Goal: Task Accomplishment & Management: Complete application form

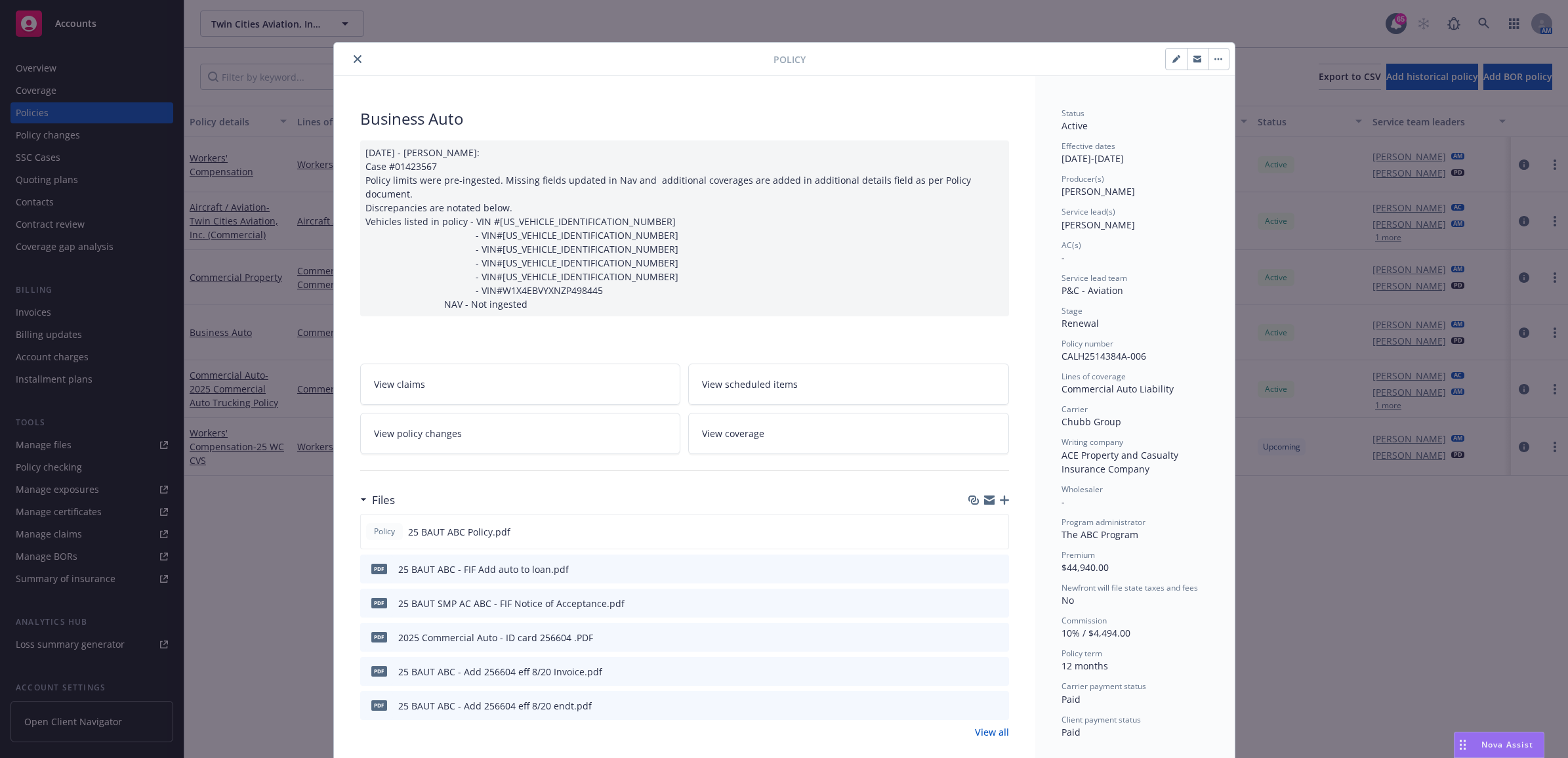
click at [354, 62] on icon "close" at bounding box center [358, 59] width 8 height 8
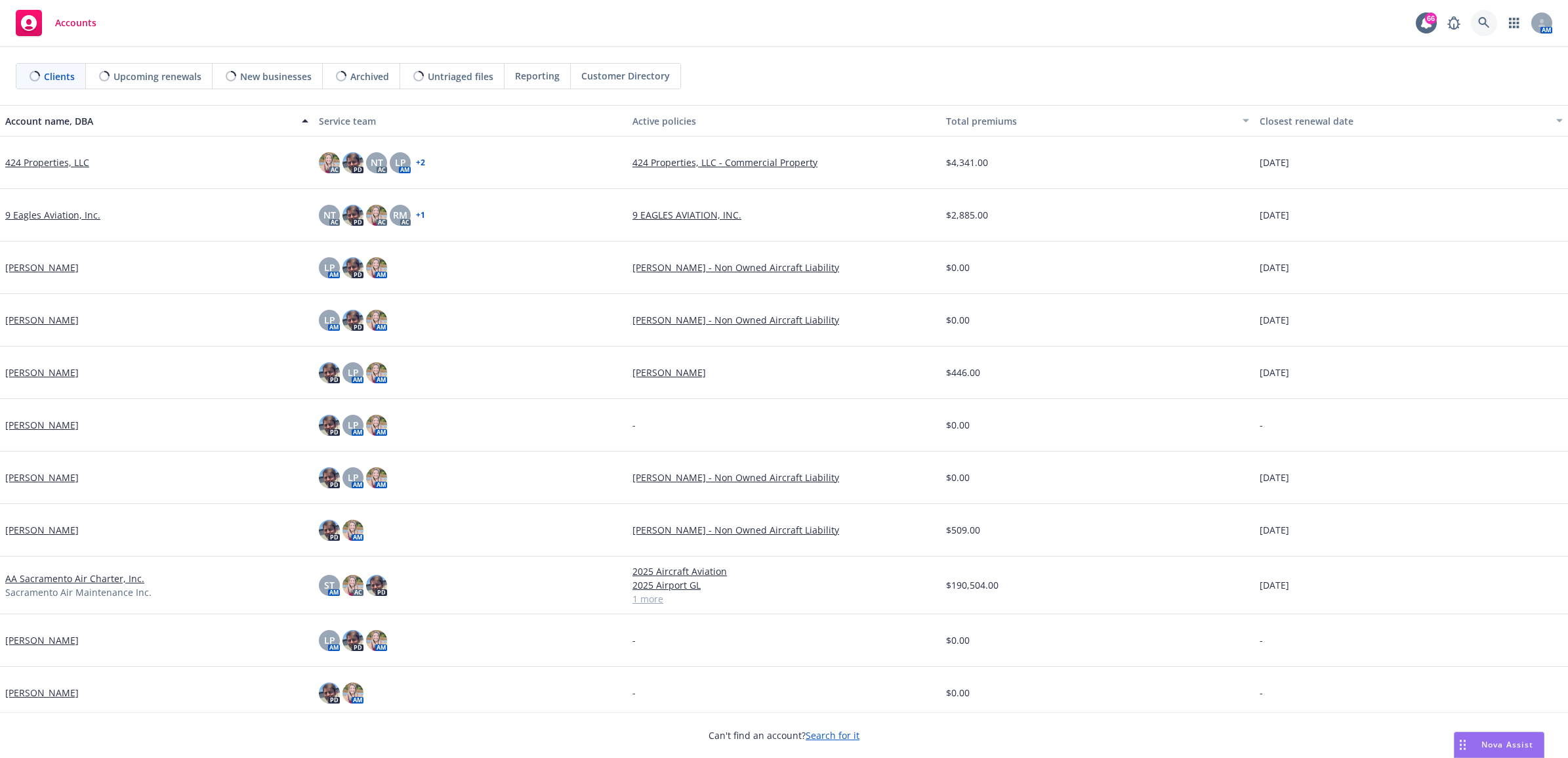
click at [1493, 21] on body "Accounts 66 AM Clients Upcoming renewals New businesses Archived Untriaged file…" at bounding box center [784, 379] width 1568 height 758
click at [1485, 17] on icon at bounding box center [1485, 23] width 12 height 12
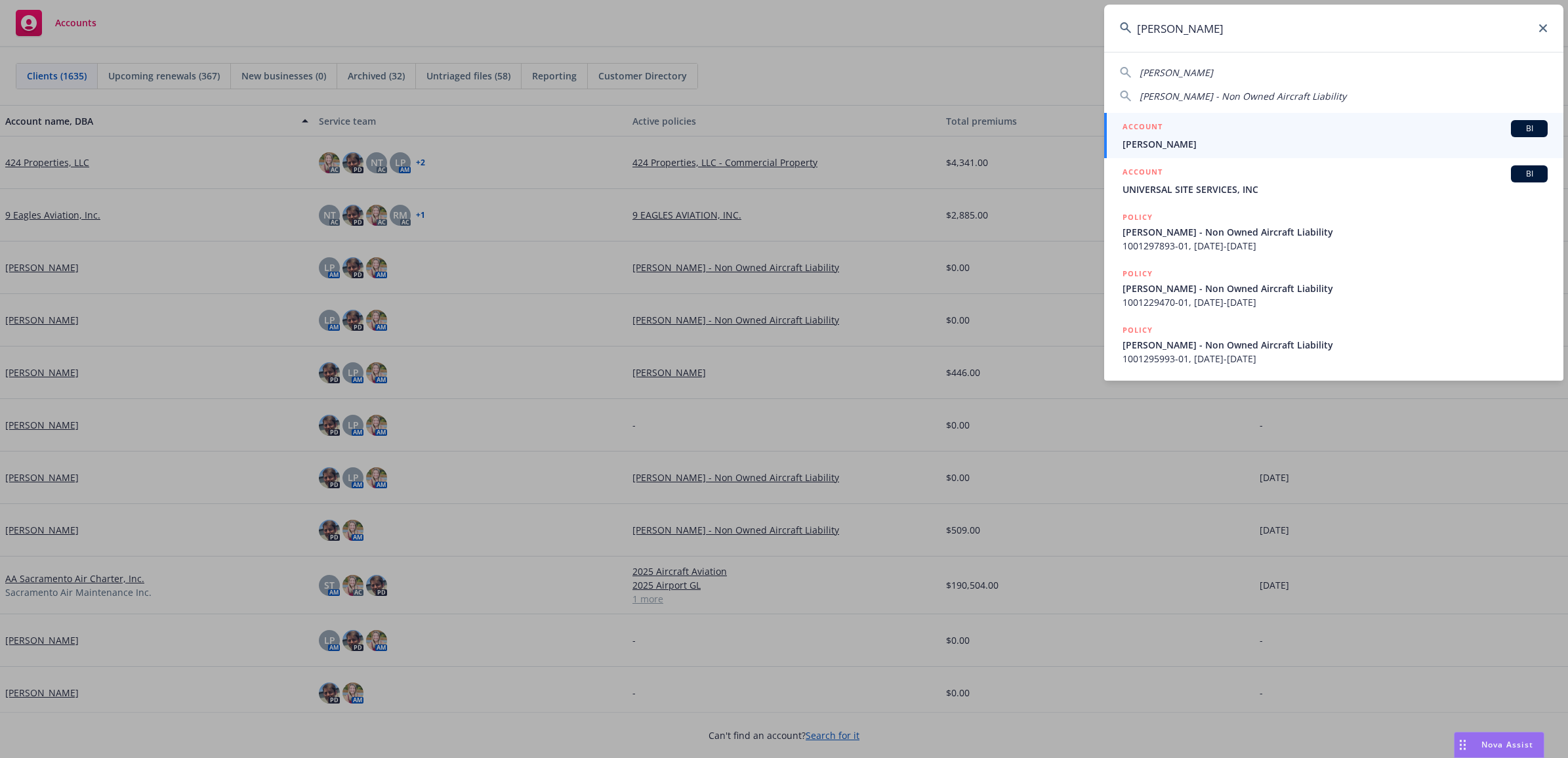
type input "[PERSON_NAME]"
click at [1219, 138] on span "[PERSON_NAME]" at bounding box center [1335, 144] width 425 height 14
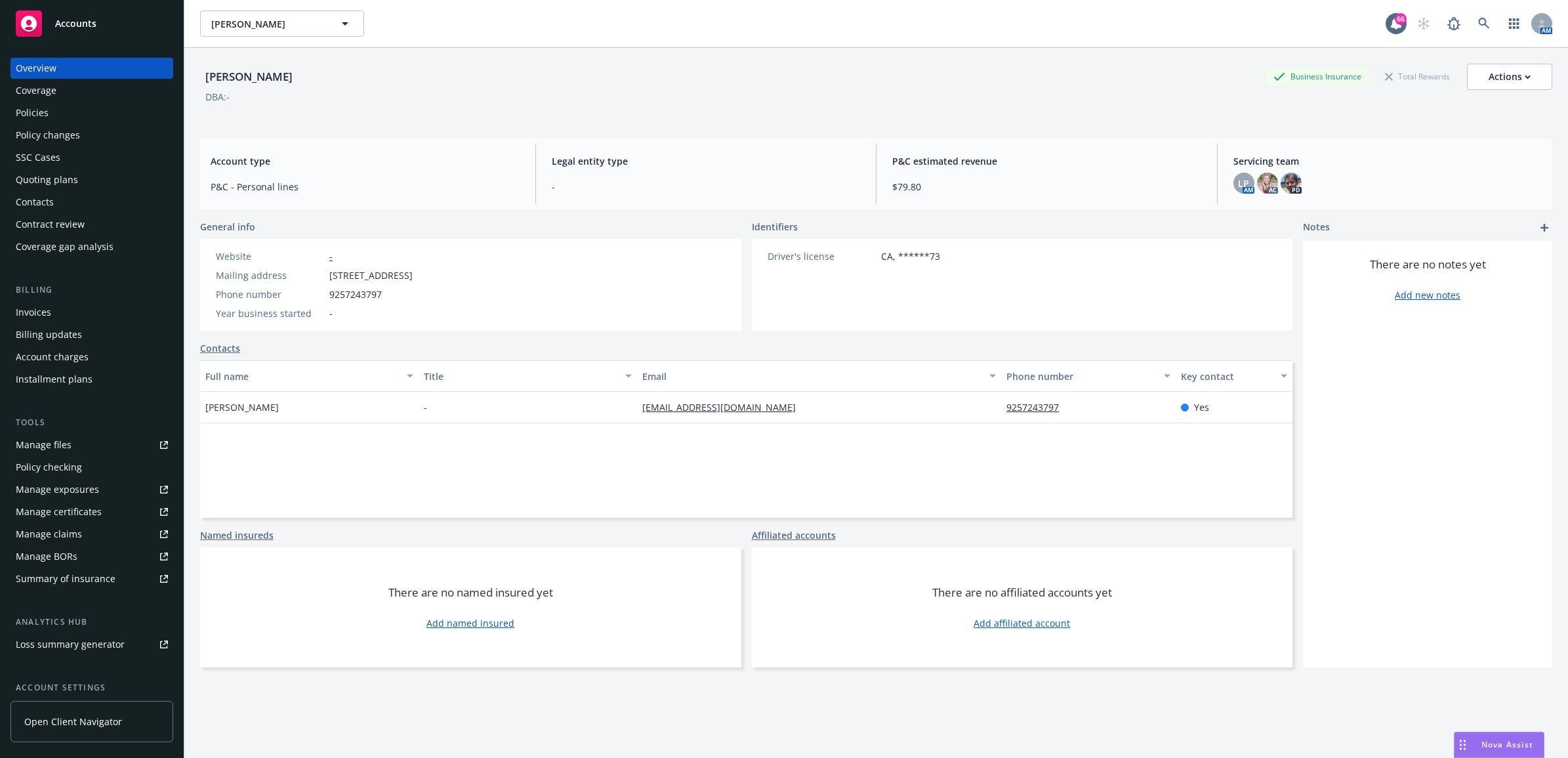
click at [24, 113] on div "Policies" at bounding box center [32, 112] width 33 height 21
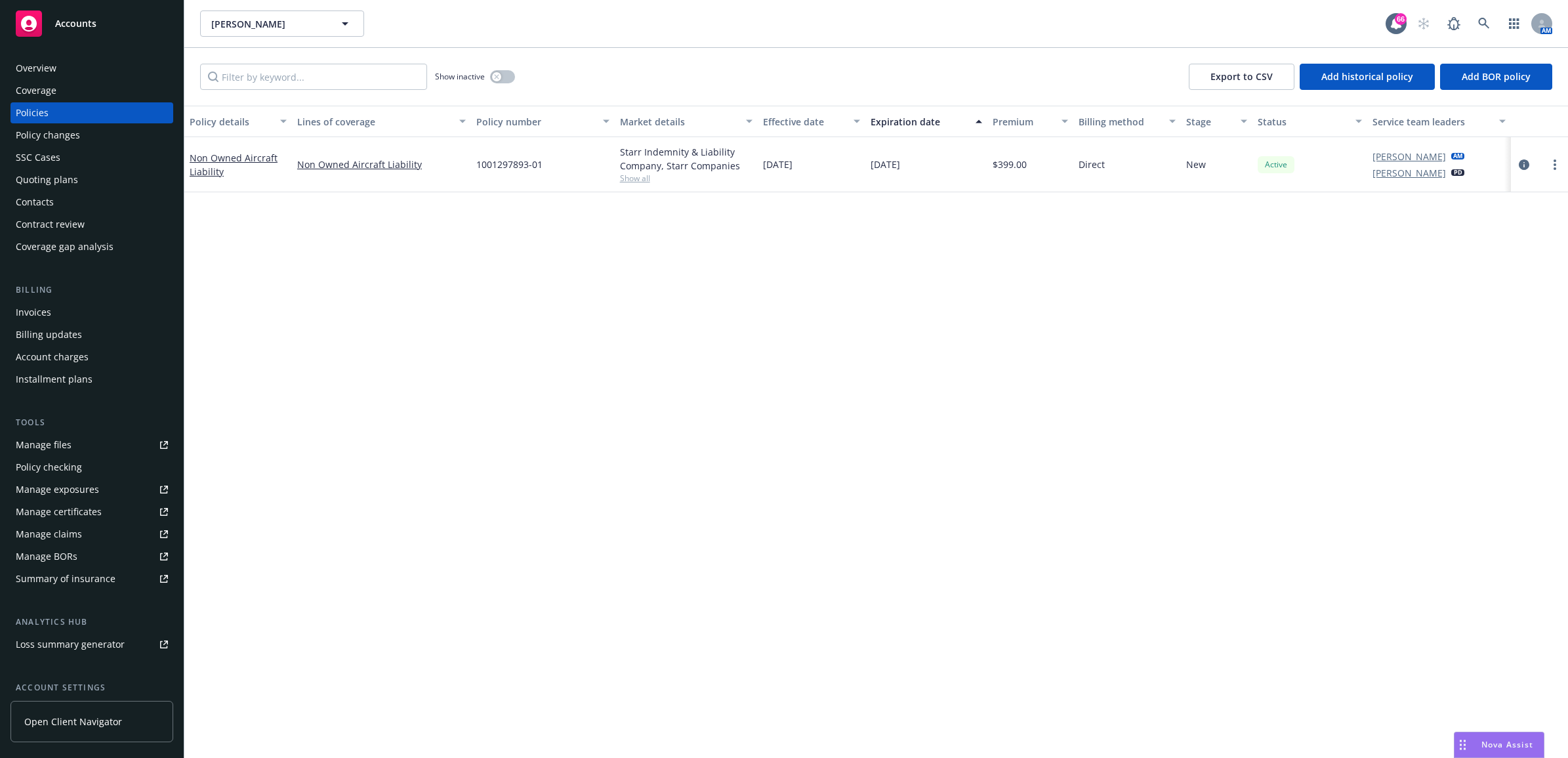
click at [28, 315] on div "Invoices" at bounding box center [33, 312] width 35 height 21
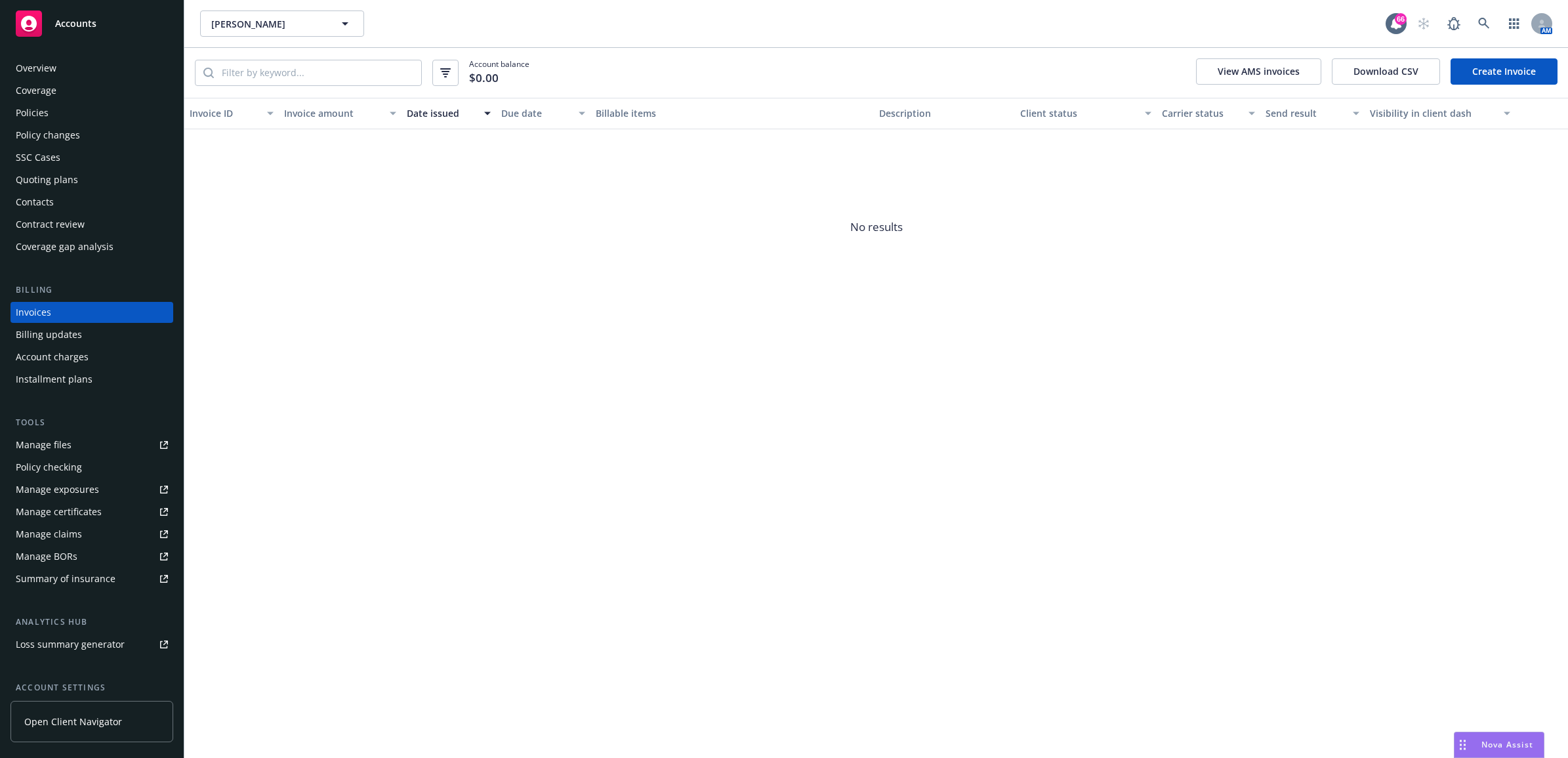
click at [83, 121] on div "Policies" at bounding box center [92, 112] width 152 height 21
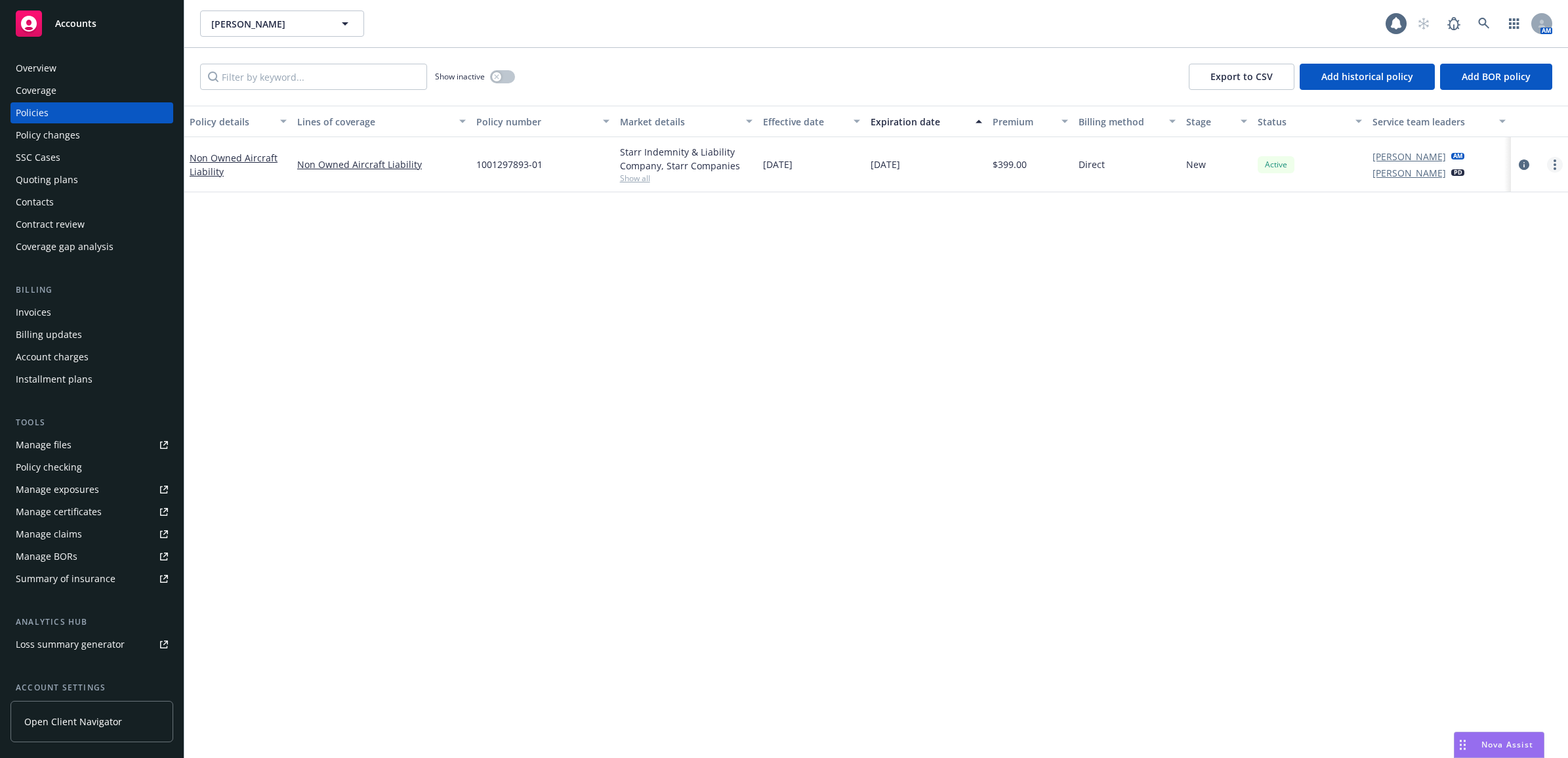
click at [1559, 169] on link "more" at bounding box center [1555, 165] width 16 height 16
click at [1531, 159] on div at bounding box center [1540, 165] width 47 height 16
click at [1522, 167] on icon "circleInformation" at bounding box center [1524, 164] width 10 height 10
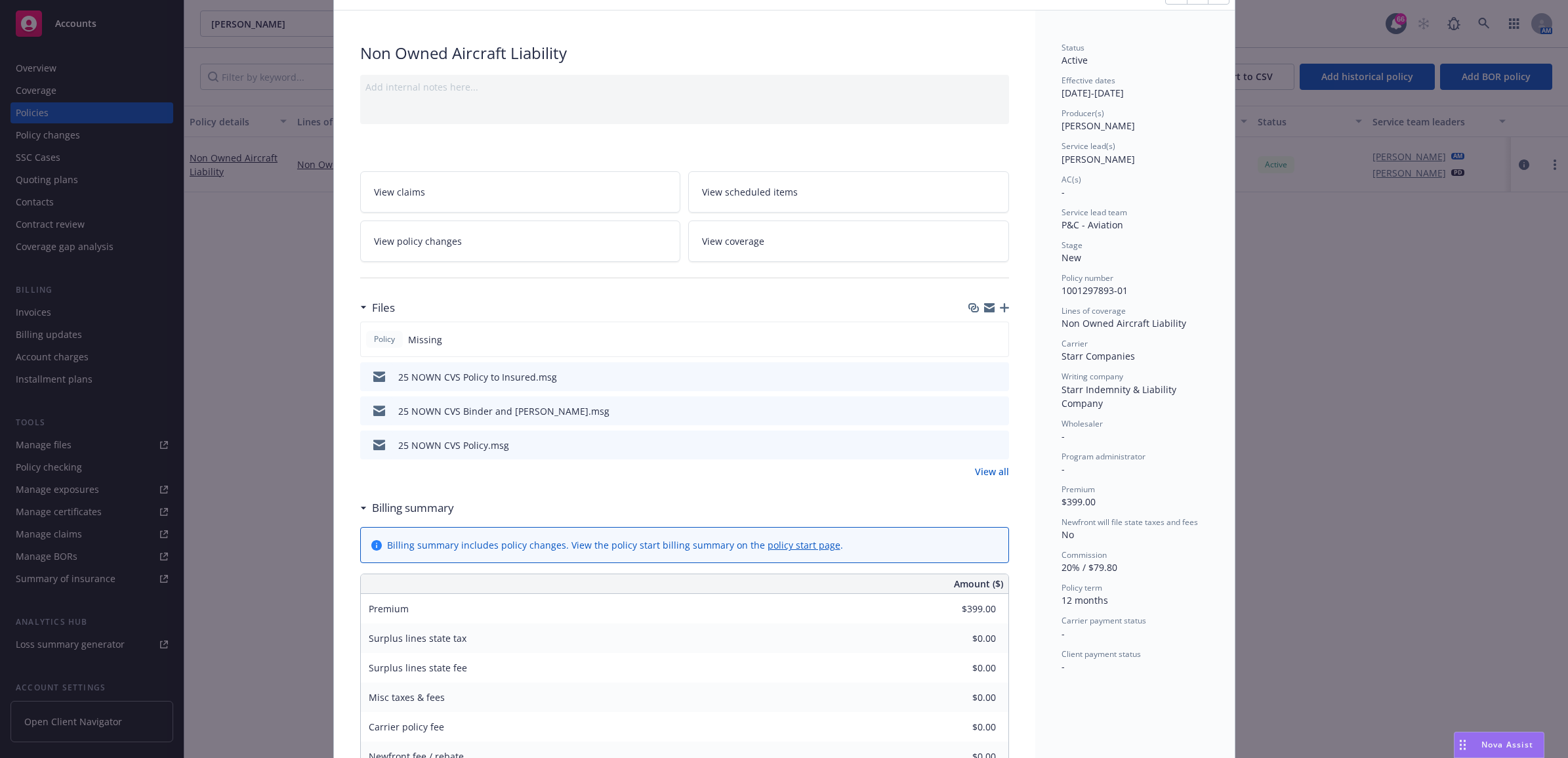
scroll to position [410, 0]
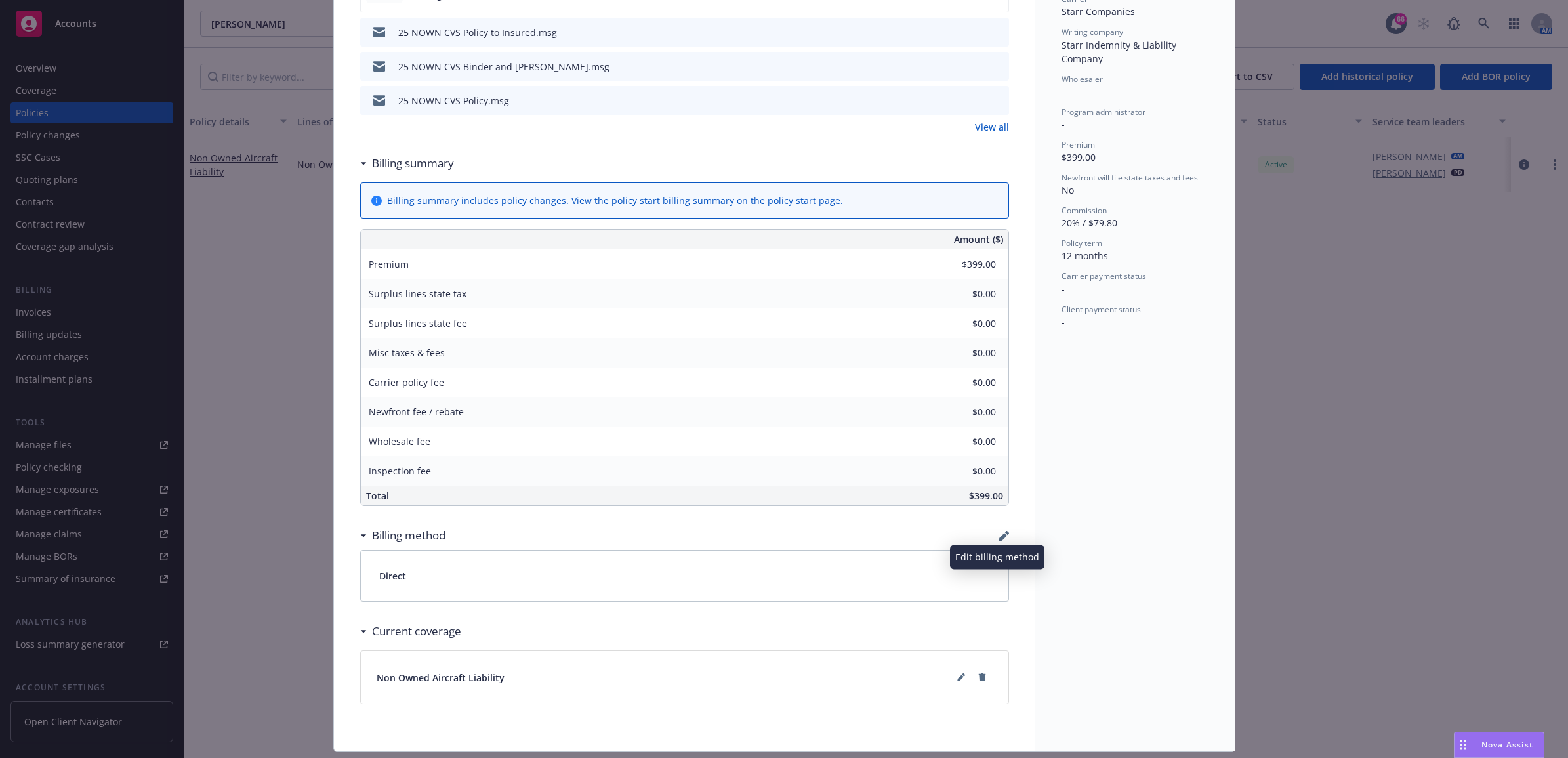
click at [999, 538] on icon "button" at bounding box center [1004, 536] width 10 height 10
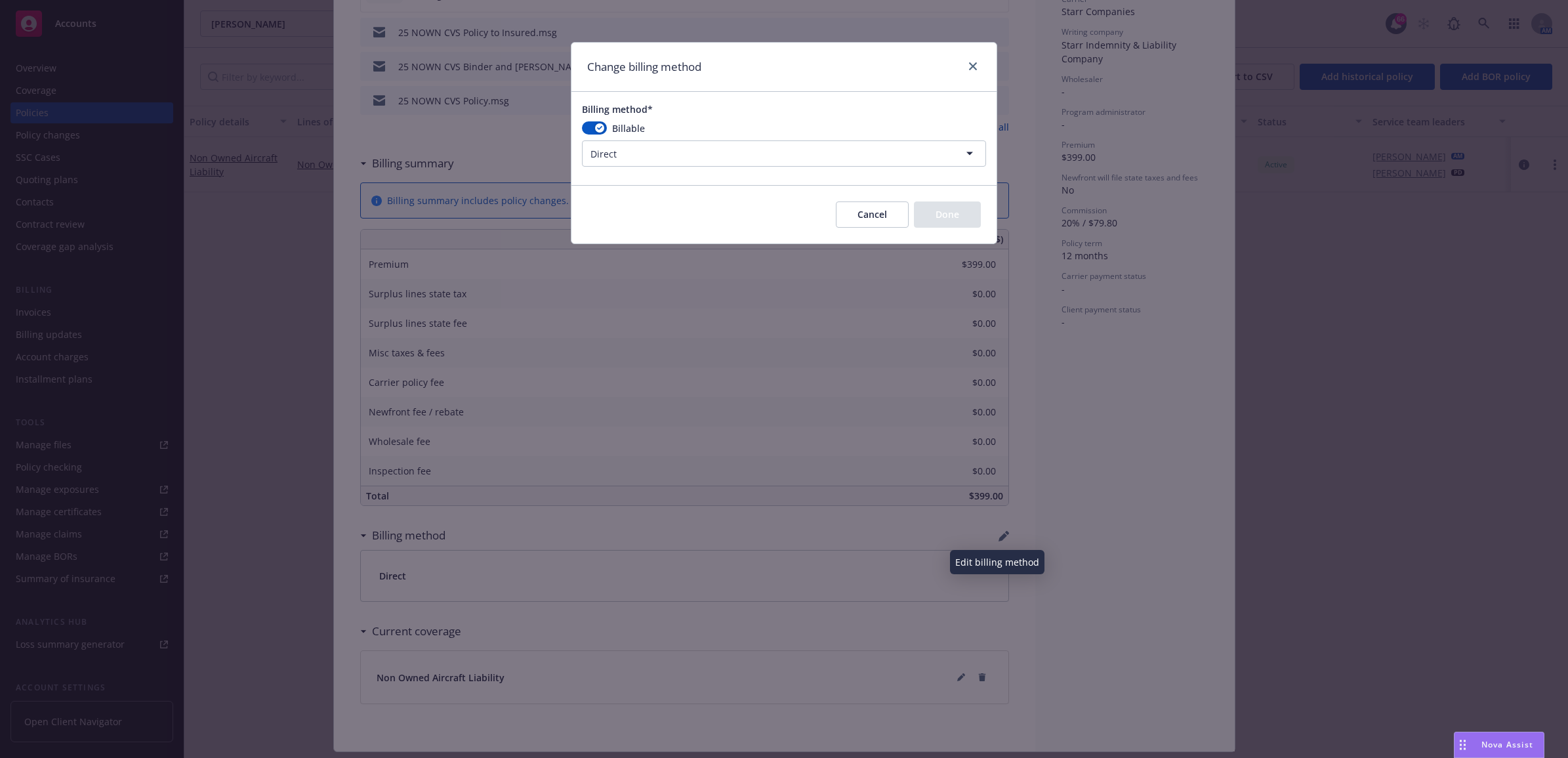
click at [766, 159] on html "Accounts Overview Coverage Policies Policy changes SSC Cases Quoting plans Cont…" at bounding box center [784, 379] width 1568 height 758
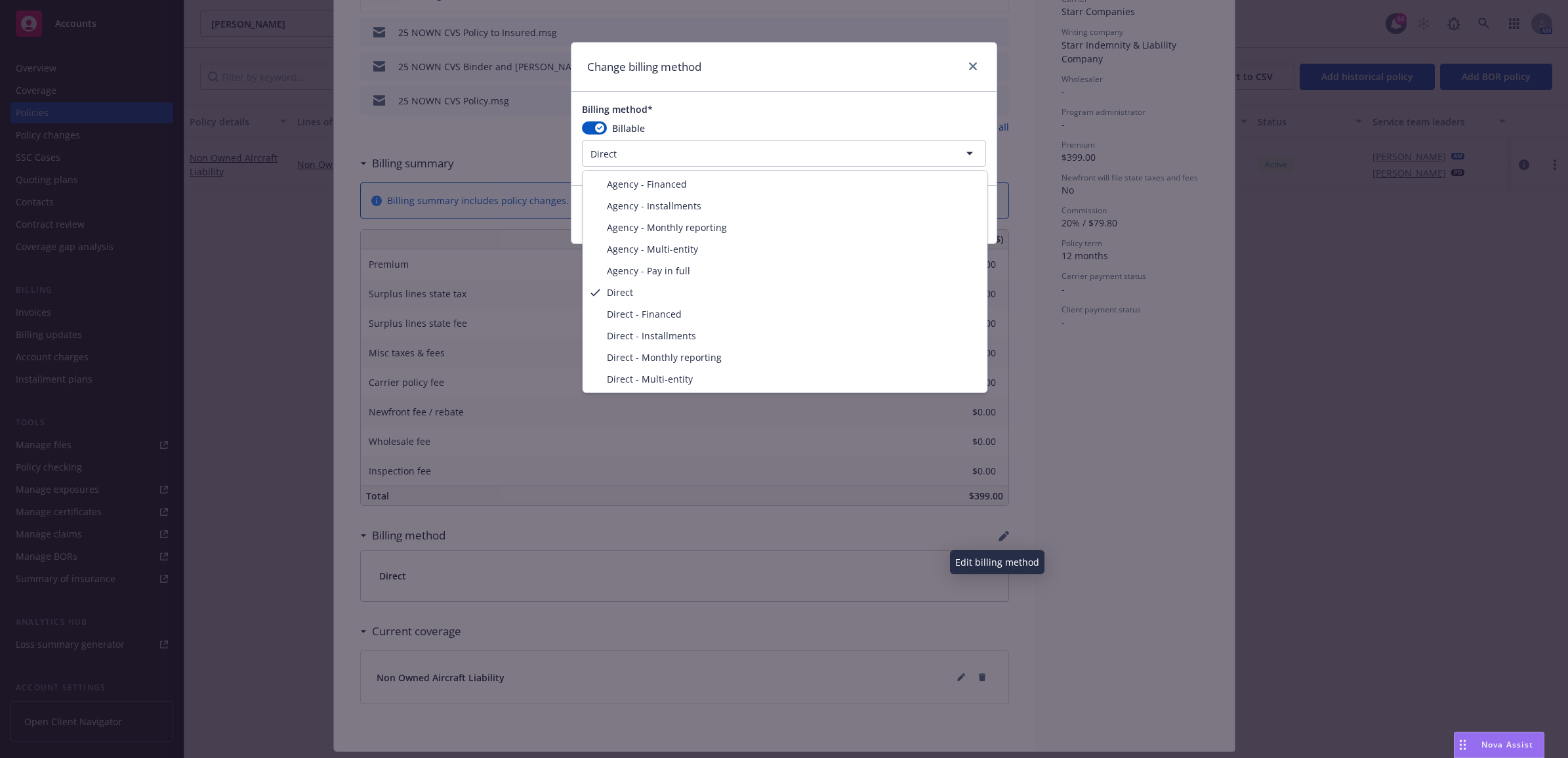
select select "AGENCY_PAY_IN_FULL"
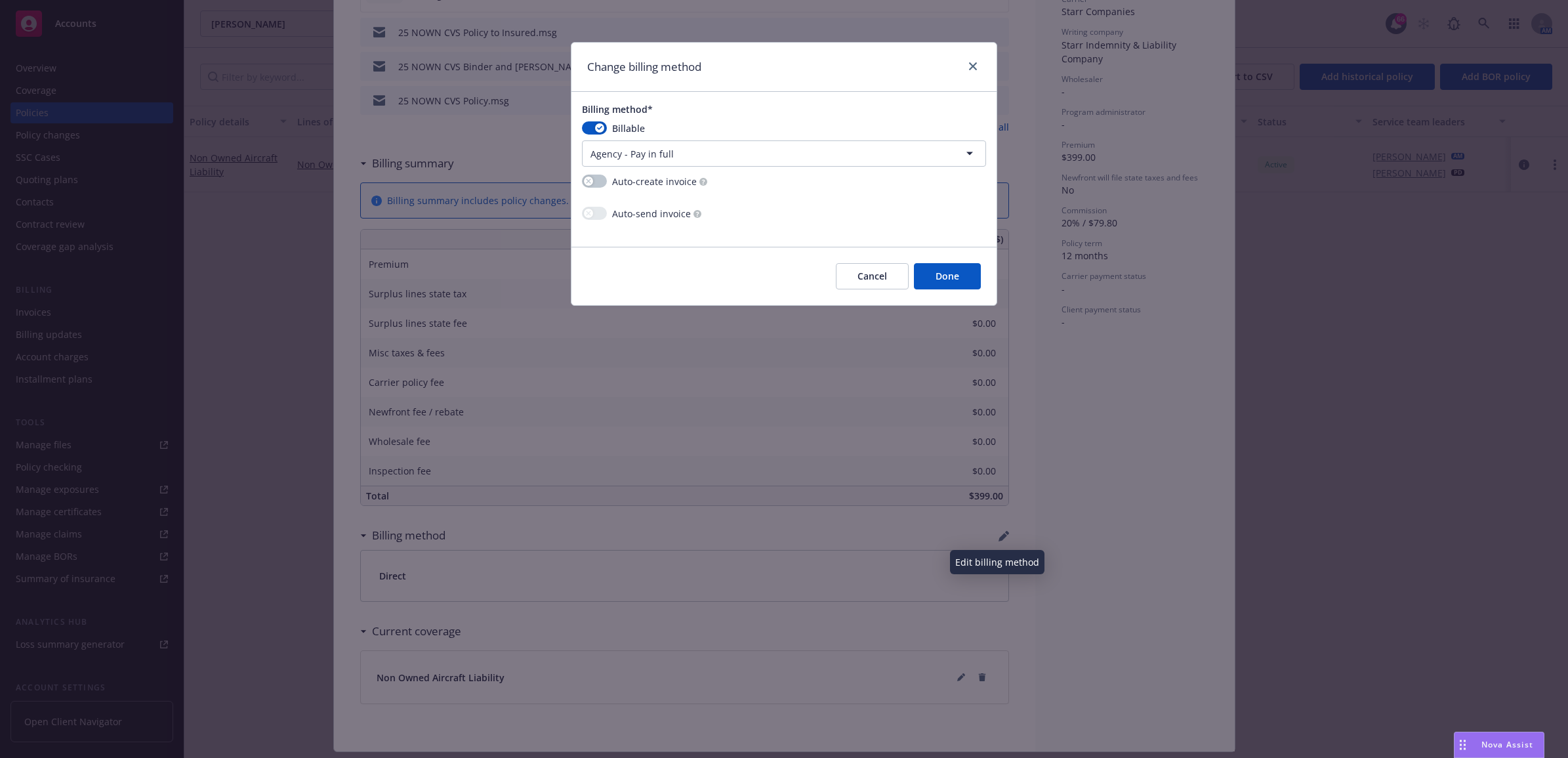
click at [955, 289] on button "Done" at bounding box center [947, 276] width 67 height 26
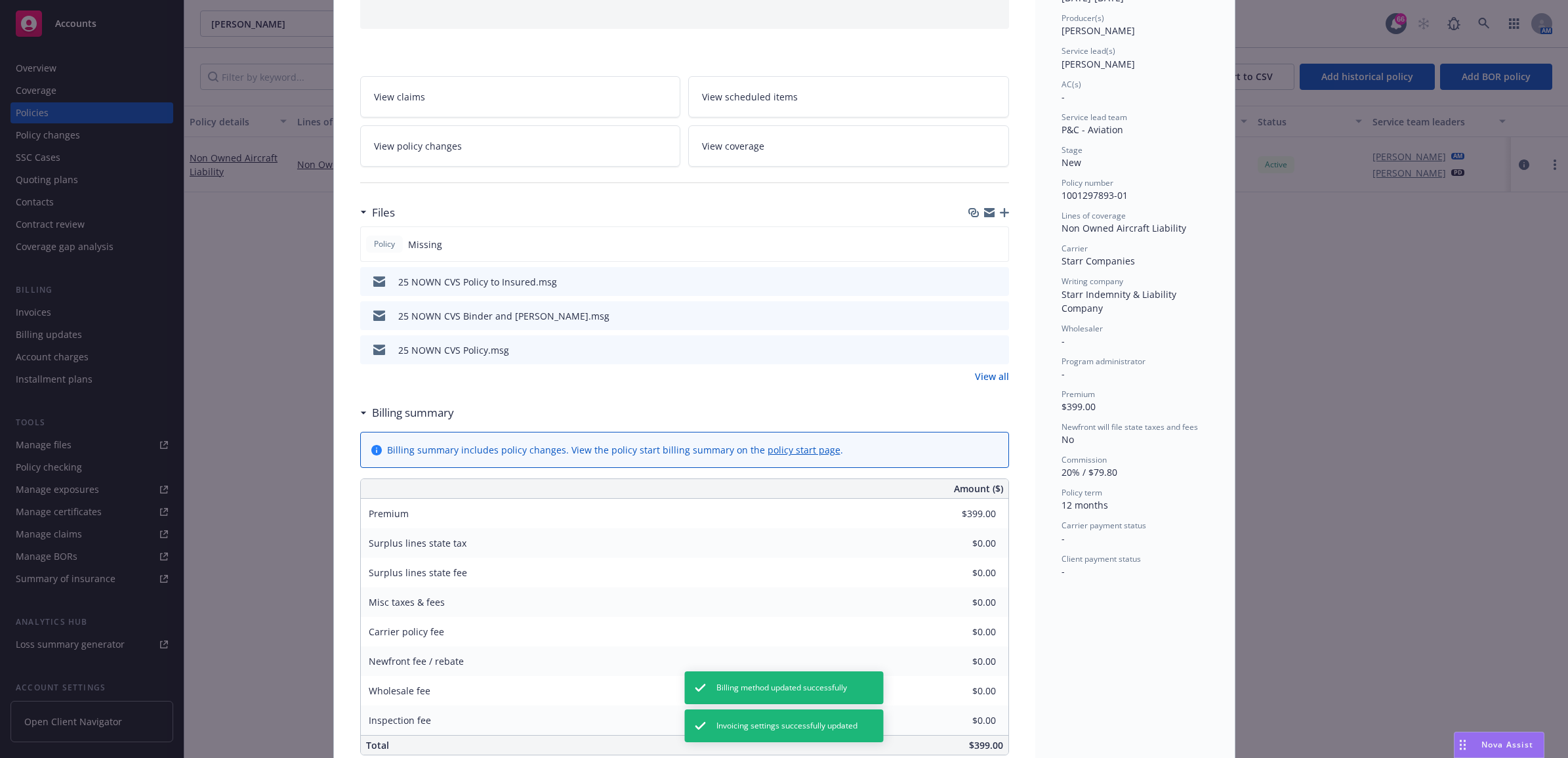
scroll to position [0, 0]
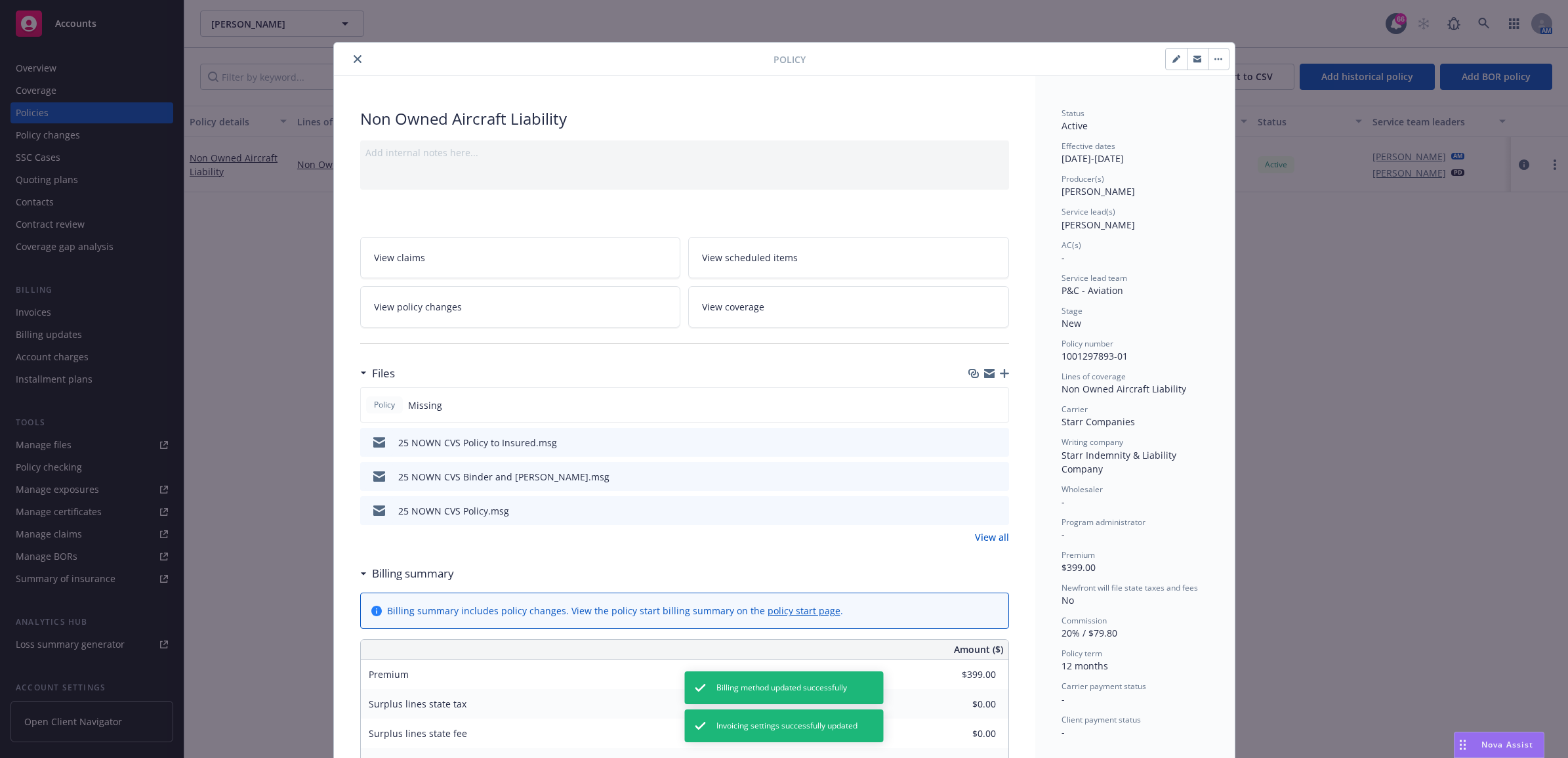
click at [354, 58] on icon "close" at bounding box center [358, 59] width 8 height 8
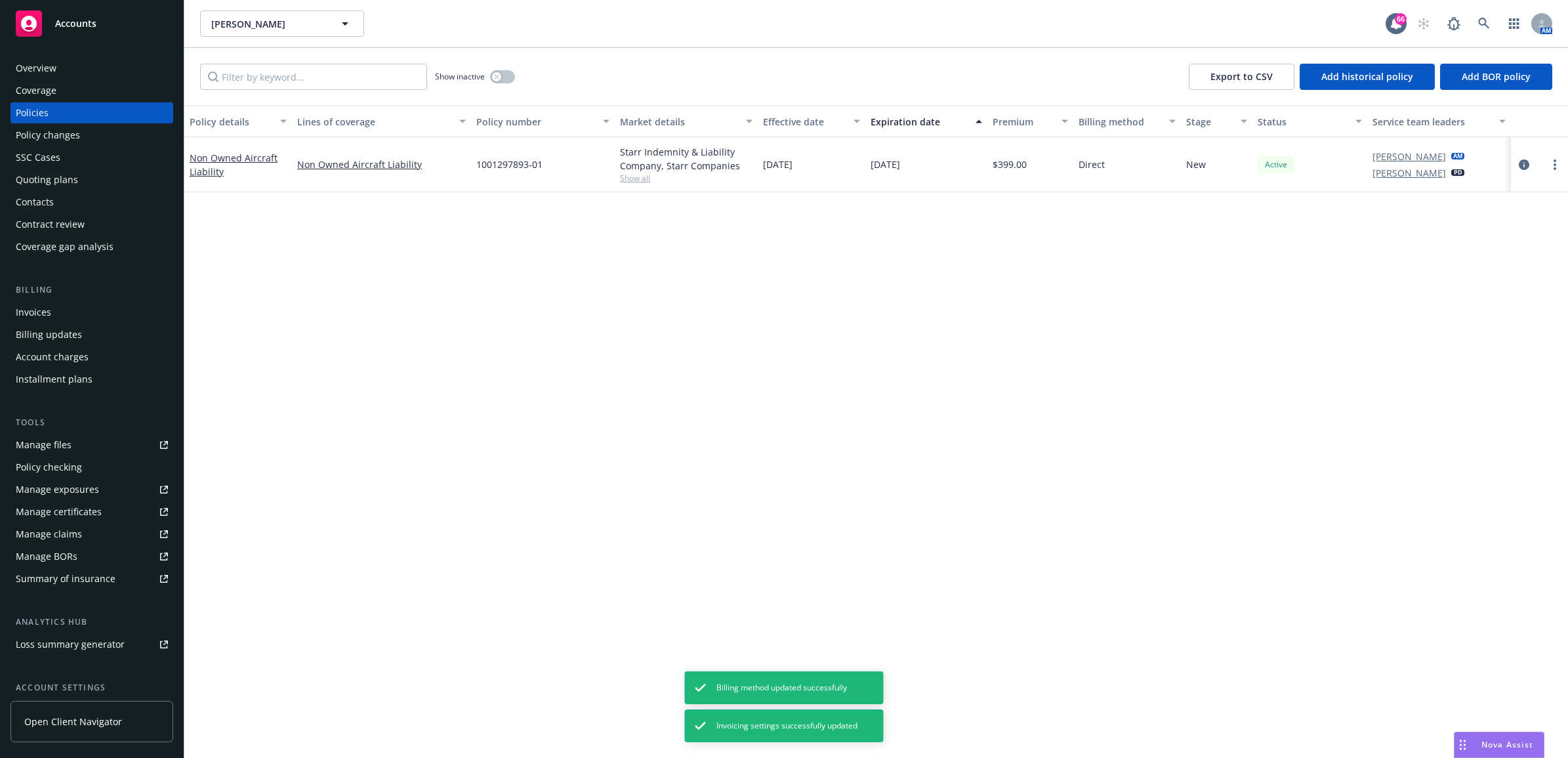
click at [86, 297] on div "Billing Invoices Billing updates Account charges Installment plans" at bounding box center [91, 336] width 163 height 106
click at [86, 305] on div "Invoices" at bounding box center [92, 312] width 152 height 21
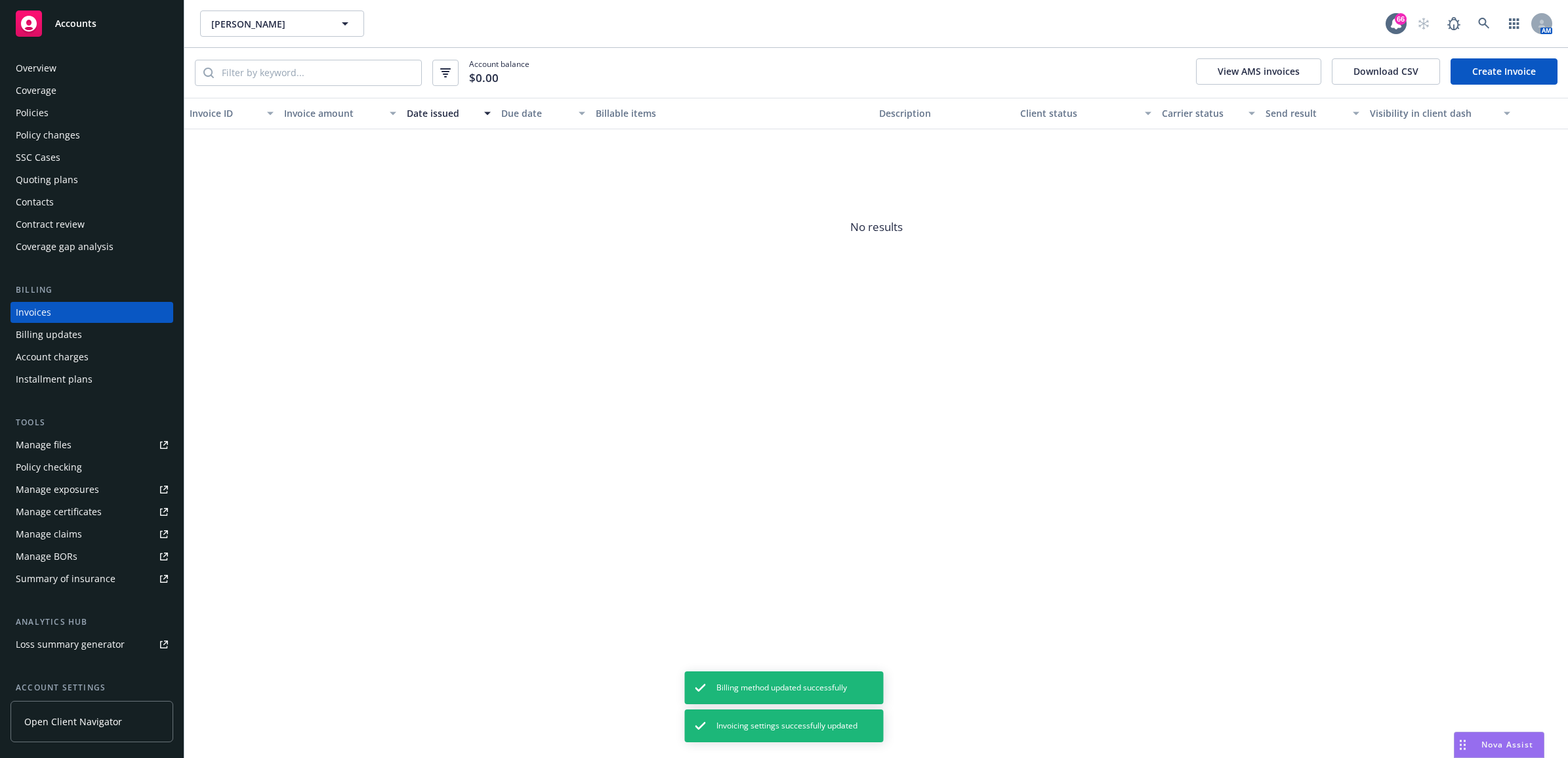
click at [1477, 64] on link "Create Invoice" at bounding box center [1504, 71] width 107 height 26
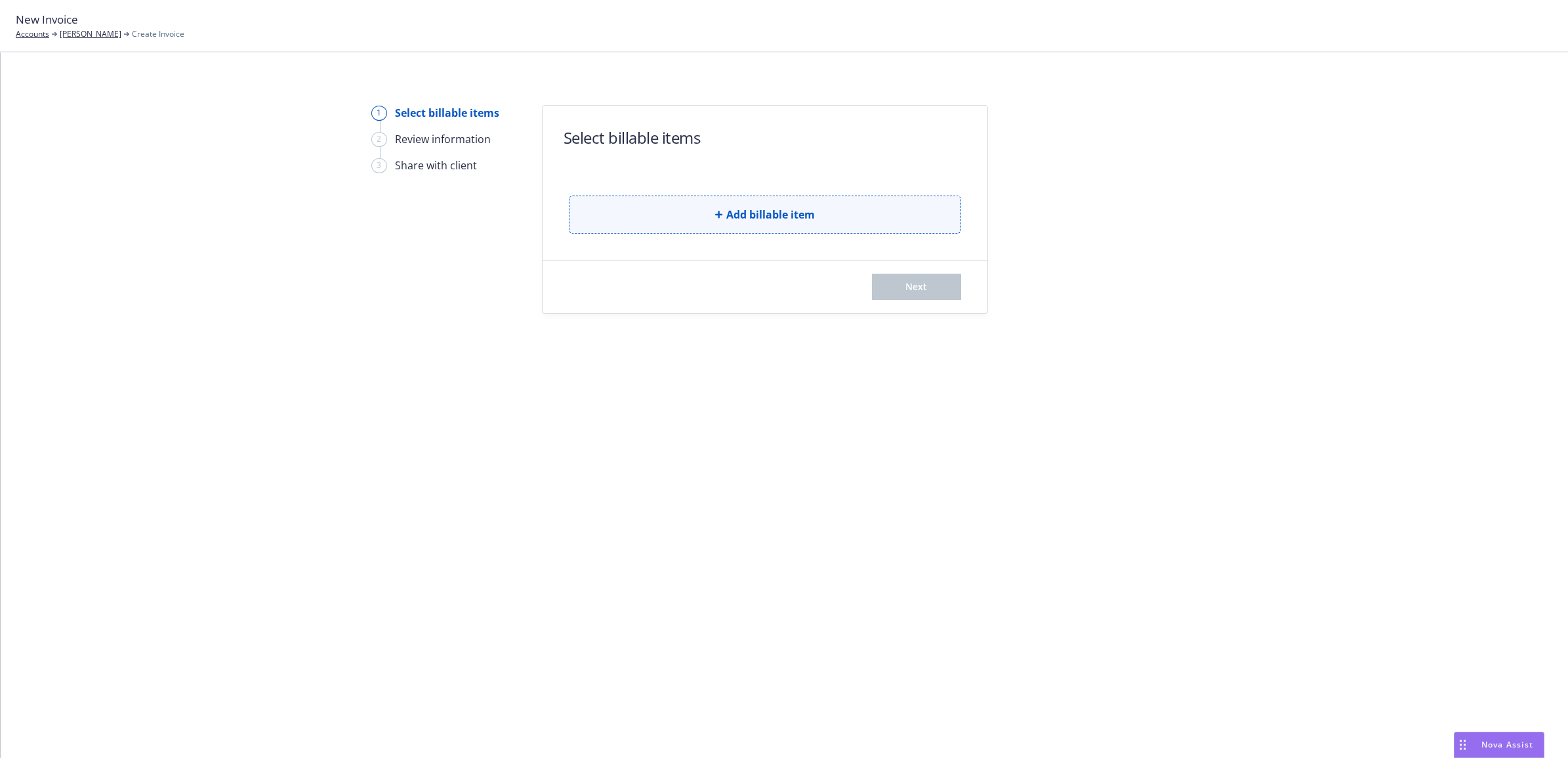
click at [709, 215] on button "Add billable item" at bounding box center [765, 215] width 392 height 38
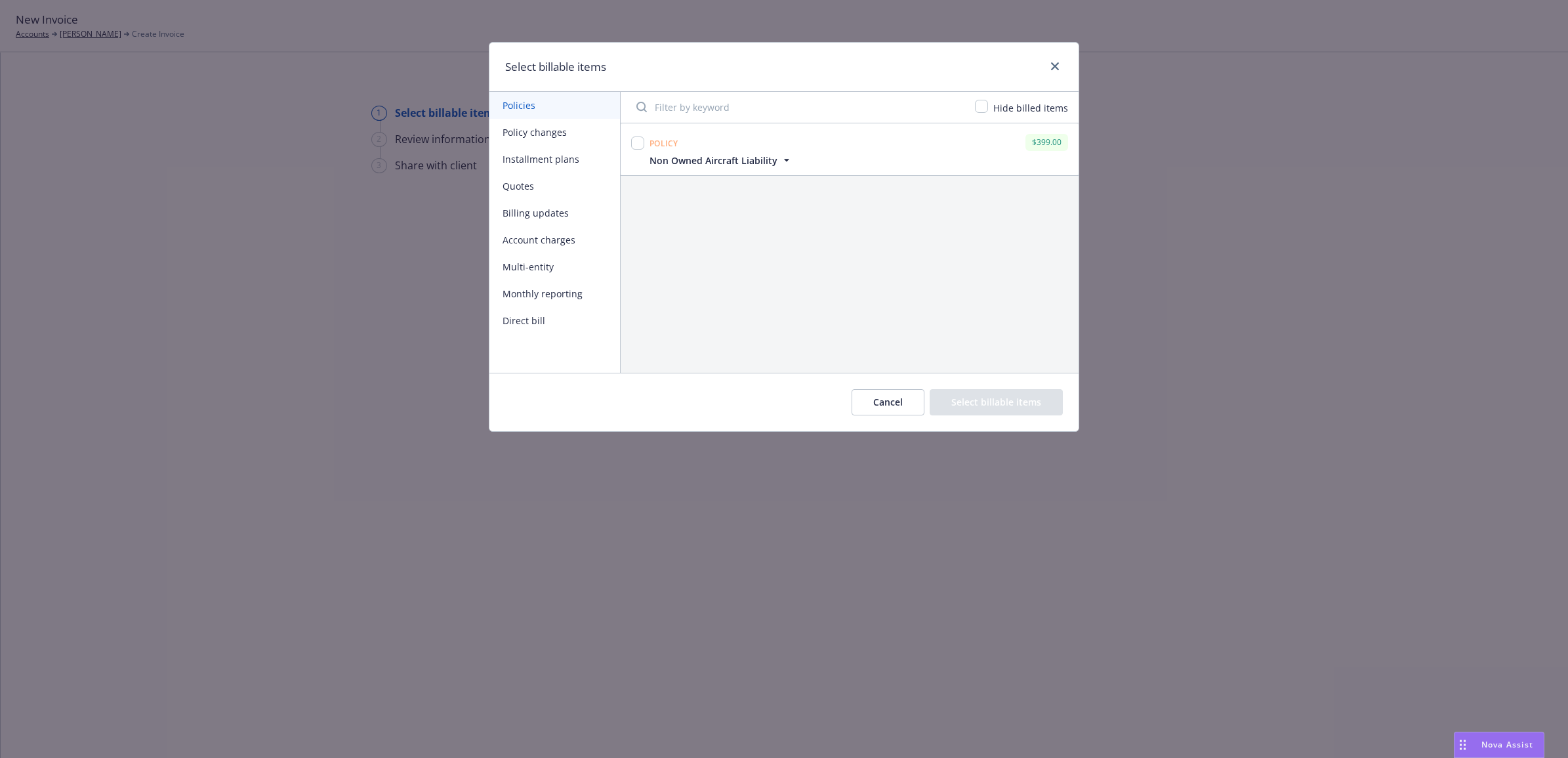
click at [556, 133] on button "Policy changes" at bounding box center [555, 132] width 131 height 27
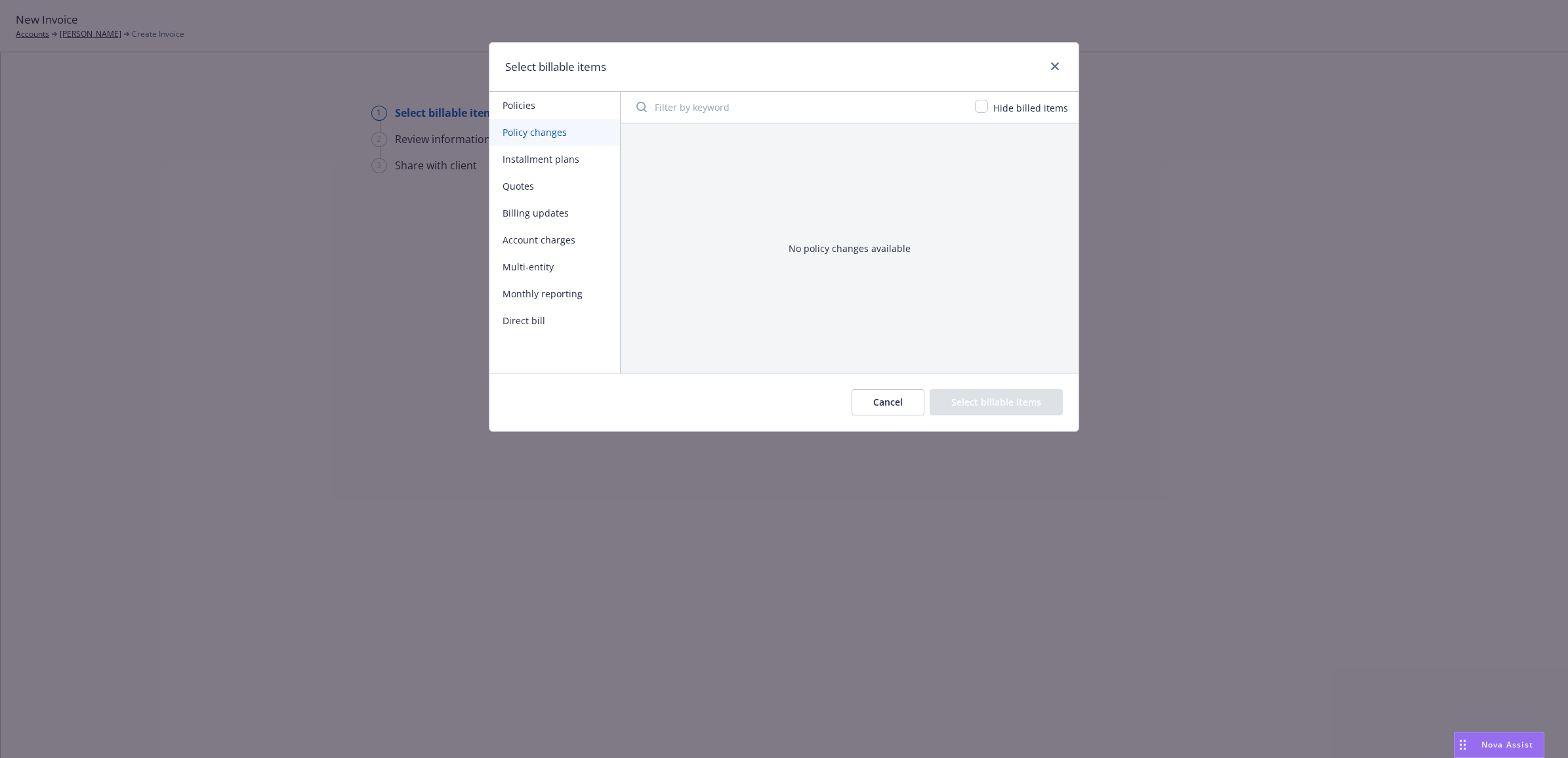
click at [549, 104] on button "Policies" at bounding box center [555, 105] width 131 height 27
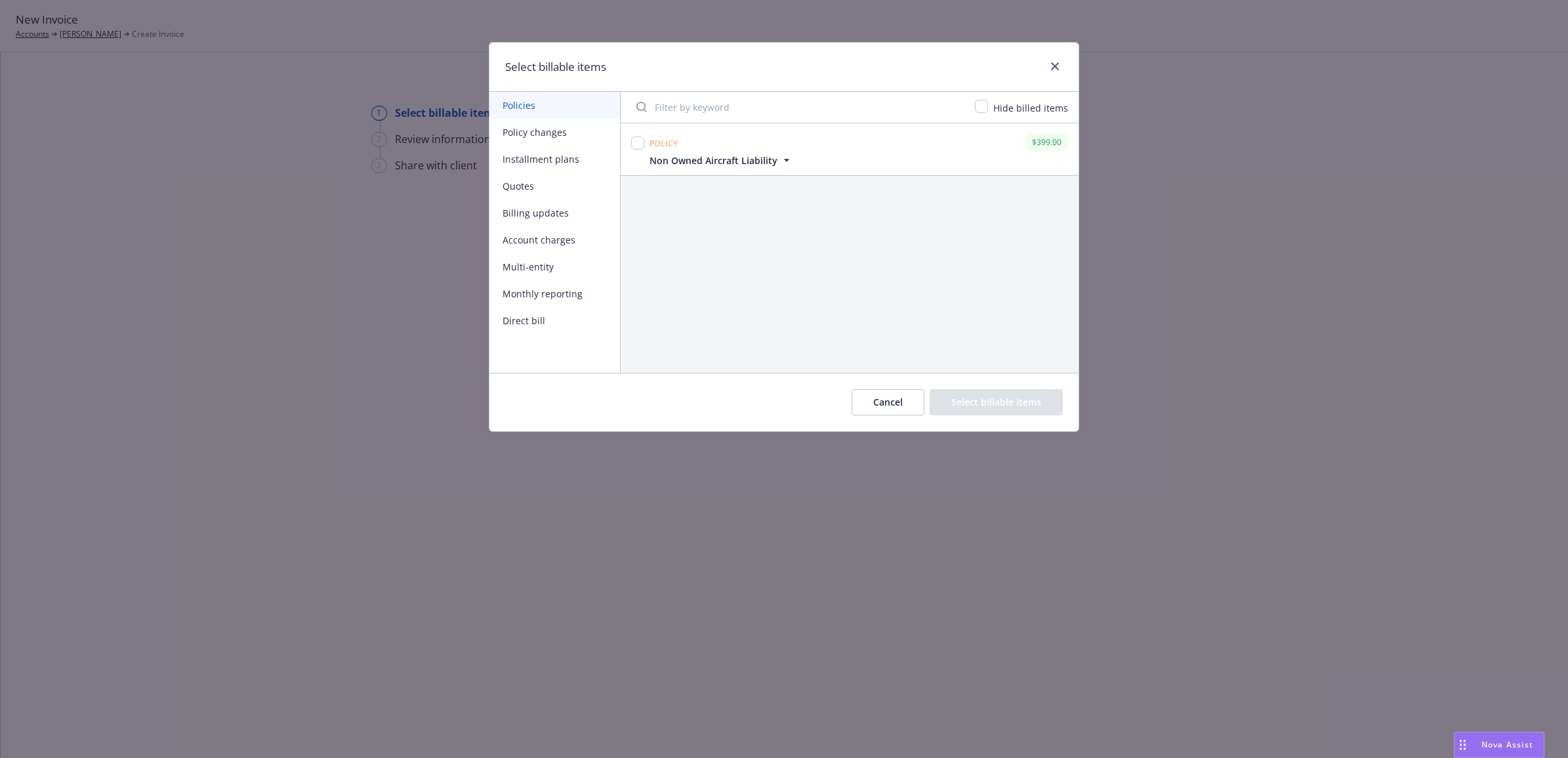
click at [549, 129] on button "Policy changes" at bounding box center [555, 132] width 131 height 27
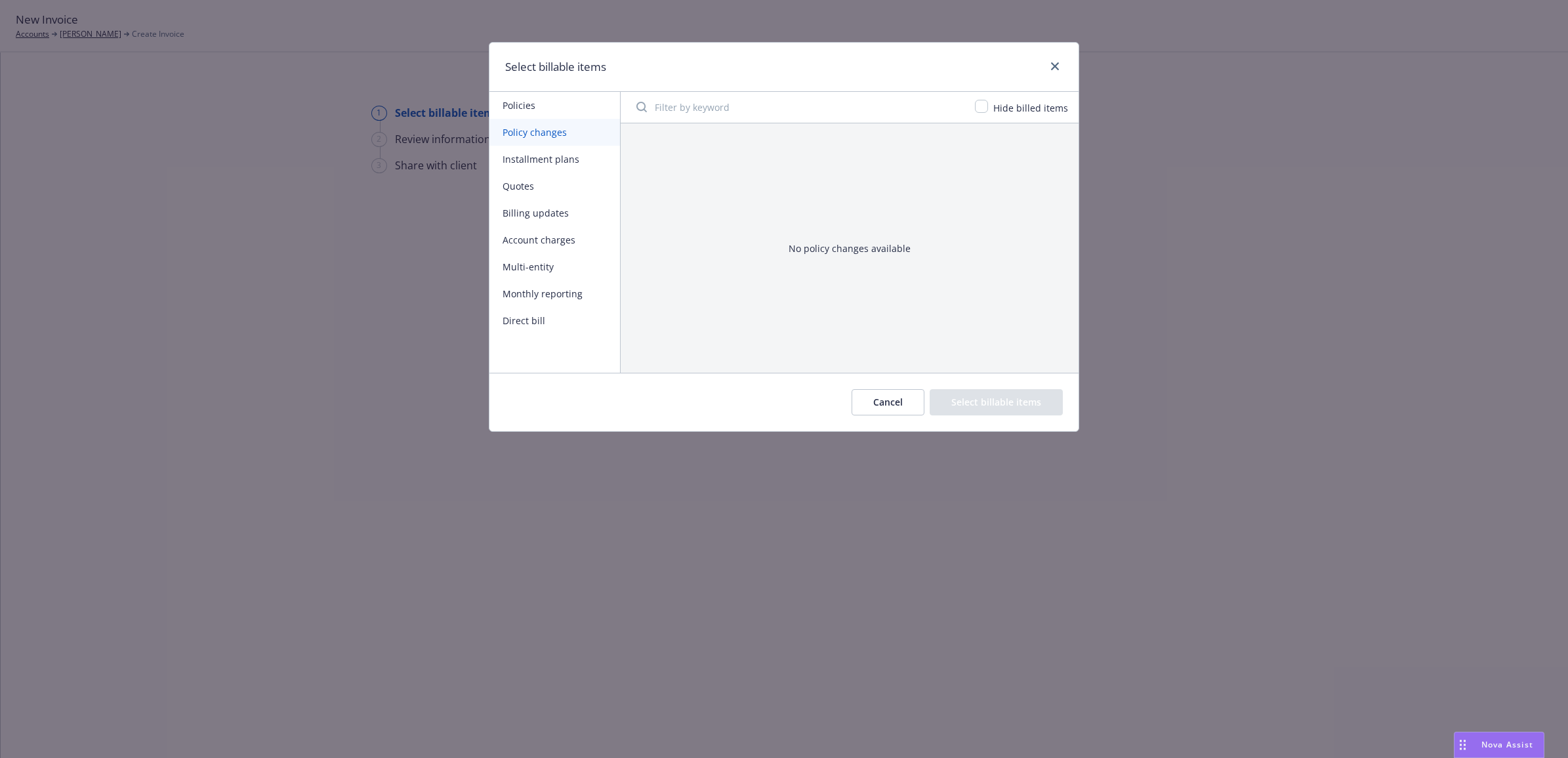
click at [548, 293] on button "Monthly reporting" at bounding box center [555, 293] width 131 height 27
click at [871, 401] on button "Cancel" at bounding box center [888, 402] width 73 height 26
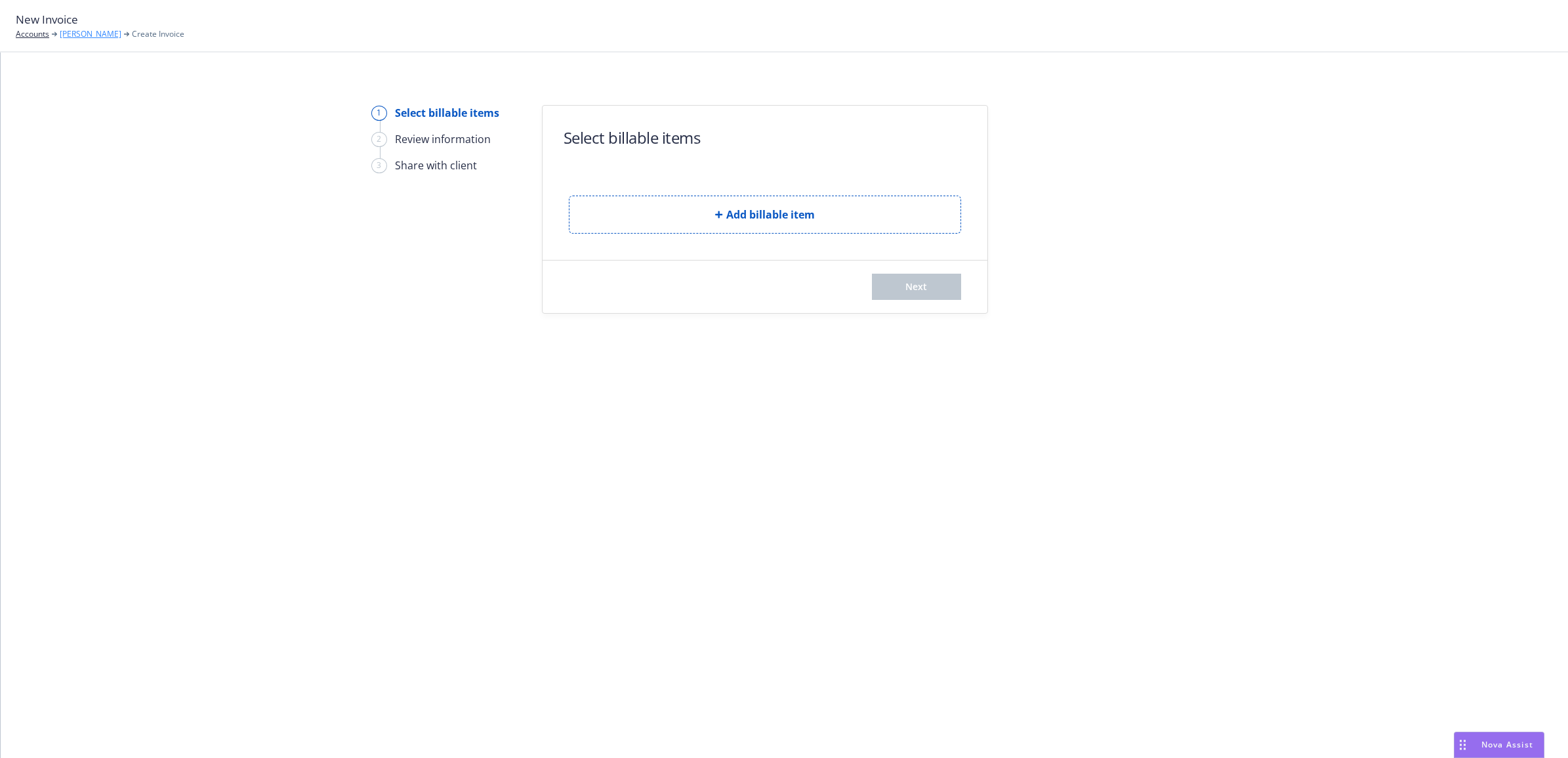
click at [94, 38] on link "[PERSON_NAME]" at bounding box center [91, 34] width 62 height 12
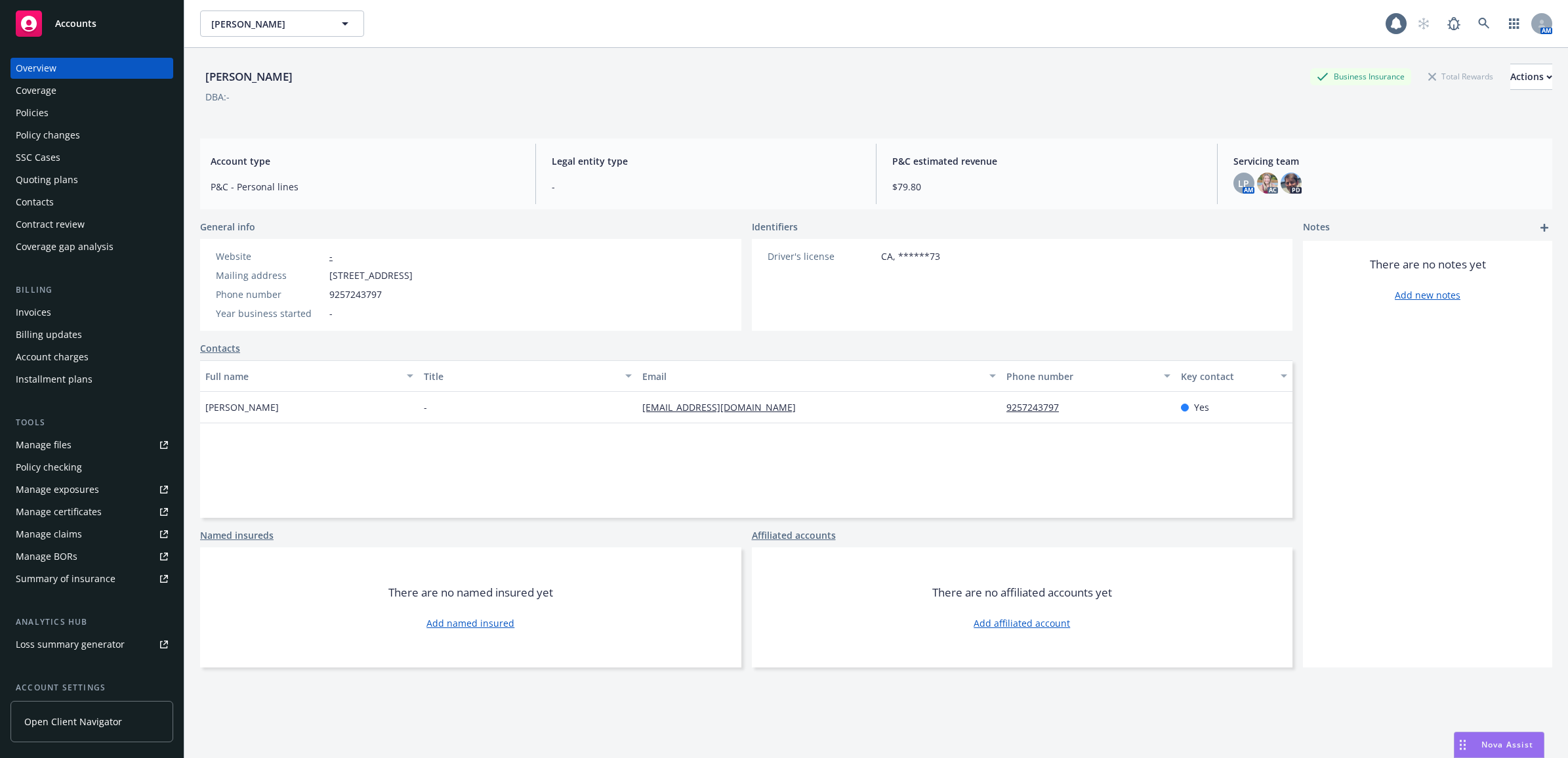
click at [54, 95] on div "Coverage" at bounding box center [36, 90] width 41 height 21
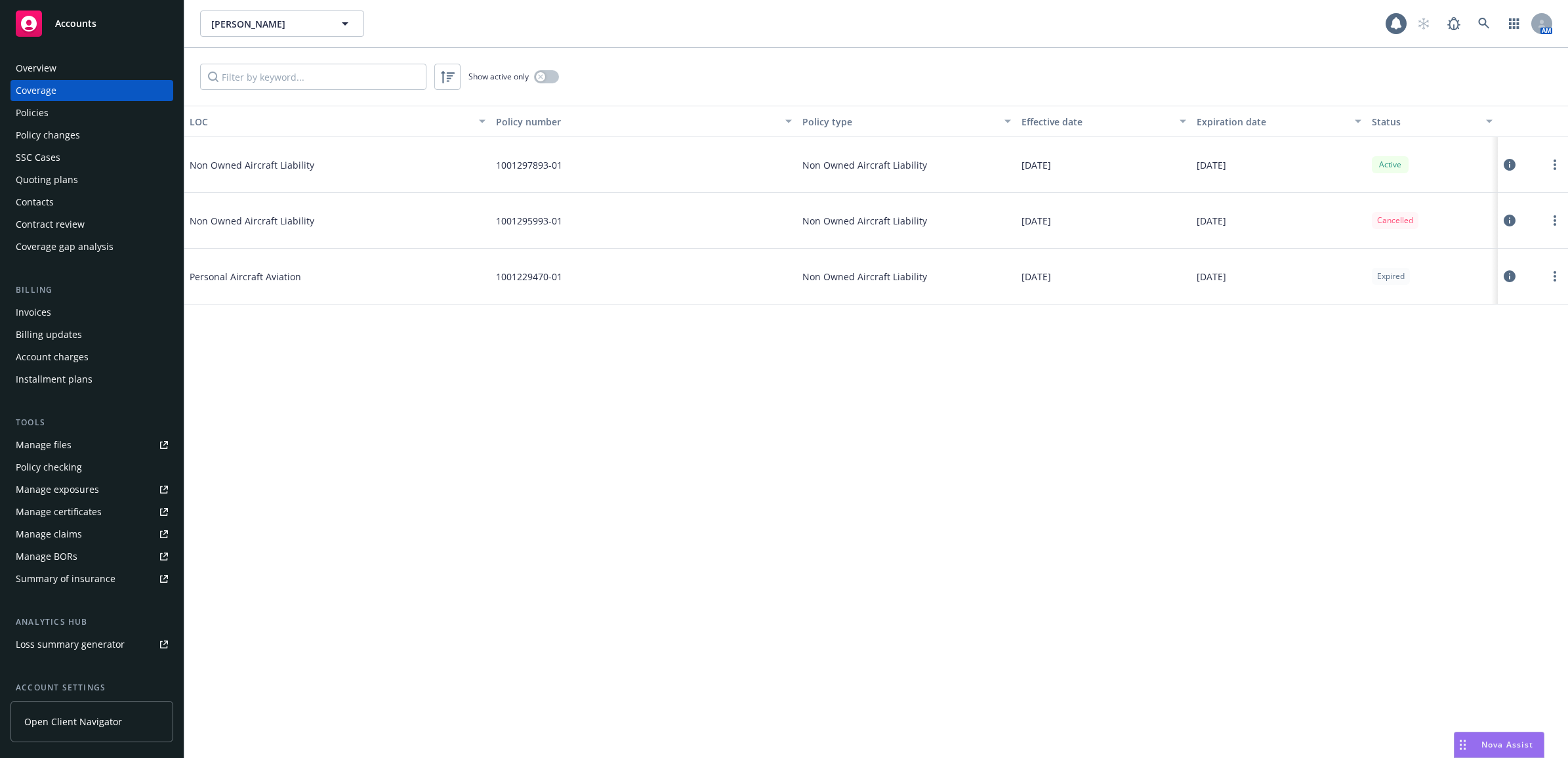
click at [73, 106] on div "Policies" at bounding box center [92, 112] width 152 height 21
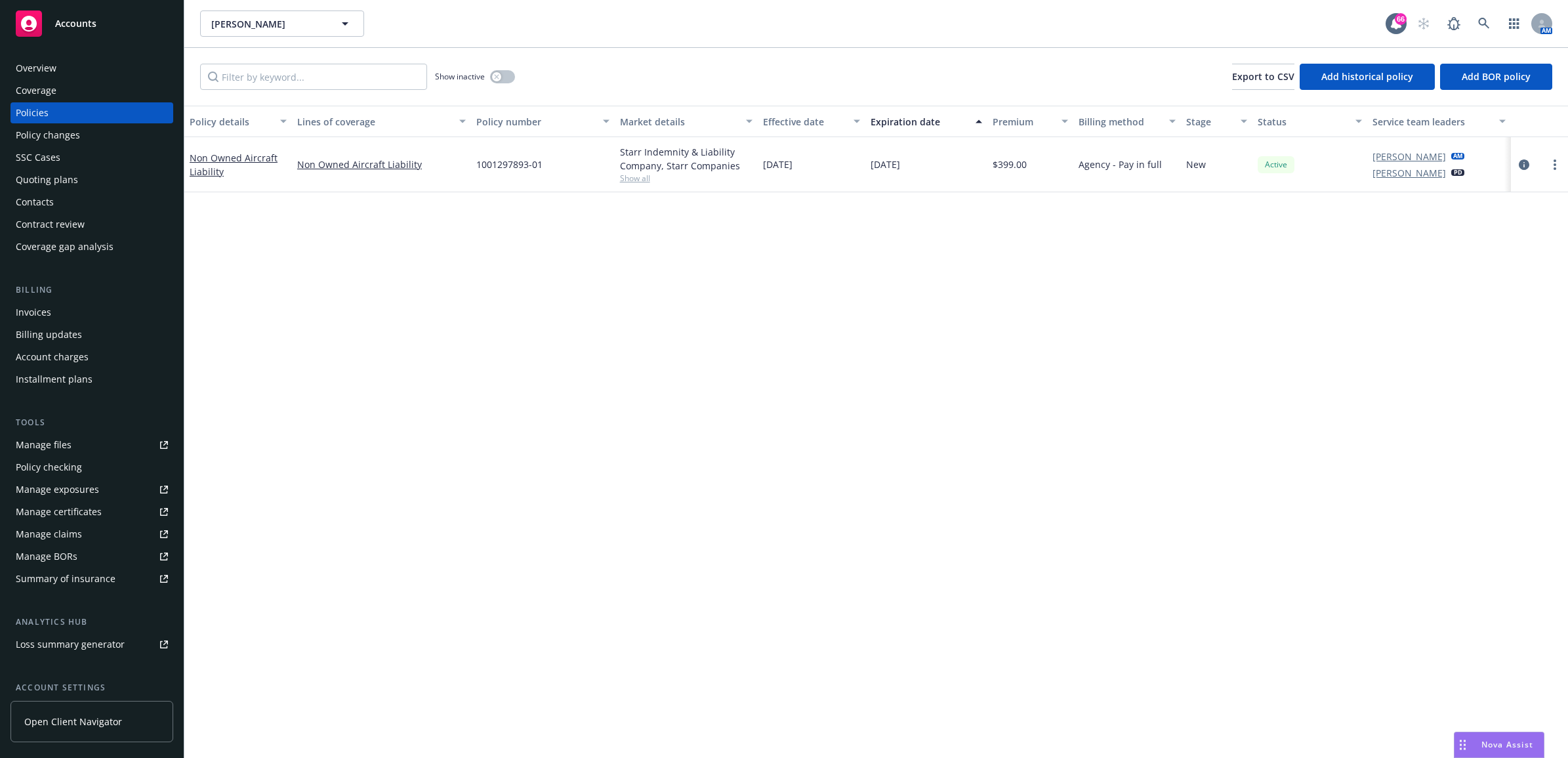
click at [96, 128] on div "Policy changes" at bounding box center [92, 135] width 152 height 21
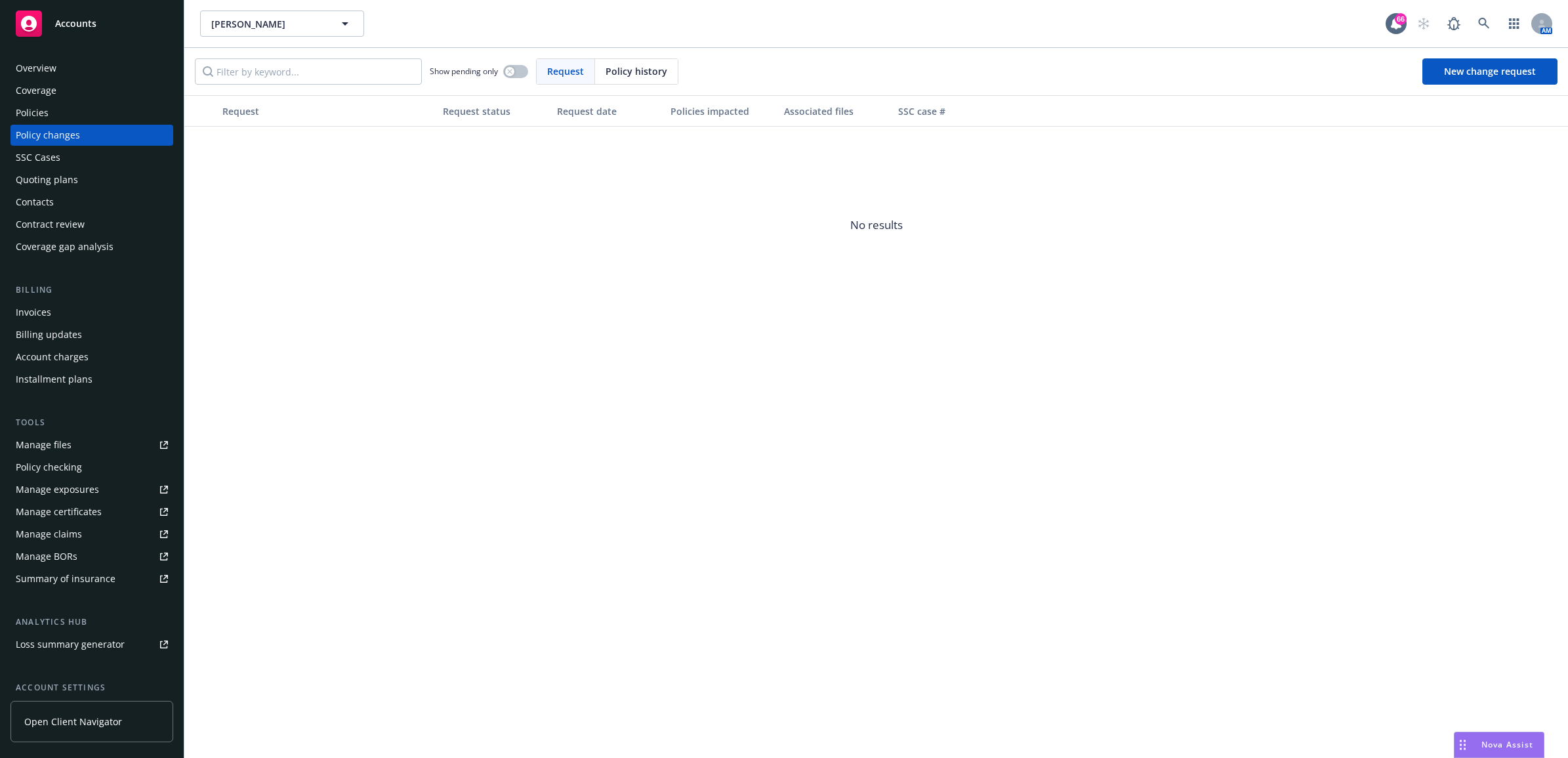
click at [72, 434] on link "Manage files" at bounding box center [91, 444] width 163 height 21
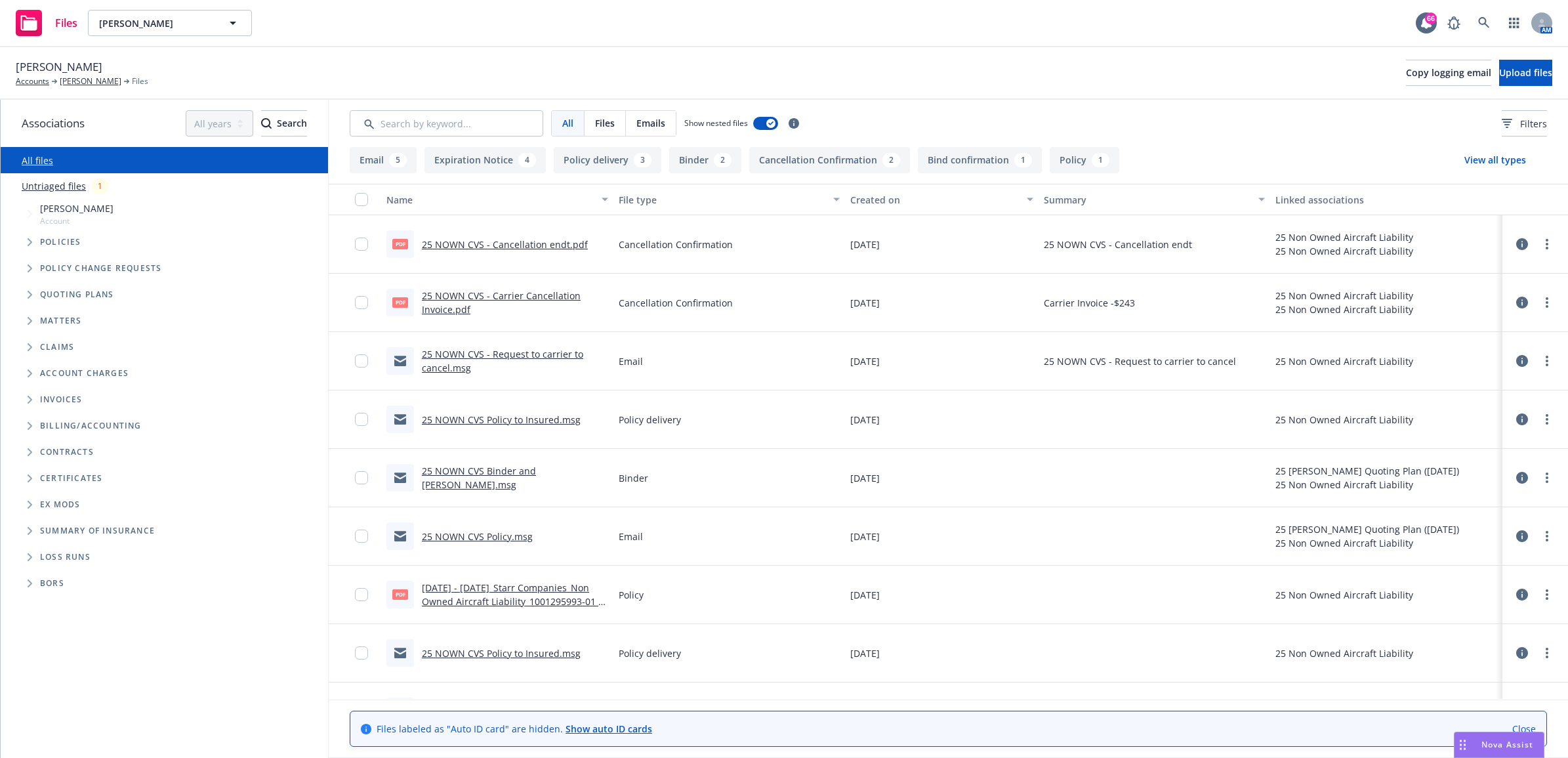
click at [463, 537] on link "25 NOWN CVS Policy.msg" at bounding box center [477, 536] width 111 height 12
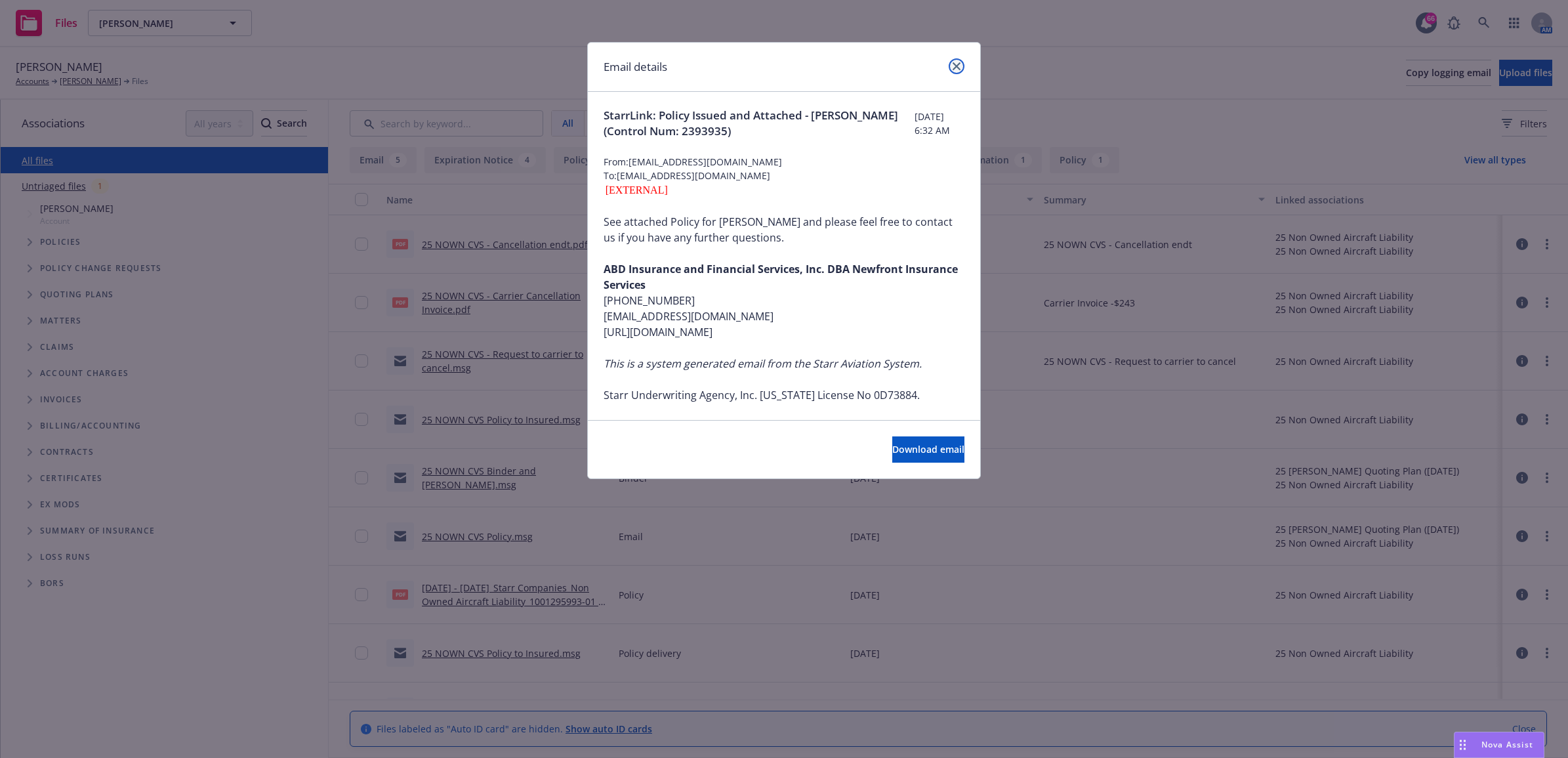
click at [961, 70] on link "close" at bounding box center [957, 66] width 16 height 16
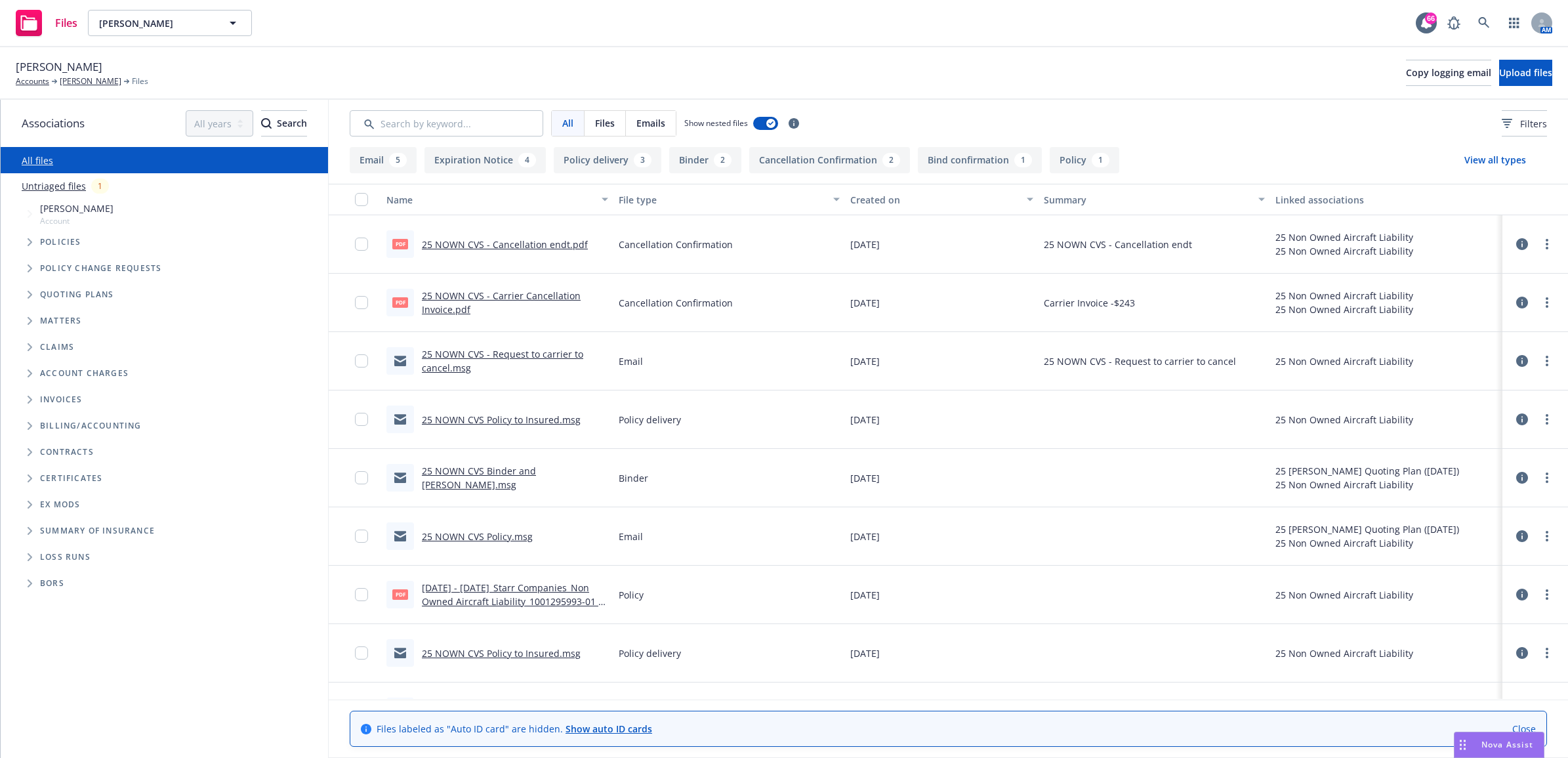
click at [526, 476] on link "25 NOWN CVS Binder and [PERSON_NAME].msg" at bounding box center [479, 478] width 114 height 26
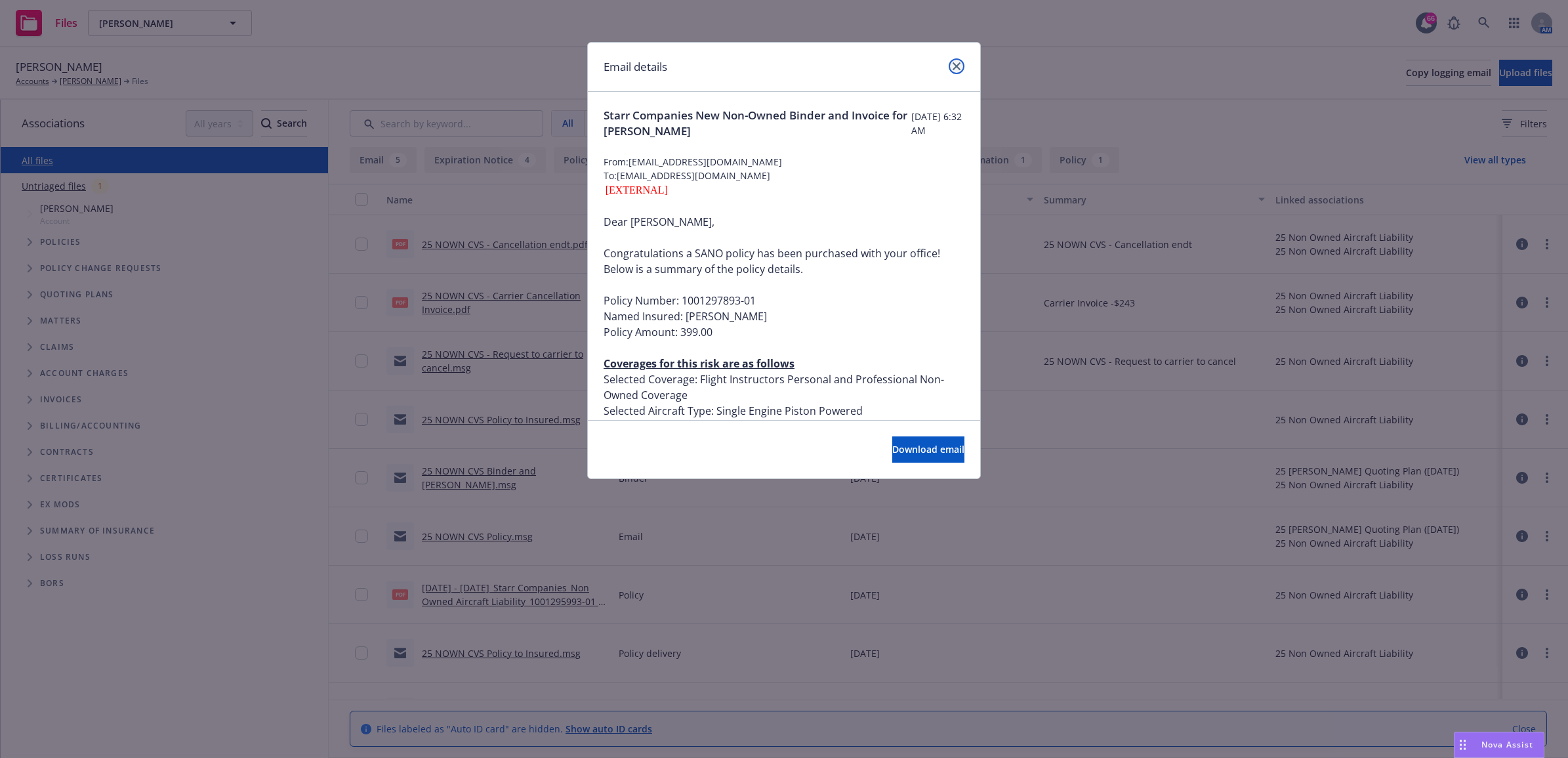
click at [962, 61] on link "close" at bounding box center [957, 66] width 16 height 16
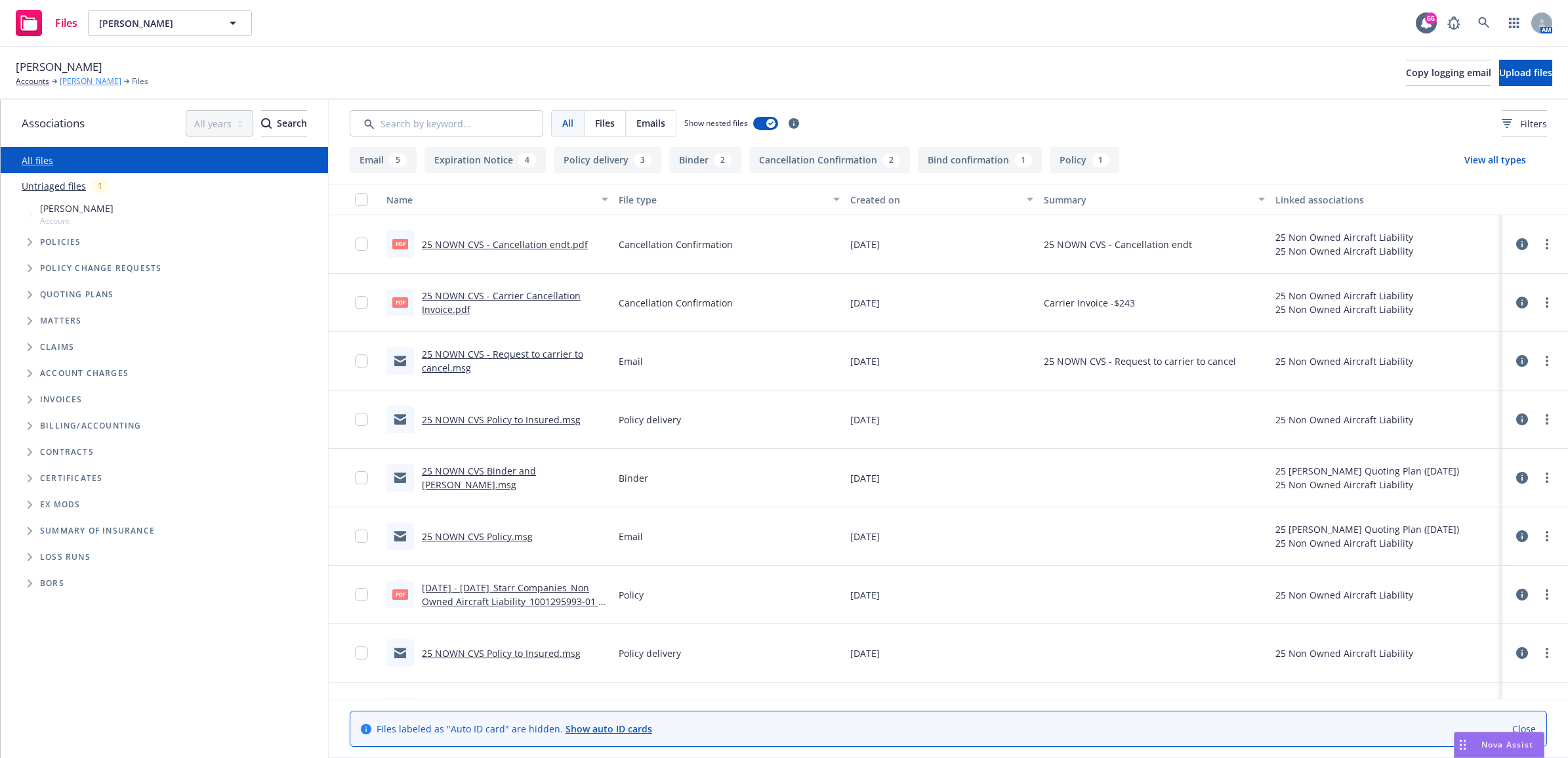
click at [112, 82] on link "[PERSON_NAME]" at bounding box center [91, 81] width 62 height 12
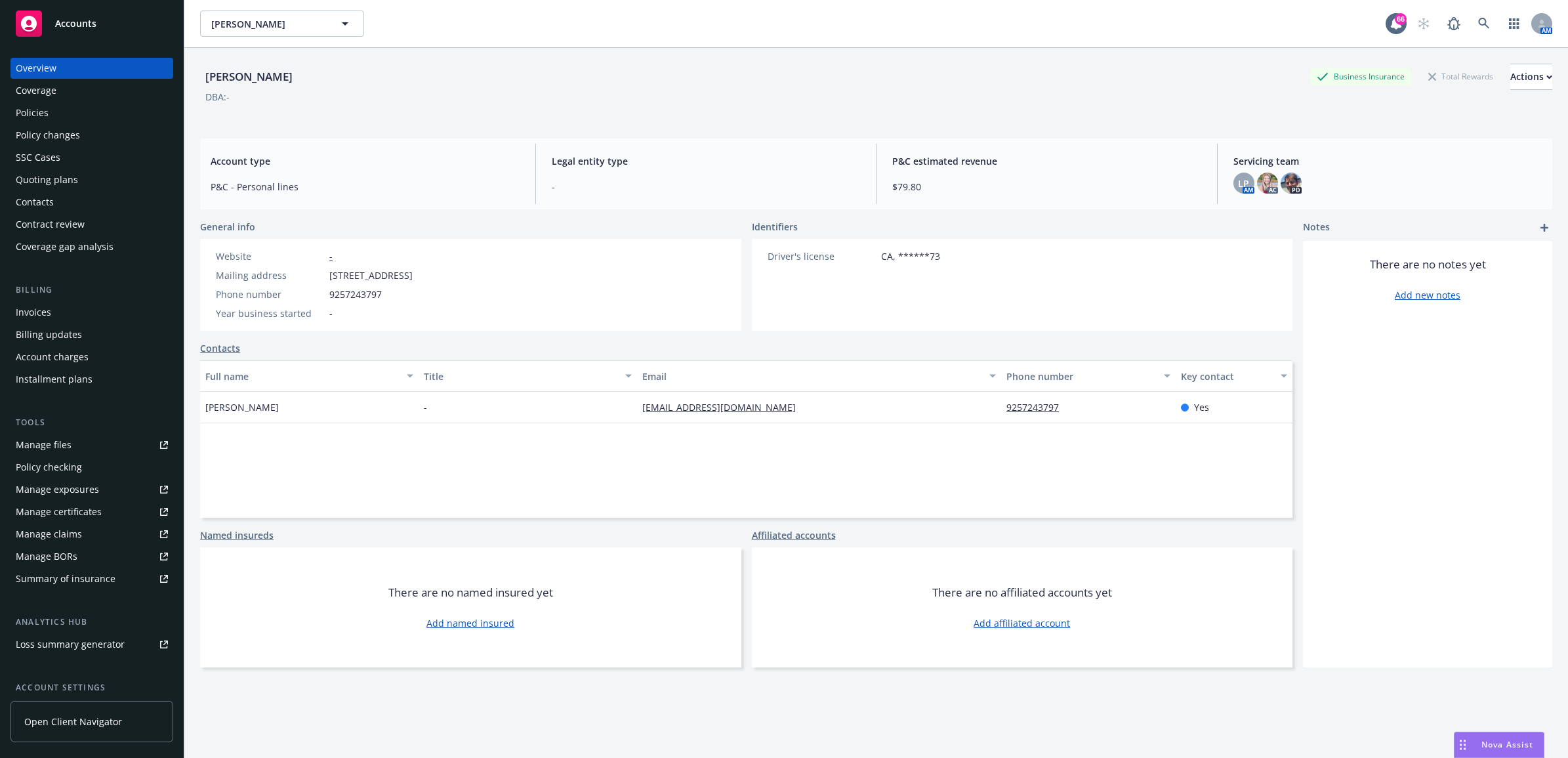
click at [60, 440] on div "Manage files" at bounding box center [44, 444] width 56 height 21
drag, startPoint x: 30, startPoint y: 463, endPoint x: 25, endPoint y: 457, distance: 7.5
click at [30, 463] on div "Policy checking" at bounding box center [49, 467] width 66 height 21
click at [22, 446] on div "Manage files" at bounding box center [44, 444] width 56 height 21
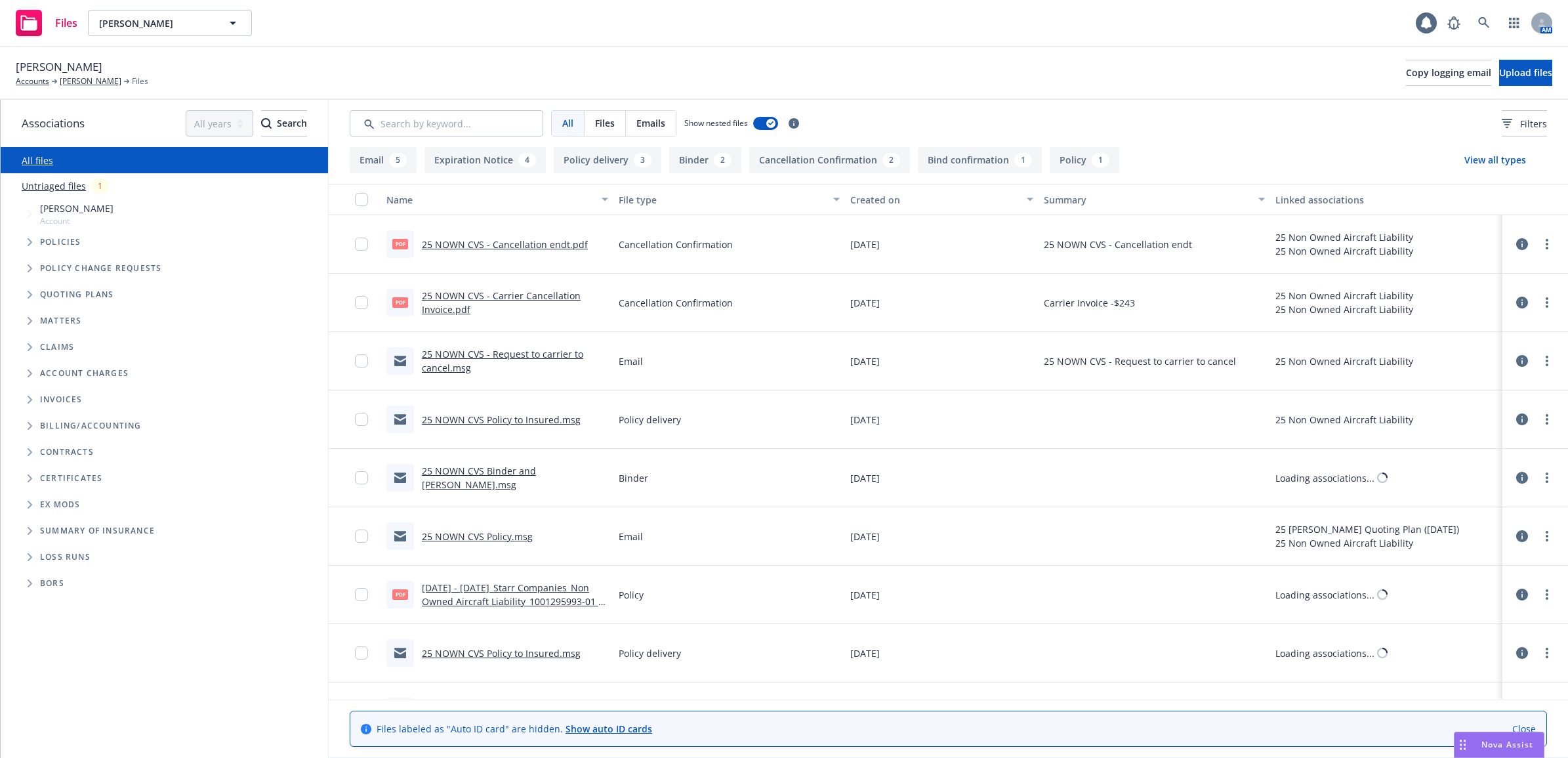
click at [488, 244] on link "25 NOWN CVS - Cancellation endt.pdf" at bounding box center [505, 244] width 166 height 12
click at [83, 77] on link "[PERSON_NAME]" at bounding box center [91, 81] width 62 height 12
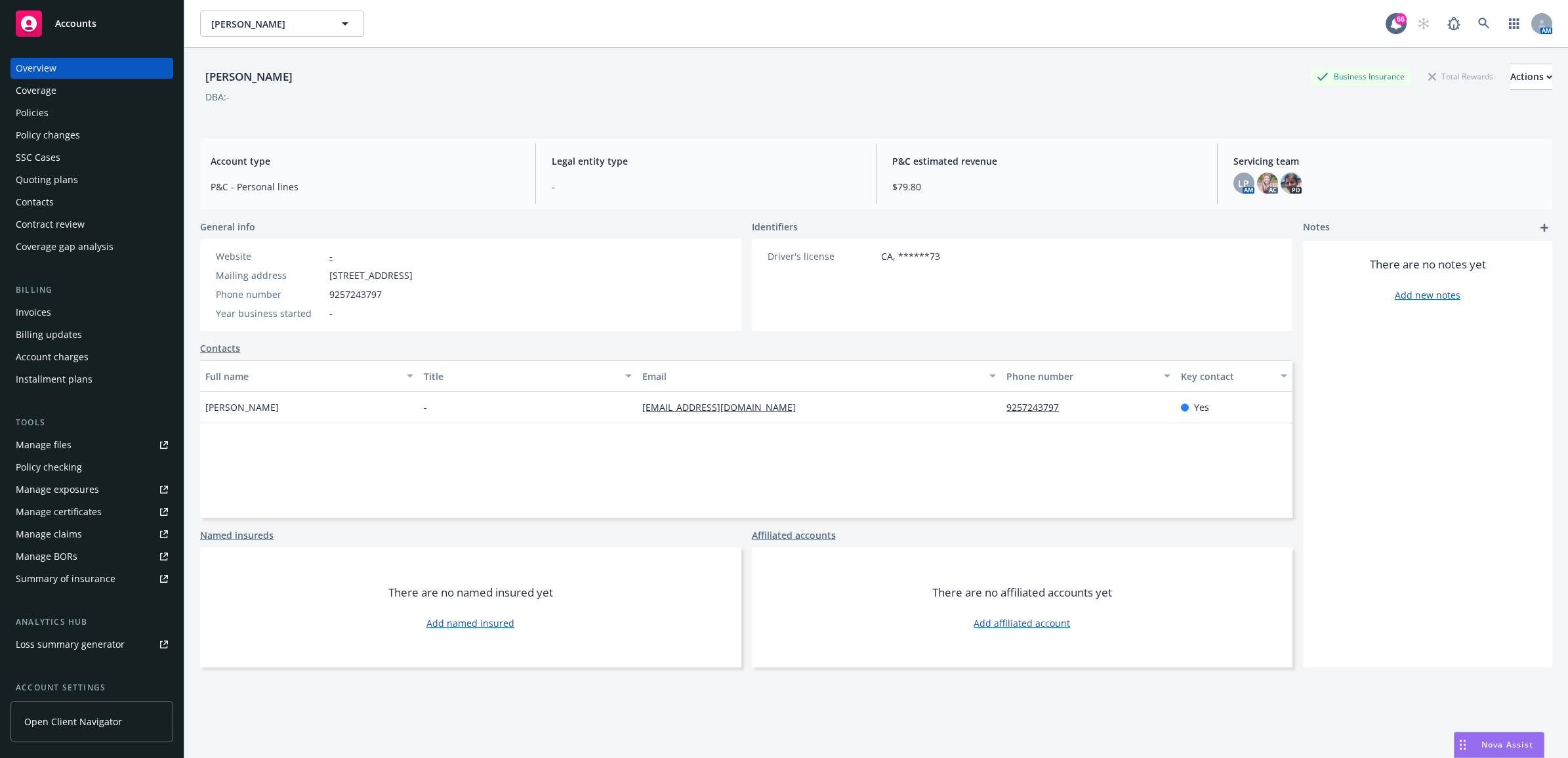
click at [51, 133] on div "Policy changes" at bounding box center [48, 135] width 64 height 21
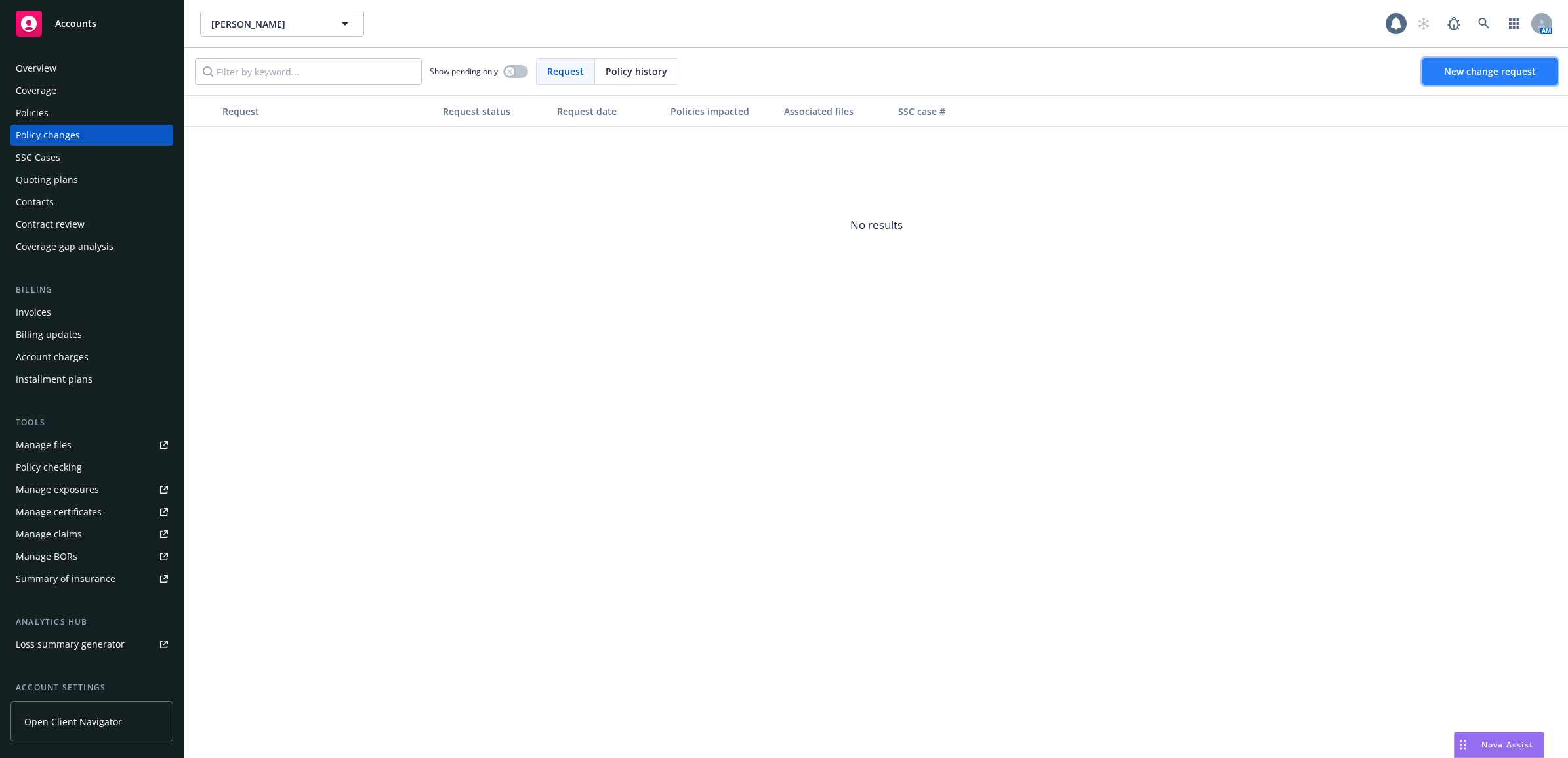
click at [1465, 75] on span "New change request" at bounding box center [1490, 71] width 92 height 12
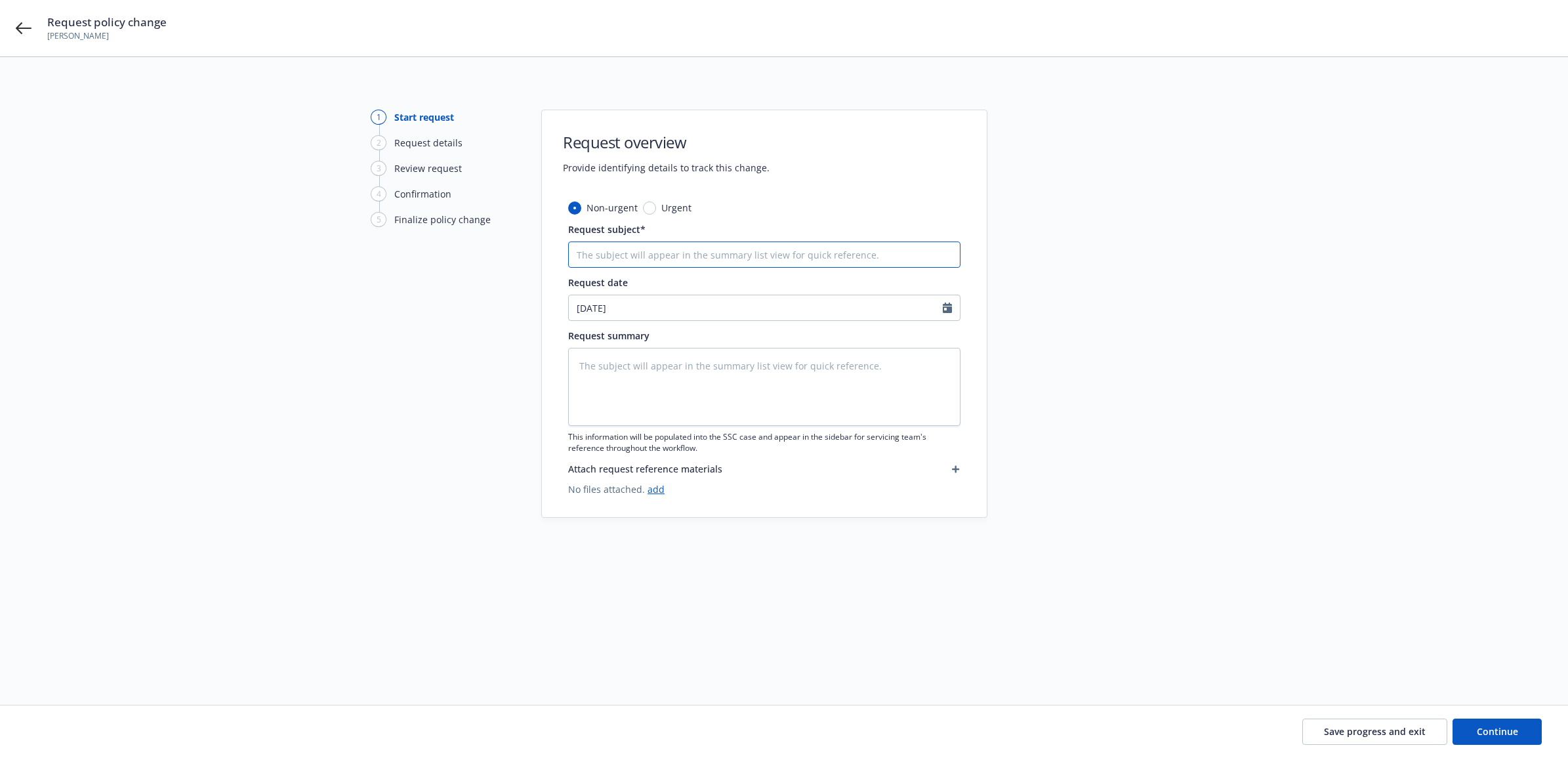
click at [759, 256] on input "Request subject*" at bounding box center [764, 254] width 392 height 26
type textarea "x"
type input "2"
type textarea "x"
type input "25"
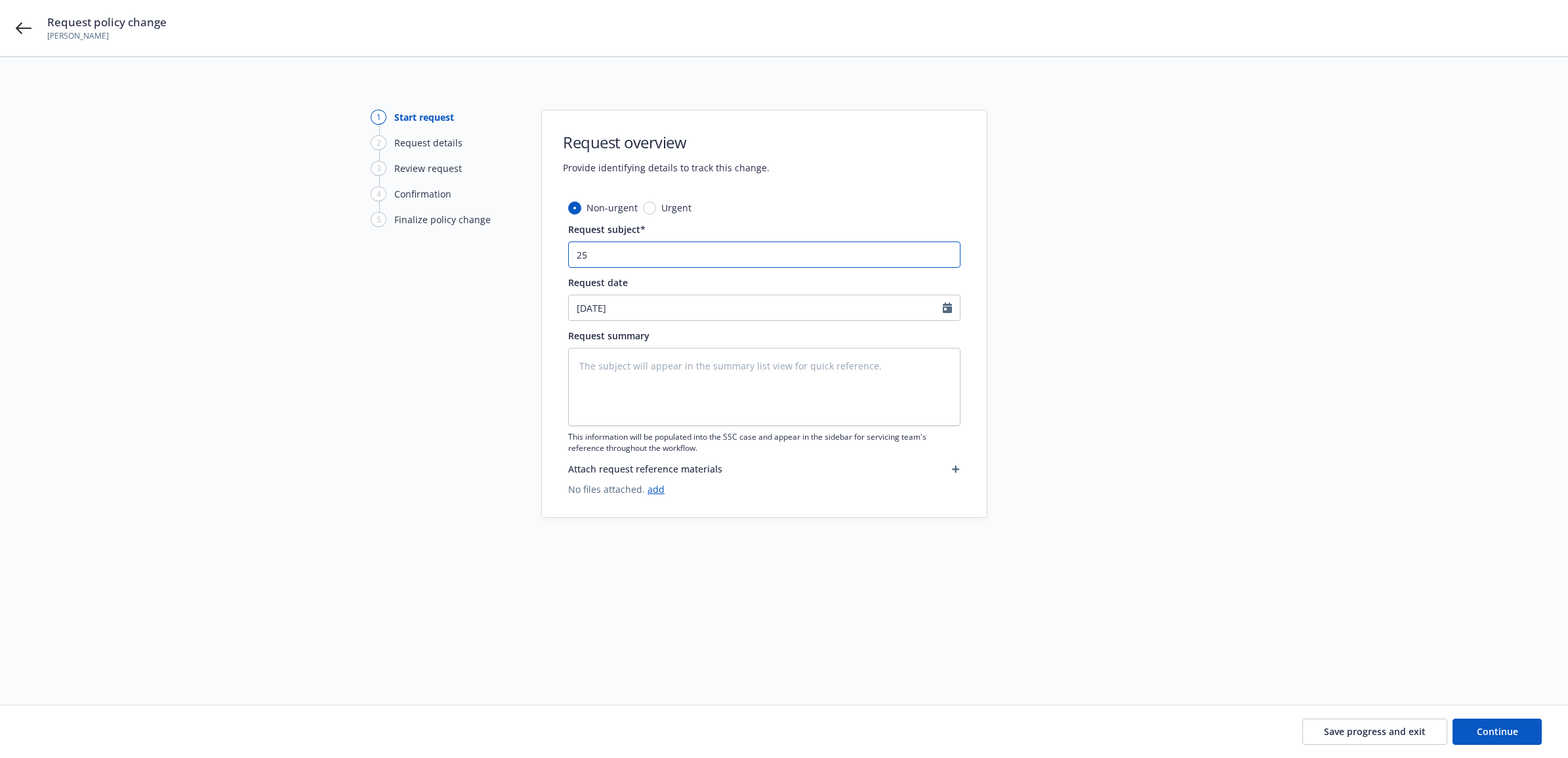
type textarea "x"
type input "25"
type textarea "x"
type input "25 N"
type textarea "x"
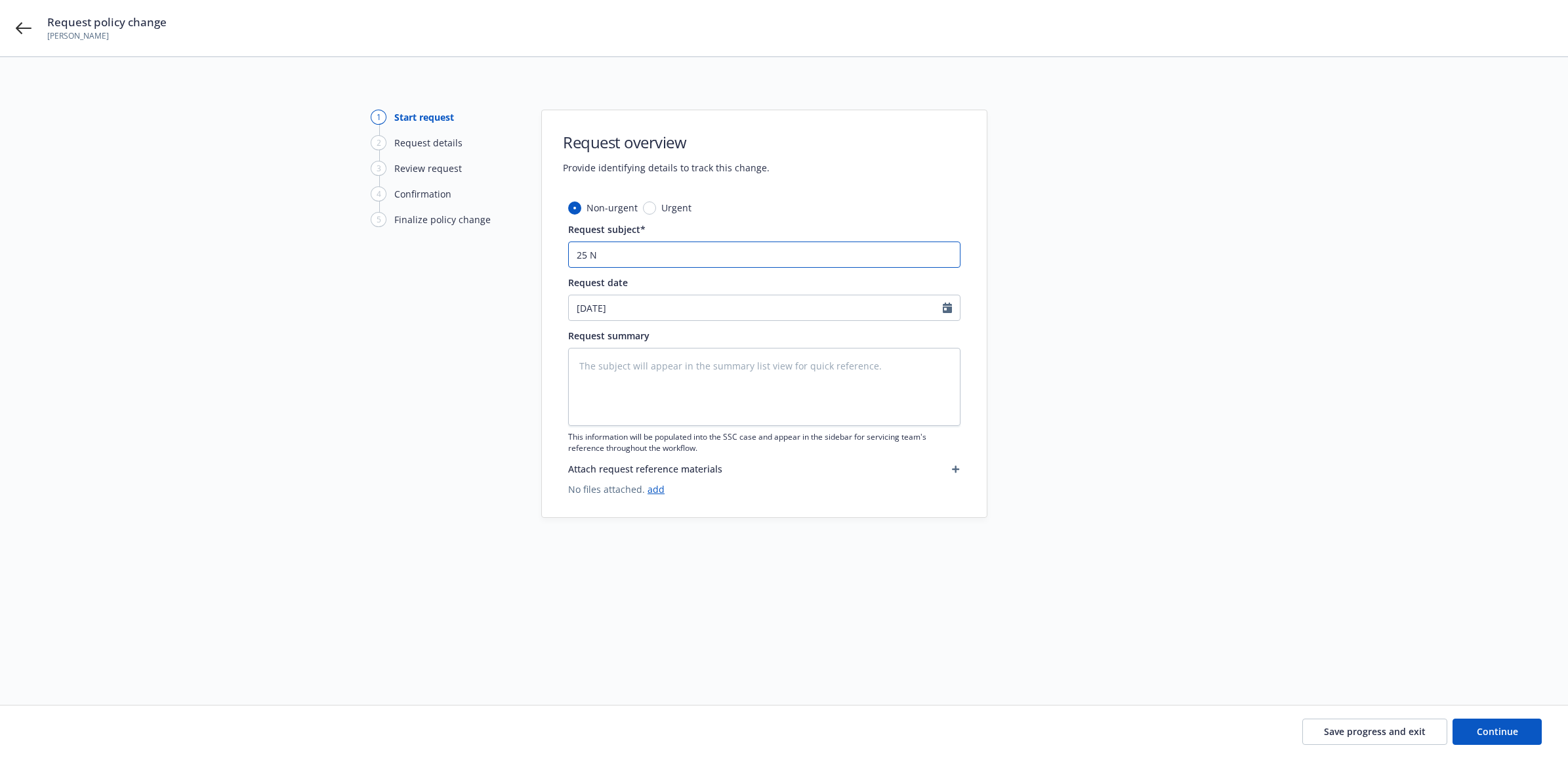
type input "25 NO"
type textarea "x"
type input "25 NOW"
type textarea "x"
type input "25 NOWN"
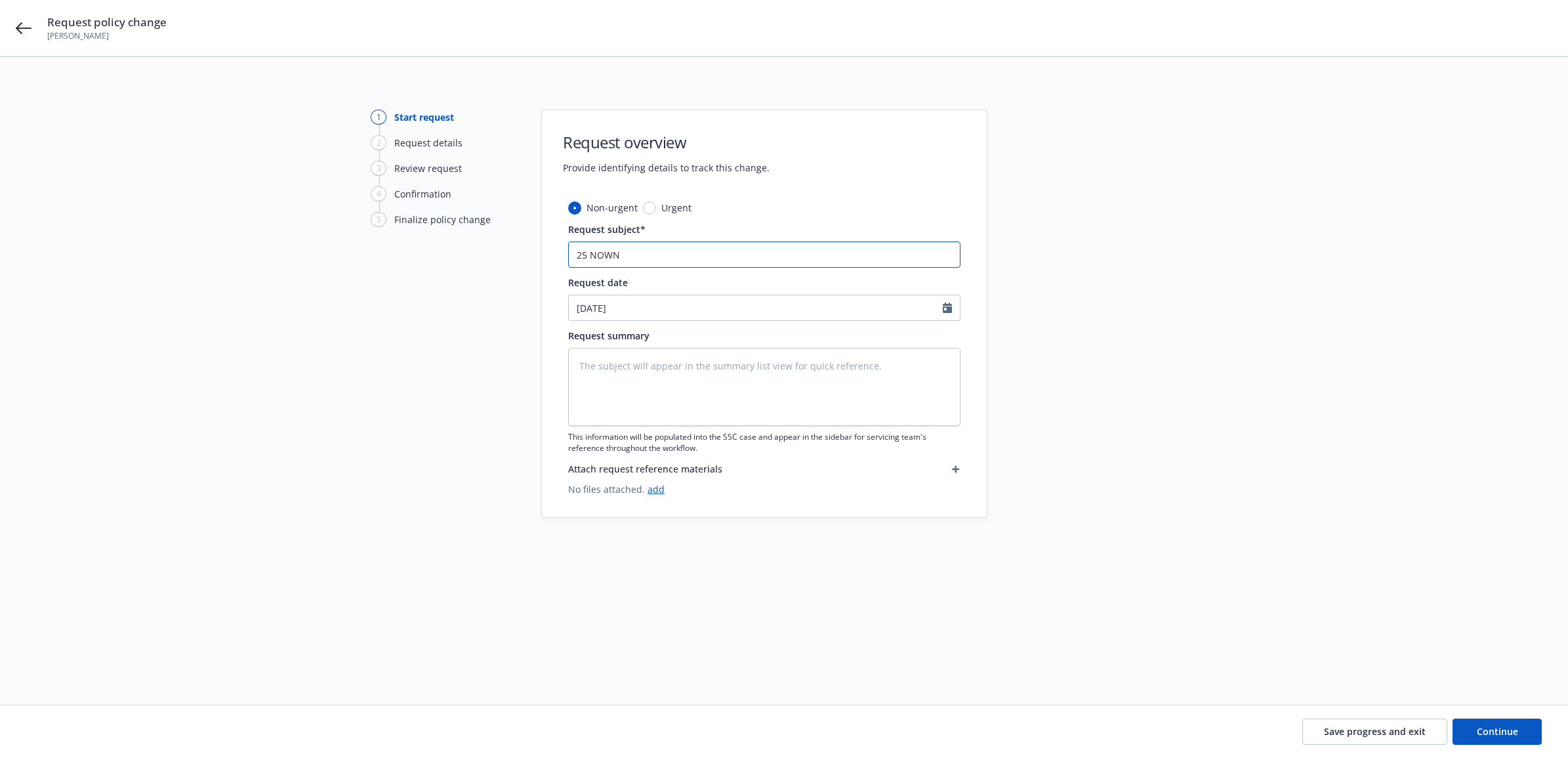
type textarea "x"
type input "25 NOWN"
type textarea "x"
type input "25 NOWN C"
type textarea "x"
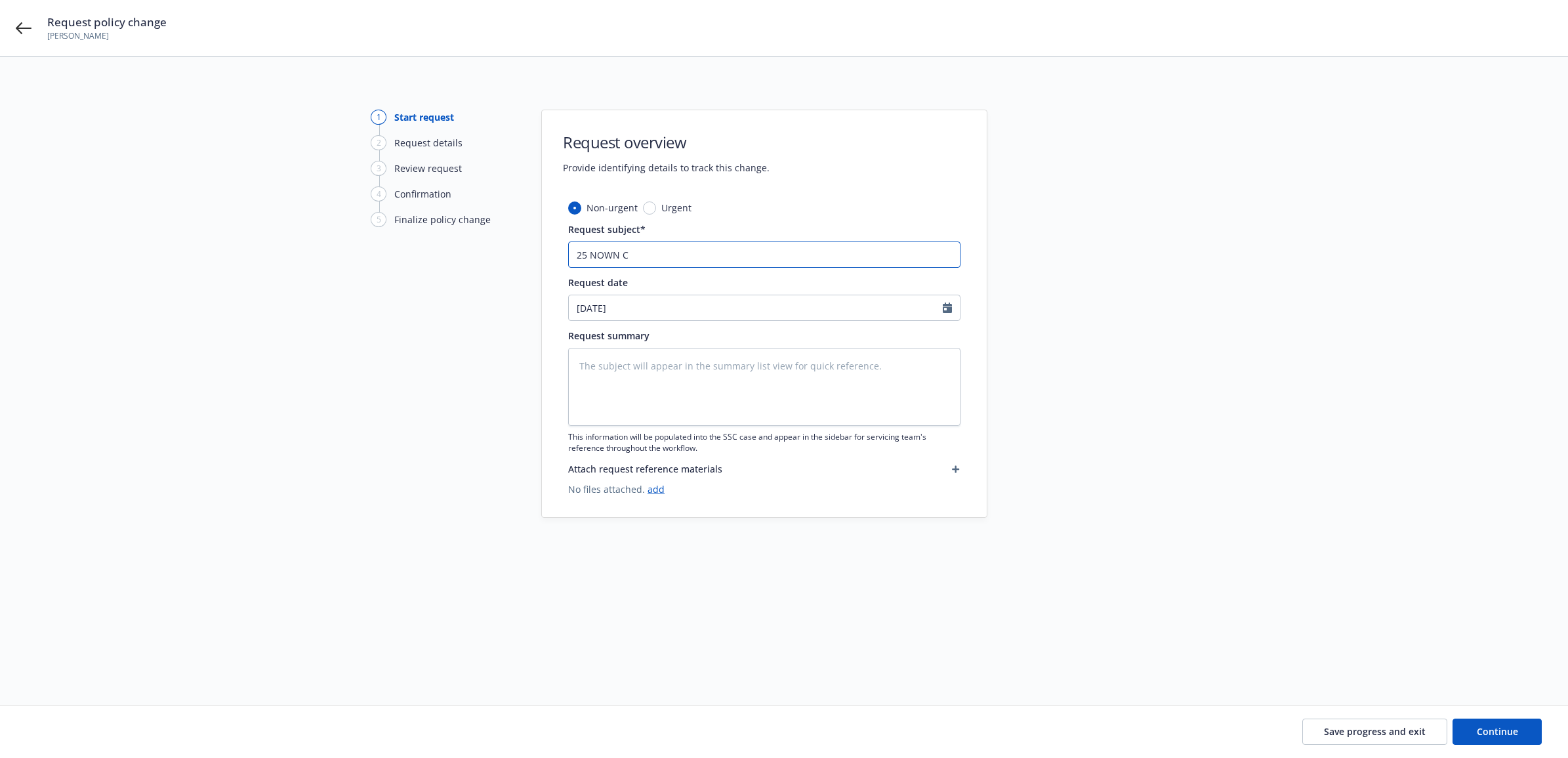
type input "25 NOWN CV"
type textarea "x"
type input "25 NOWN CVS"
type textarea "x"
type input "25 NOWN CVS"
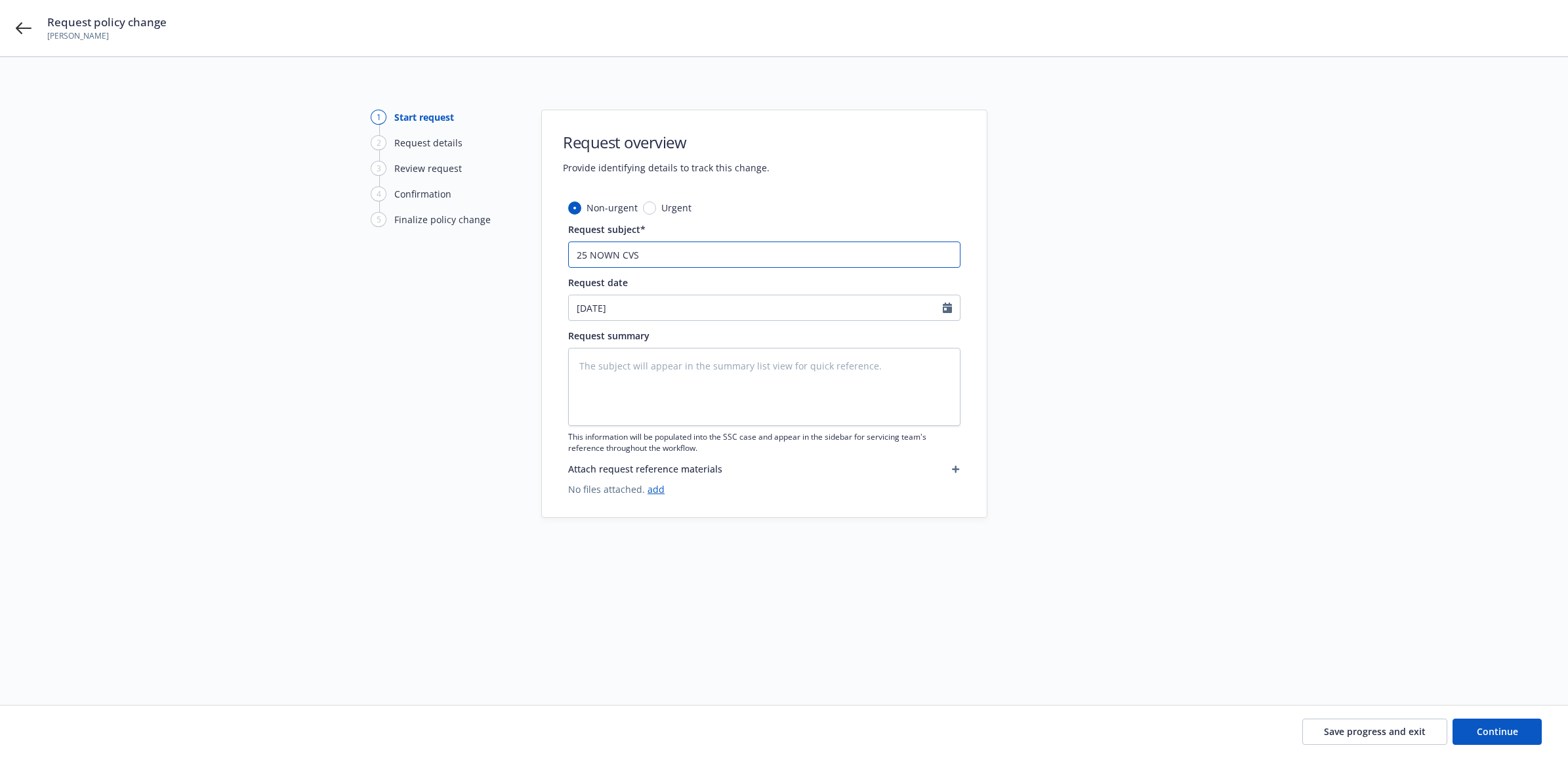
type textarea "x"
type input "25 NOWN CVS -"
type textarea "x"
type input "25 NOWN CVS -"
type textarea "x"
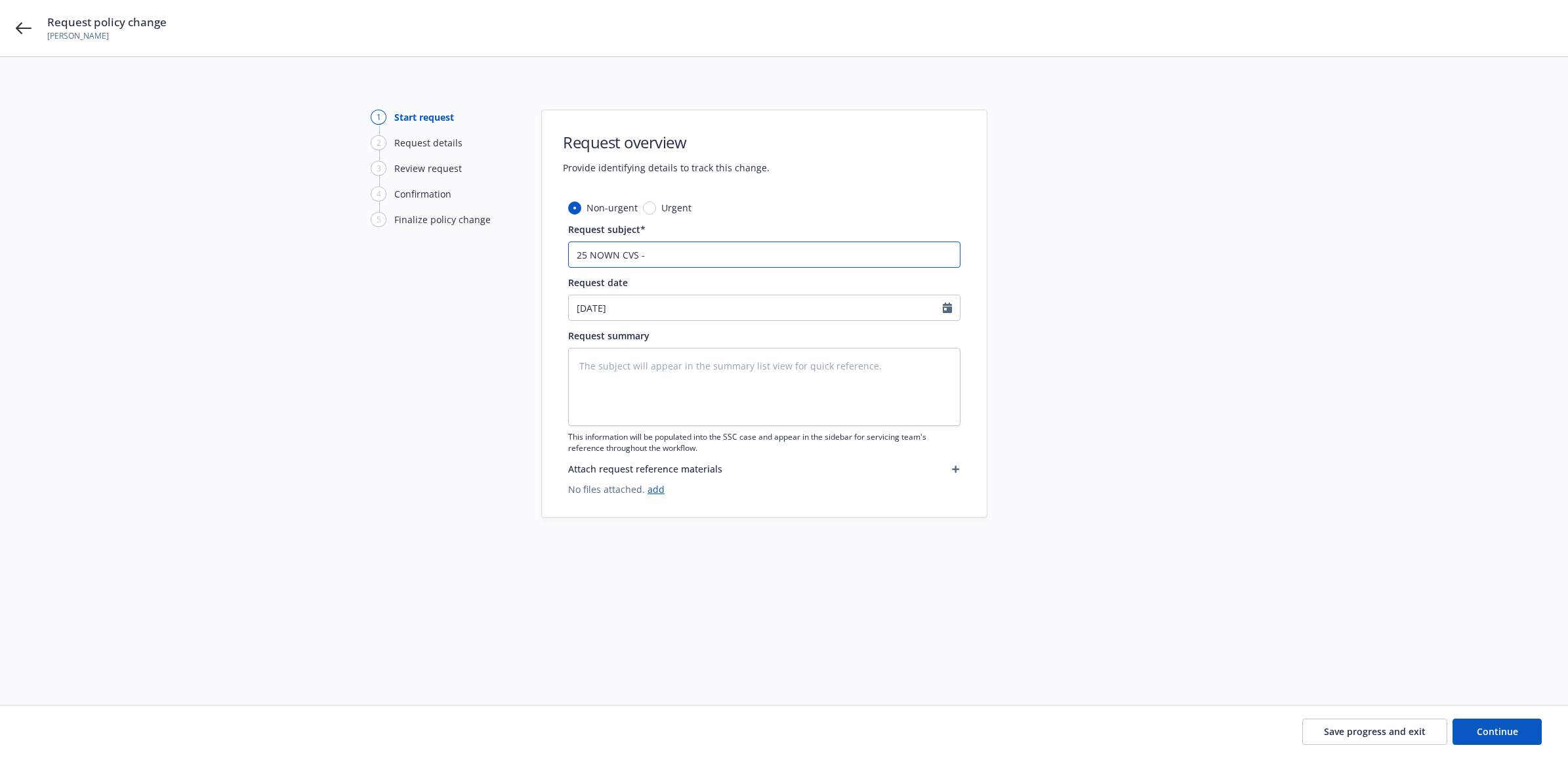
type input "25 NOWN CVS - C"
type textarea "x"
type input "25 NOWN CVS - Ca"
type textarea "x"
type input "25 NOWN CVS - Can"
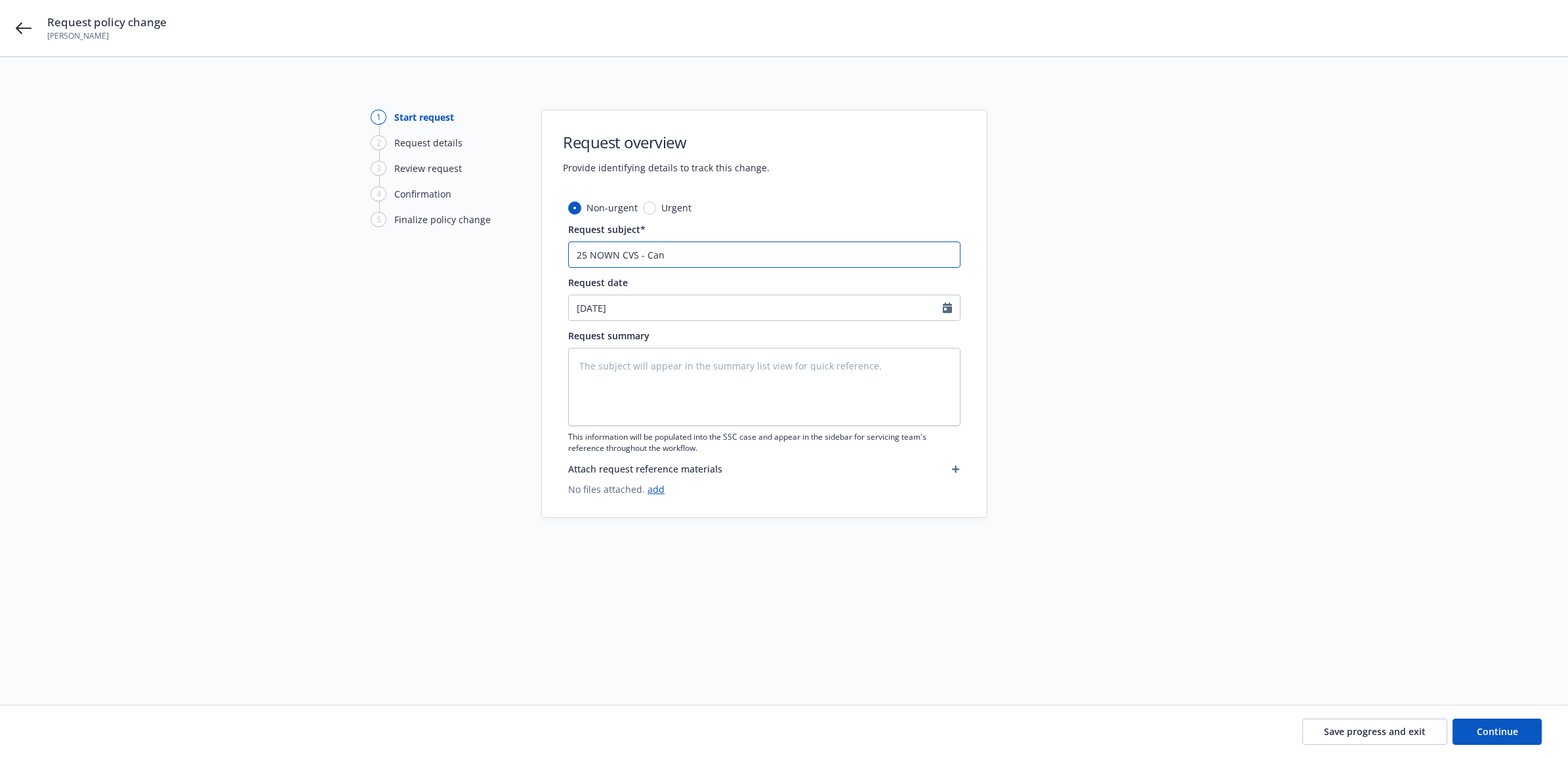
type textarea "x"
type input "25 NOWN CVS - Canc"
type textarea "x"
type input "25 NOWN CVS - Cance"
type textarea "x"
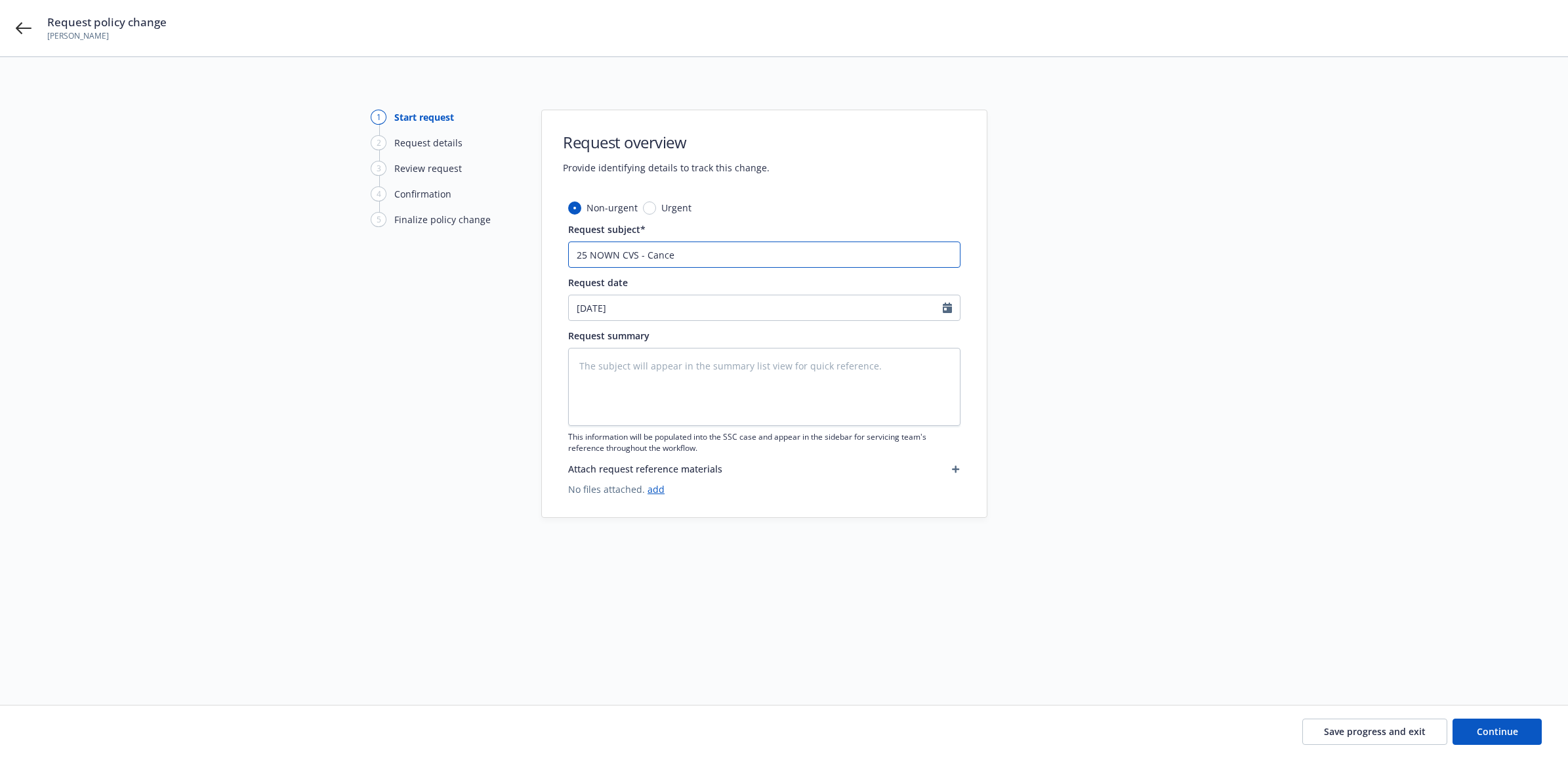
type input "25 NOWN CVS - Cancel"
type textarea "x"
type input "25 NOWN CVS - Cancell"
type textarea "x"
type input "25 NOWN CVS - Cancella"
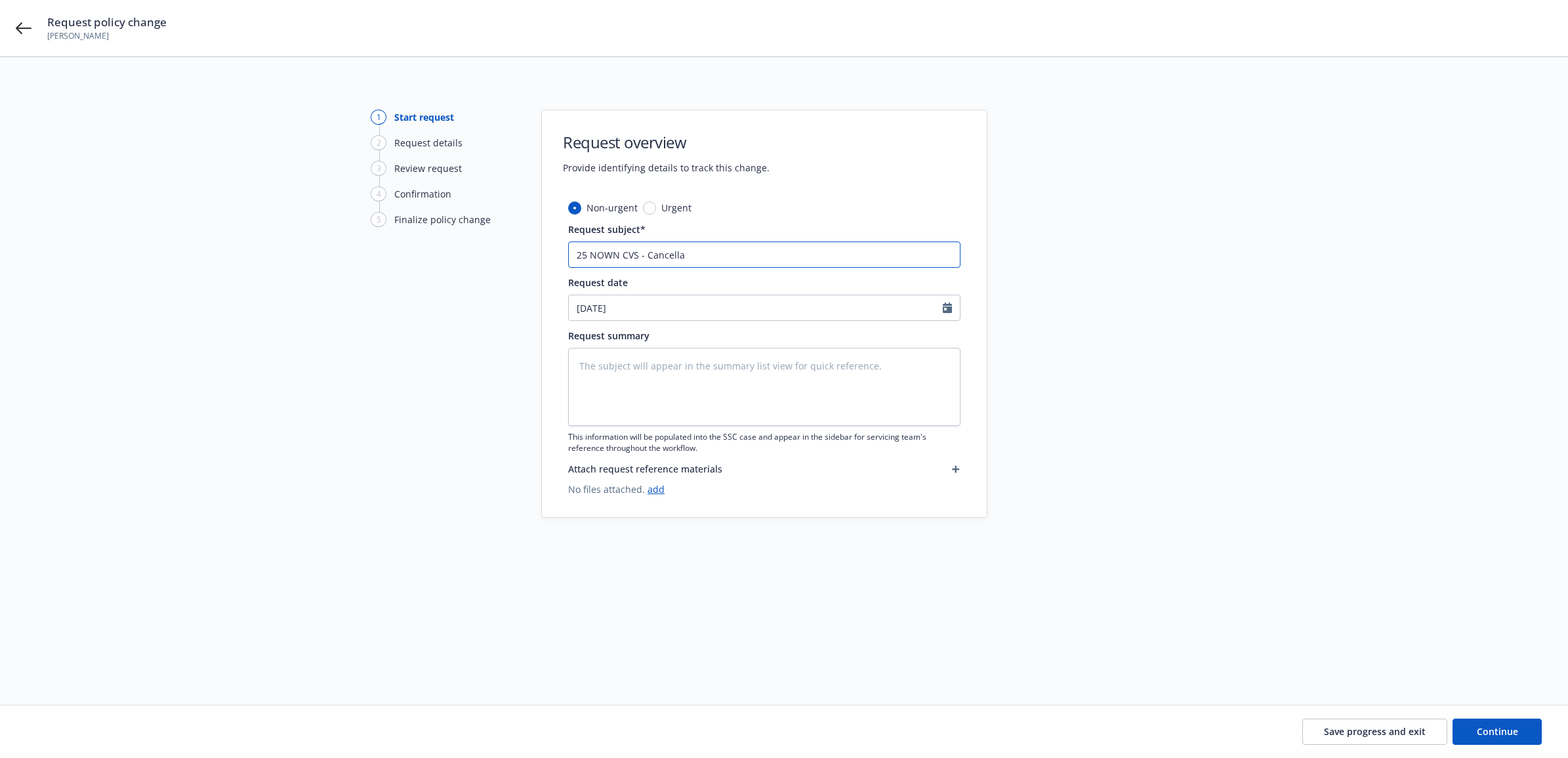
type textarea "x"
type input "25 NOWN CVS - Cancellat"
type textarea "x"
type input "25 NOWN CVS - Cancellati"
type textarea "x"
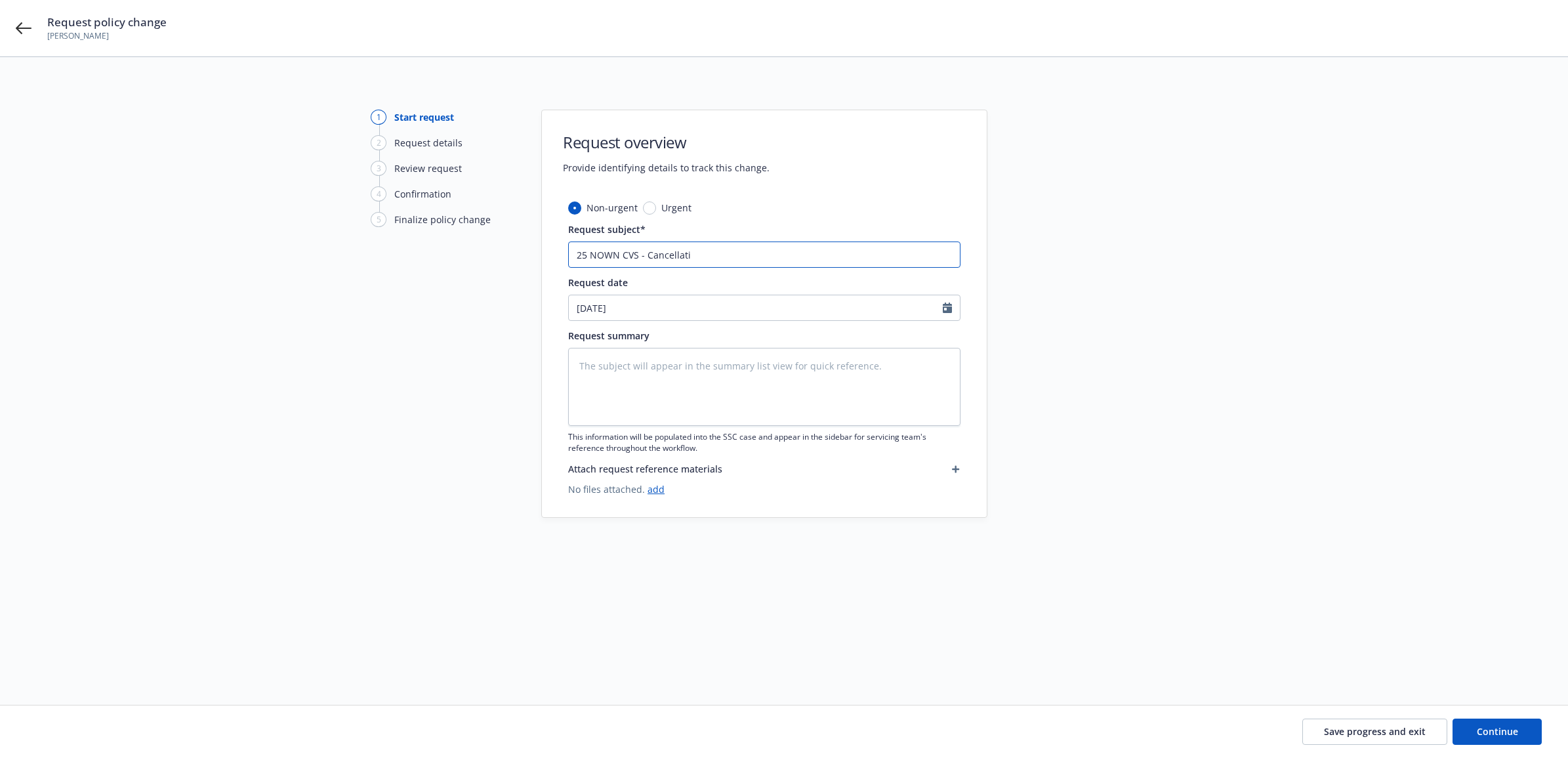
type input "25 NOWN CVS - Cancellatio"
type textarea "x"
type input "25 NOWN CVS - Cancellati"
type textarea "x"
type input "25 NOWN CVS - Cancellat"
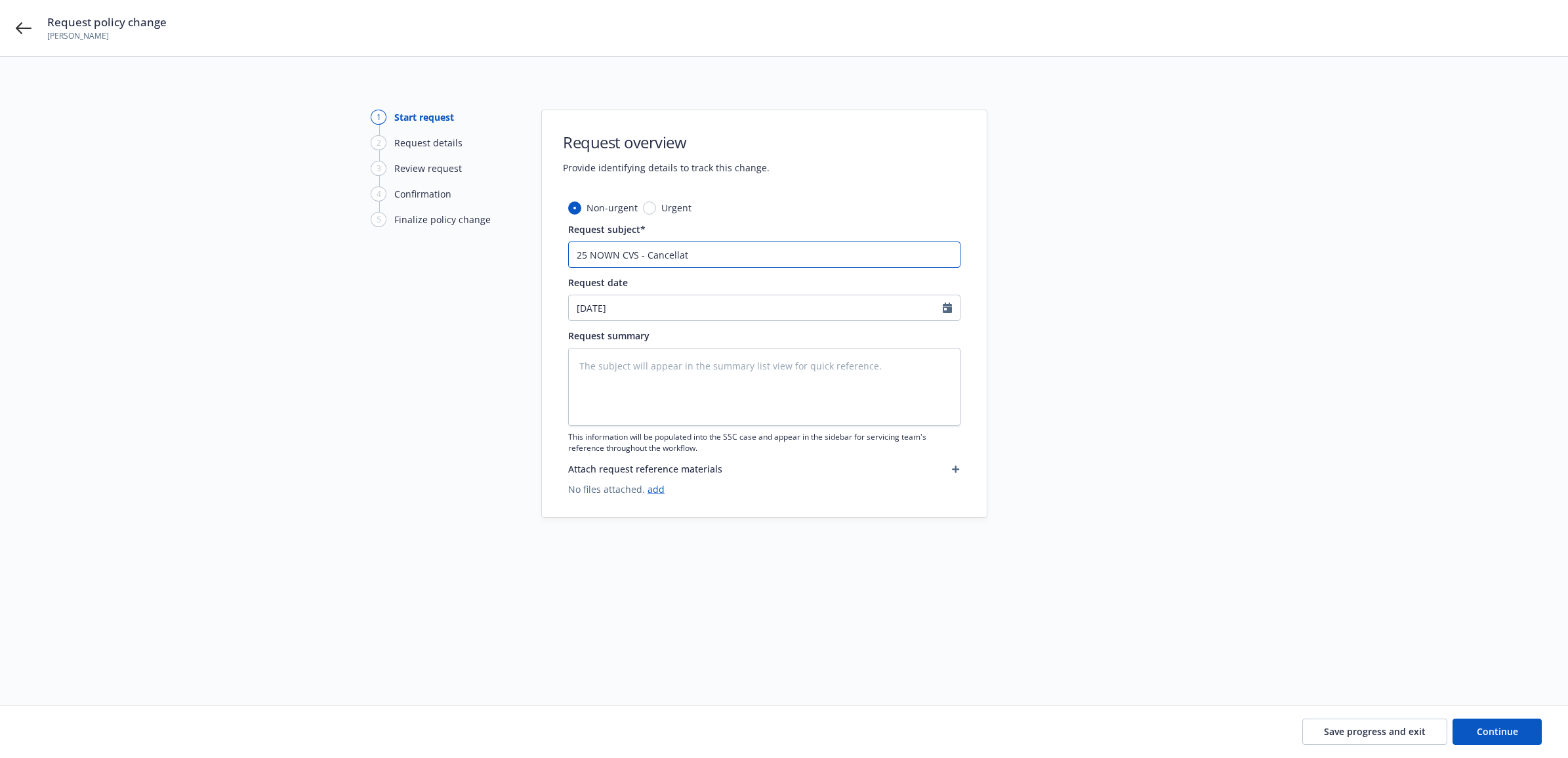
type textarea "x"
type input "25 NOWN CVS - Cancellatt"
type textarea "x"
type input "25 NOWN CVS - Cancellatti"
type textarea "x"
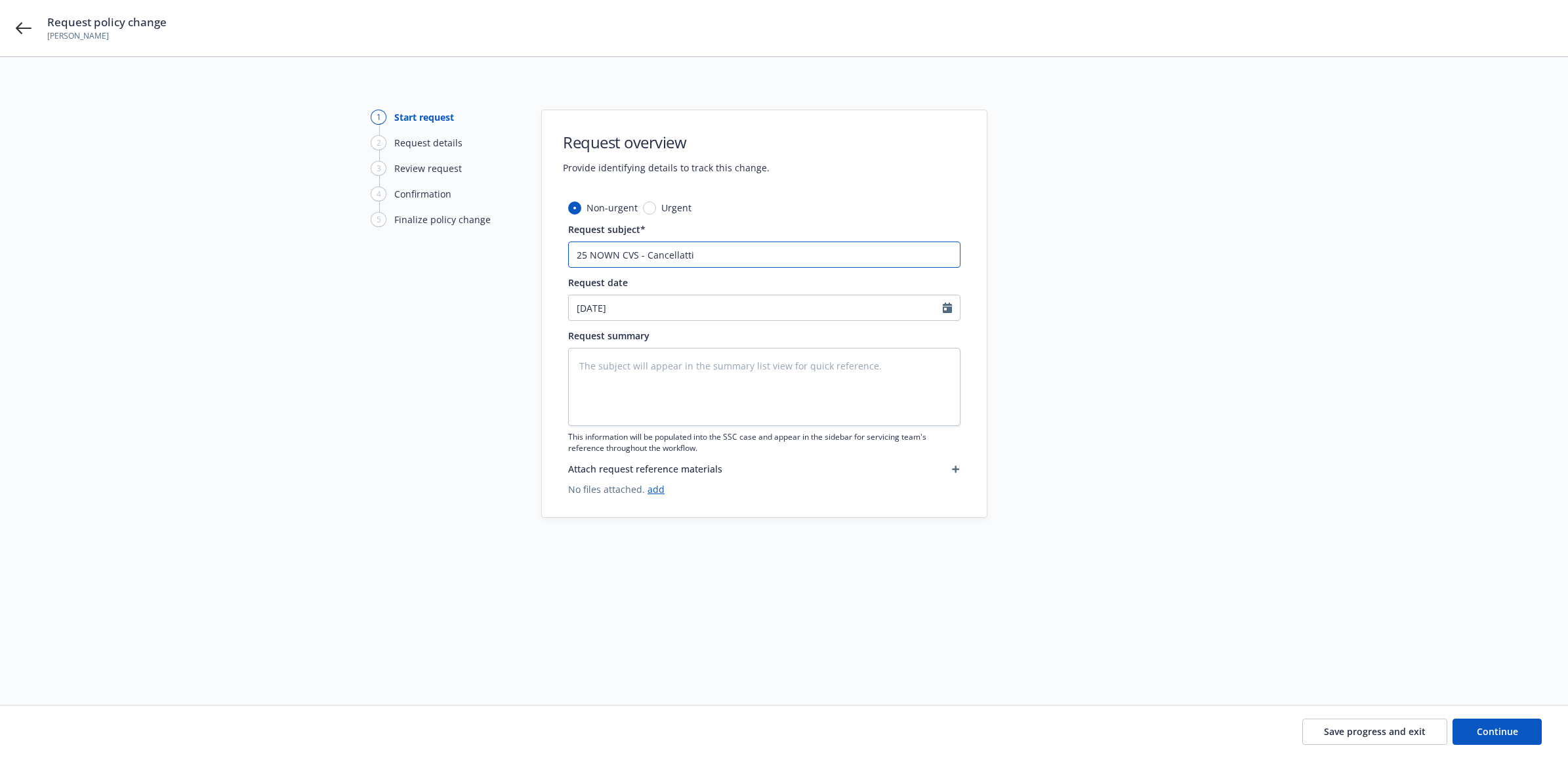
type input "25 NOWN CVS - Cancellattio"
type textarea "x"
type input "25 NOWN CVS - Cancellattion"
type textarea "x"
type input "25 NOWN CVS - Cancellattio"
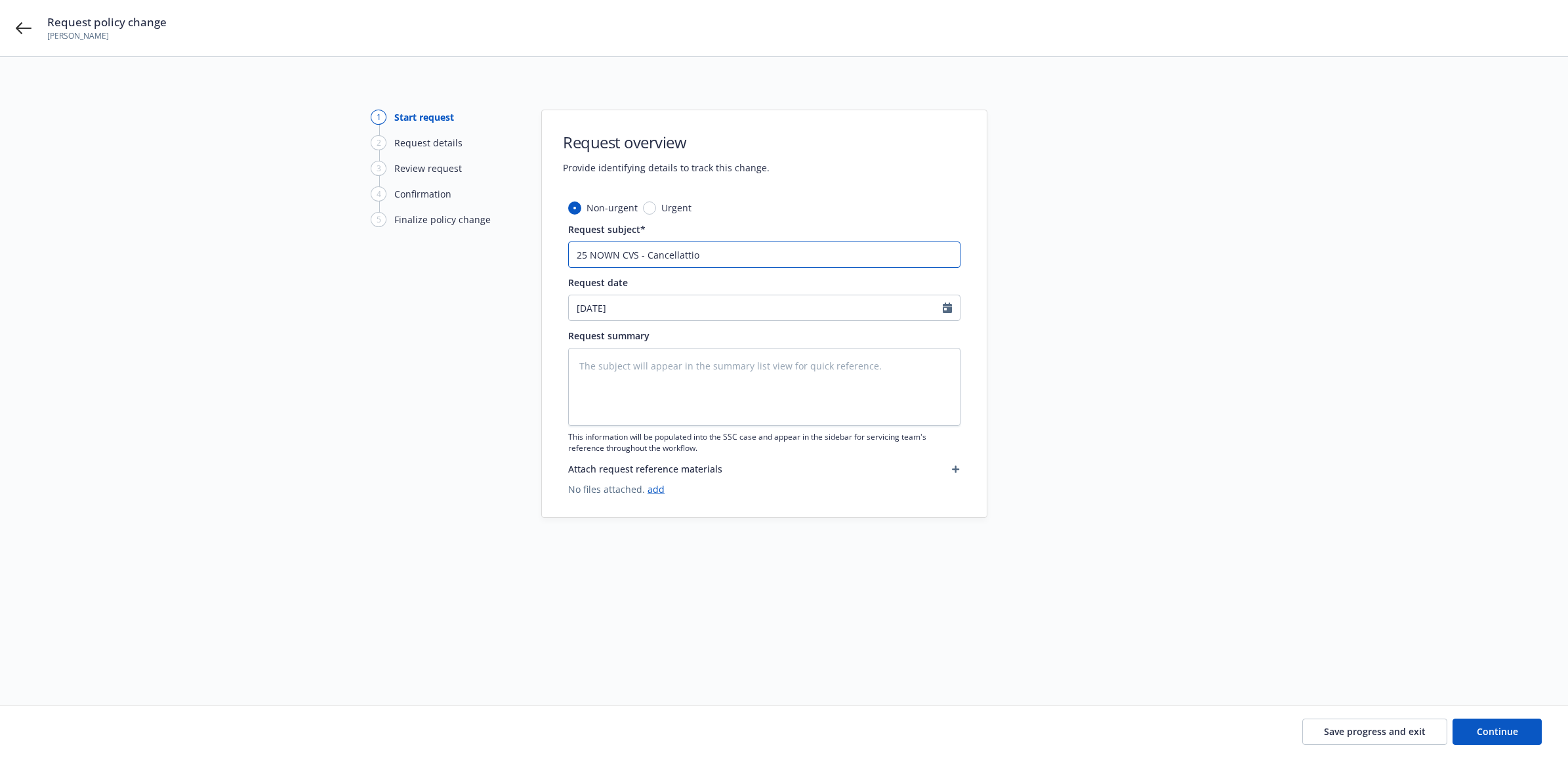
type textarea "x"
type input "25 NOWN CVS - Cancellatti"
type textarea "x"
type input "25 NOWN CVS - Cancellatt"
type textarea "x"
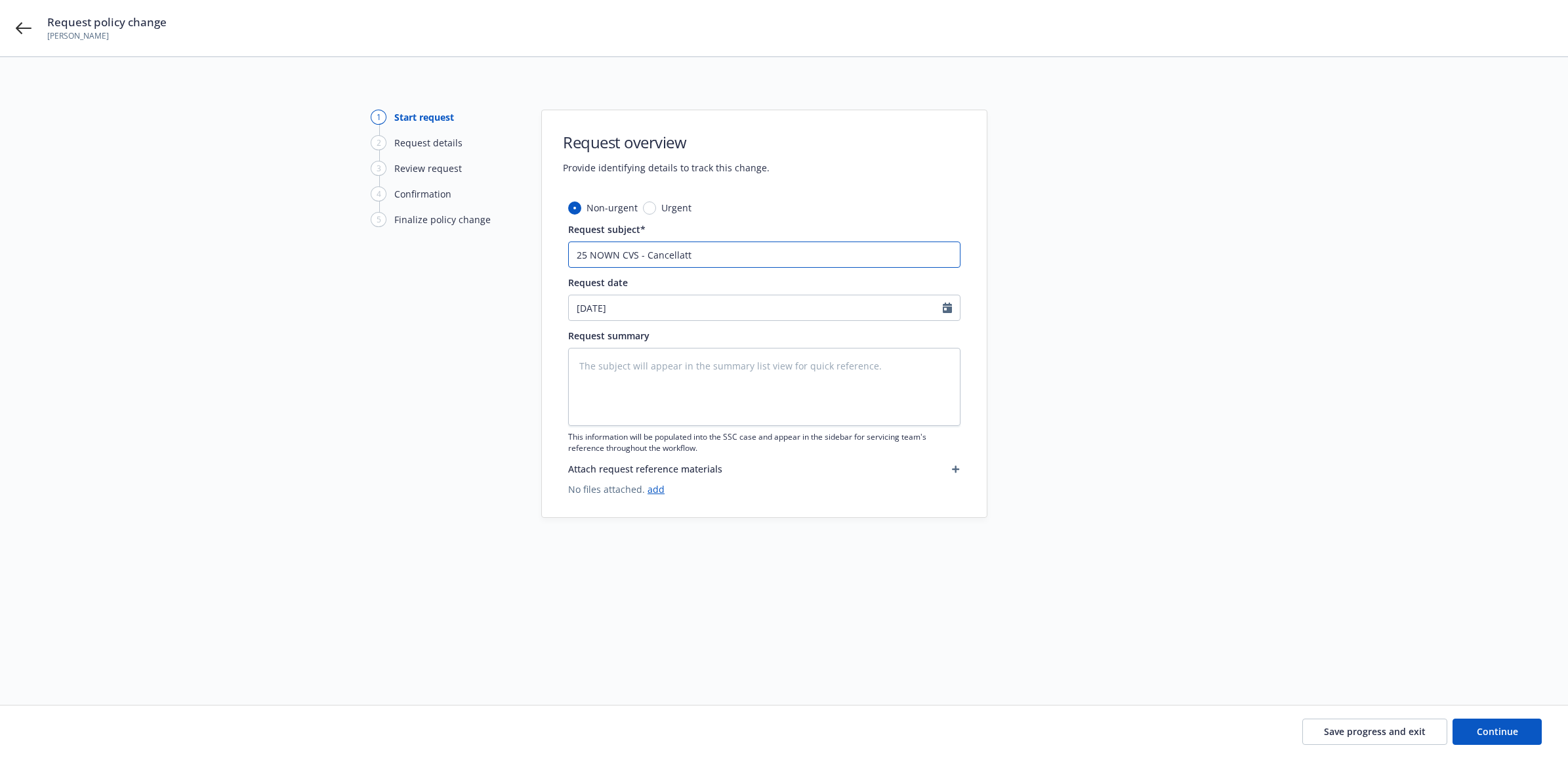
type input "25 NOWN CVS - Cancellatti"
type textarea "x"
type input "25 NOWN CVS - Cancellatt"
type textarea "x"
type input "25 NOWN CVS - Cancellat"
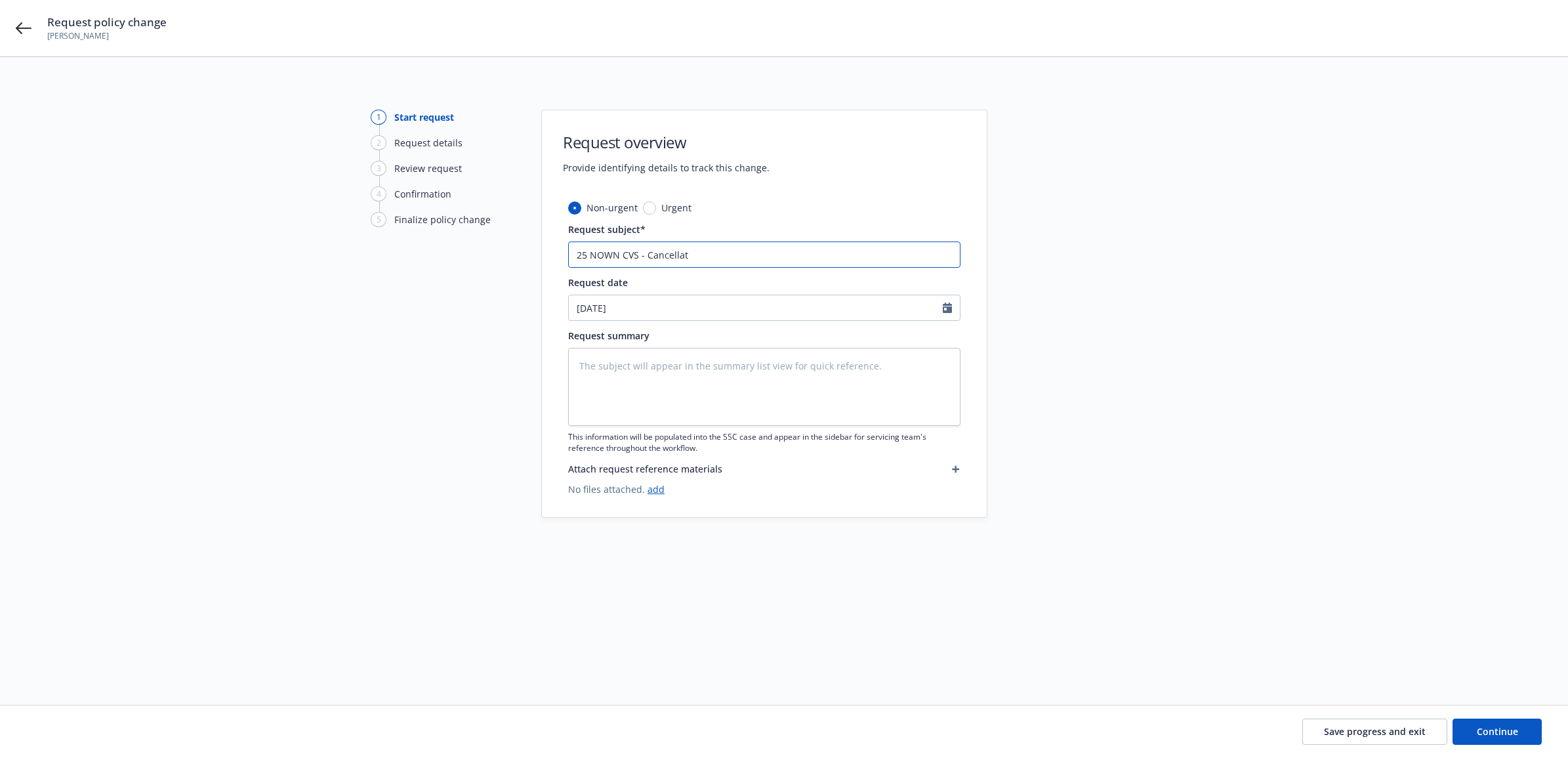
type textarea "x"
type input "25 NOWN CVS - Cancellati"
type textarea "x"
type input "25 NOWN CVS - Cancellatio"
type textarea "x"
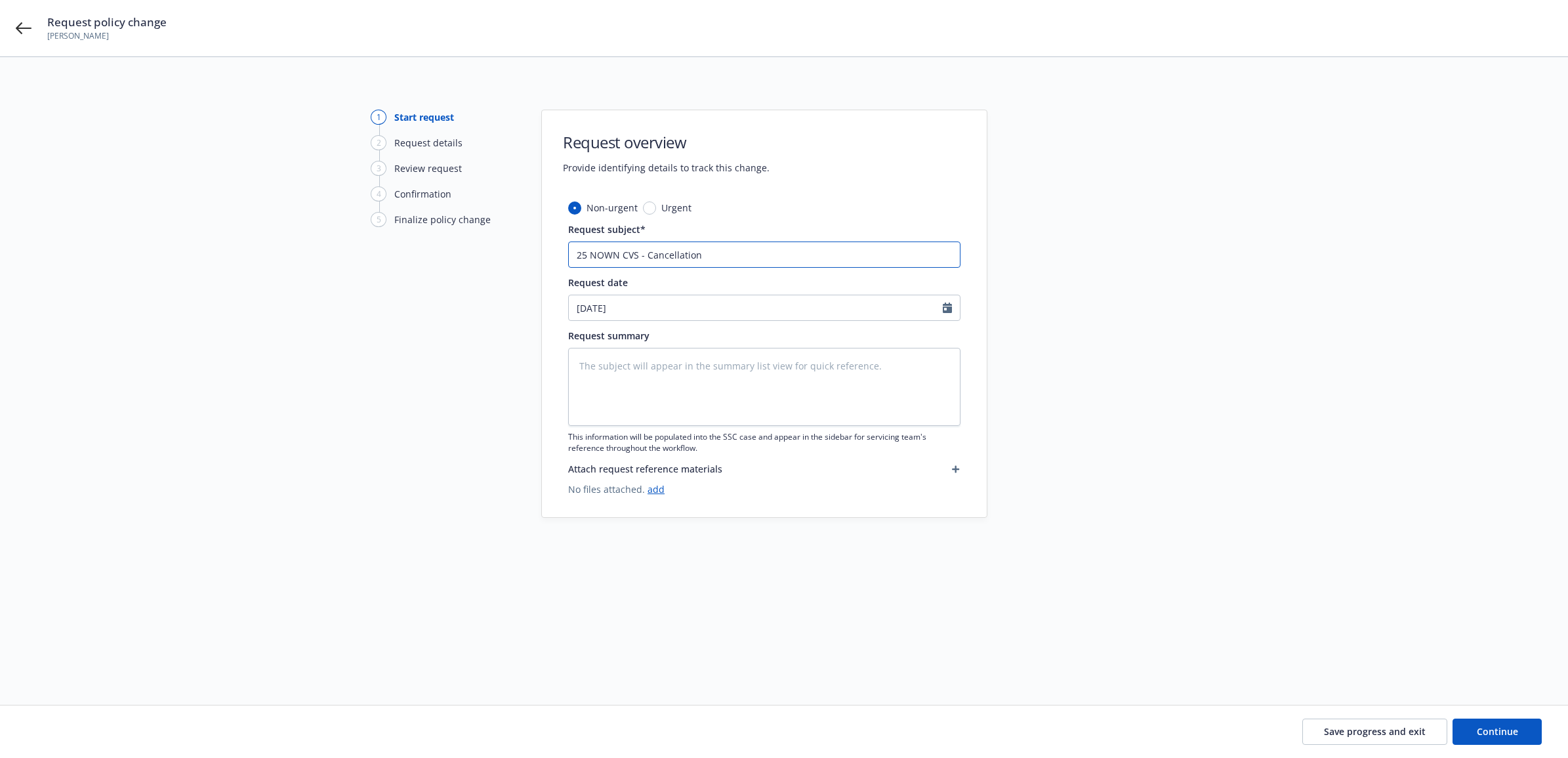
click at [434, 262] on div "1 Start request 2 Request details 3 Review request 4 Confirmation 5 Finalize po…" at bounding box center [784, 365] width 1537 height 511
type input "25 NOWN CVS - Cancellation"
paste textarea "25 NOWN CVS - Cancellation"
type textarea "x"
type textarea "25 NOWN CVS - Cancellation"
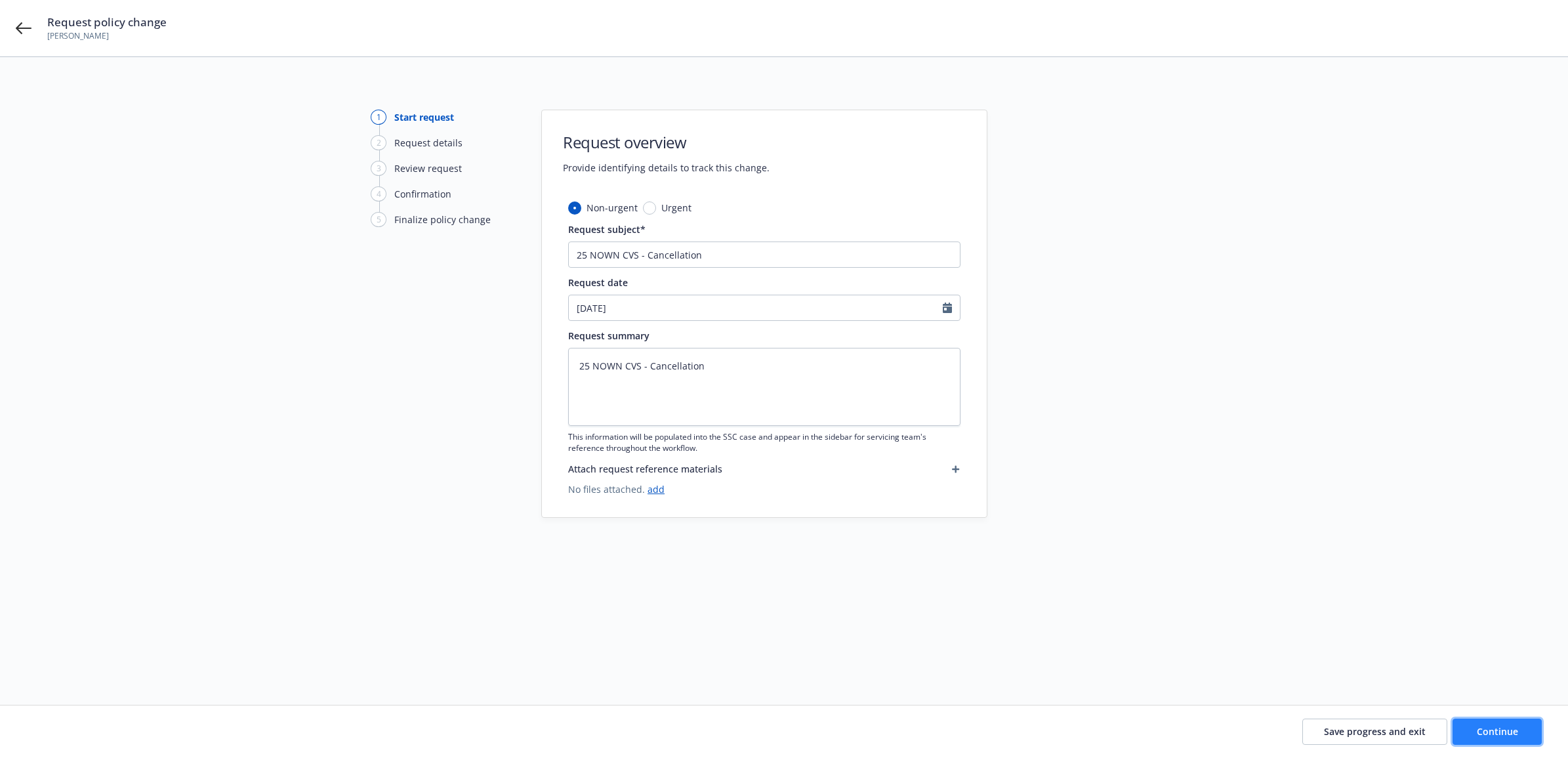
click at [1515, 735] on span "Continue" at bounding box center [1497, 731] width 41 height 12
type textarea "x"
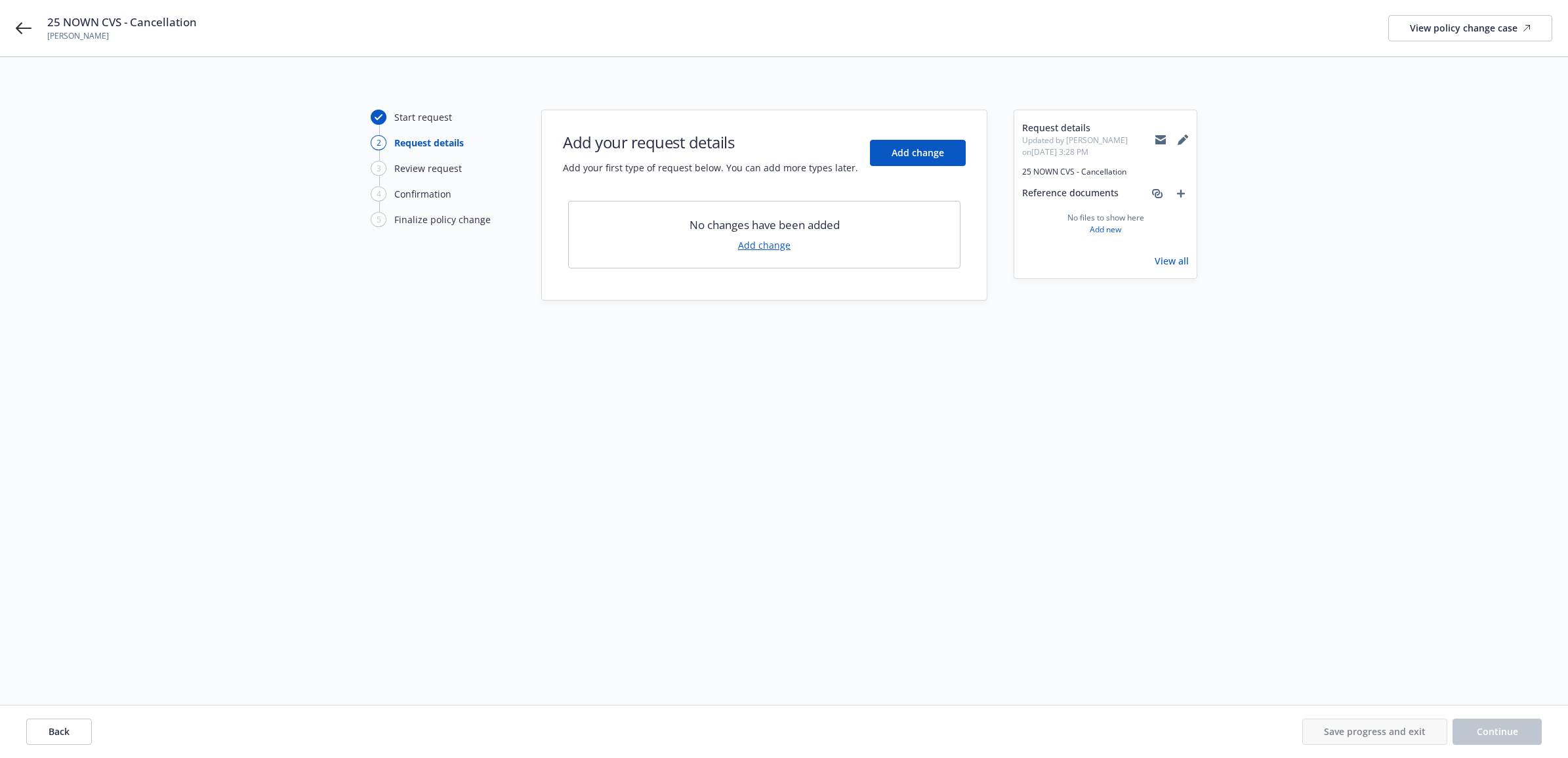
click at [771, 249] on link "Add change" at bounding box center [764, 245] width 52 height 14
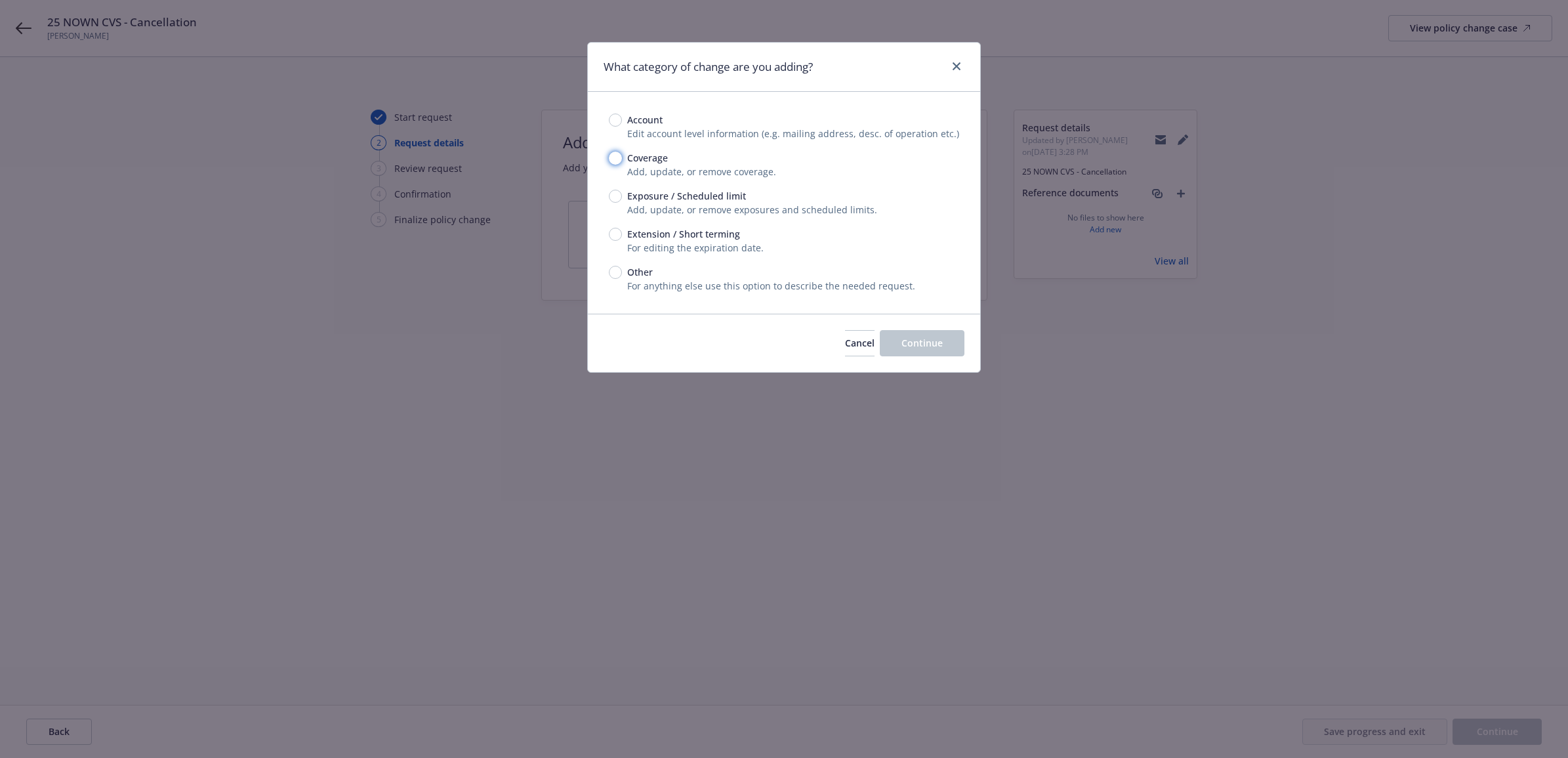
click at [615, 161] on input "Coverage" at bounding box center [615, 158] width 13 height 13
radio input "true"
click at [616, 196] on input "Exposure / Scheduled limit" at bounding box center [615, 196] width 13 height 13
radio input "true"
click at [940, 362] on div "Cancel Continue" at bounding box center [784, 343] width 392 height 58
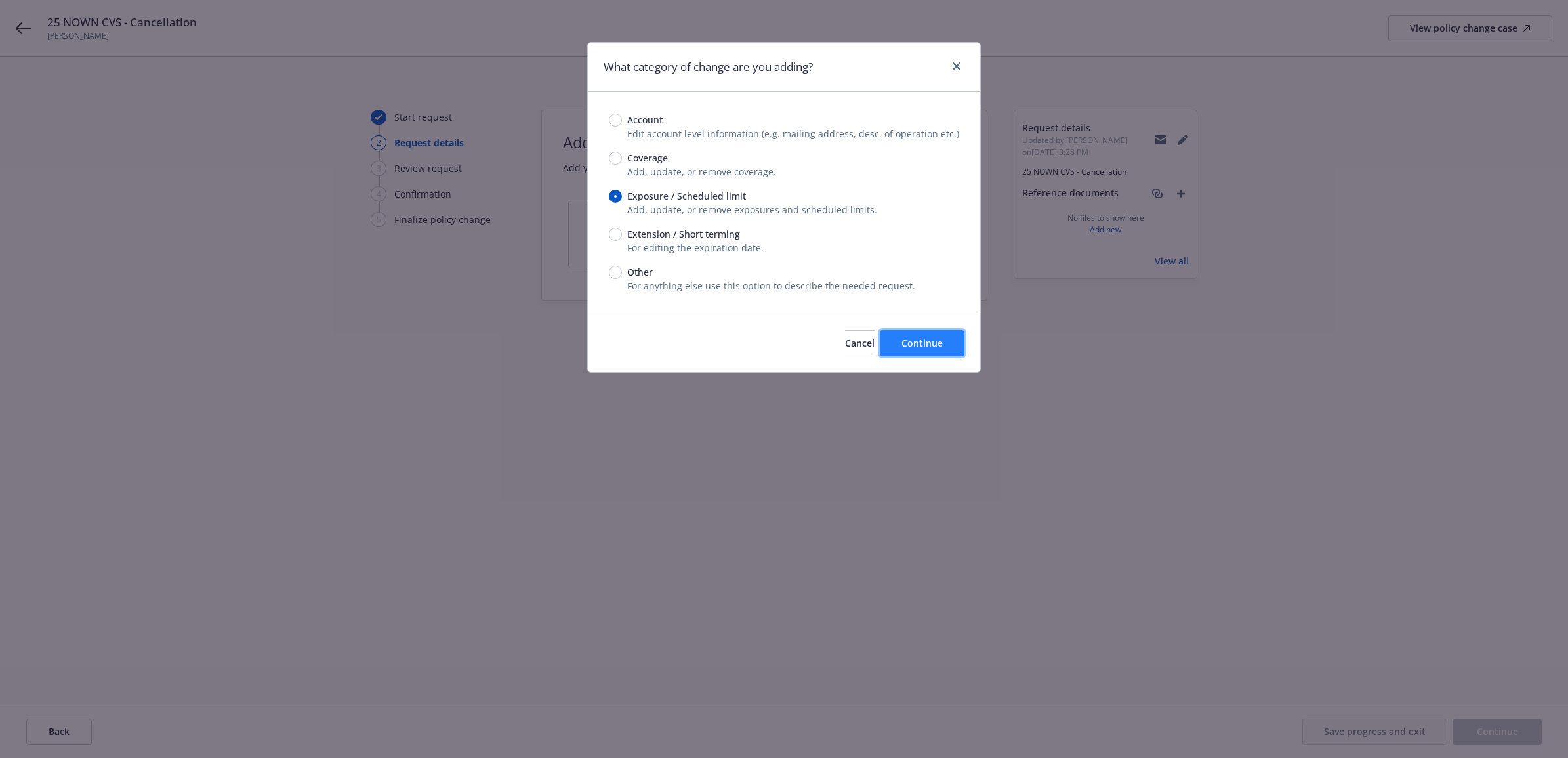
click at [929, 348] on span "Continue" at bounding box center [922, 343] width 41 height 12
type textarea "x"
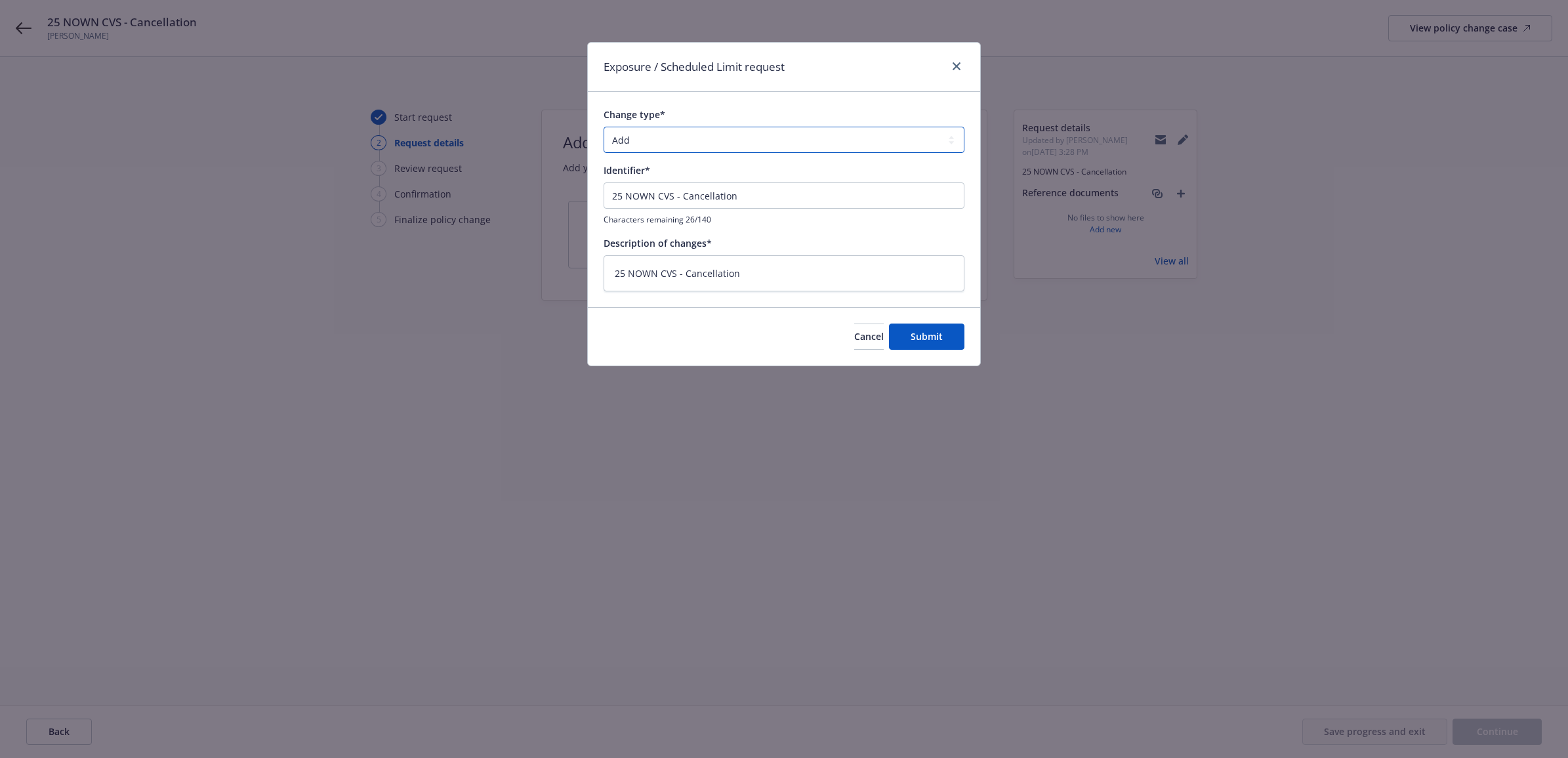
click at [687, 142] on select "Add Audit Change Remove" at bounding box center [784, 140] width 361 height 26
select select "REMOVE"
click at [604, 127] on select "Add Audit Change Remove" at bounding box center [784, 140] width 361 height 26
click at [932, 330] on span "Submit" at bounding box center [927, 336] width 32 height 12
type textarea "x"
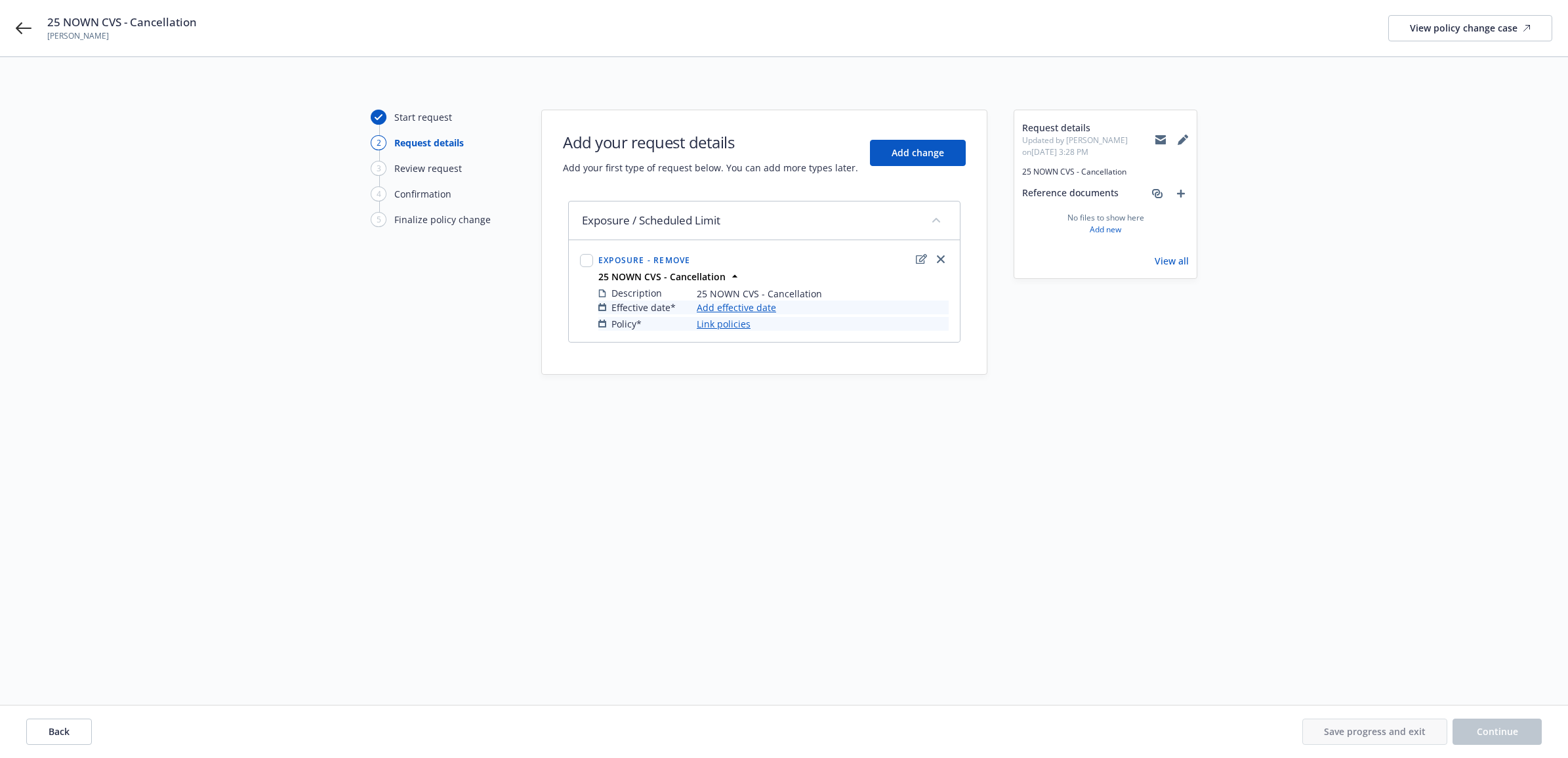
click at [732, 309] on link "Add effective date" at bounding box center [736, 308] width 79 height 14
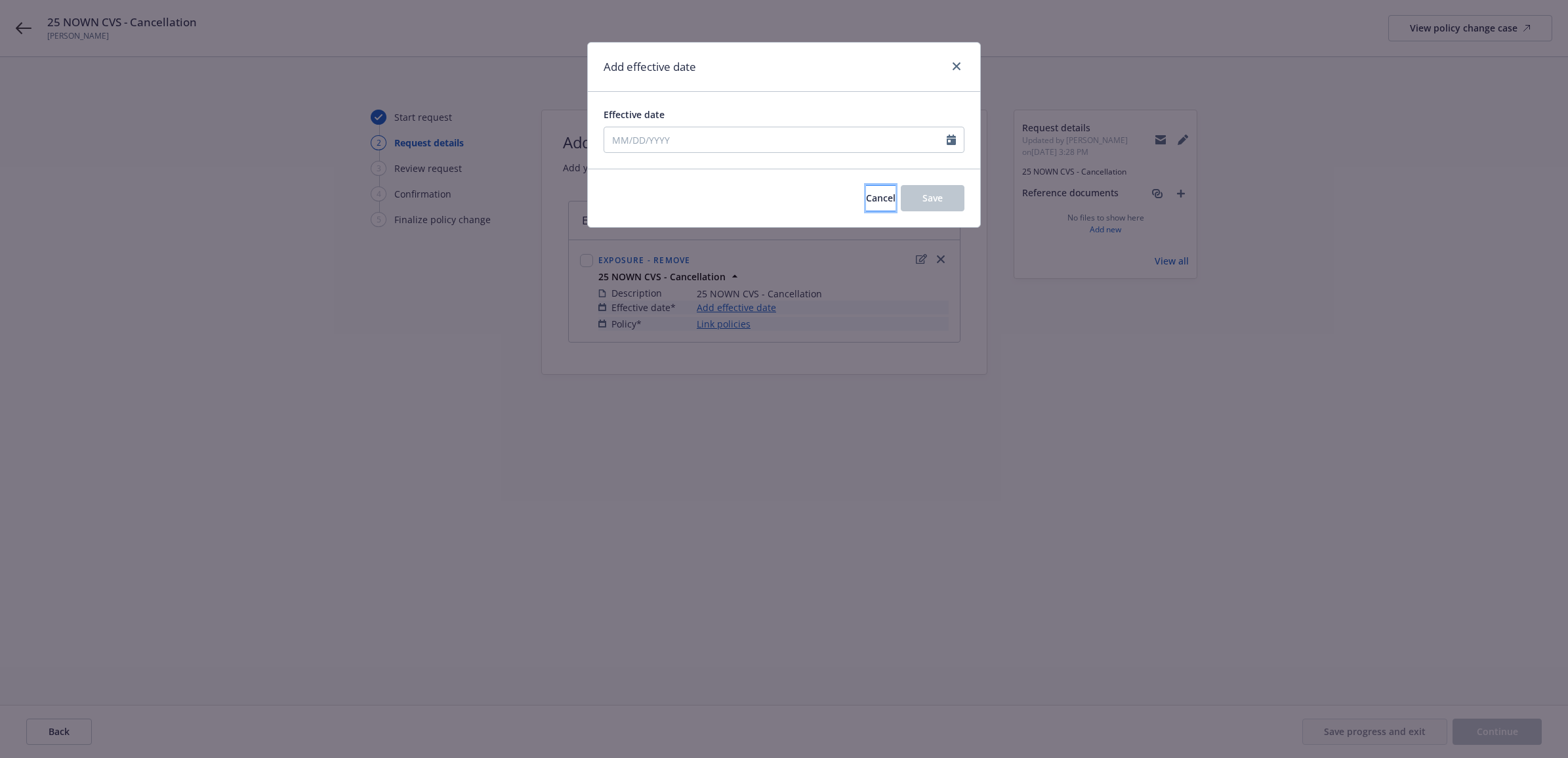
click at [866, 195] on span "Cancel" at bounding box center [881, 198] width 30 height 12
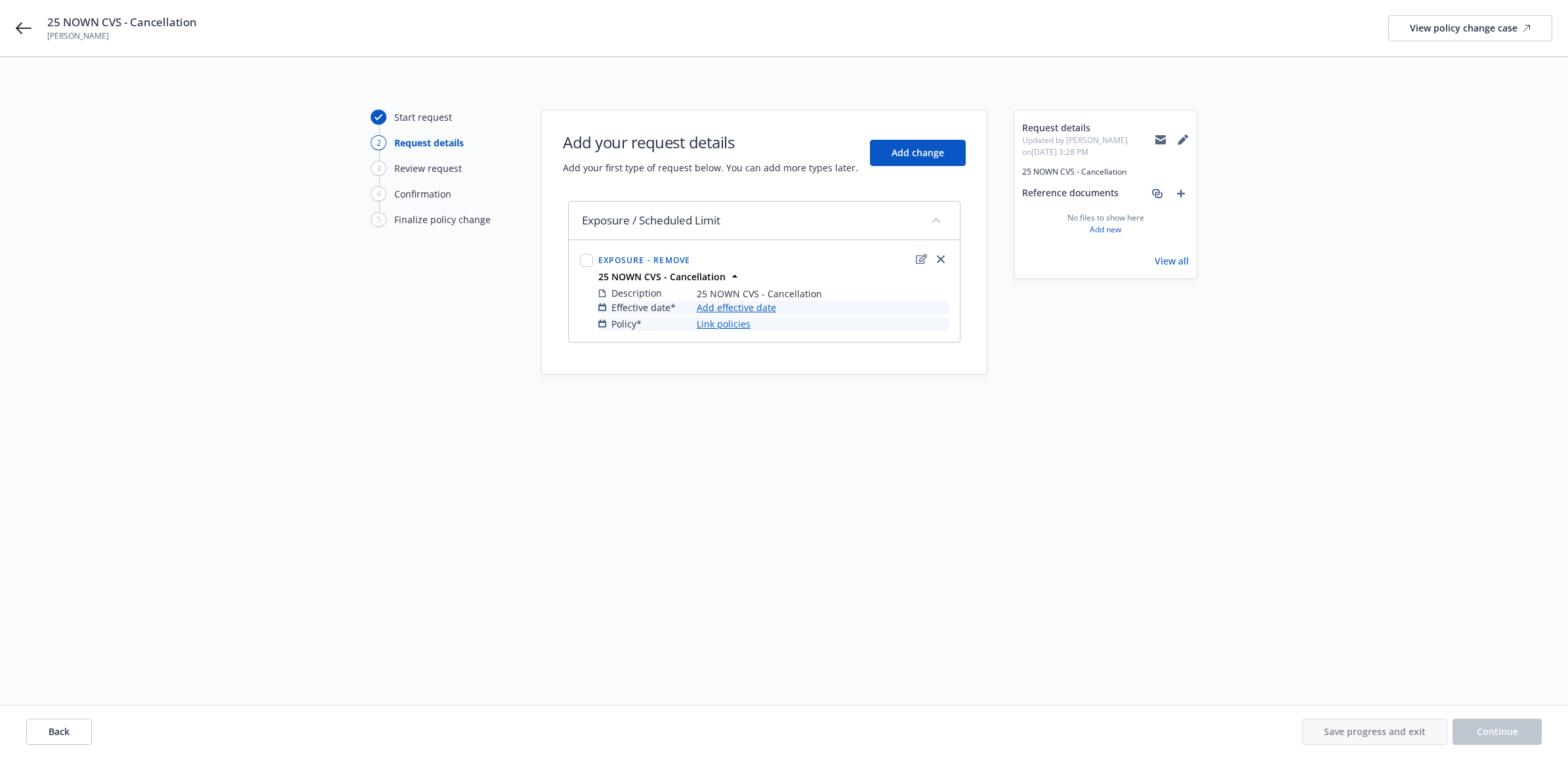
click at [743, 308] on link "Add effective date" at bounding box center [736, 308] width 79 height 14
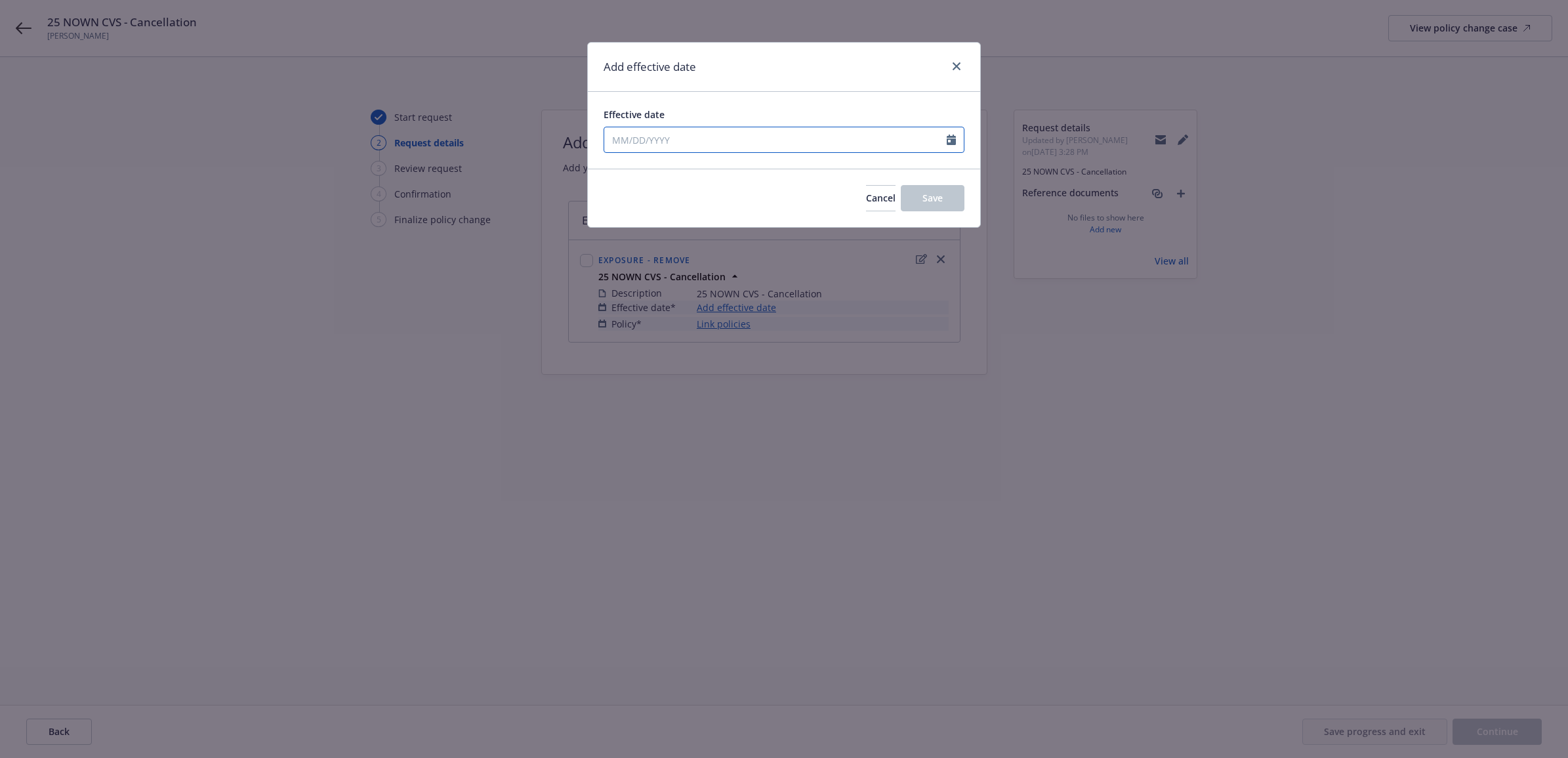
click at [737, 142] on input "Effective date" at bounding box center [775, 139] width 343 height 25
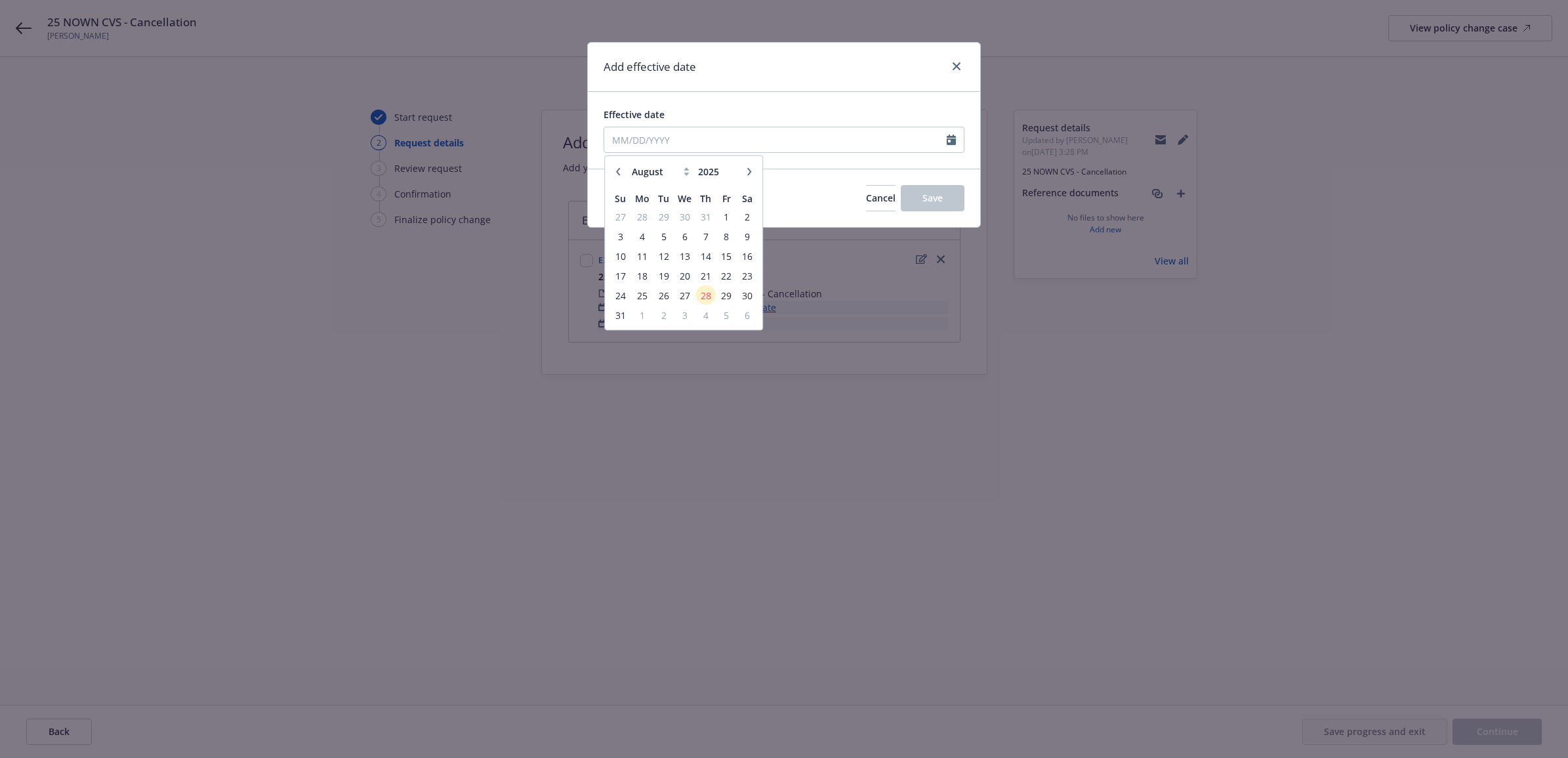
click at [617, 165] on button "button" at bounding box center [618, 171] width 16 height 16
select select "7"
click at [744, 277] on span "26" at bounding box center [747, 275] width 18 height 16
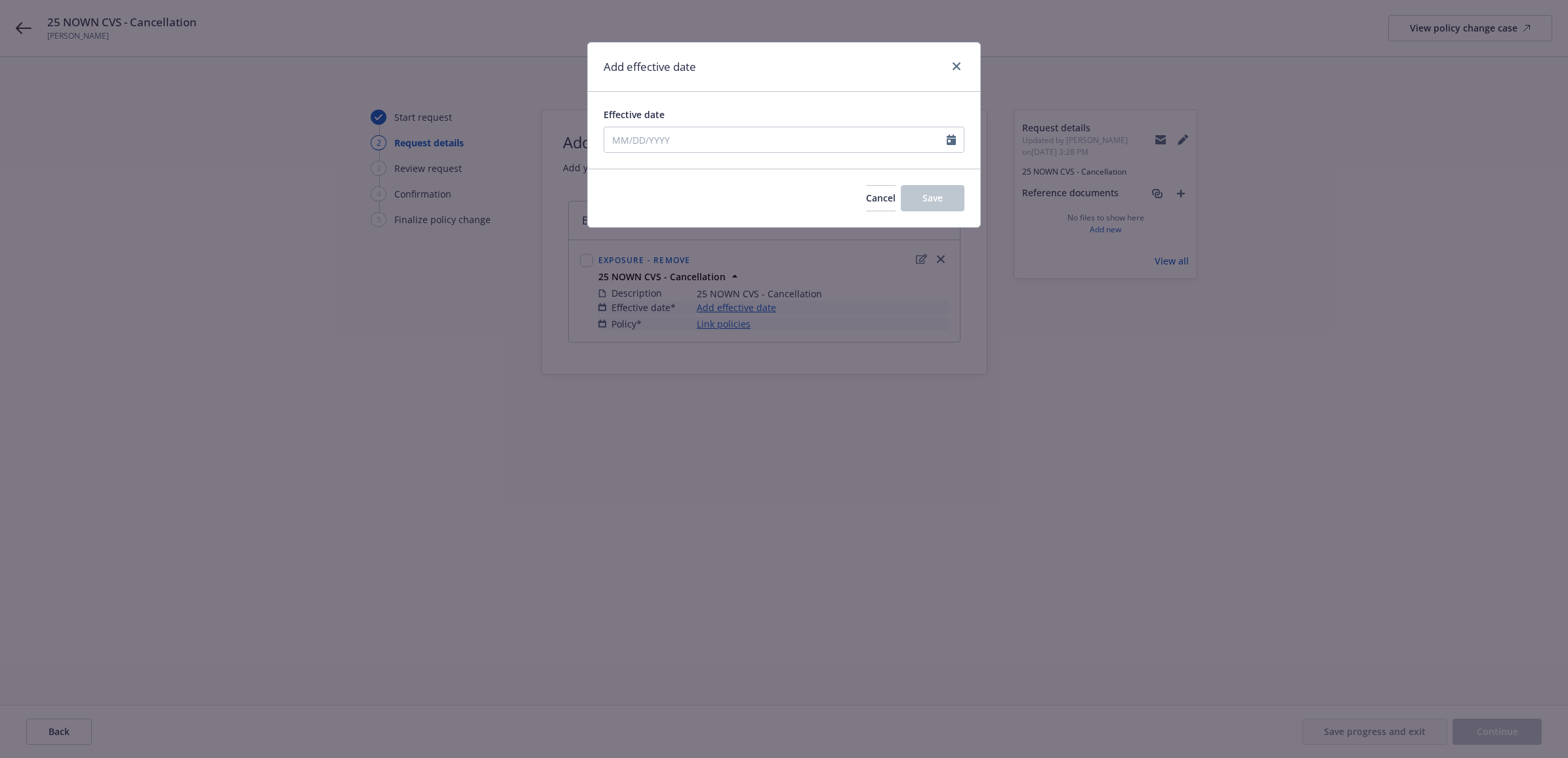
type input "07/26/2025"
click at [923, 201] on span "Save" at bounding box center [933, 198] width 20 height 12
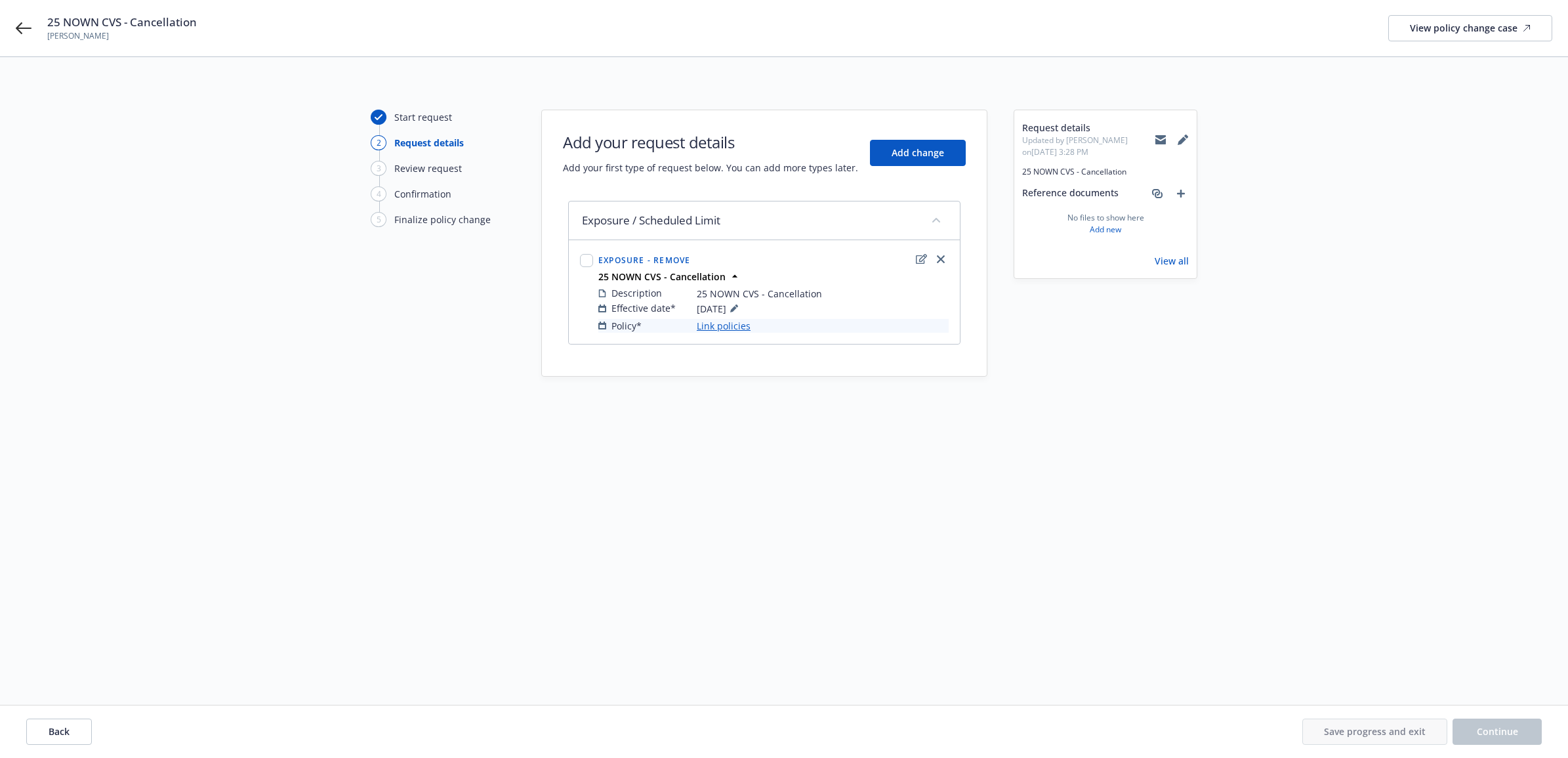
click at [714, 320] on link "Link policies" at bounding box center [724, 326] width 54 height 14
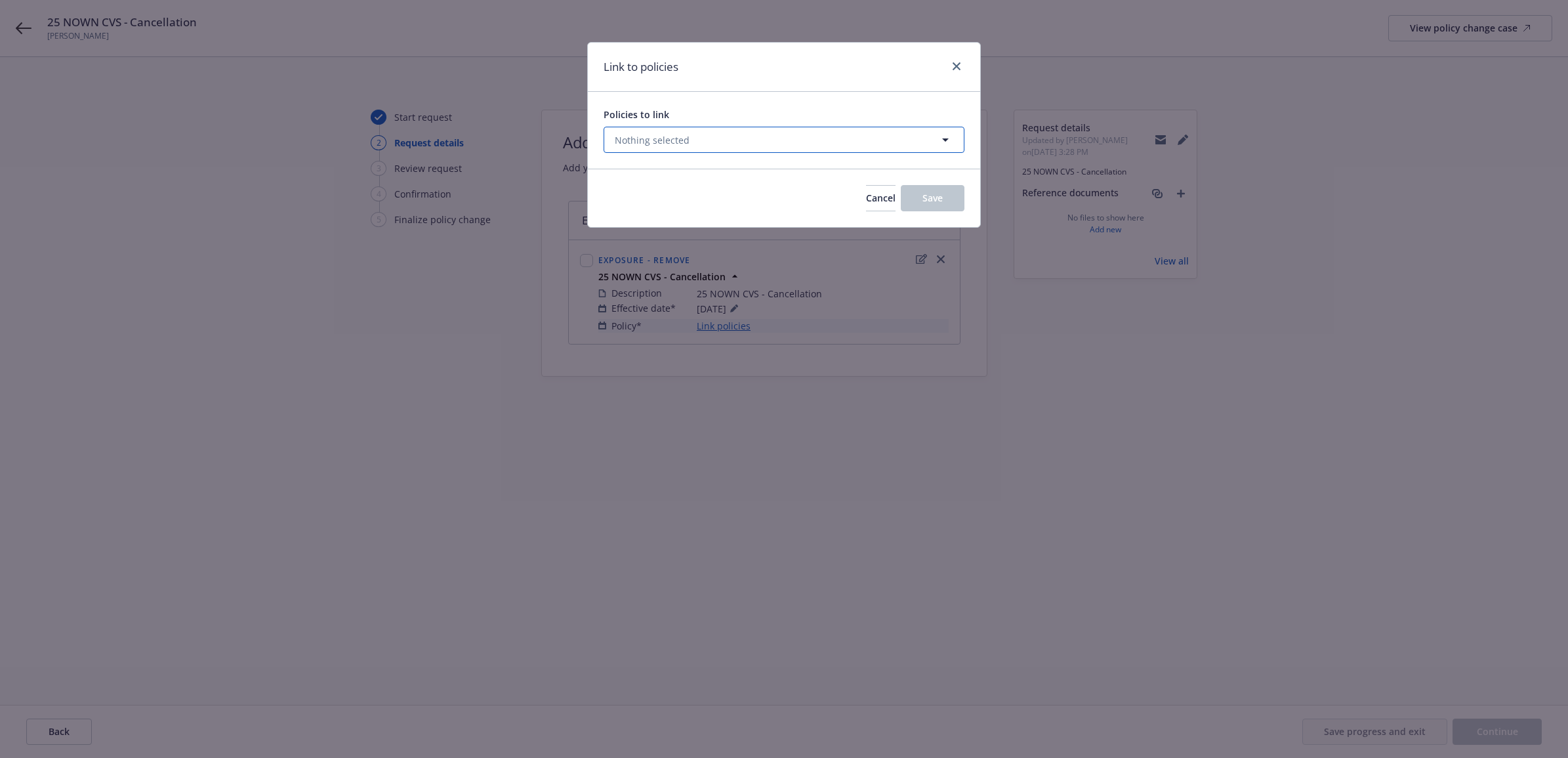
click at [776, 129] on button "Nothing selected" at bounding box center [784, 140] width 361 height 26
select select "ACTIVE"
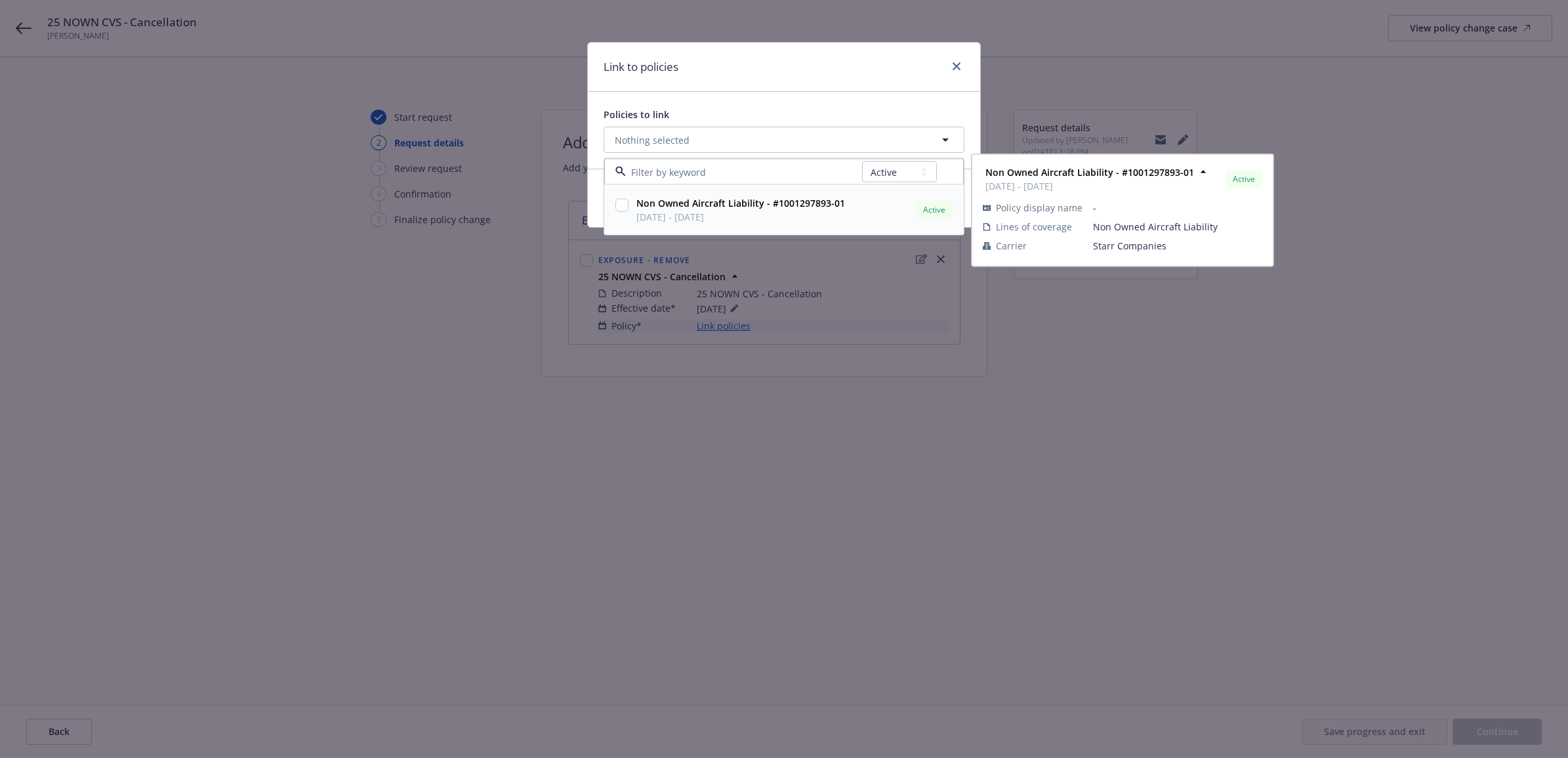
click at [619, 211] on input "checkbox" at bounding box center [622, 205] width 13 height 13
checkbox input "true"
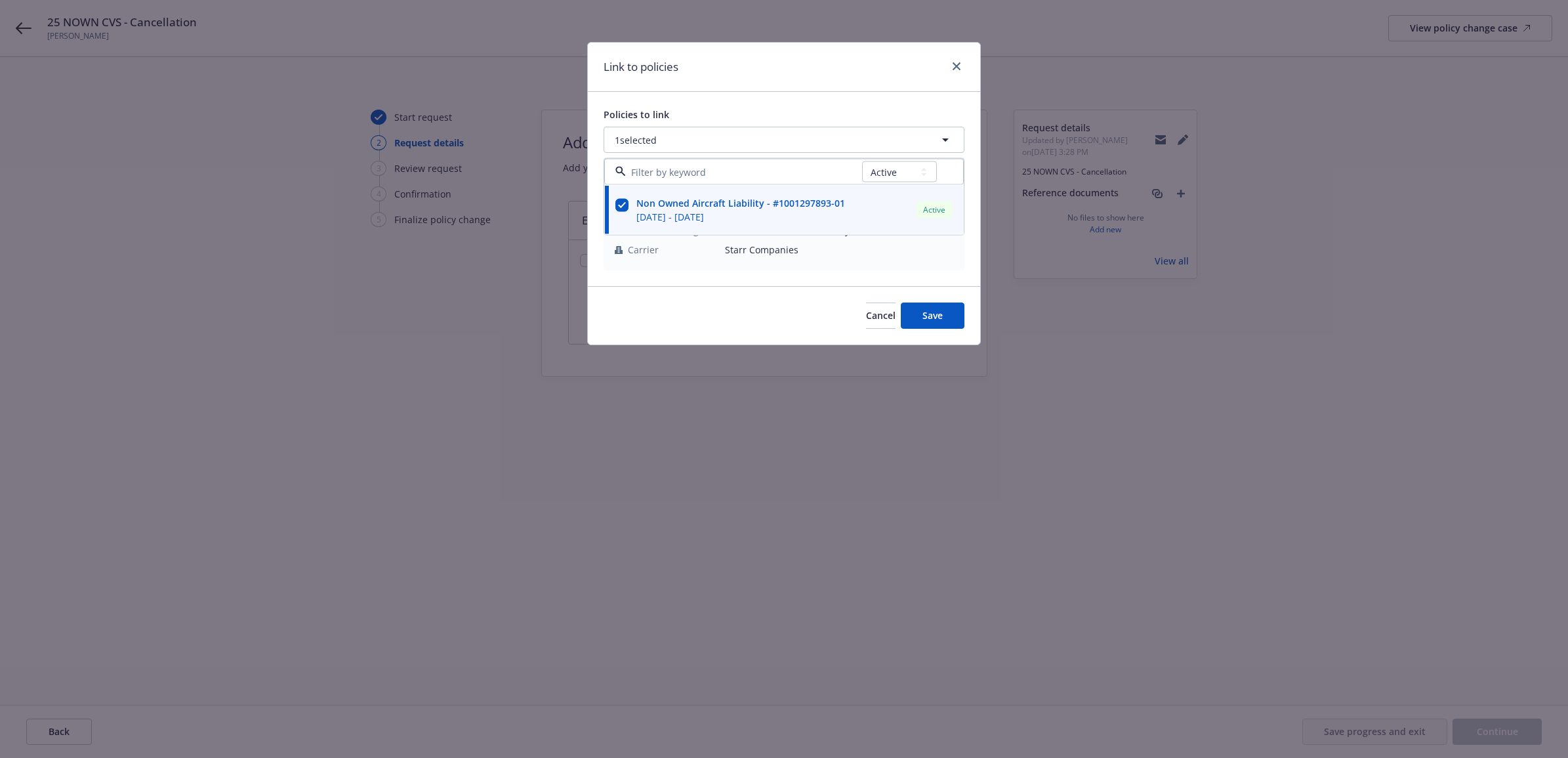
click at [784, 94] on div "Policies to link 1 selected All Active Upcoming Expired Cancelled Non Owned Air…" at bounding box center [784, 189] width 392 height 194
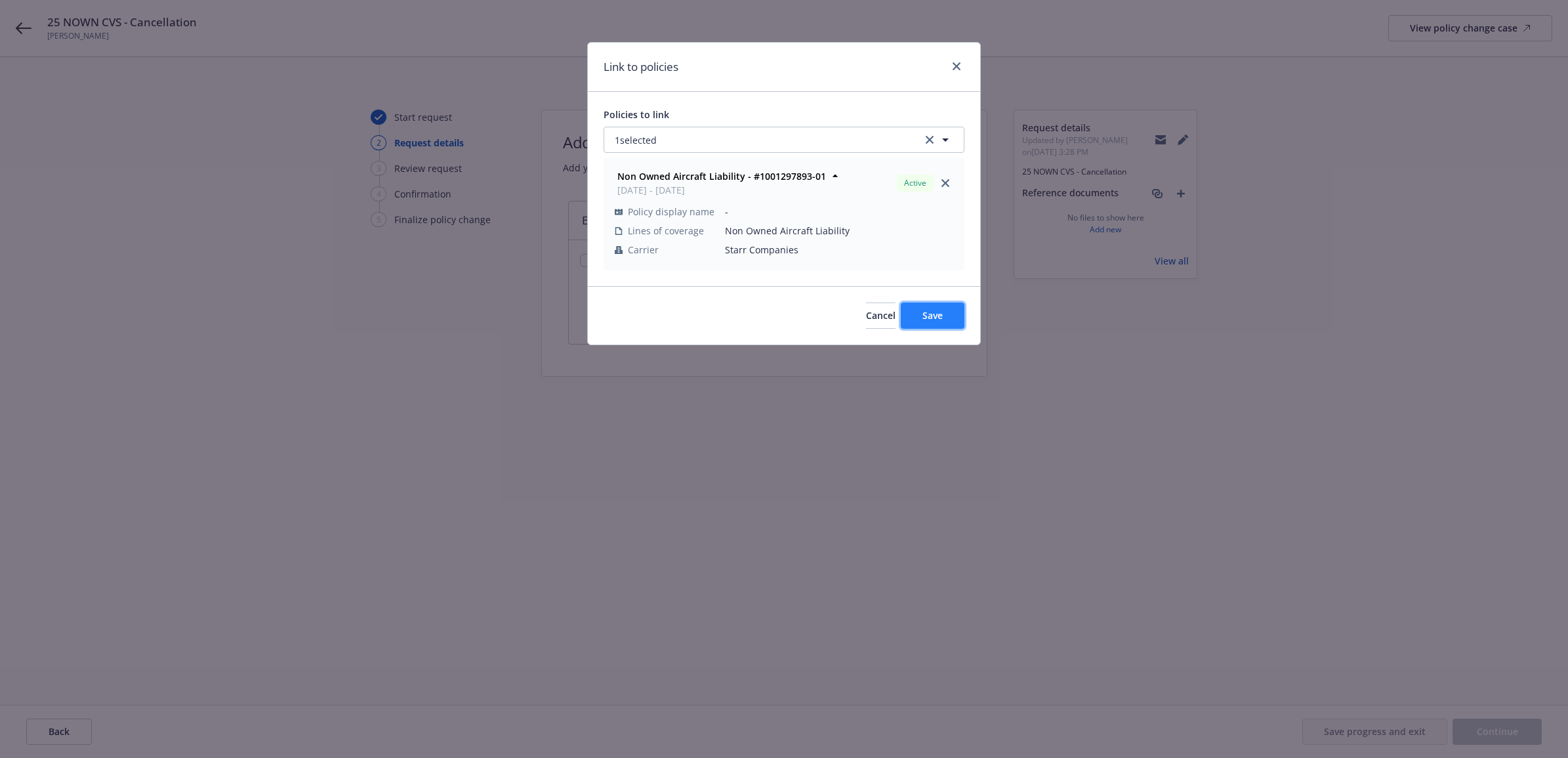
click at [920, 313] on button "Save" at bounding box center [933, 316] width 64 height 26
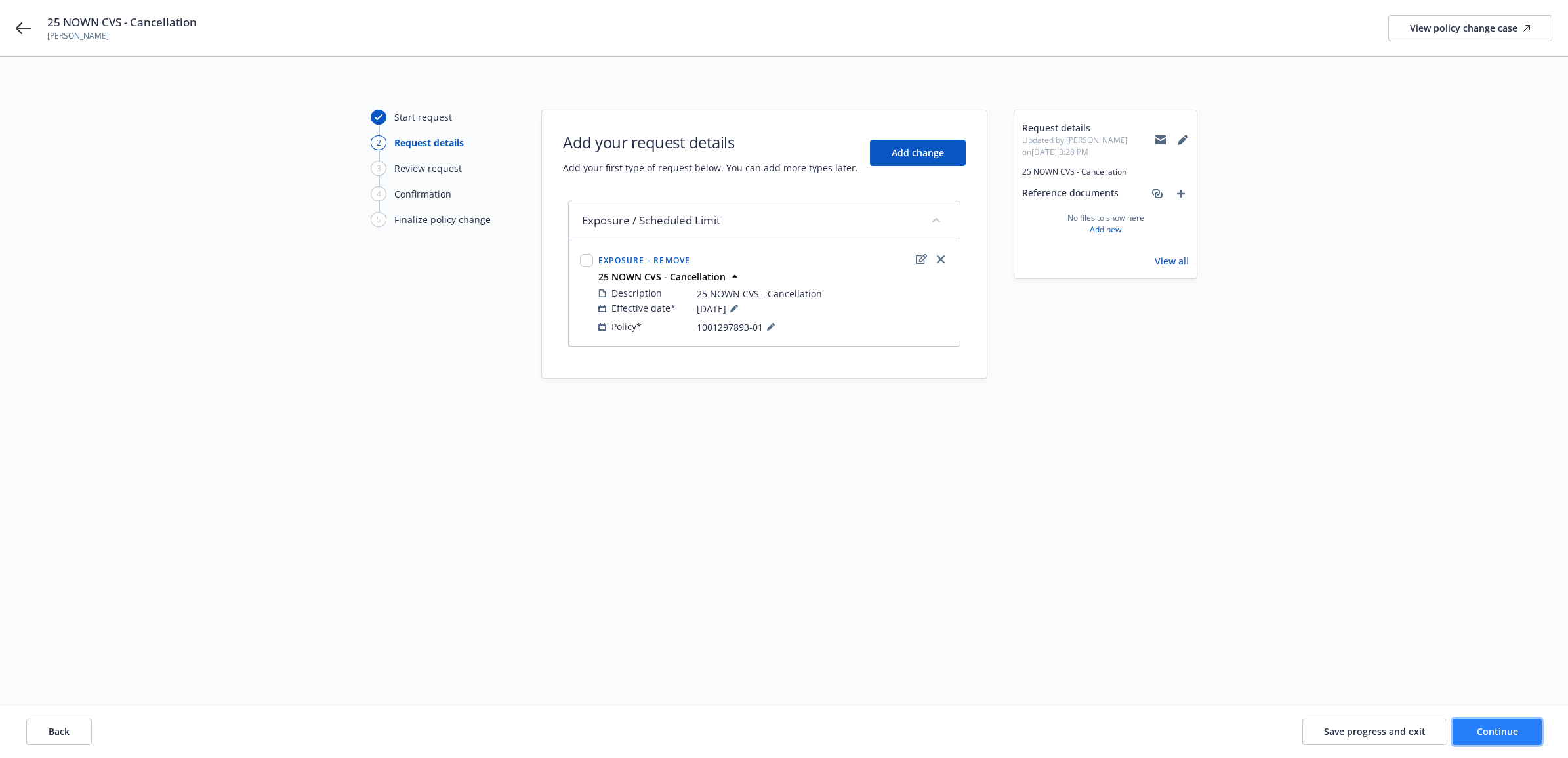
click at [1487, 723] on button "Continue" at bounding box center [1497, 732] width 89 height 26
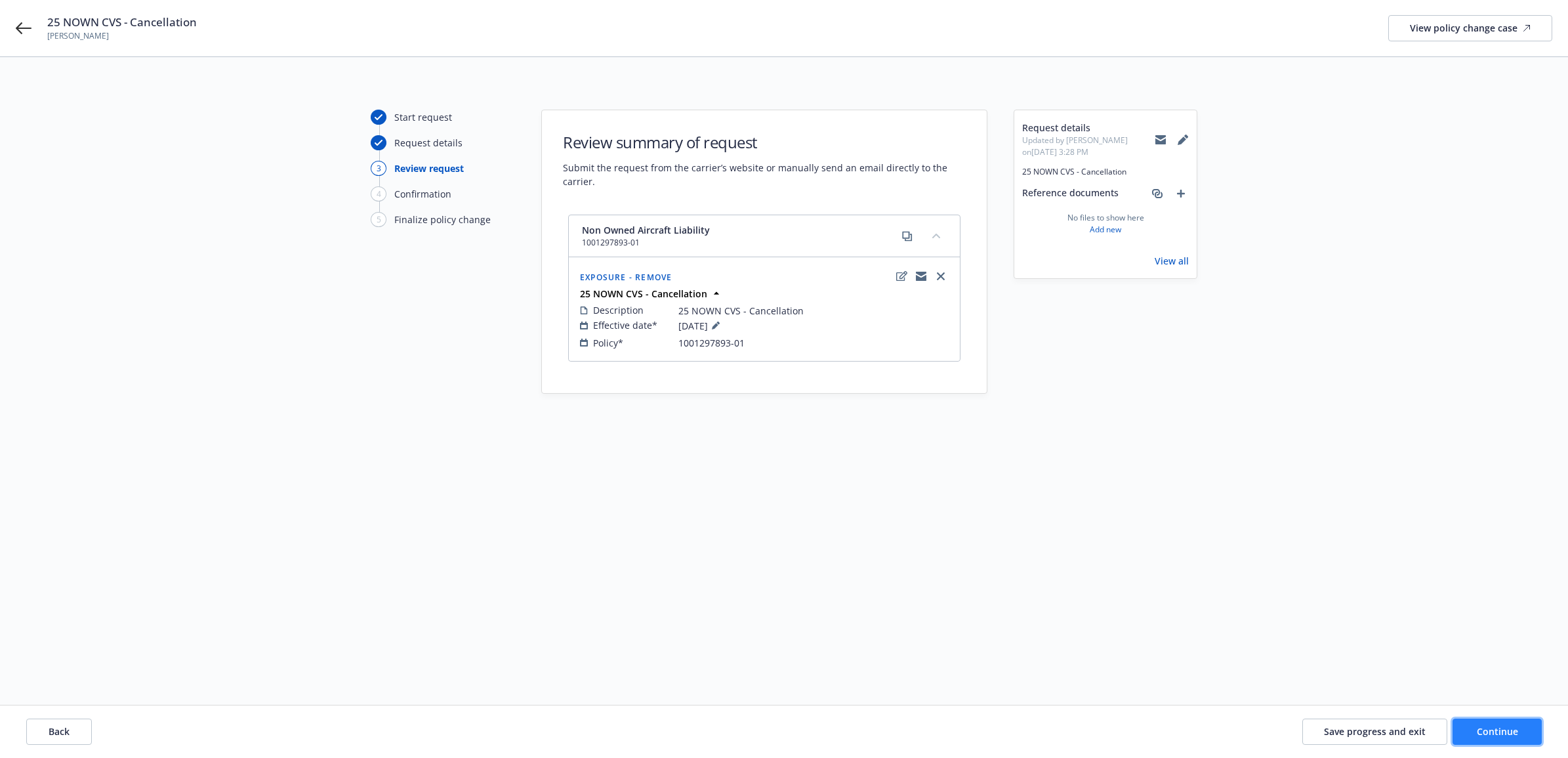
click at [1500, 723] on button "Continue" at bounding box center [1497, 732] width 89 height 26
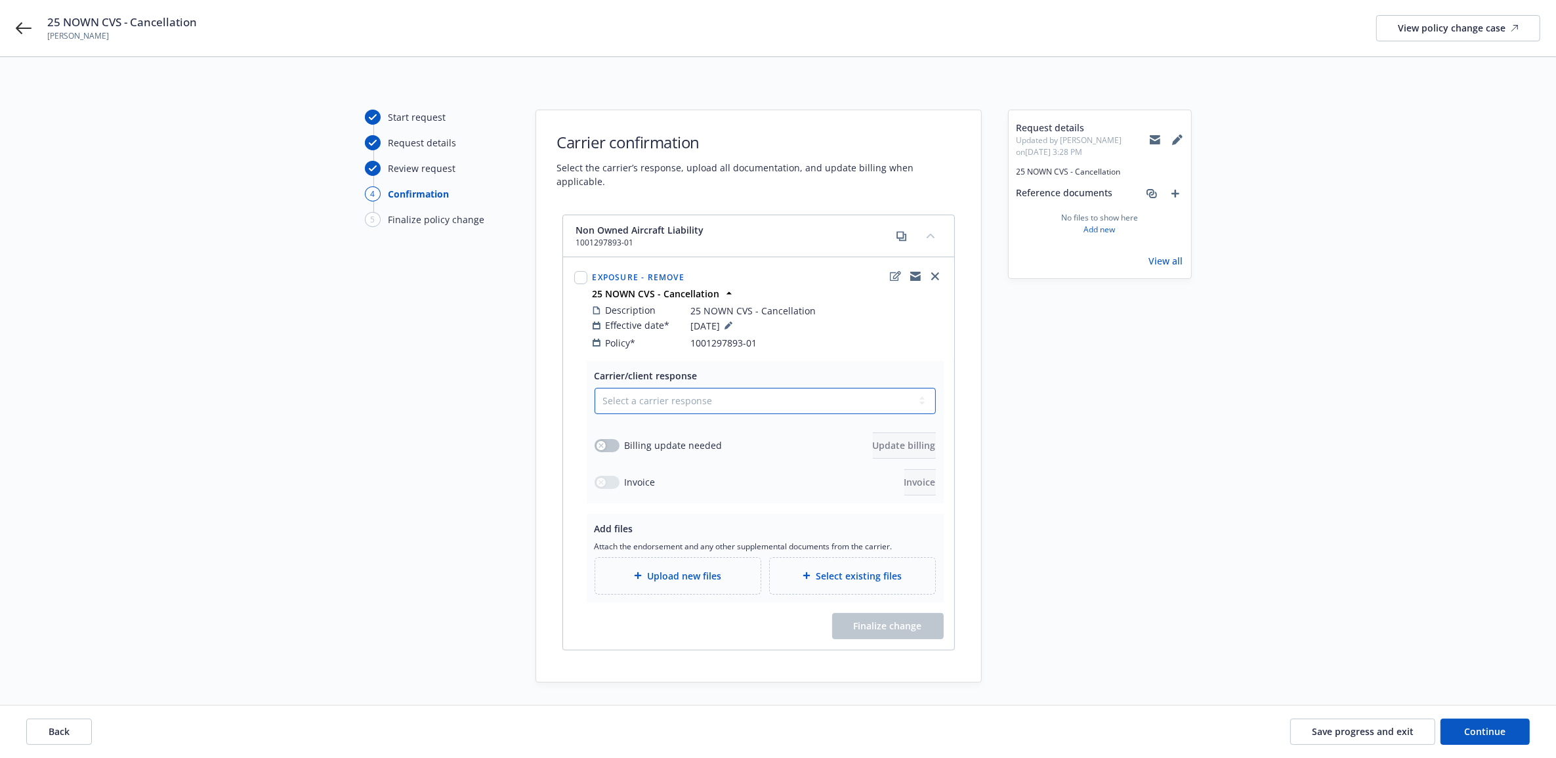
drag, startPoint x: 762, startPoint y: 377, endPoint x: 746, endPoint y: 389, distance: 19.7
click at [762, 388] on select "Select a carrier response Accepted Accepted with revision No endorsement needed…" at bounding box center [765, 401] width 341 height 26
select select "ACCEPTED"
click at [595, 388] on select "Select a carrier response Accepted Accepted with revision No endorsement needed…" at bounding box center [765, 401] width 341 height 26
click at [591, 435] on div "Carrier/client response Select a carrier response Accepted Accepted with revisi…" at bounding box center [765, 432] width 357 height 142
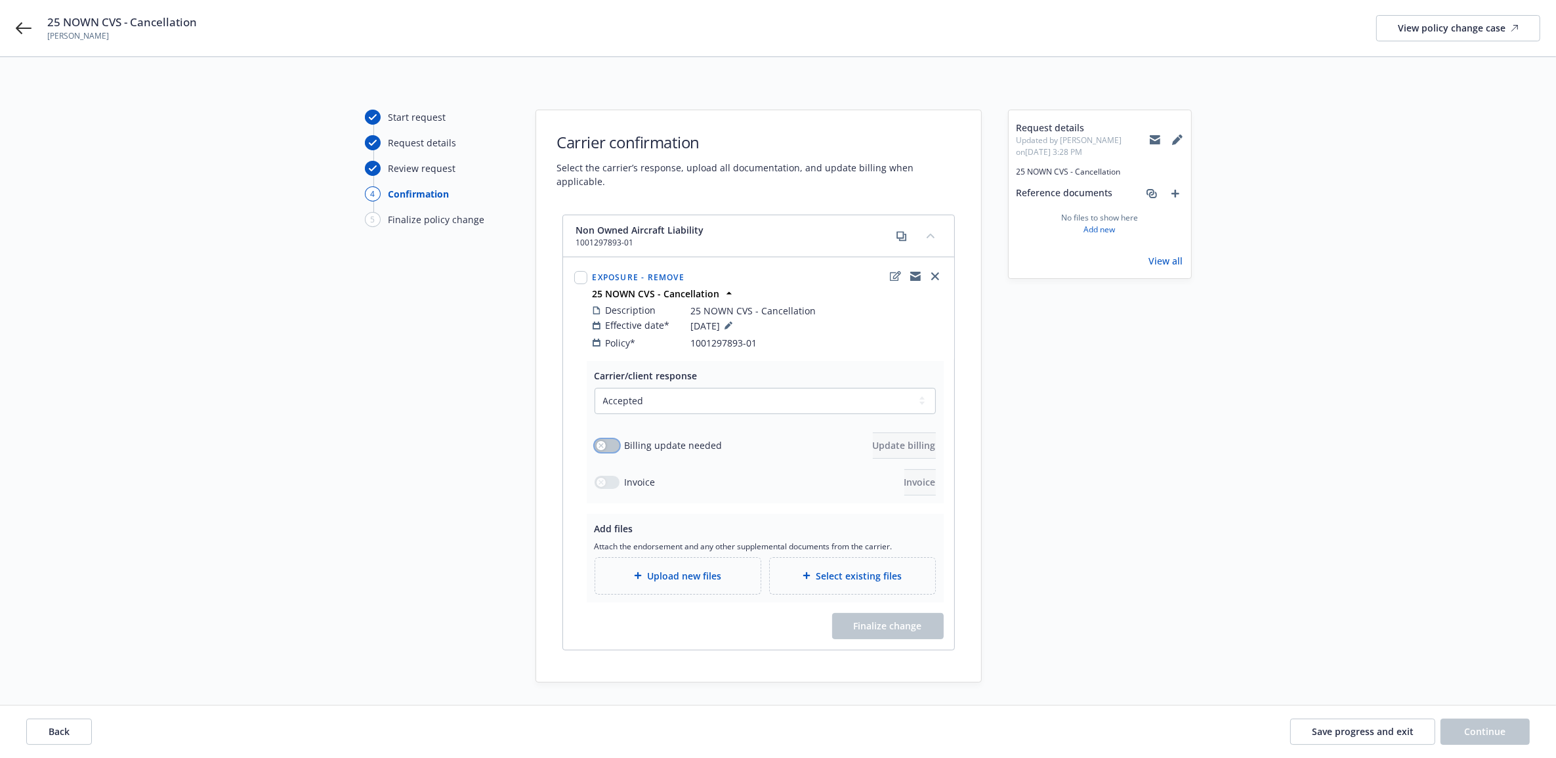
click at [612, 439] on button "button" at bounding box center [607, 445] width 25 height 13
click at [873, 439] on span "Update billing" at bounding box center [904, 445] width 63 height 12
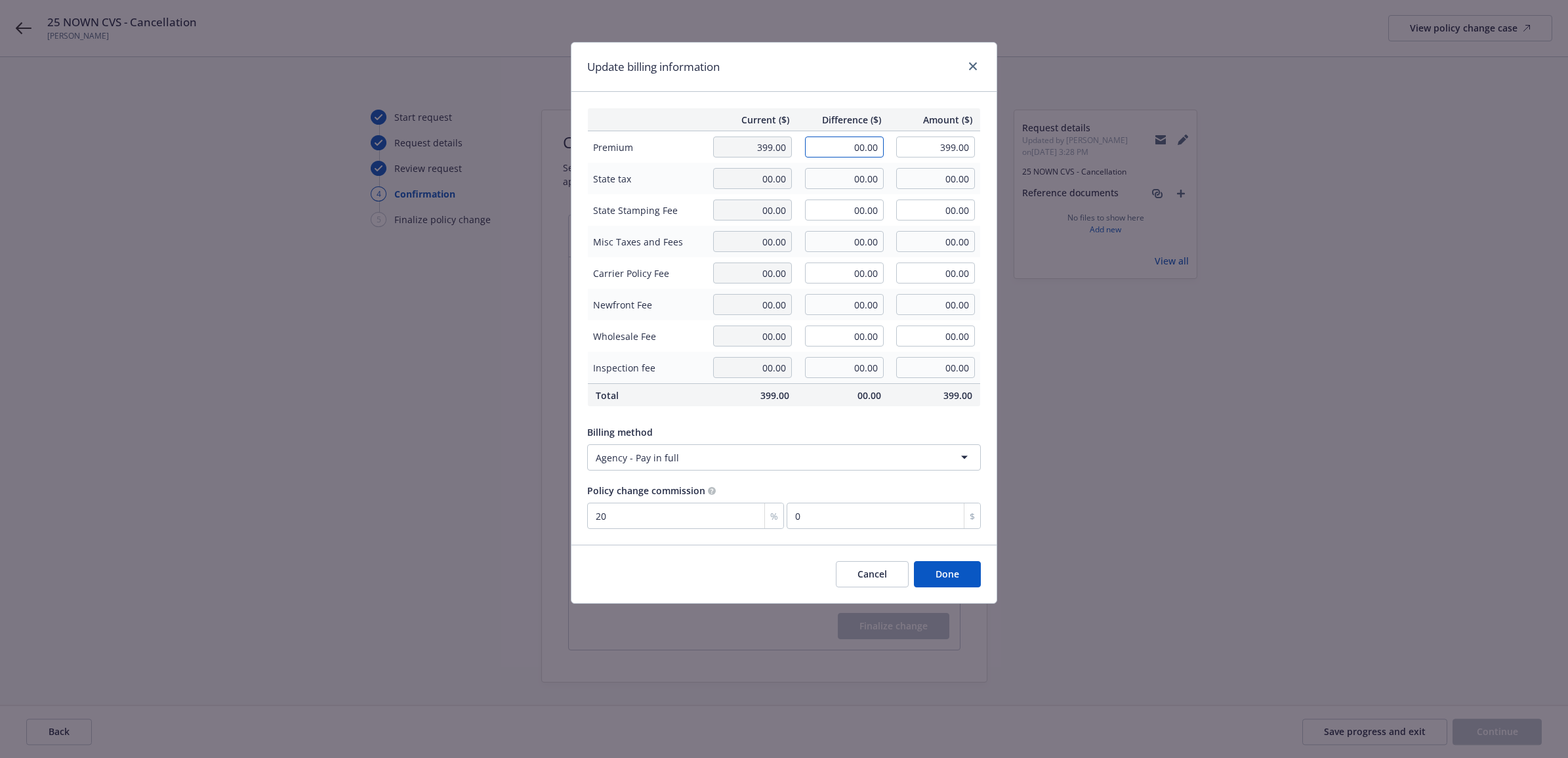
drag, startPoint x: 874, startPoint y: 146, endPoint x: 991, endPoint y: 117, distance: 120.3
click at [912, 136] on tr "Premium 399.00 00.00 399.00" at bounding box center [784, 147] width 393 height 32
type input "0"
type input "-243.00"
type input "156.00"
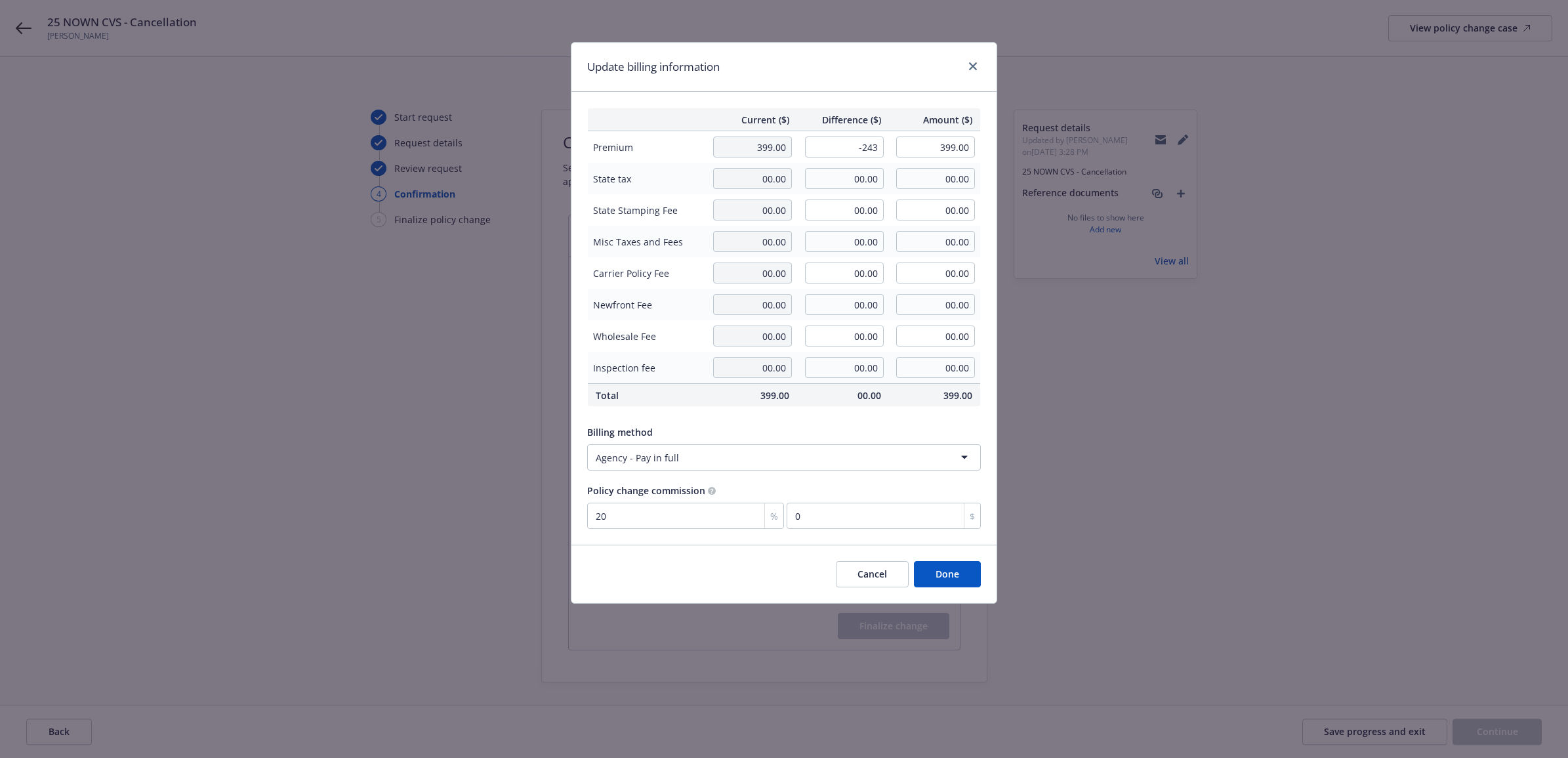
type input "-48.6"
click at [955, 579] on button "Done" at bounding box center [947, 574] width 67 height 26
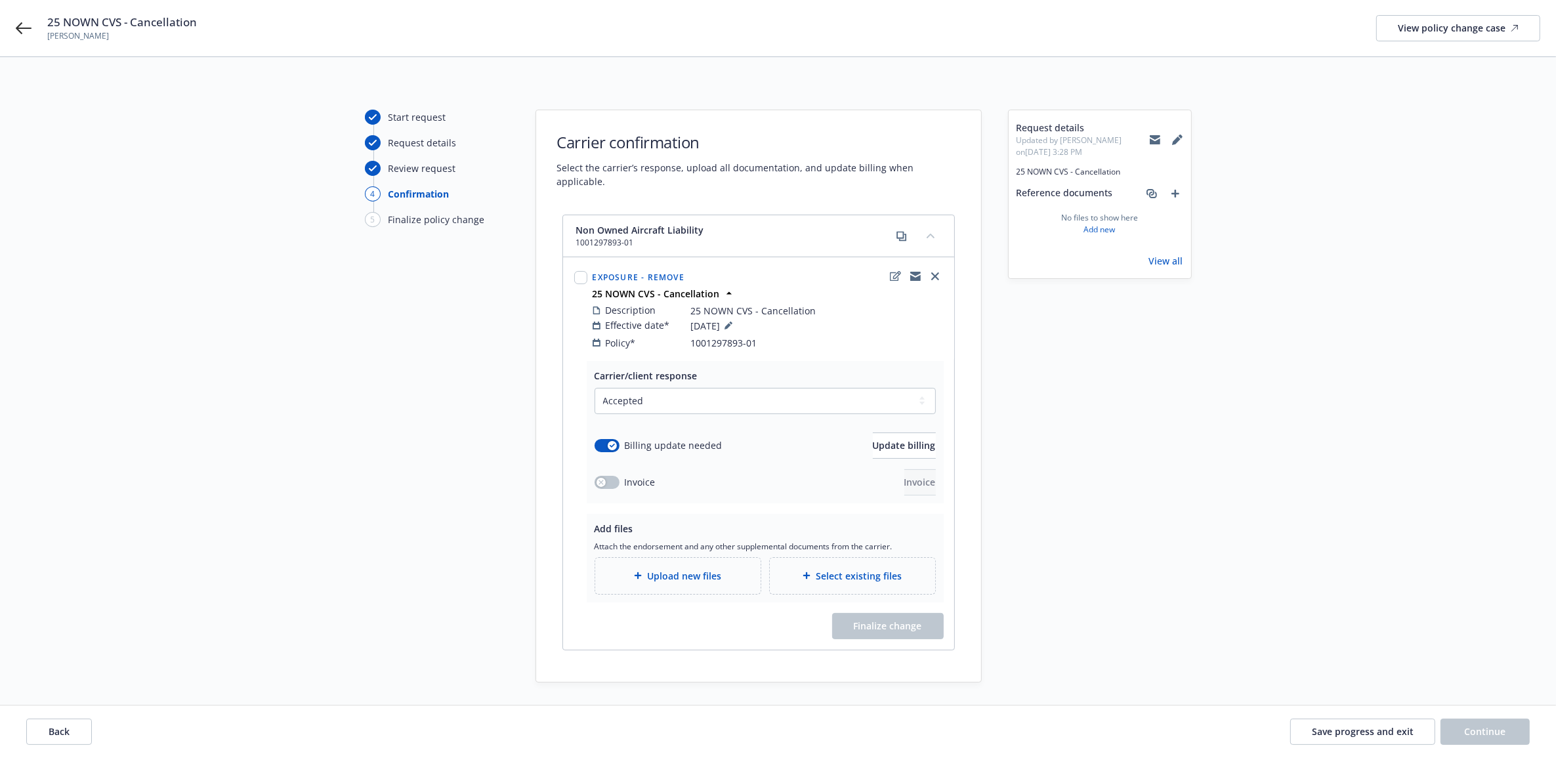
click at [856, 569] on span "Select existing files" at bounding box center [859, 576] width 86 height 14
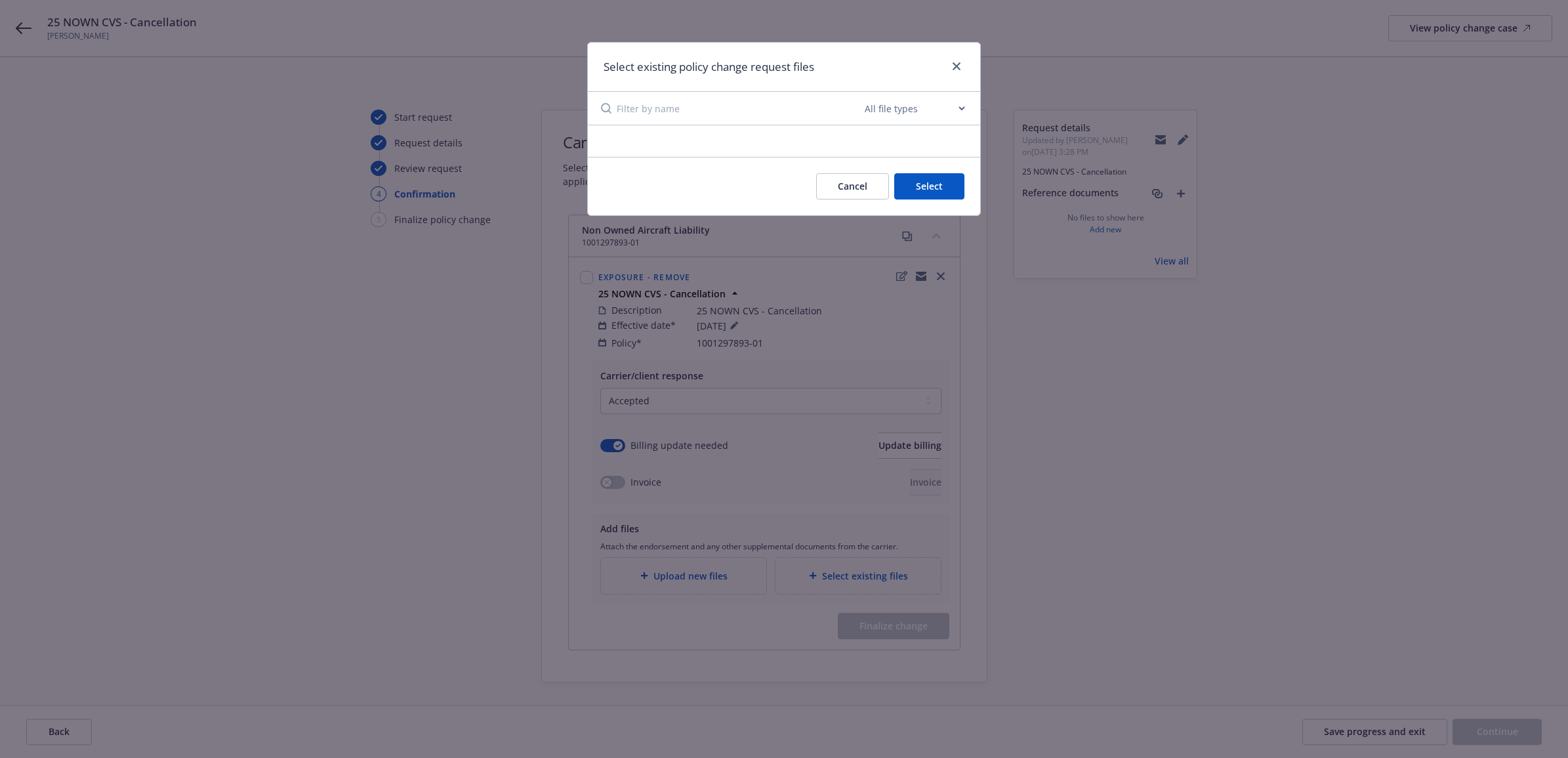
click at [925, 185] on button "Select" at bounding box center [929, 186] width 70 height 26
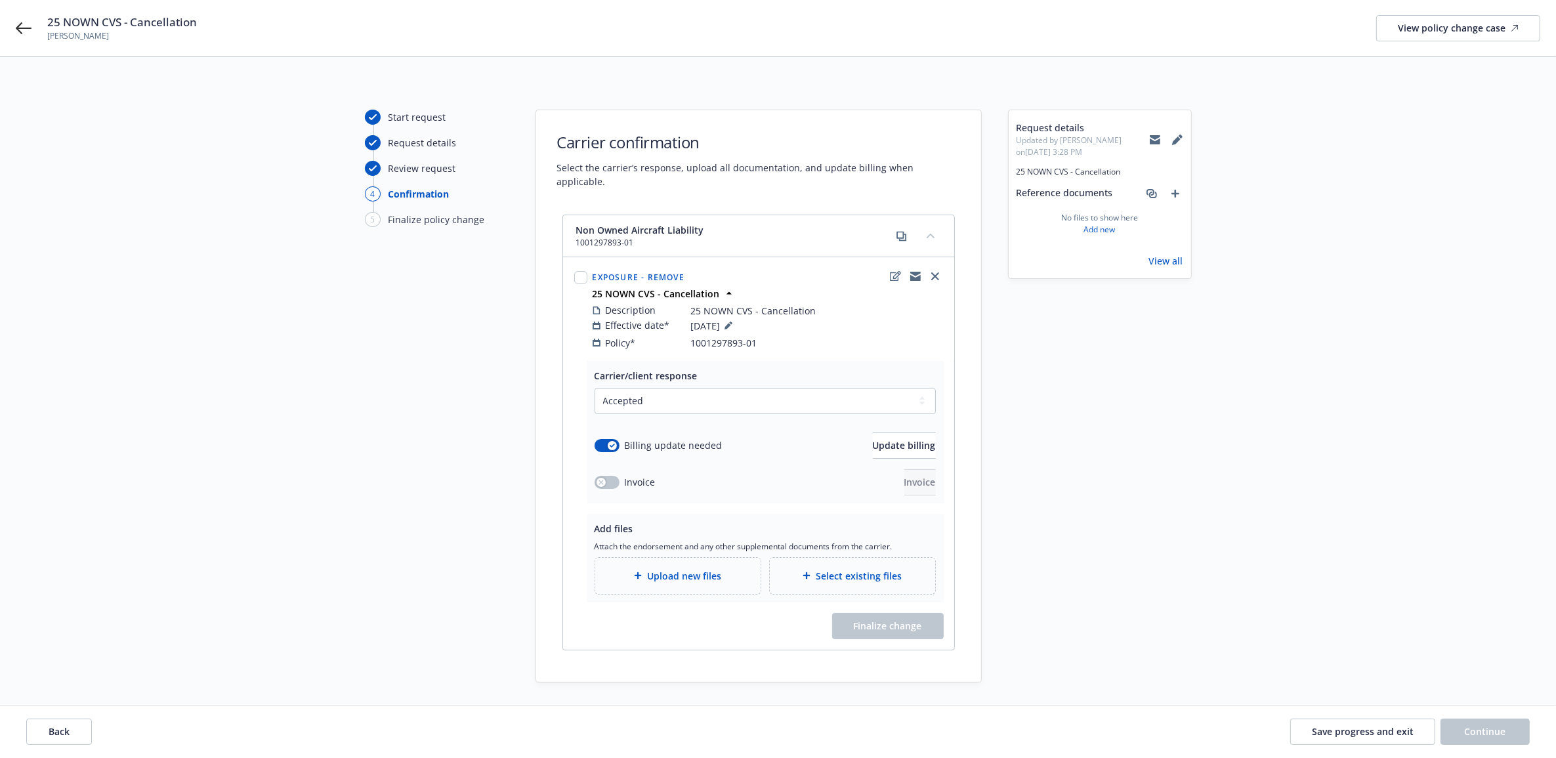
click at [862, 569] on span "Select existing files" at bounding box center [859, 576] width 86 height 14
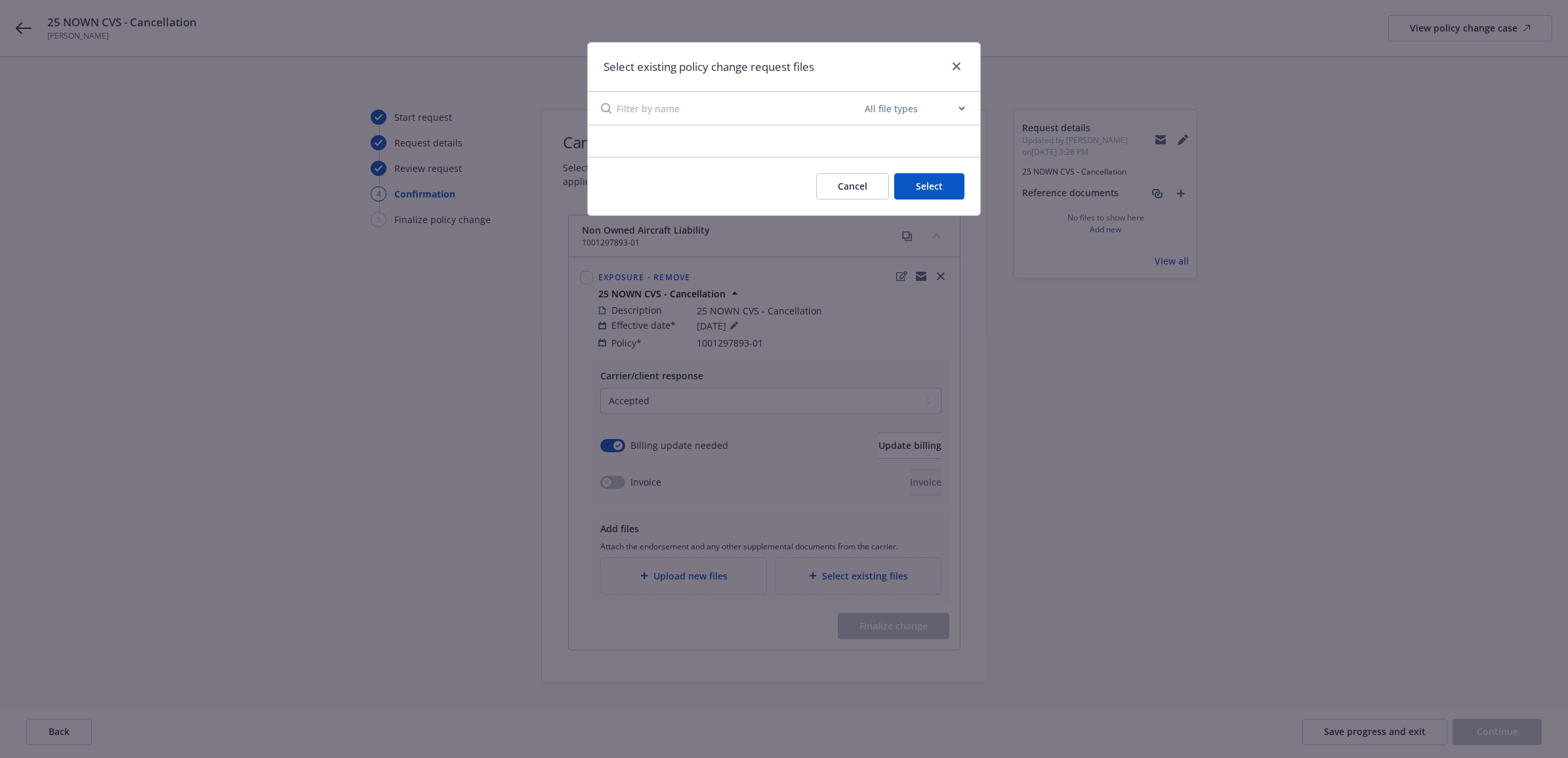
click at [888, 115] on select "All file types Agreements Allocations Annual Service Cycle - Financial snapshot…" at bounding box center [914, 108] width 105 height 26
drag, startPoint x: 785, startPoint y: 164, endPoint x: 792, endPoint y: 166, distance: 7.5
click at [785, 164] on div "Cancel Select" at bounding box center [784, 186] width 392 height 58
click at [929, 182] on button "Select" at bounding box center [929, 186] width 70 height 26
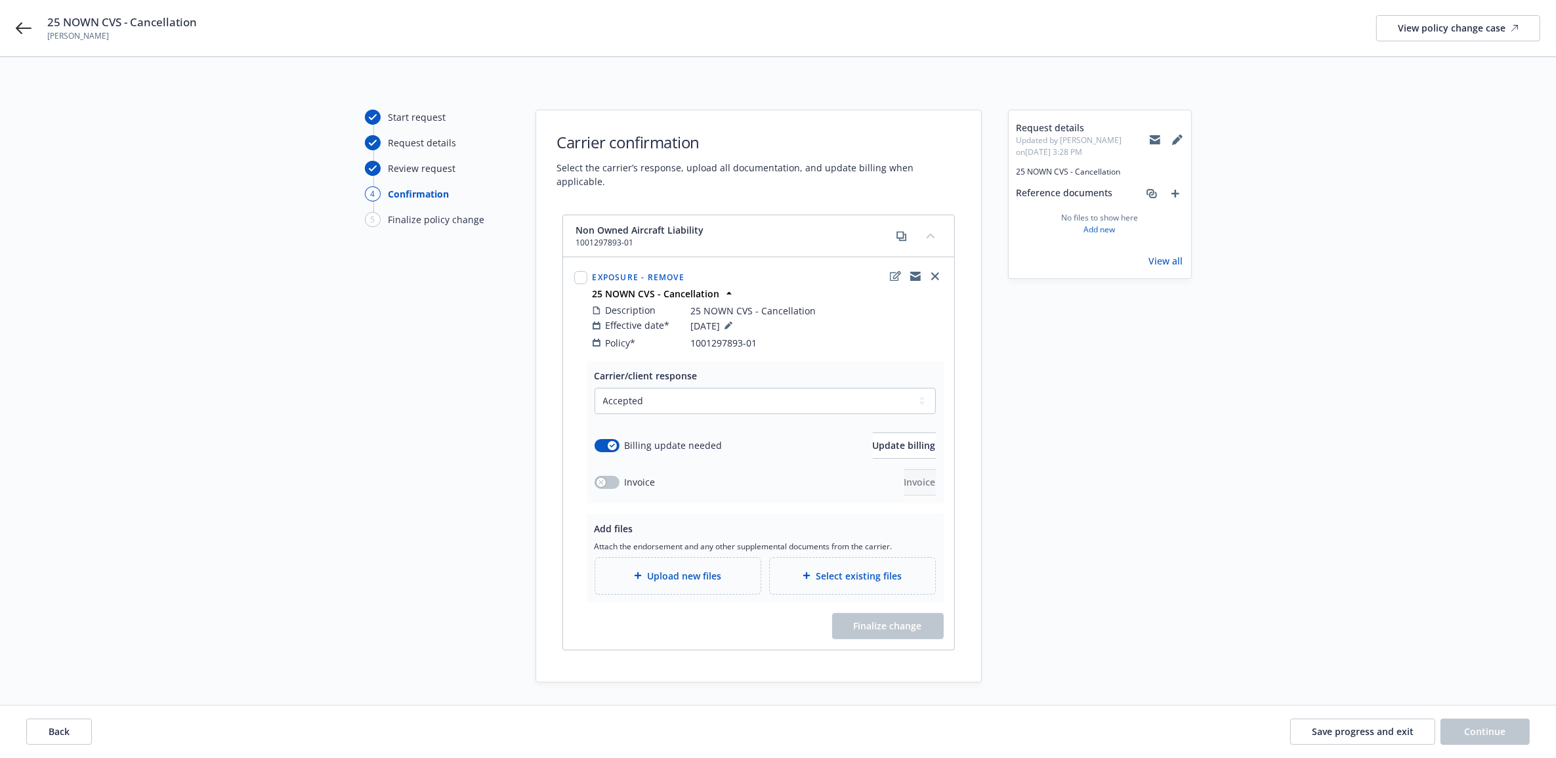
click at [684, 571] on div "Upload new files" at bounding box center [678, 575] width 144 height 15
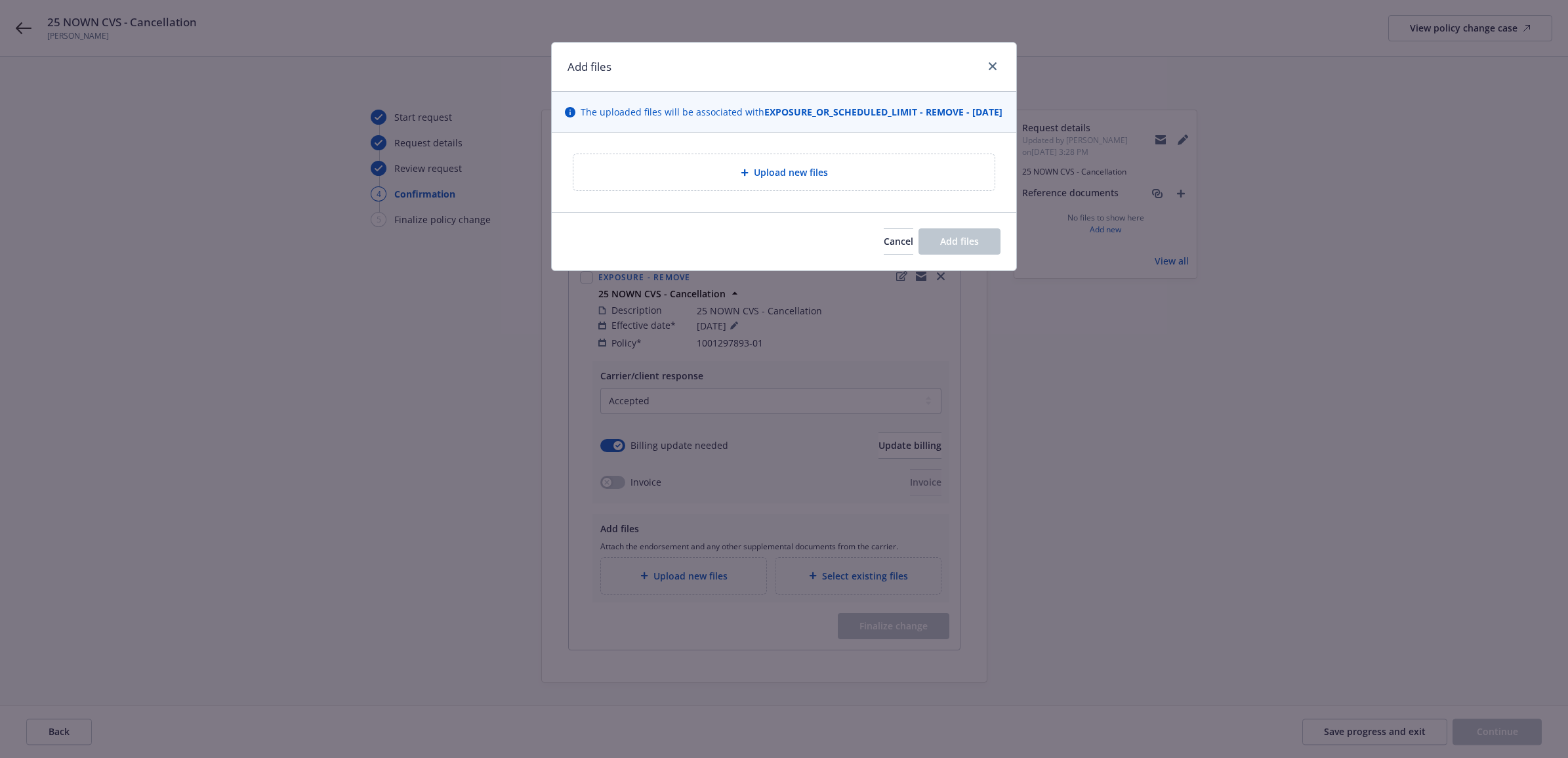
click at [677, 190] on div "Upload new files" at bounding box center [784, 172] width 421 height 36
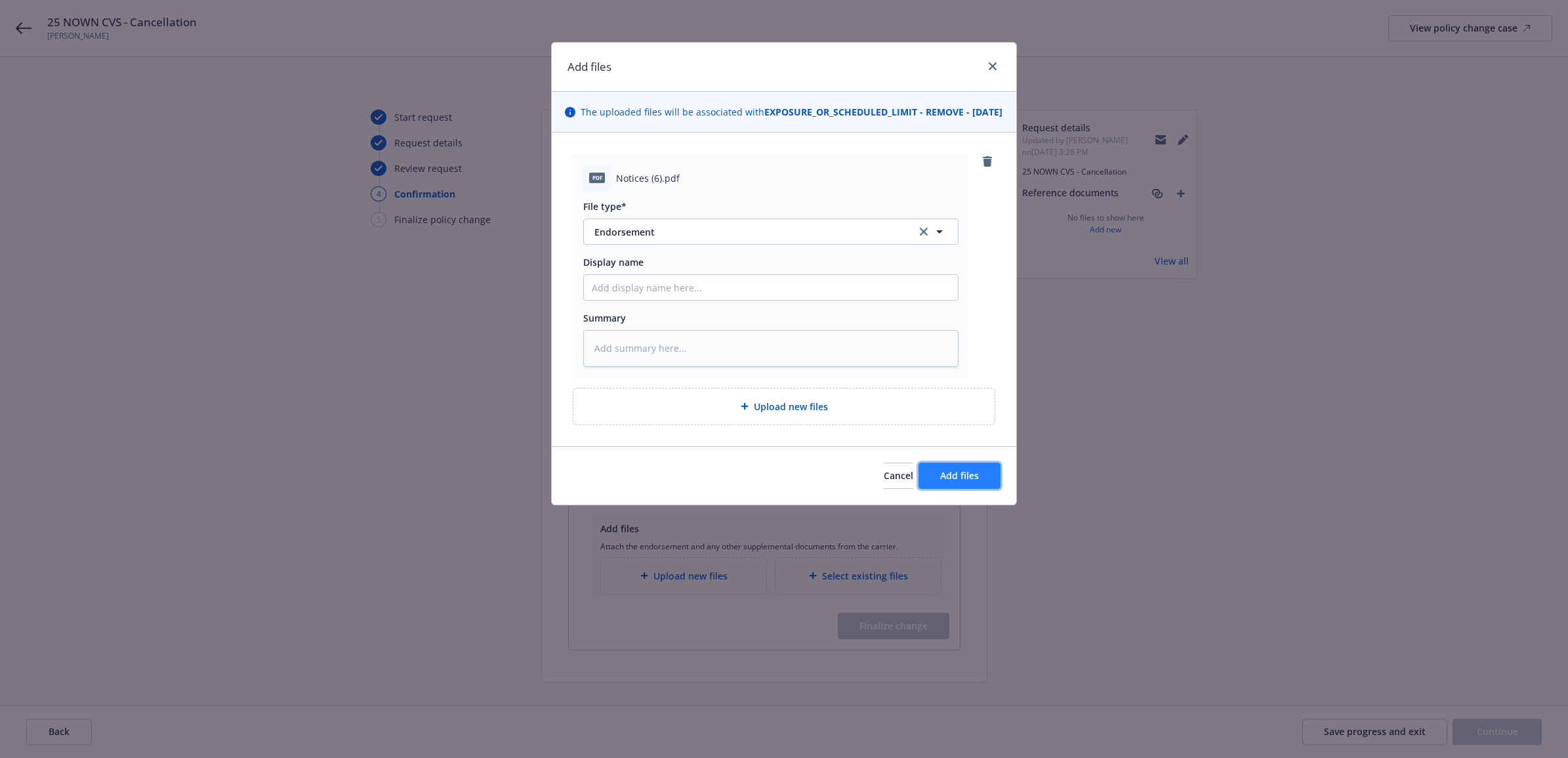
click at [965, 489] on button "Add files" at bounding box center [960, 476] width 82 height 26
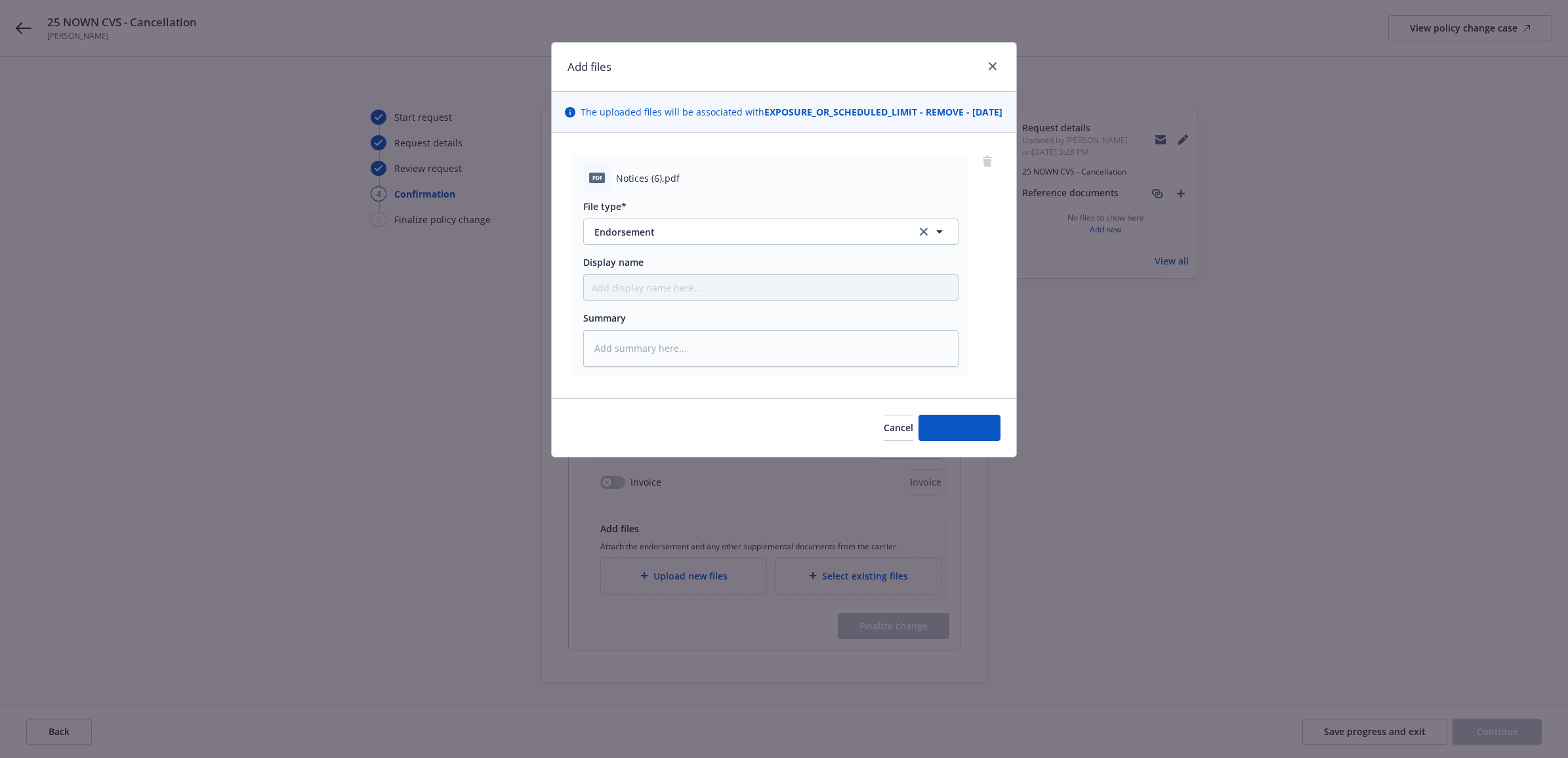
type textarea "x"
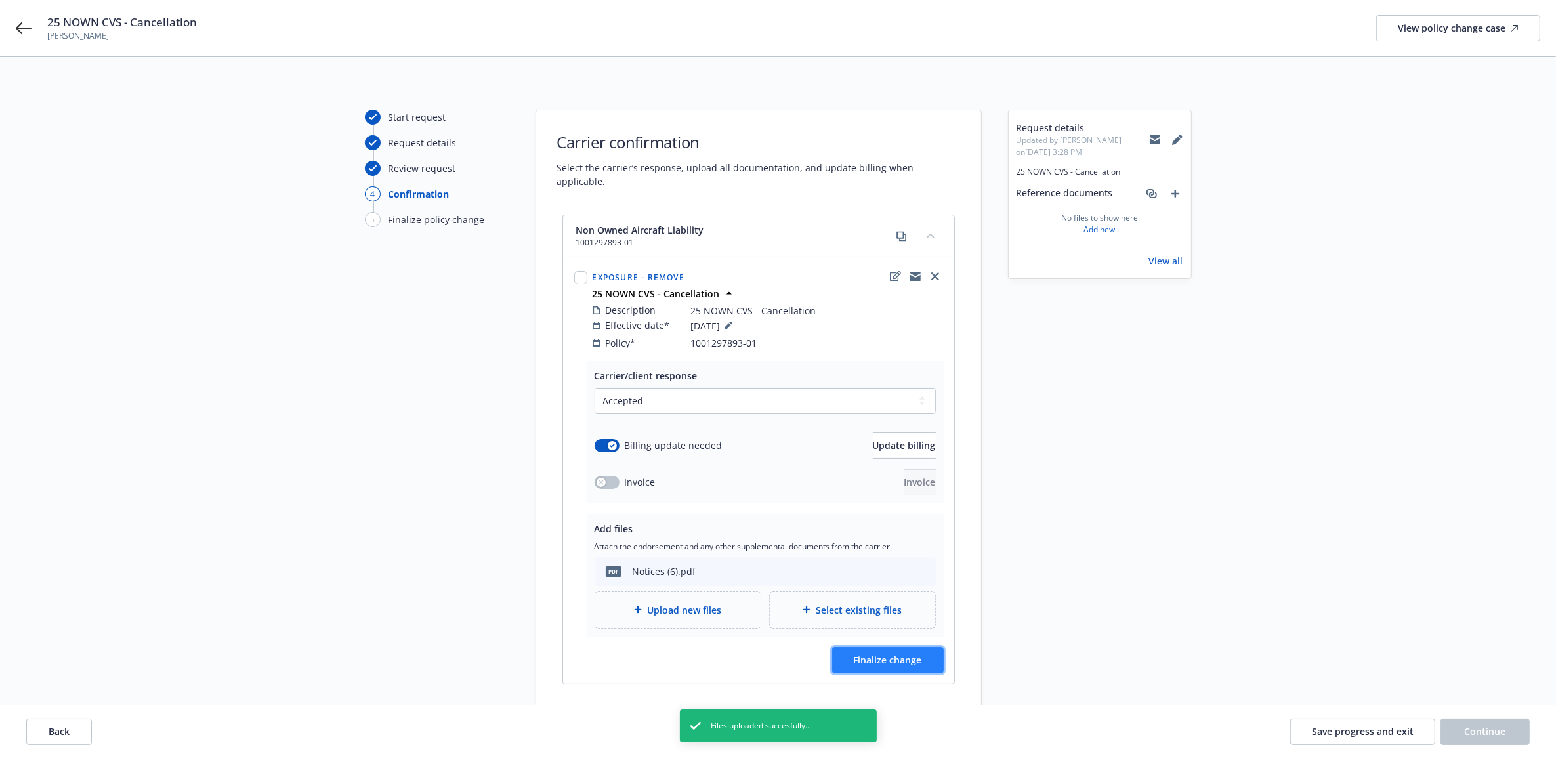
click at [906, 654] on span "Finalize change" at bounding box center [888, 660] width 68 height 12
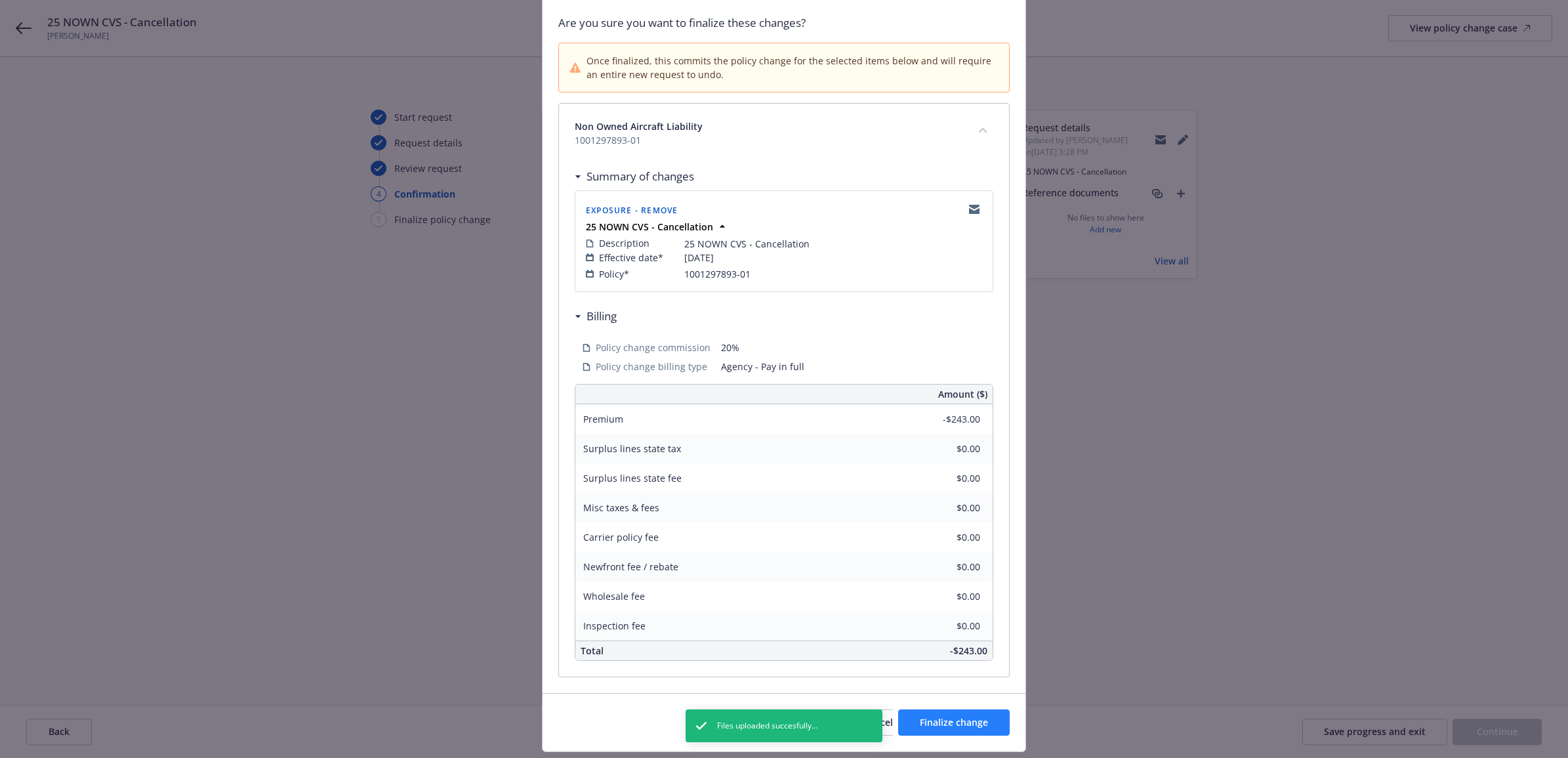
scroll to position [132, 0]
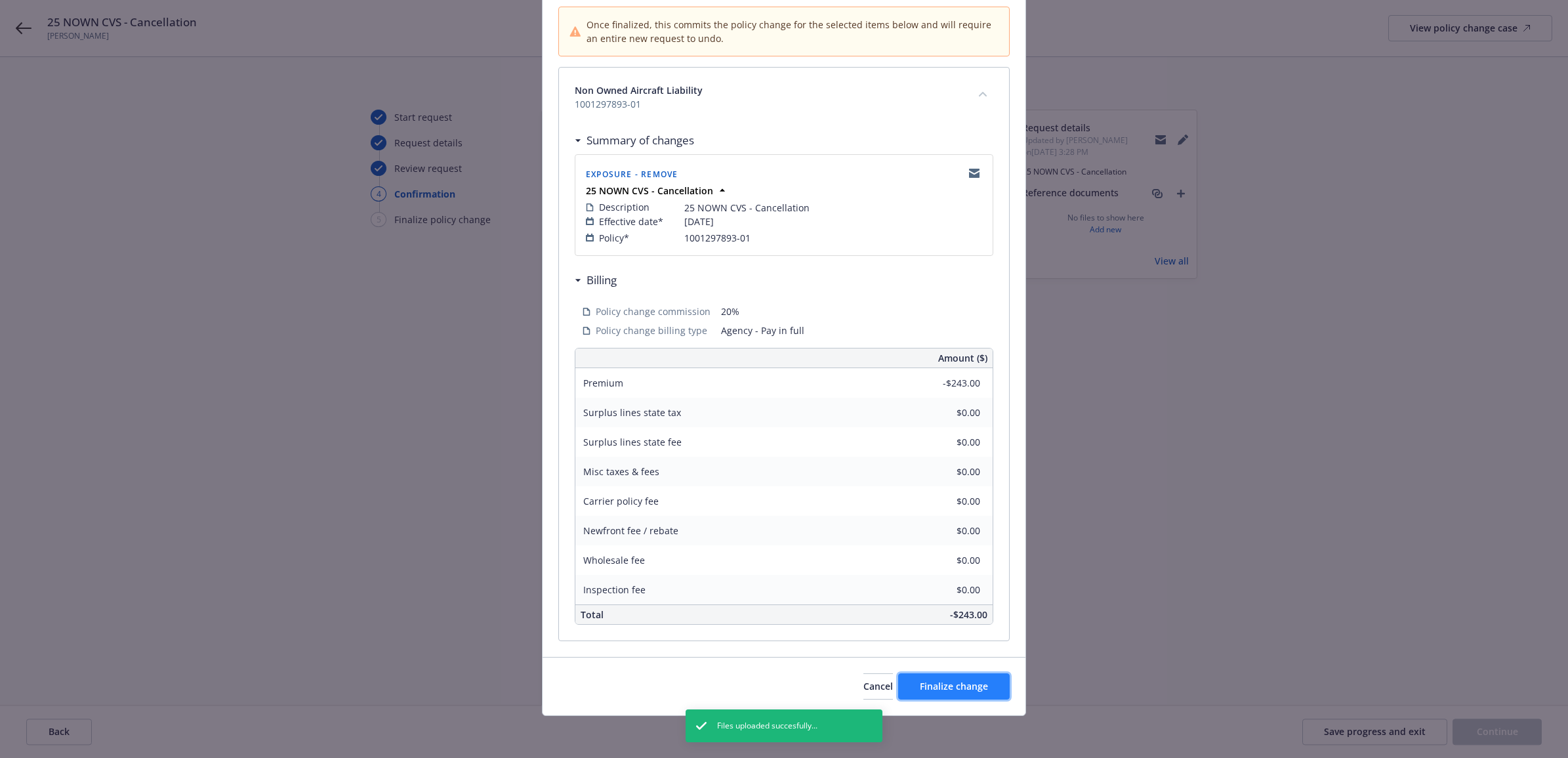
click at [927, 675] on button "Finalize change" at bounding box center [954, 686] width 112 height 26
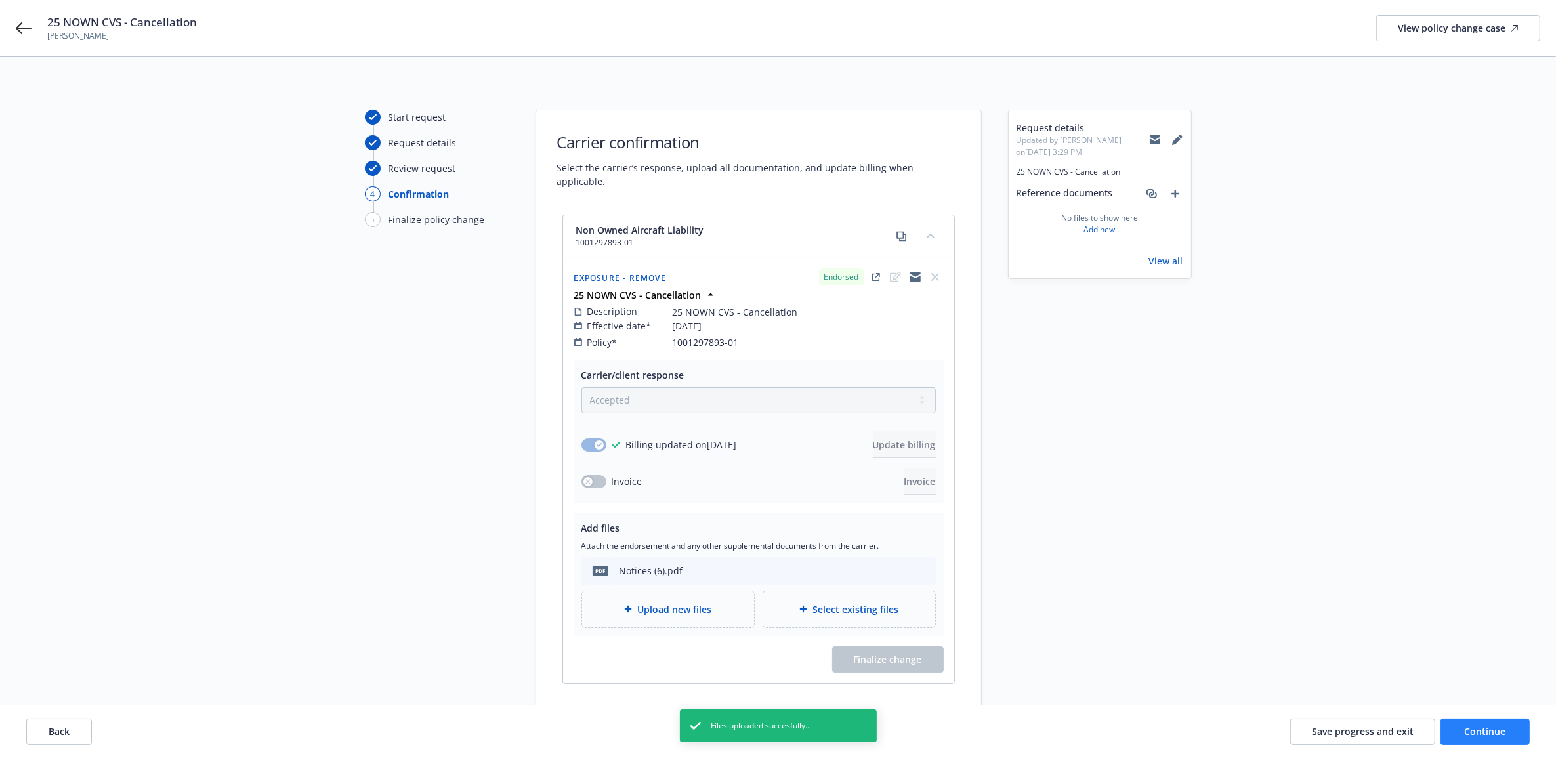
click at [1488, 719] on div "Back Save progress and exit Continue" at bounding box center [778, 731] width 1556 height 52
click at [1488, 726] on span "Continue" at bounding box center [1485, 731] width 41 height 12
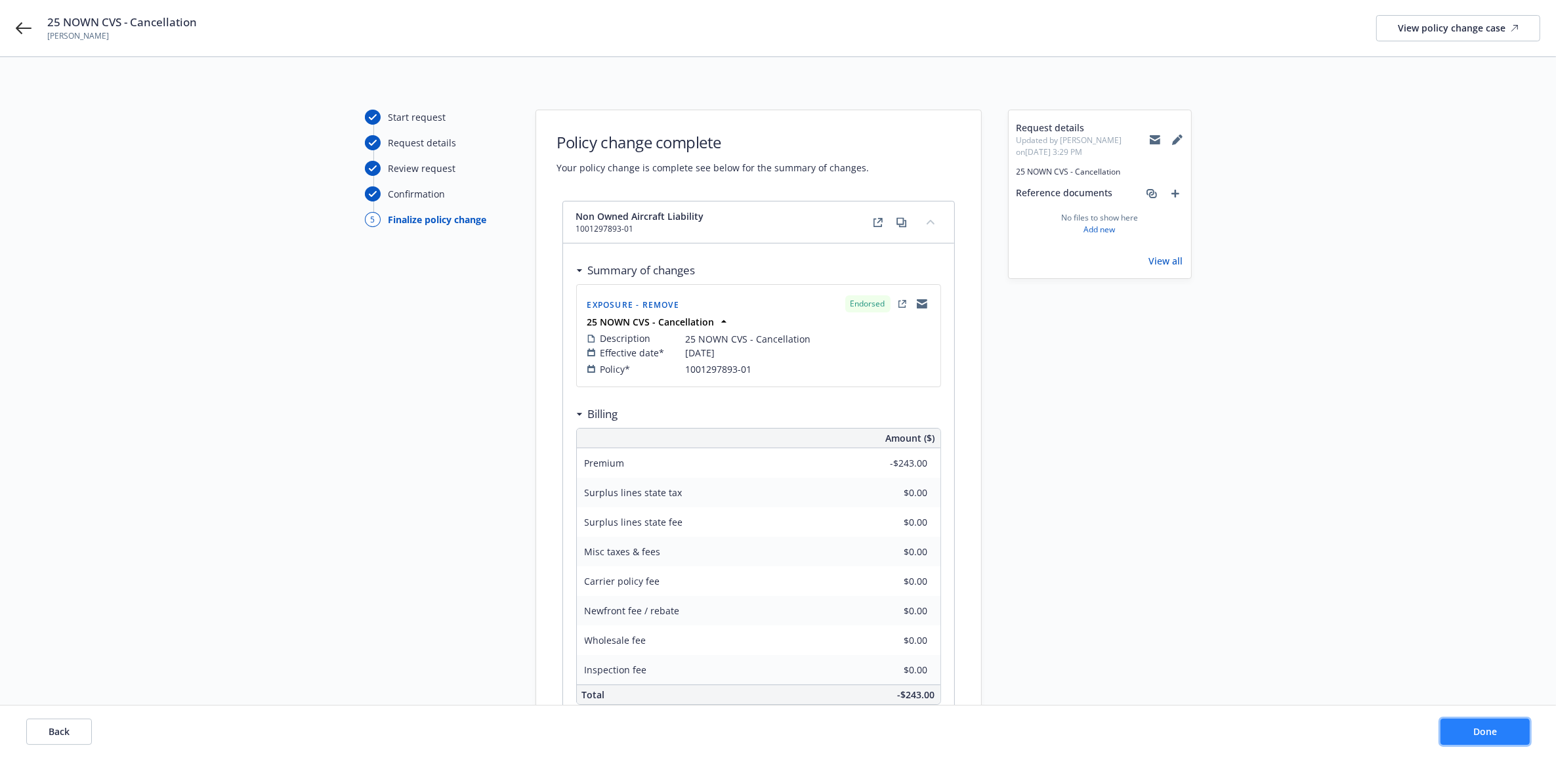
click at [1442, 724] on button "Done" at bounding box center [1484, 732] width 89 height 26
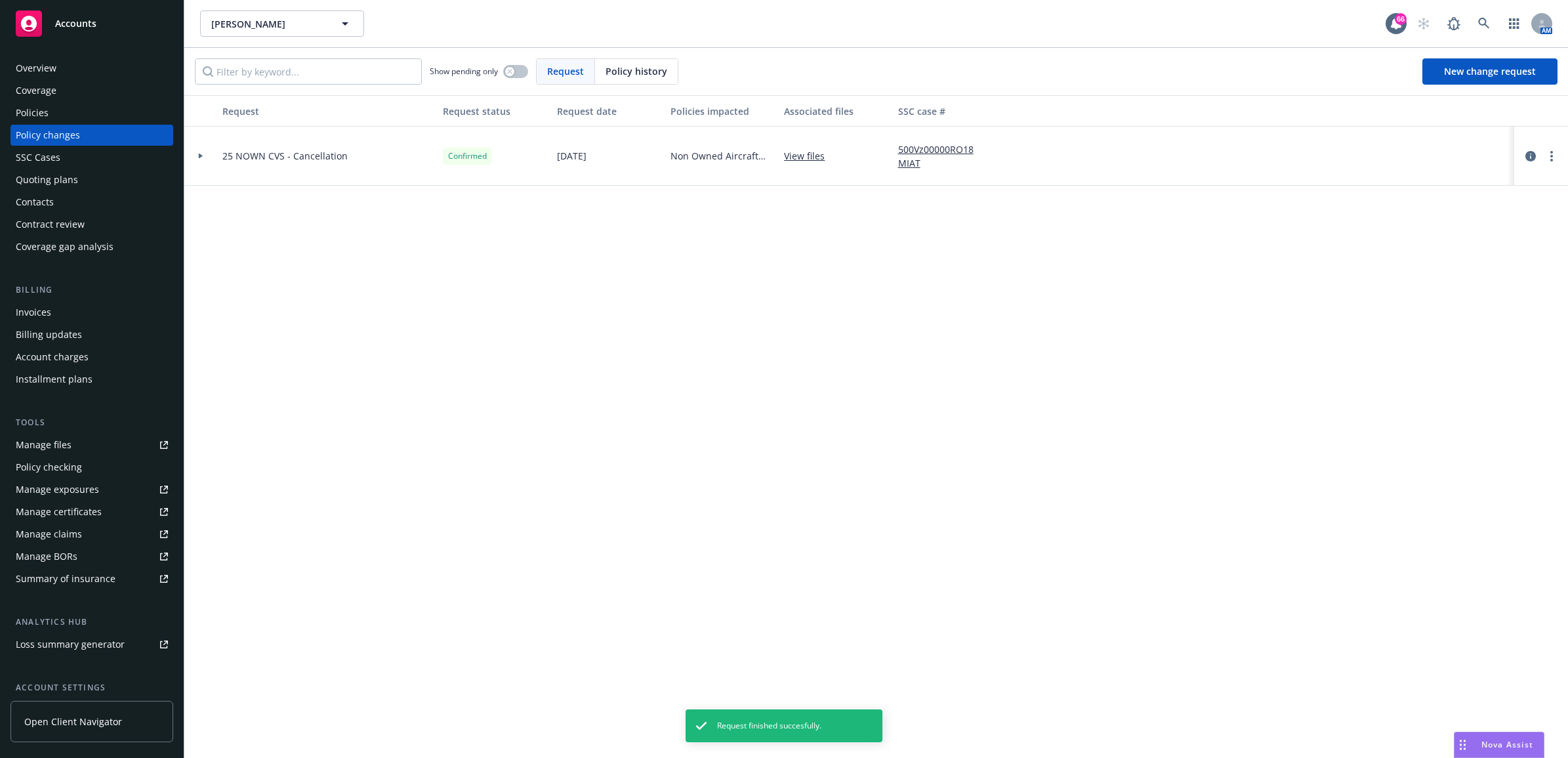
click at [60, 438] on div "Manage files" at bounding box center [44, 444] width 56 height 21
click at [72, 116] on div "Policies" at bounding box center [92, 112] width 152 height 21
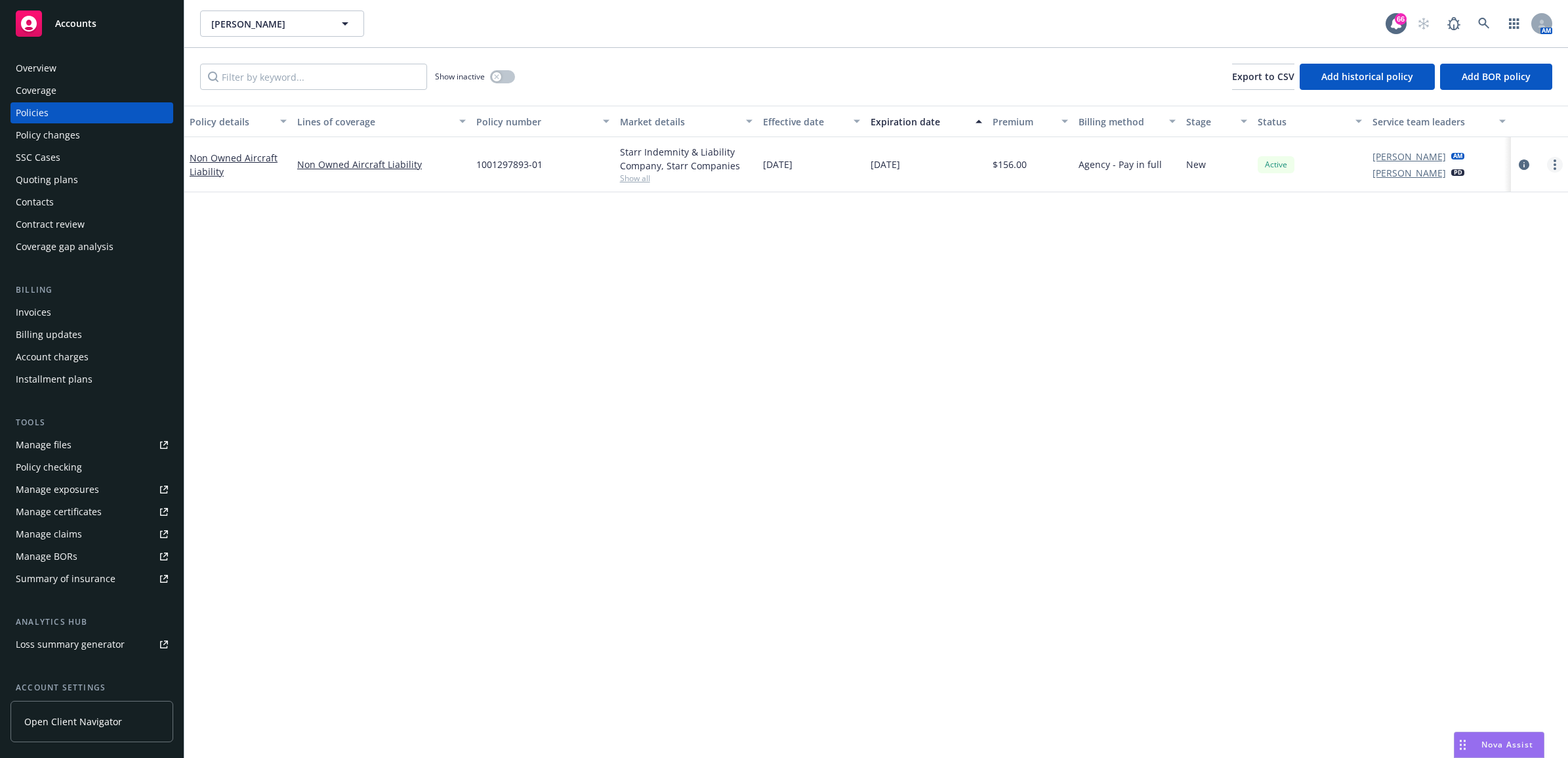
click at [1551, 161] on link "more" at bounding box center [1555, 165] width 16 height 16
click at [68, 442] on div "Manage files" at bounding box center [44, 444] width 56 height 21
click at [499, 79] on div "button" at bounding box center [496, 76] width 9 height 9
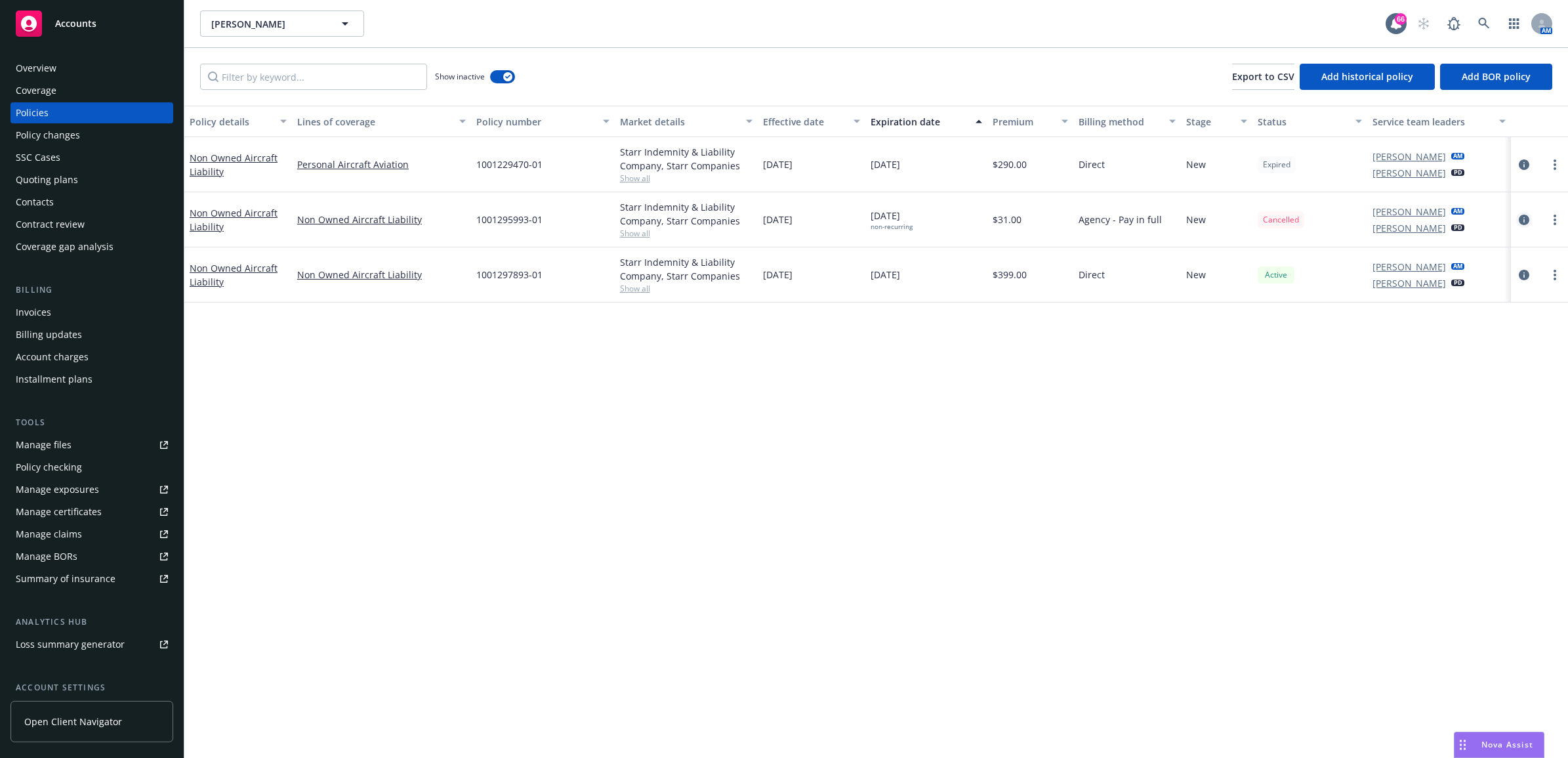
click at [1529, 220] on icon "circleInformation" at bounding box center [1524, 220] width 10 height 10
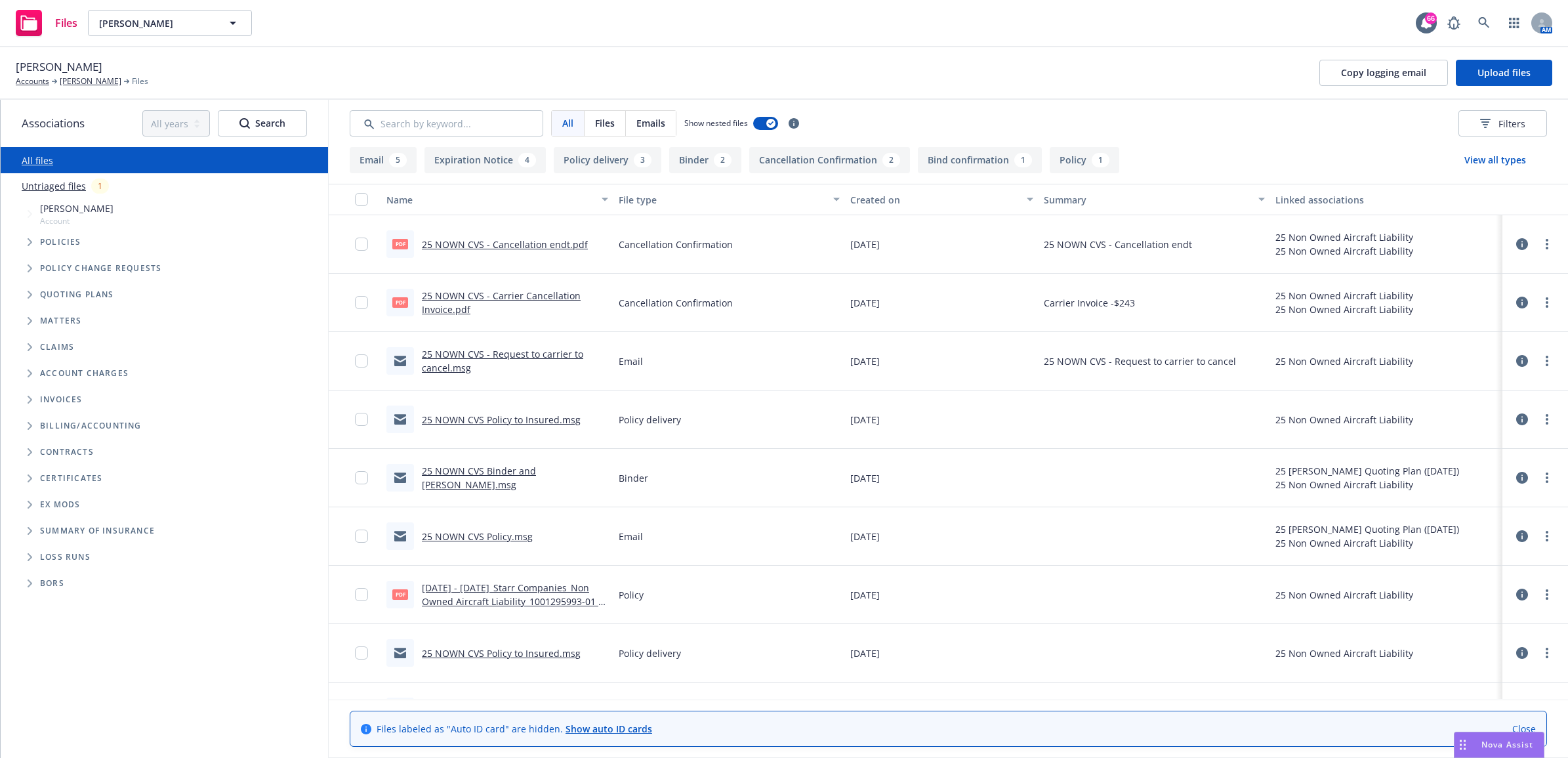
click at [473, 244] on link "25 NOWN CVS - Cancellation endt.pdf" at bounding box center [505, 244] width 166 height 12
drag, startPoint x: 75, startPoint y: 87, endPoint x: 75, endPoint y: 79, distance: 7.9
click at [75, 87] on div "Giana Sweeney Accounts Giana Sweeney Files Copy logging email Upload files" at bounding box center [784, 73] width 1568 height 52
click at [75, 79] on link "[PERSON_NAME]" at bounding box center [91, 81] width 62 height 12
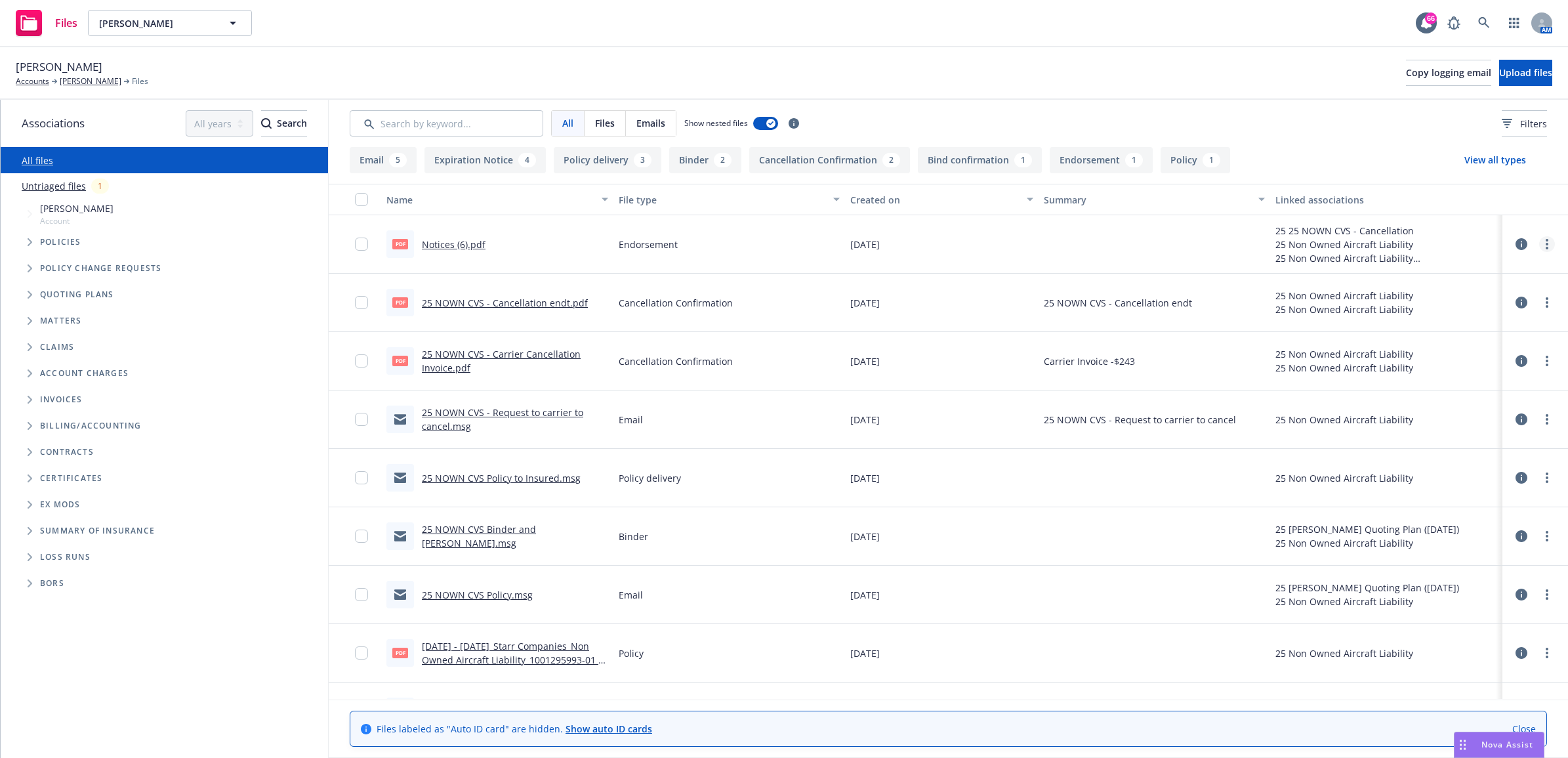
click at [1540, 244] on link "more" at bounding box center [1548, 244] width 16 height 16
click at [1436, 276] on link "Archive" at bounding box center [1465, 272] width 131 height 26
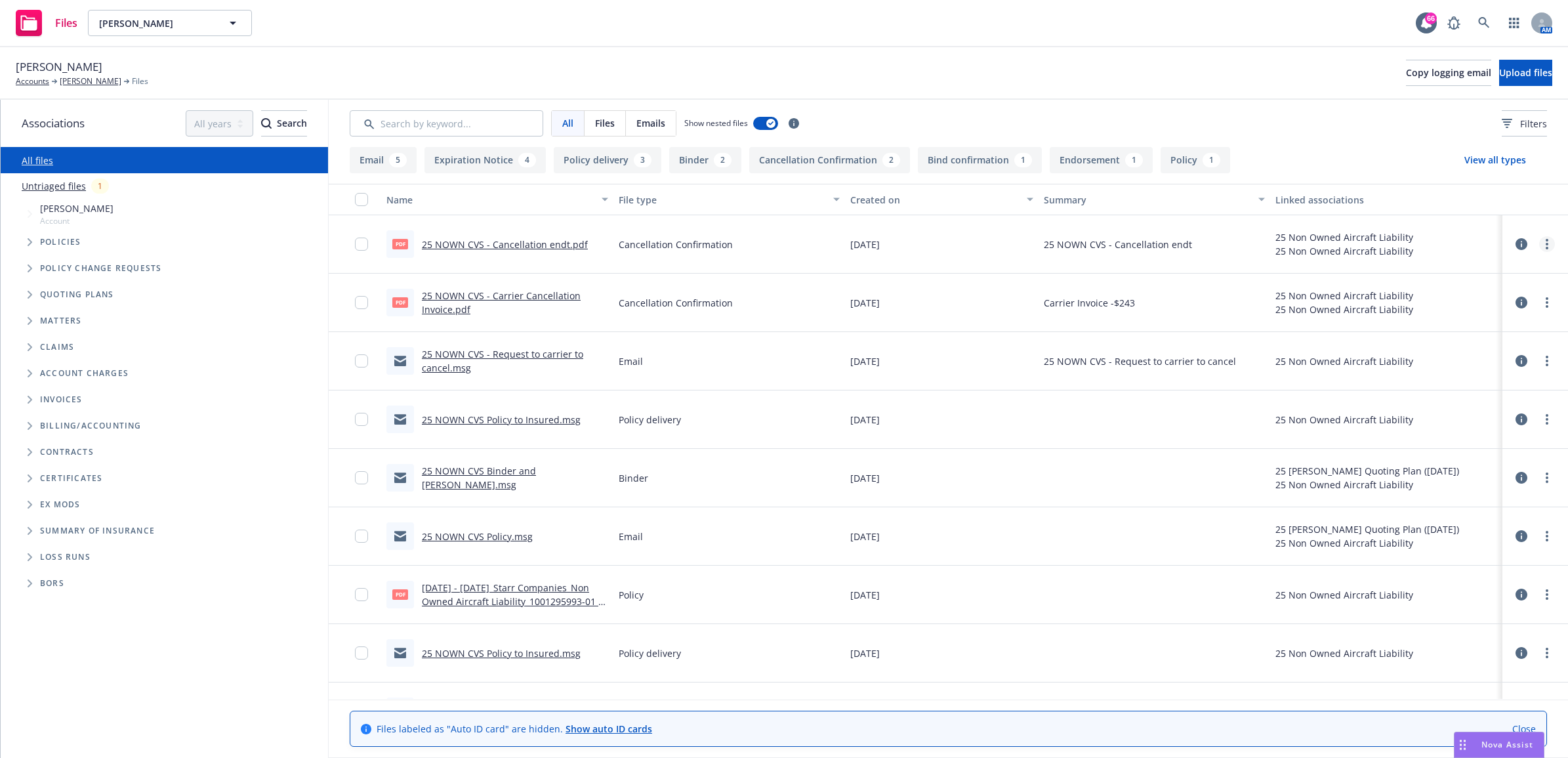
click at [1546, 246] on icon "more" at bounding box center [1547, 244] width 3 height 10
click at [1480, 350] on link "Update associations" at bounding box center [1465, 350] width 131 height 26
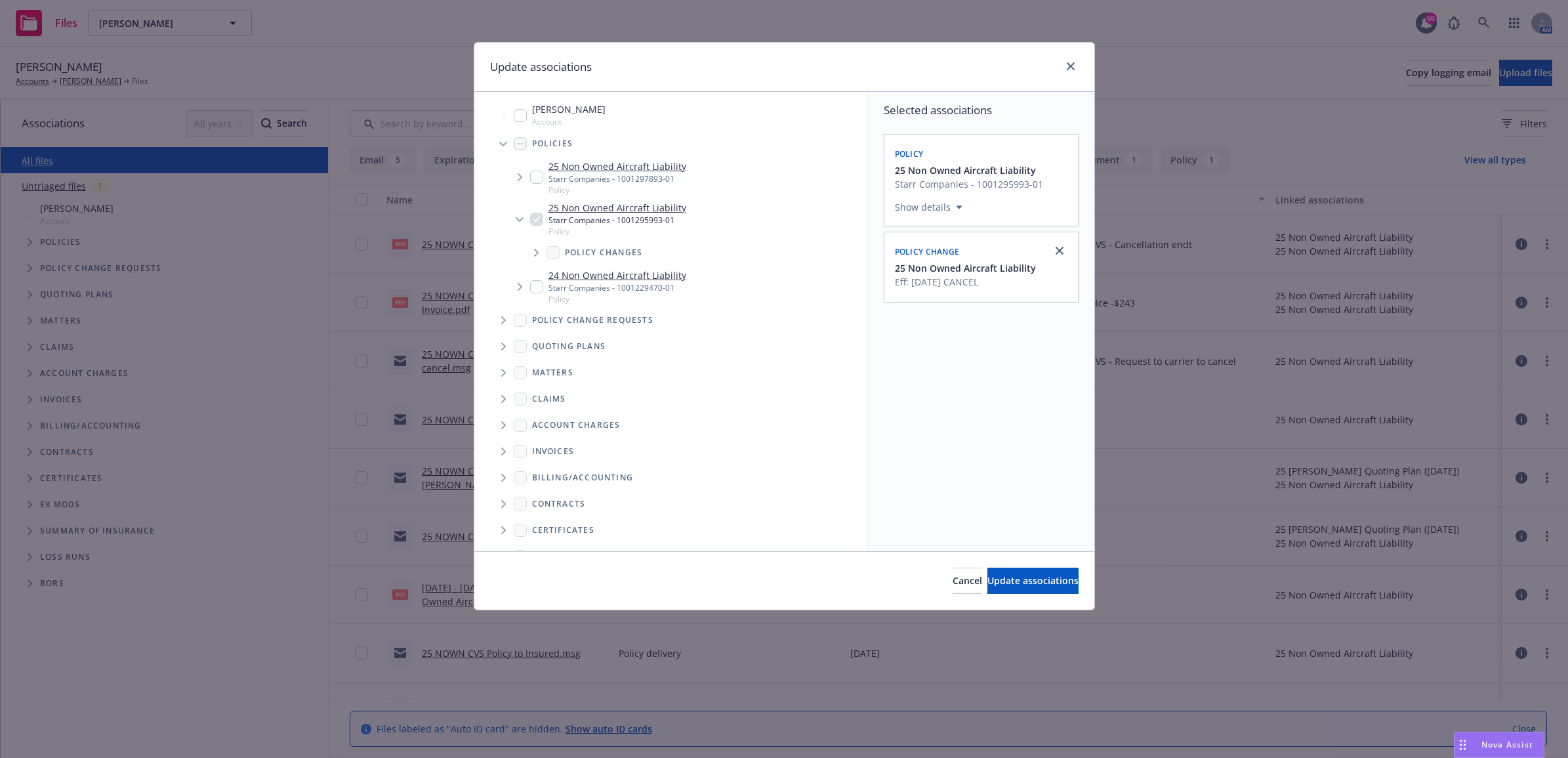
click at [503, 324] on icon "Tree Example" at bounding box center [503, 320] width 5 height 8
click at [533, 349] on input "Tree Example" at bounding box center [538, 348] width 13 height 13
checkbox input "true"
click at [989, 588] on button "Update associations" at bounding box center [1033, 581] width 91 height 26
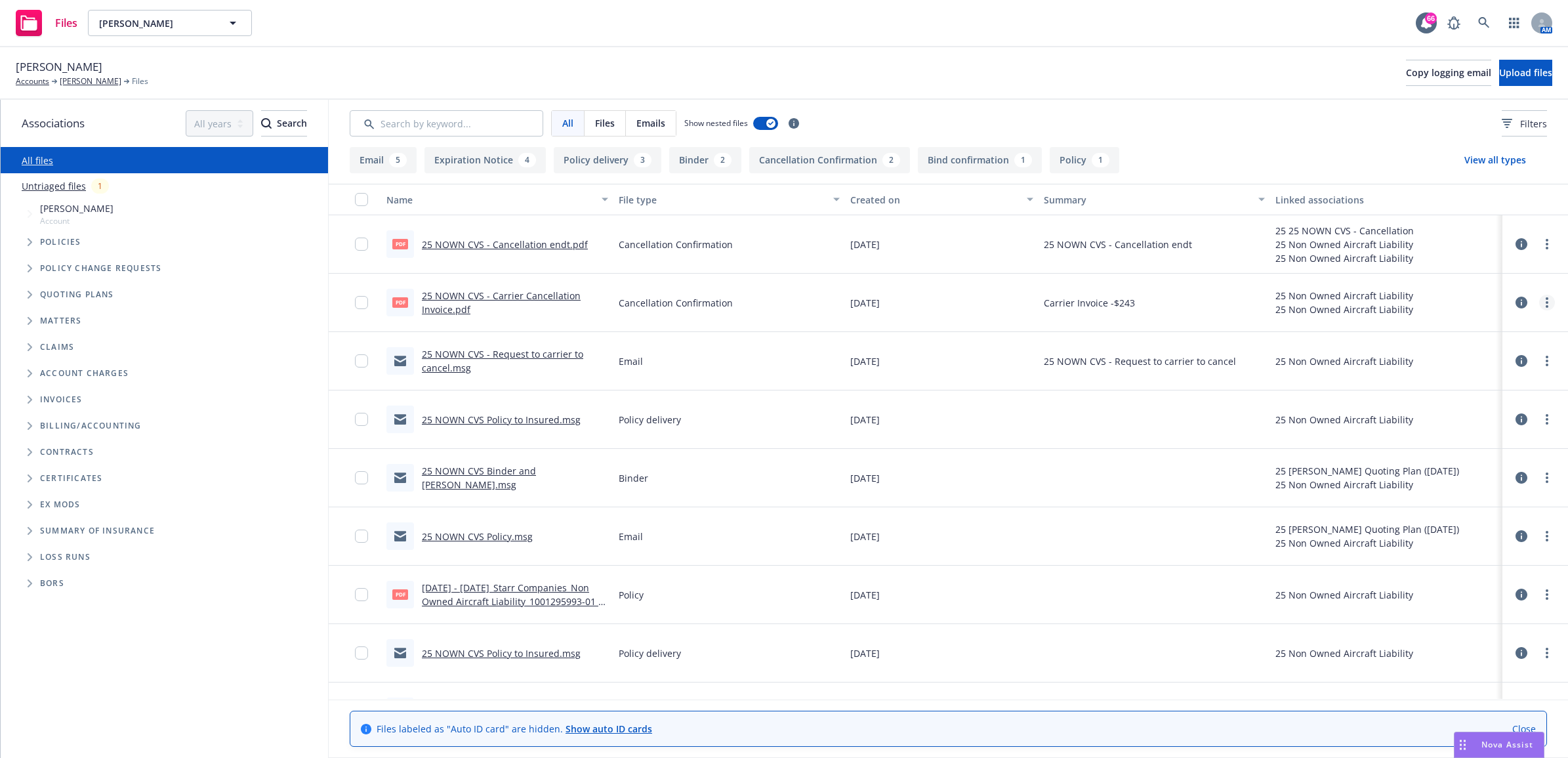
click at [1540, 296] on link "more" at bounding box center [1548, 303] width 16 height 16
click at [1475, 404] on link "Update associations" at bounding box center [1465, 408] width 131 height 26
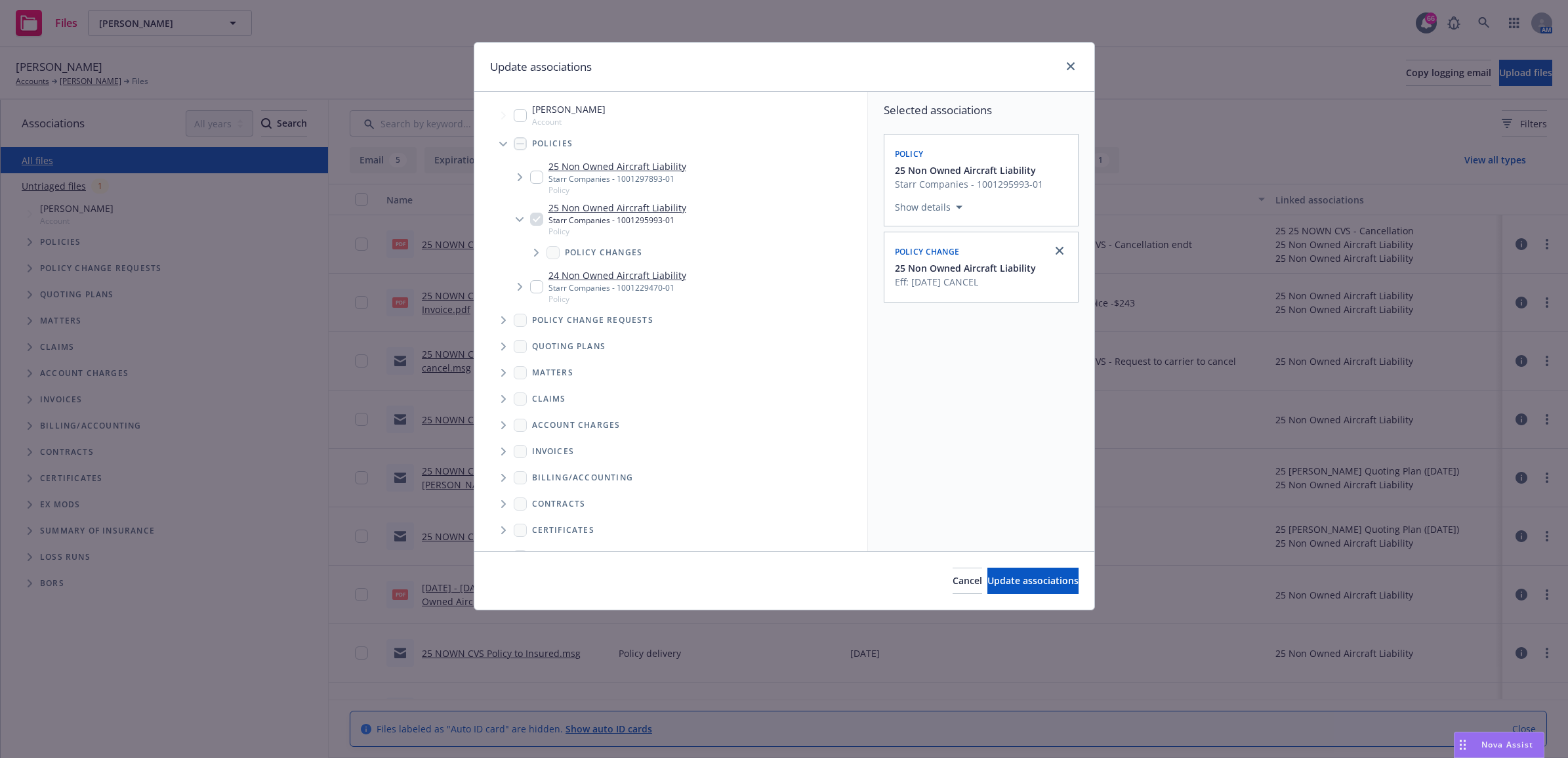
click at [500, 317] on span "Tree Example" at bounding box center [503, 320] width 21 height 21
drag, startPoint x: 538, startPoint y: 351, endPoint x: 549, endPoint y: 355, distance: 11.8
click at [539, 351] on input "Tree Example" at bounding box center [538, 348] width 13 height 13
checkbox input "true"
click at [1014, 582] on span "Update associations" at bounding box center [1033, 580] width 91 height 12
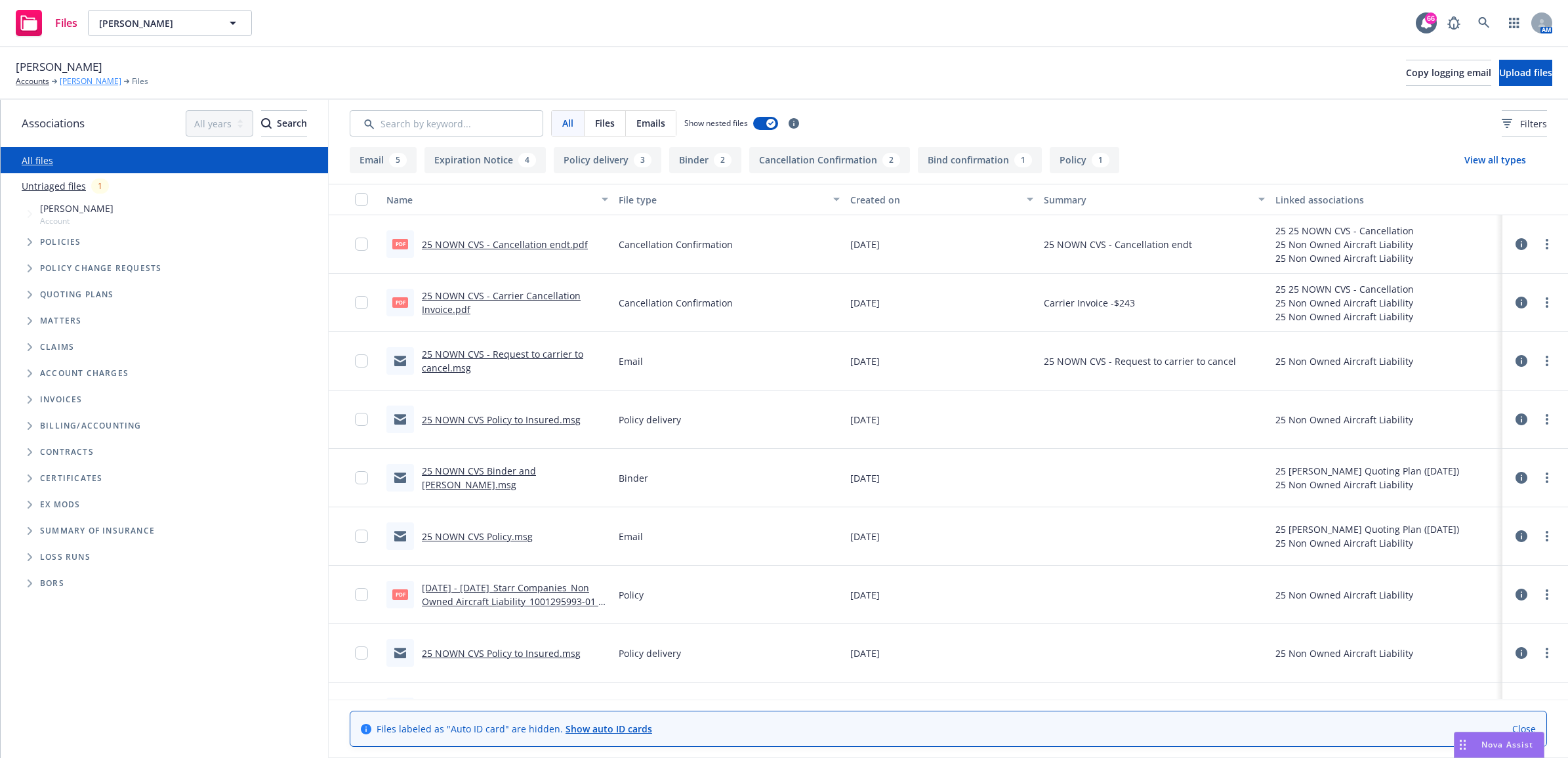
click at [100, 79] on link "[PERSON_NAME]" at bounding box center [91, 81] width 62 height 12
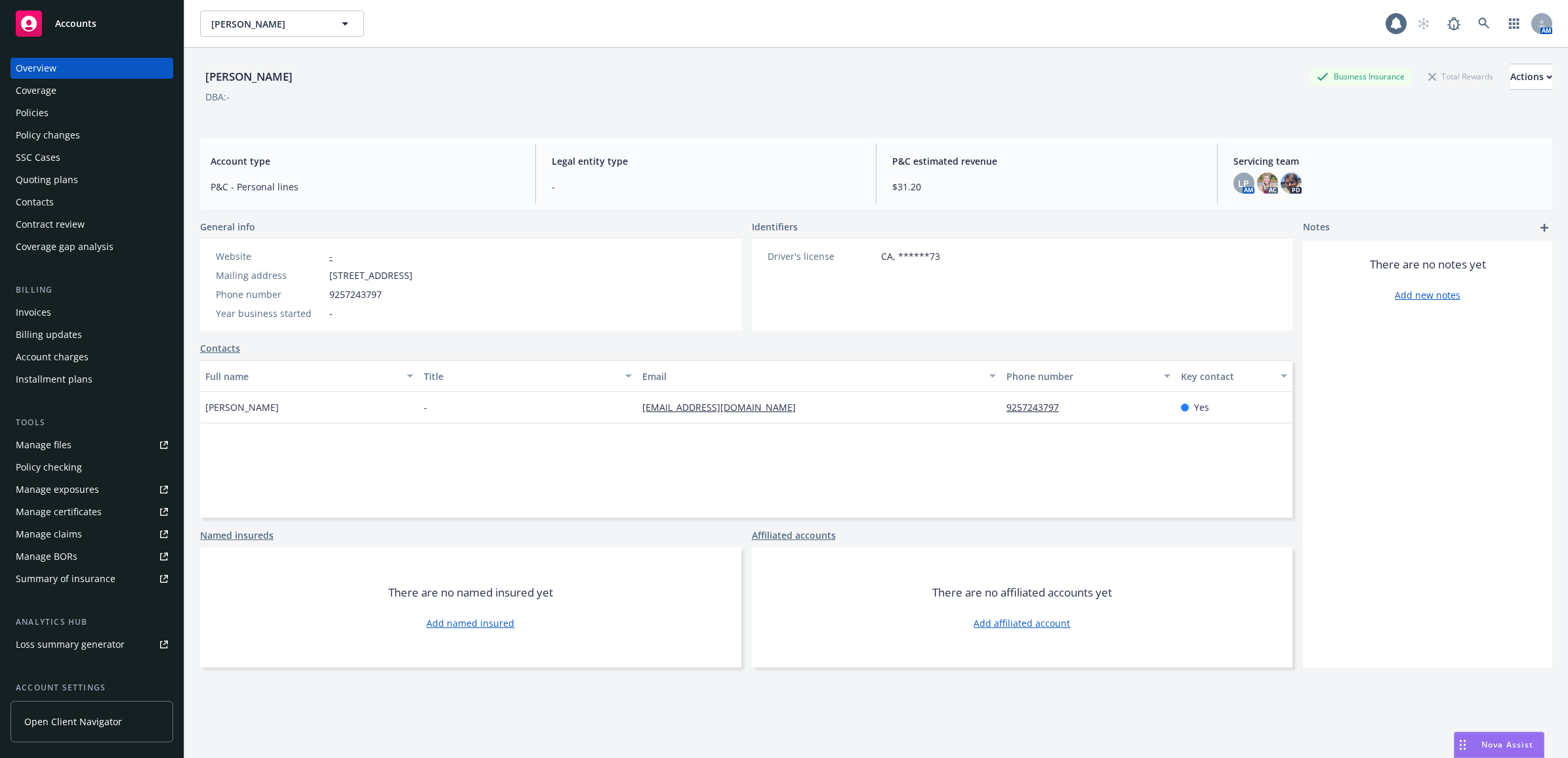
drag, startPoint x: 56, startPoint y: 307, endPoint x: 70, endPoint y: 302, distance: 14.7
click at [54, 308] on div "Invoices" at bounding box center [92, 312] width 152 height 21
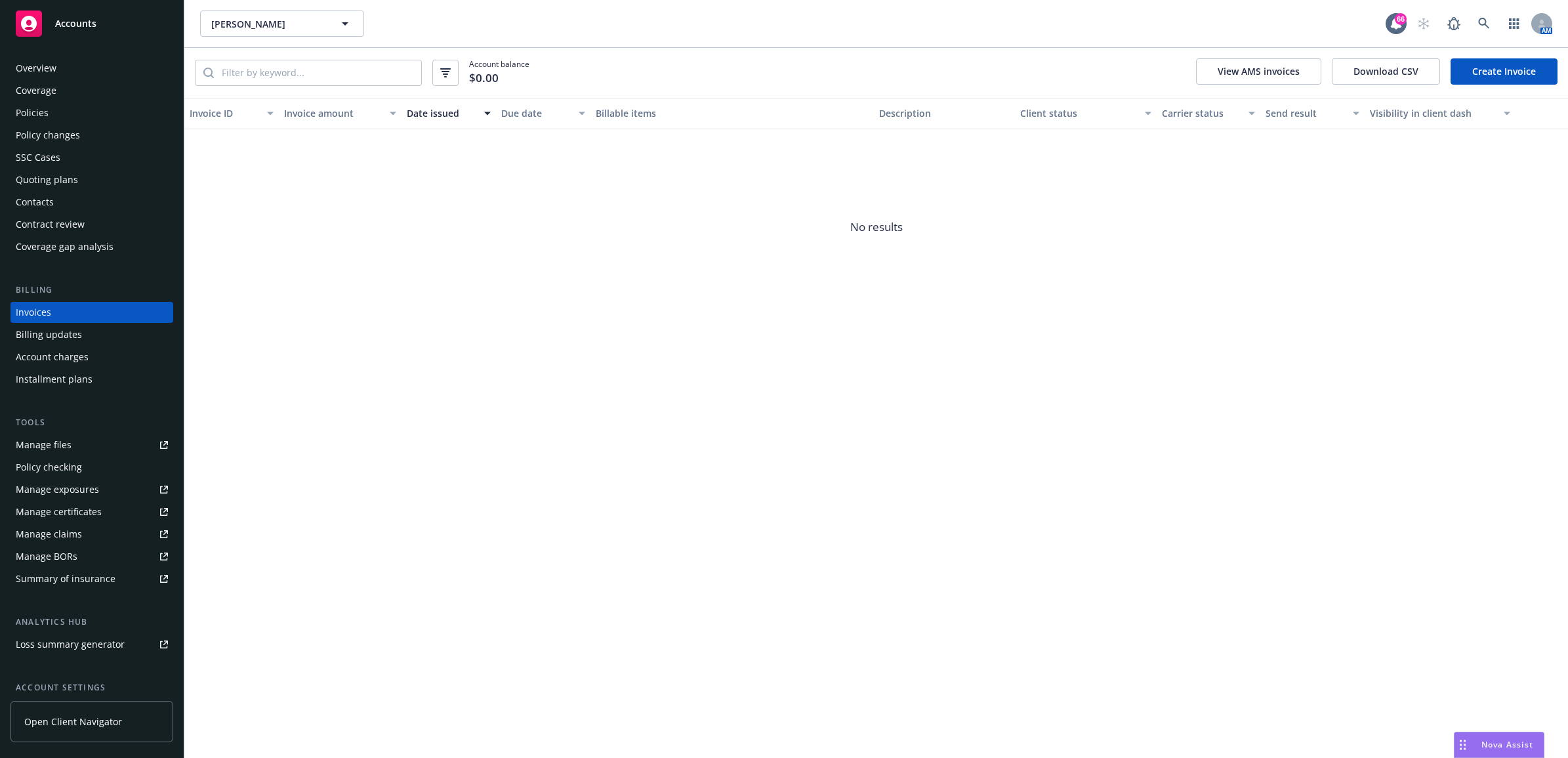
click at [1501, 61] on link "Create Invoice" at bounding box center [1504, 71] width 107 height 26
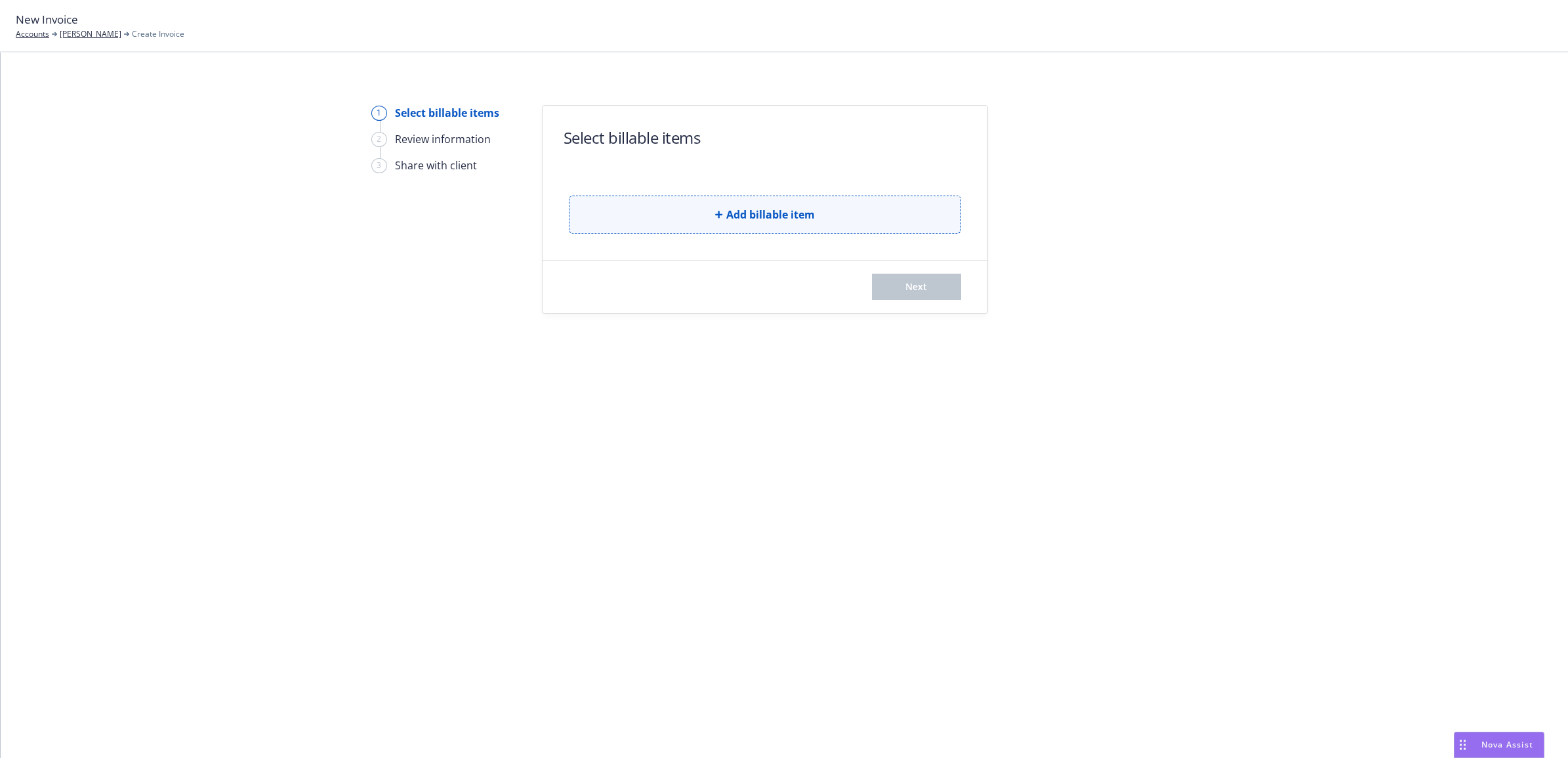
click at [733, 210] on span "Add billable item" at bounding box center [770, 215] width 89 height 16
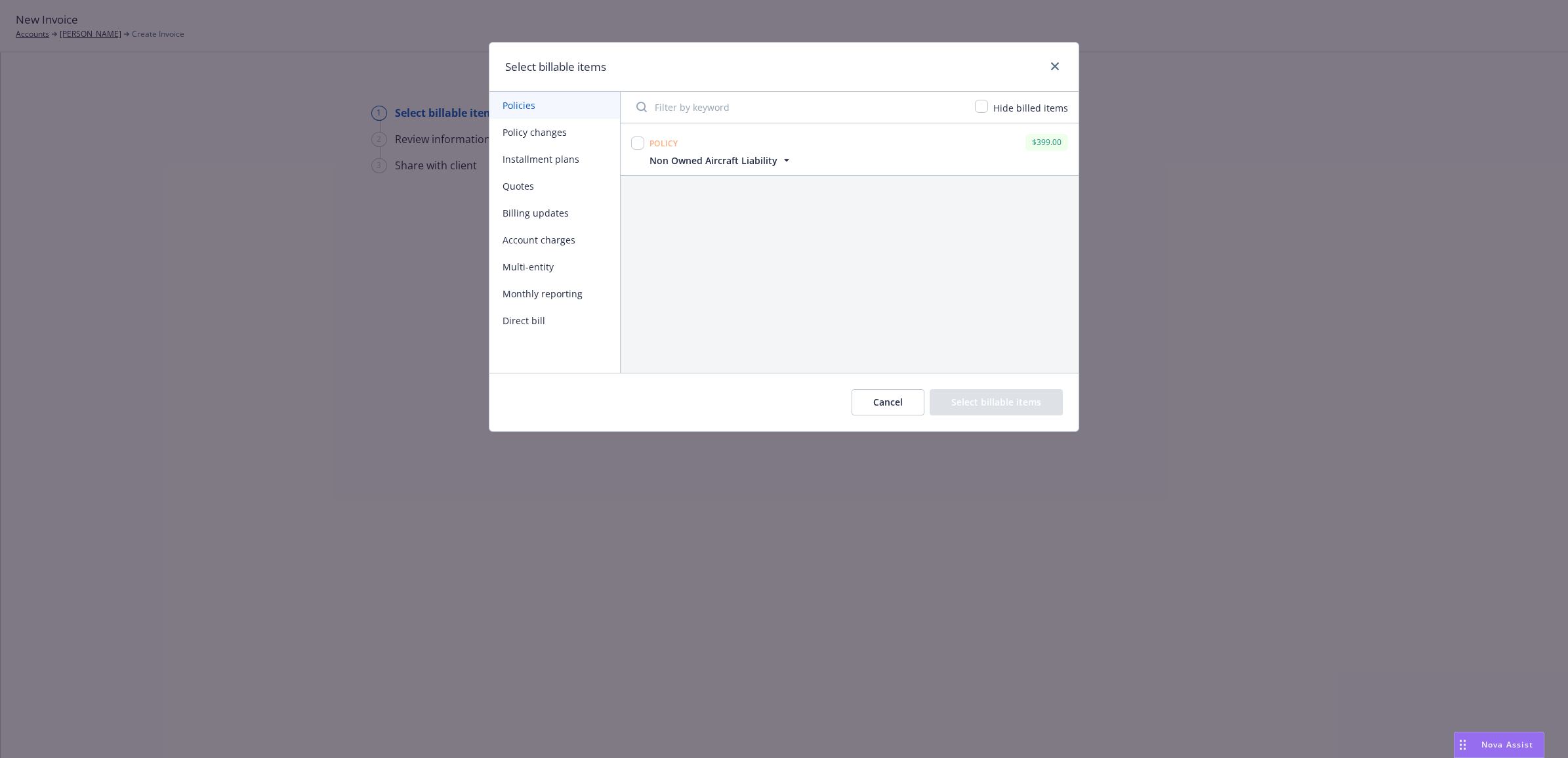
click at [543, 136] on button "Policy changes" at bounding box center [555, 132] width 131 height 27
click at [640, 141] on input "checkbox" at bounding box center [637, 142] width 13 height 13
checkbox input "true"
click at [1018, 411] on button "Select billable items" at bounding box center [996, 402] width 133 height 26
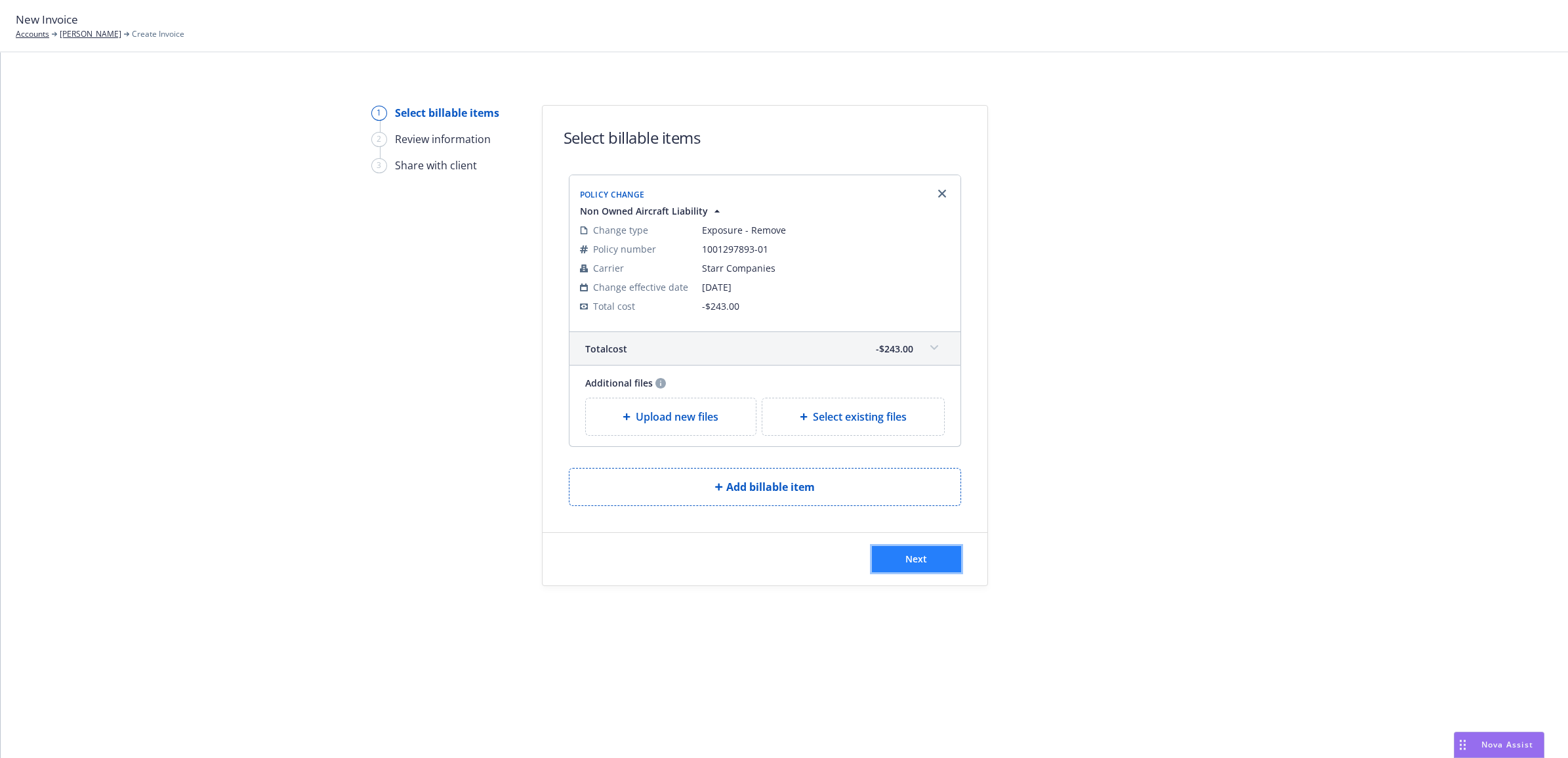
click at [929, 552] on button "Next" at bounding box center [916, 559] width 89 height 26
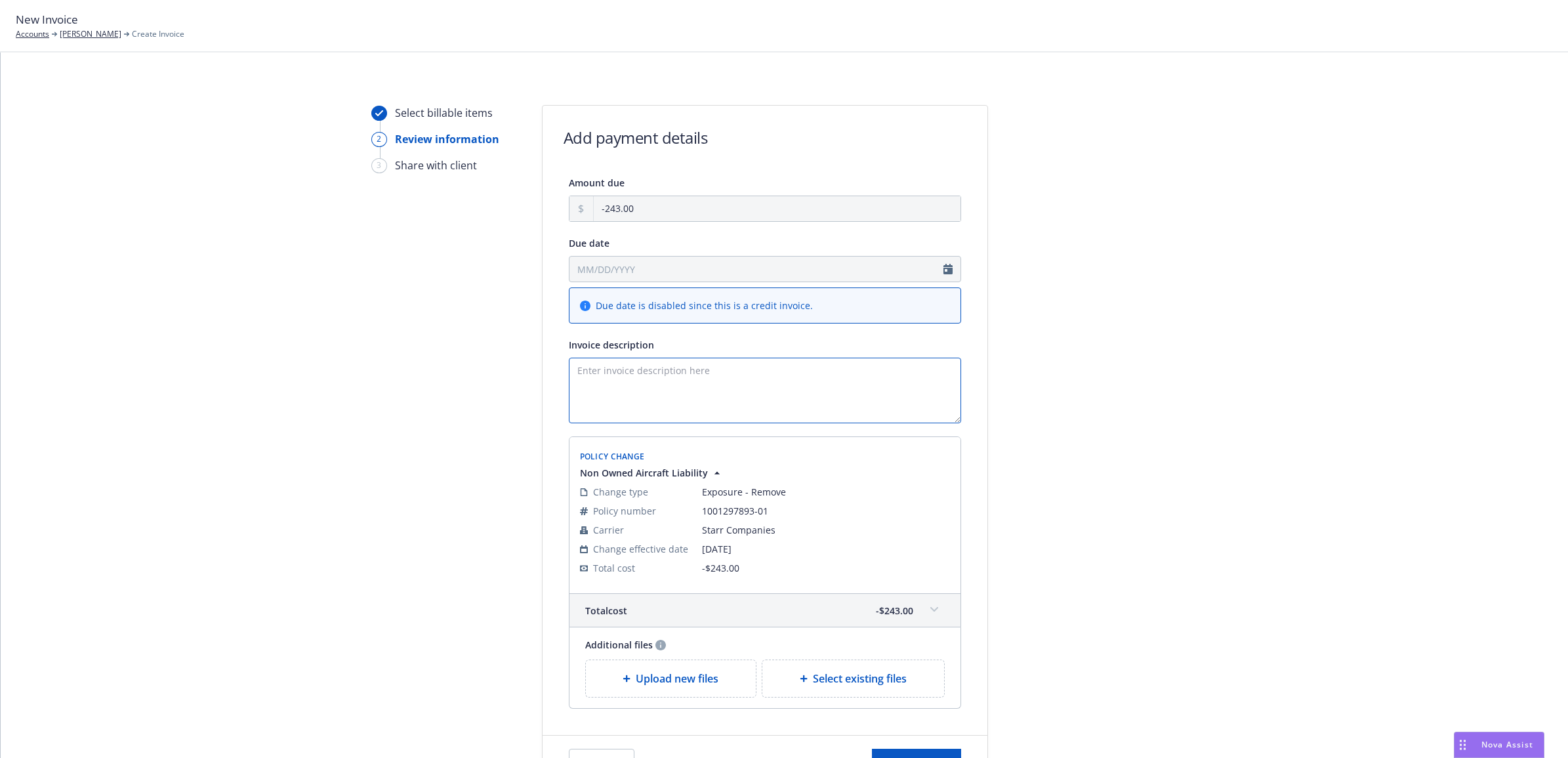
click at [711, 383] on textarea "Invoice description" at bounding box center [765, 391] width 392 height 66
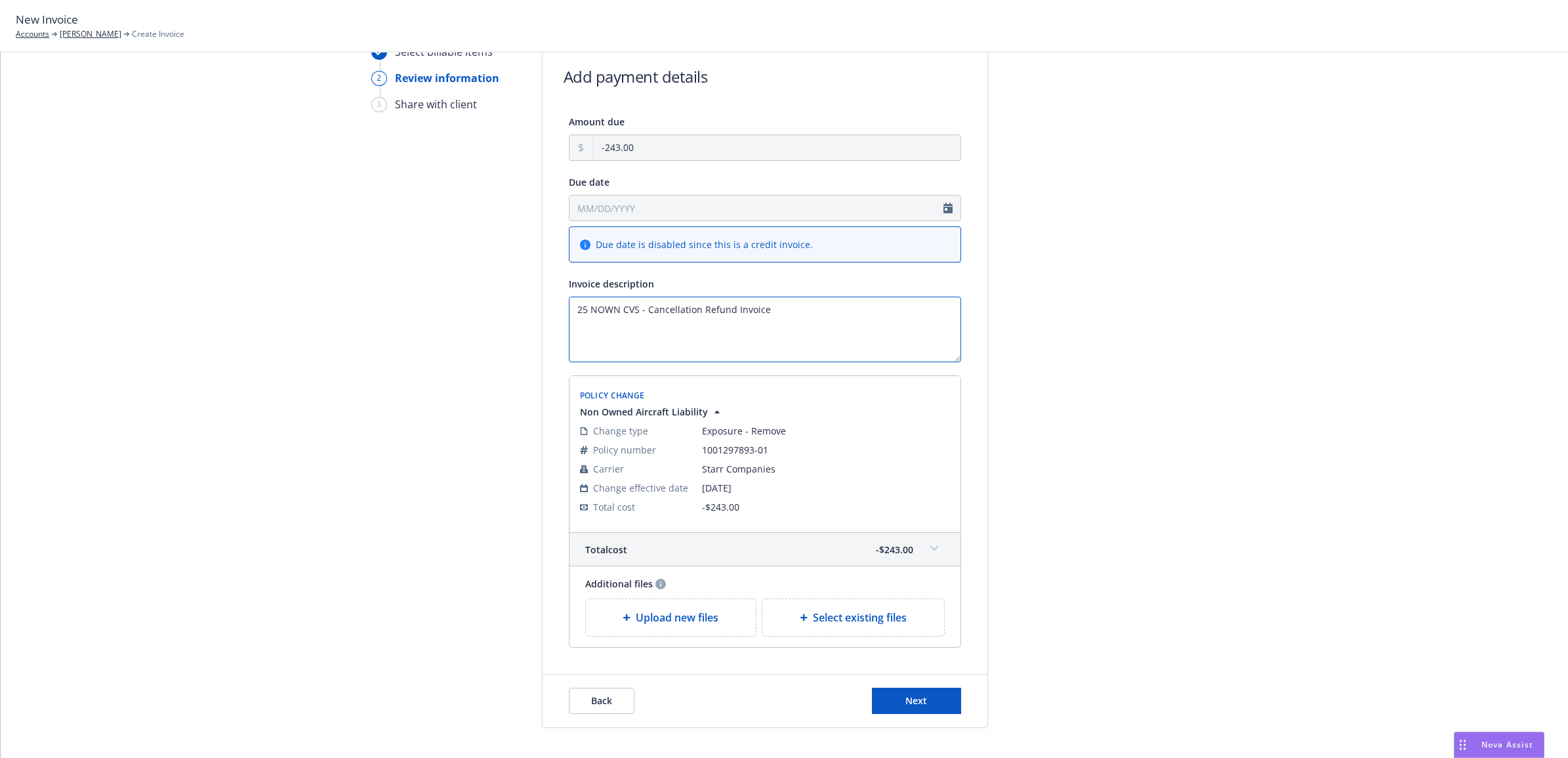
scroll to position [116, 0]
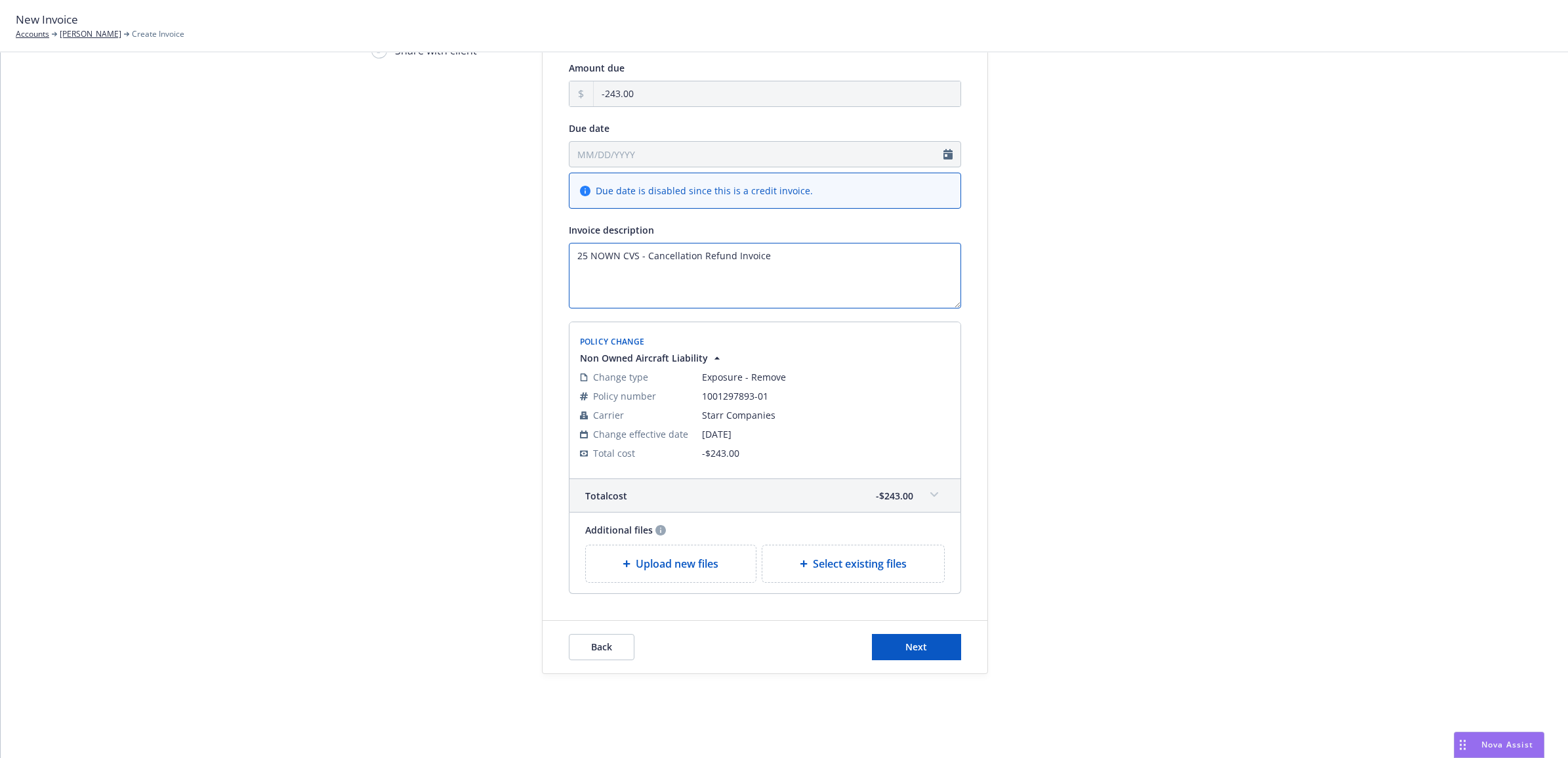
type textarea "25 NOWN CVS - Cancellation Refund Invoice"
click at [888, 660] on div "Back Next" at bounding box center [765, 647] width 445 height 52
click at [891, 648] on button "Next" at bounding box center [916, 647] width 89 height 26
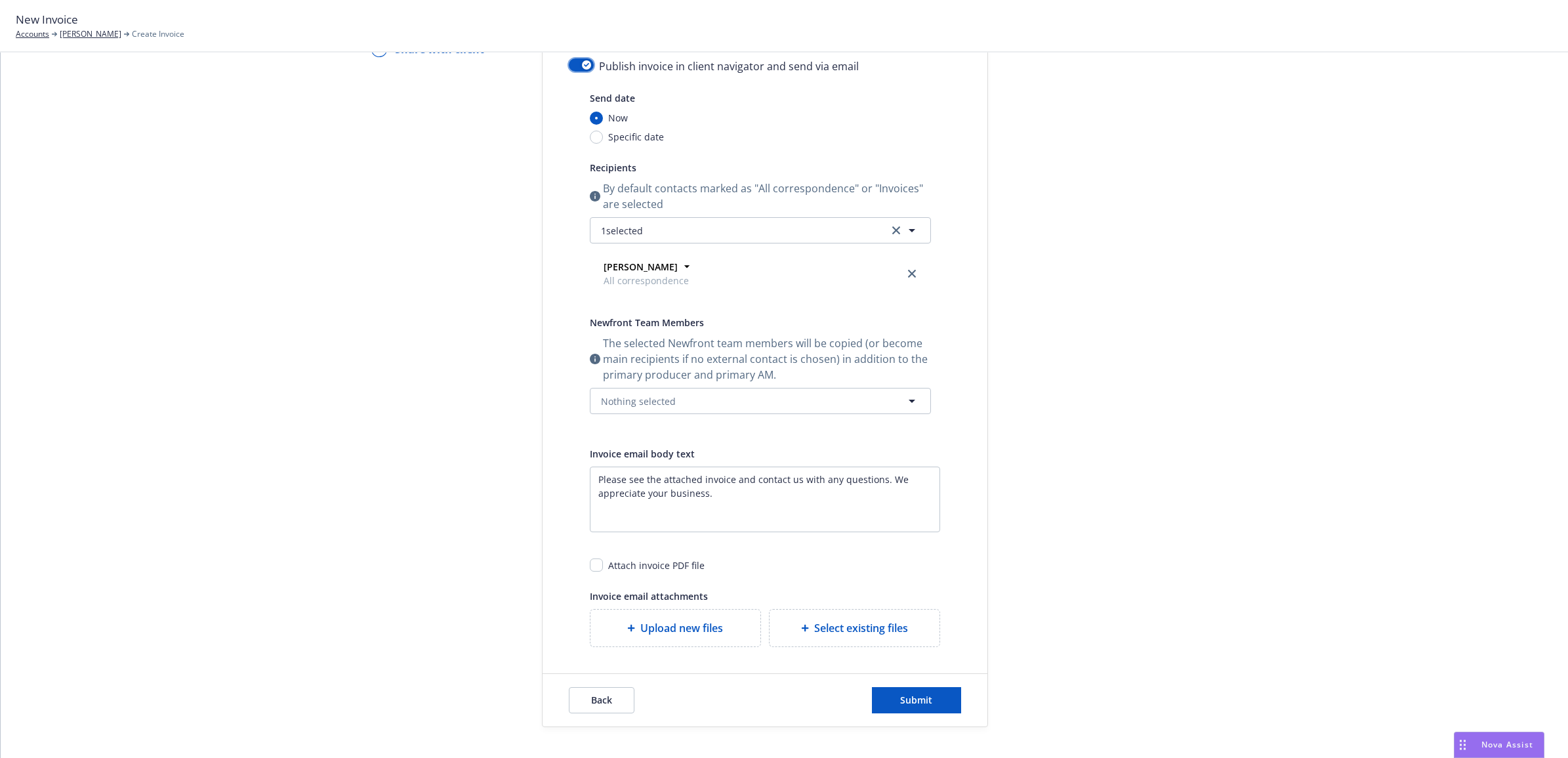
click at [569, 60] on button "button" at bounding box center [581, 64] width 25 height 13
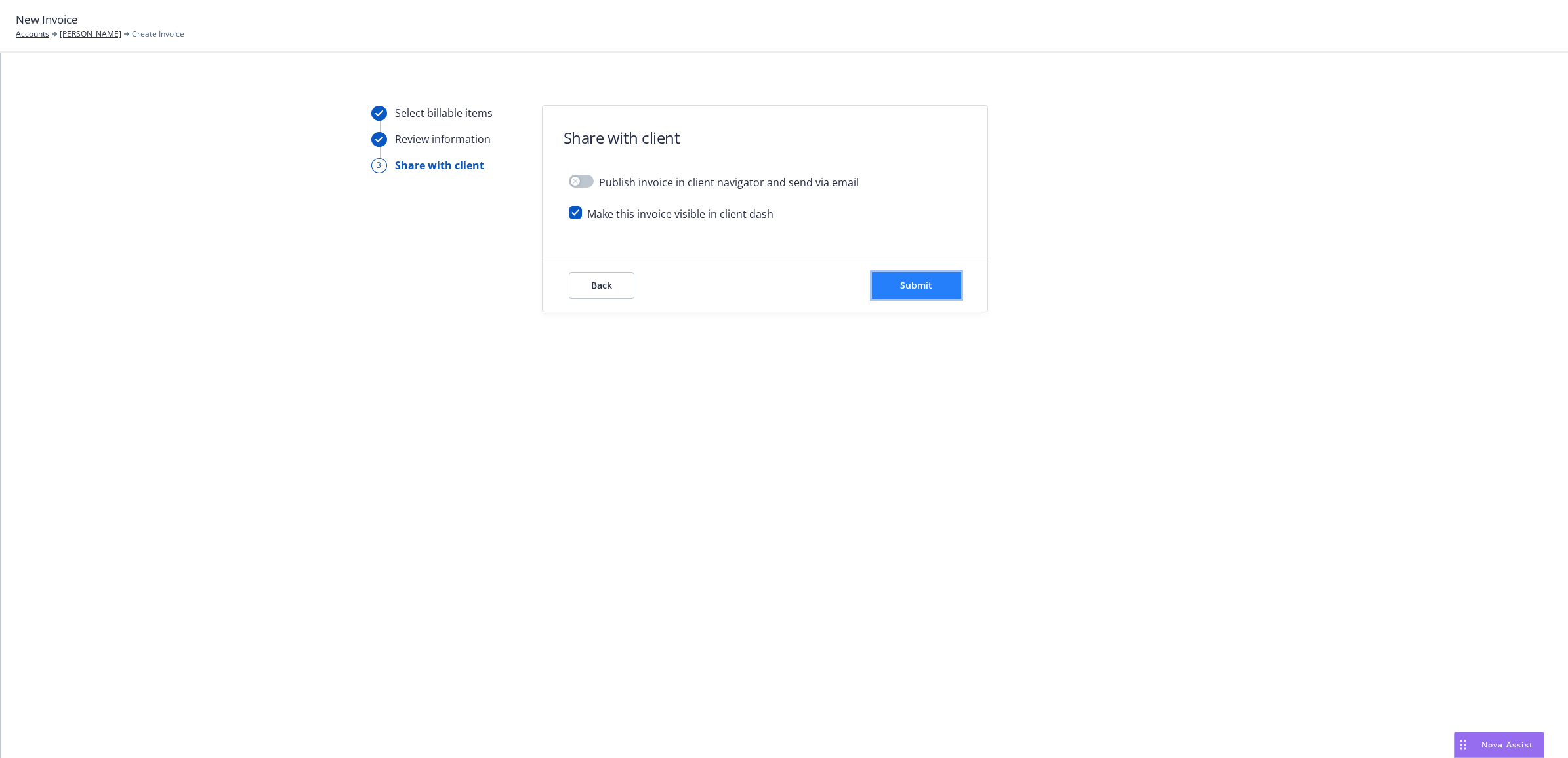
click at [935, 294] on button "Submit" at bounding box center [916, 285] width 89 height 26
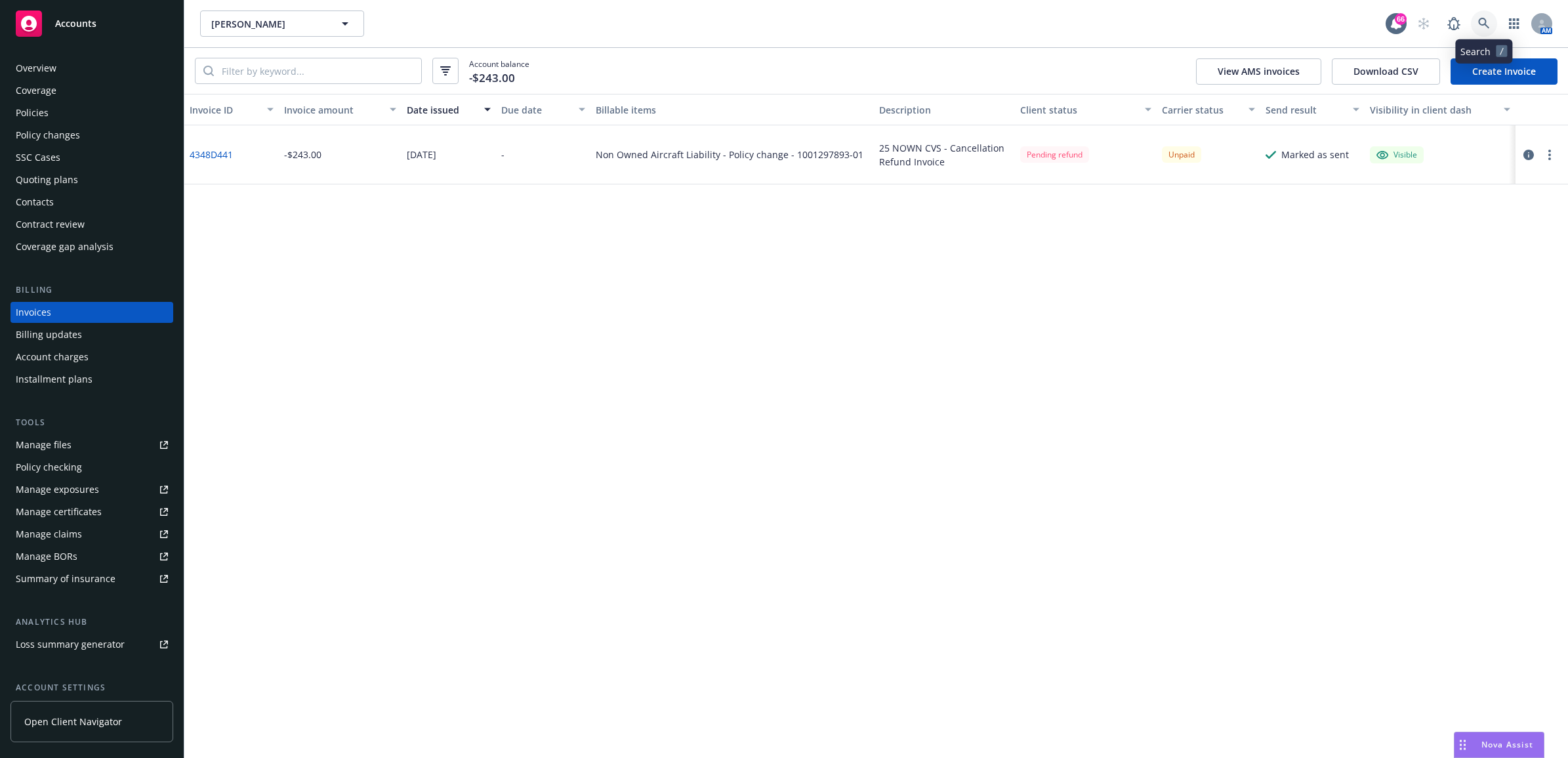
click at [1480, 18] on icon at bounding box center [1484, 23] width 11 height 11
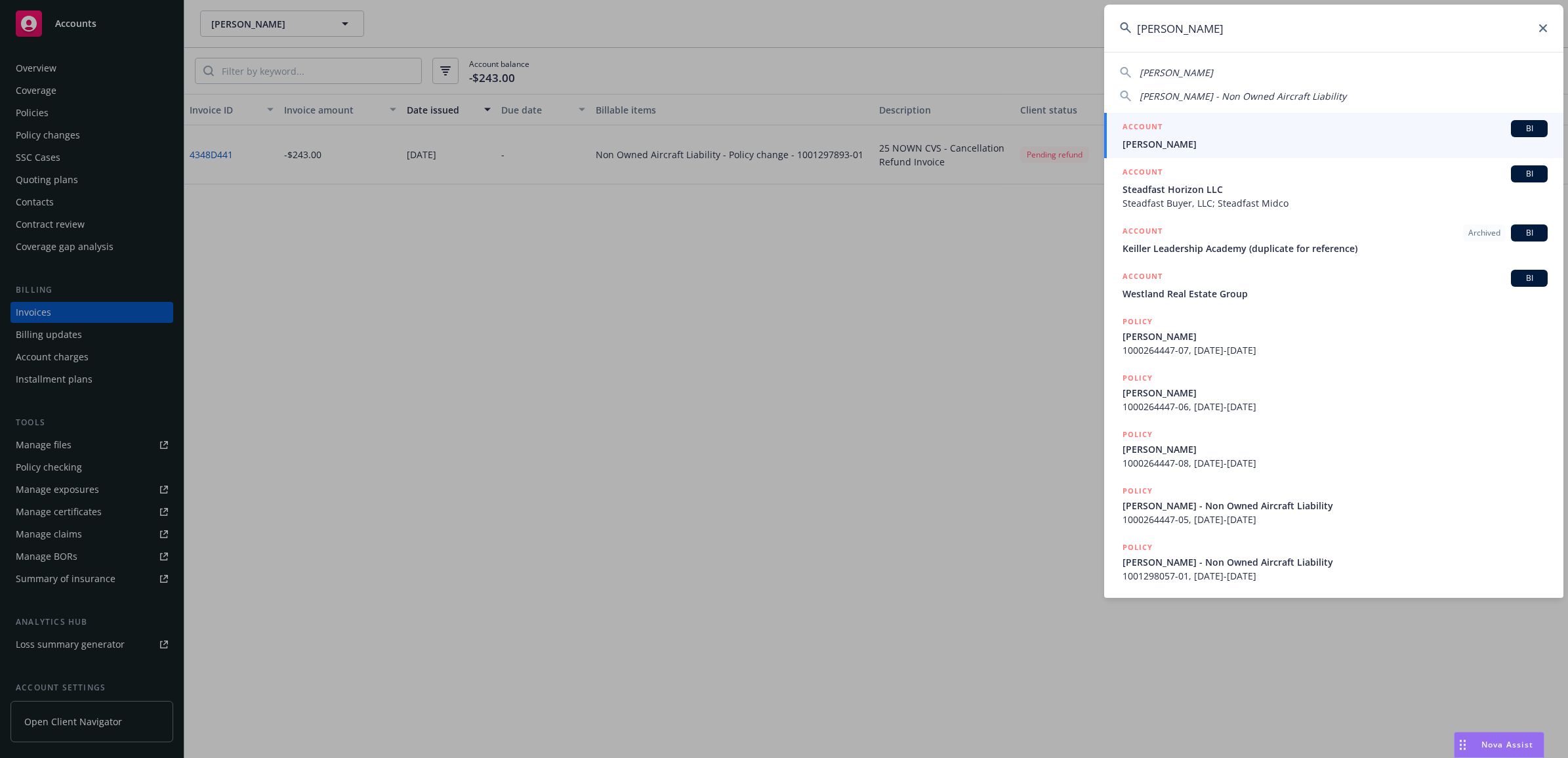
type input "neville mor"
click at [1211, 133] on div "ACCOUNT BI" at bounding box center [1335, 128] width 425 height 17
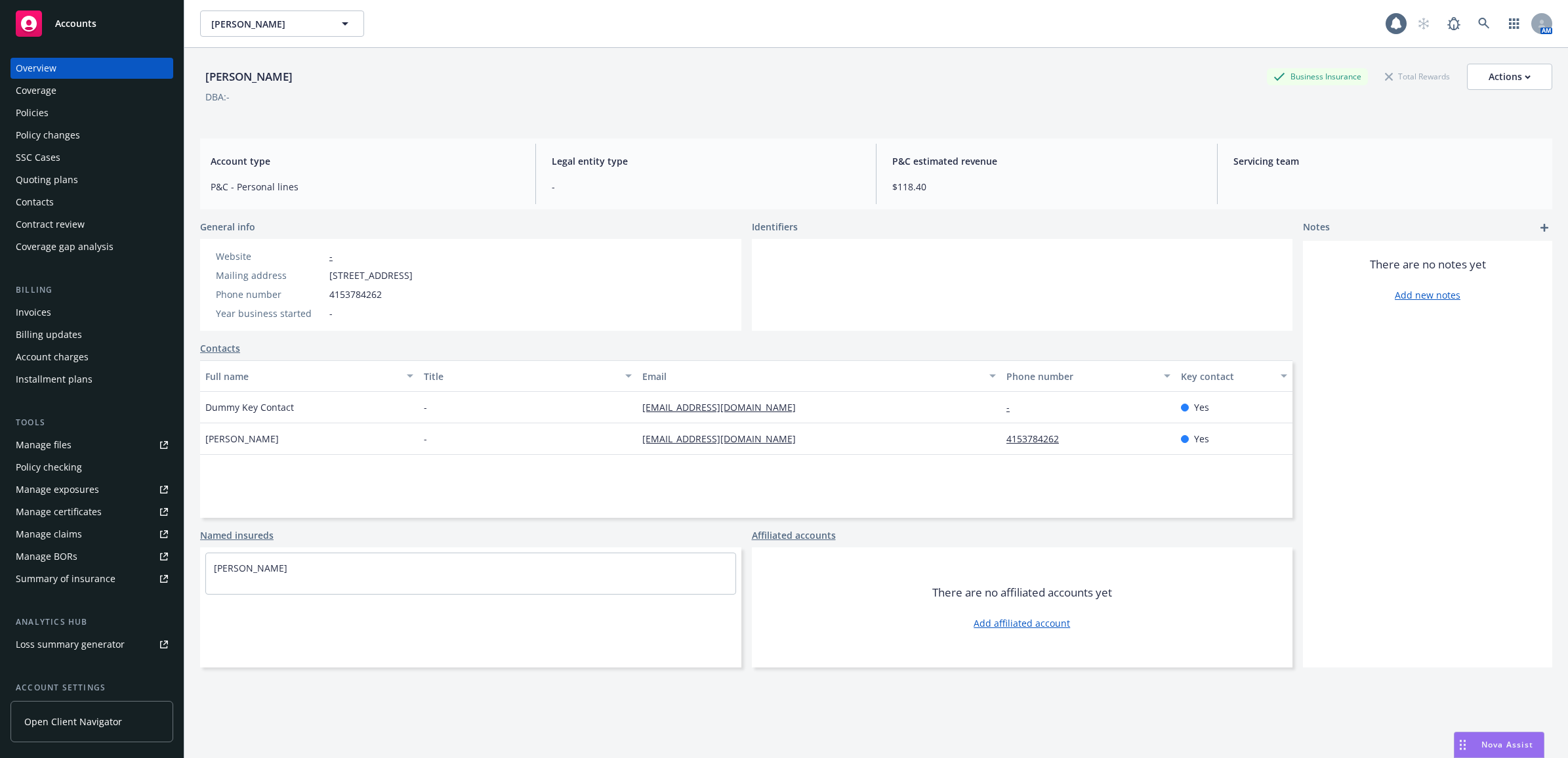
click at [69, 107] on div "Policies" at bounding box center [92, 112] width 152 height 21
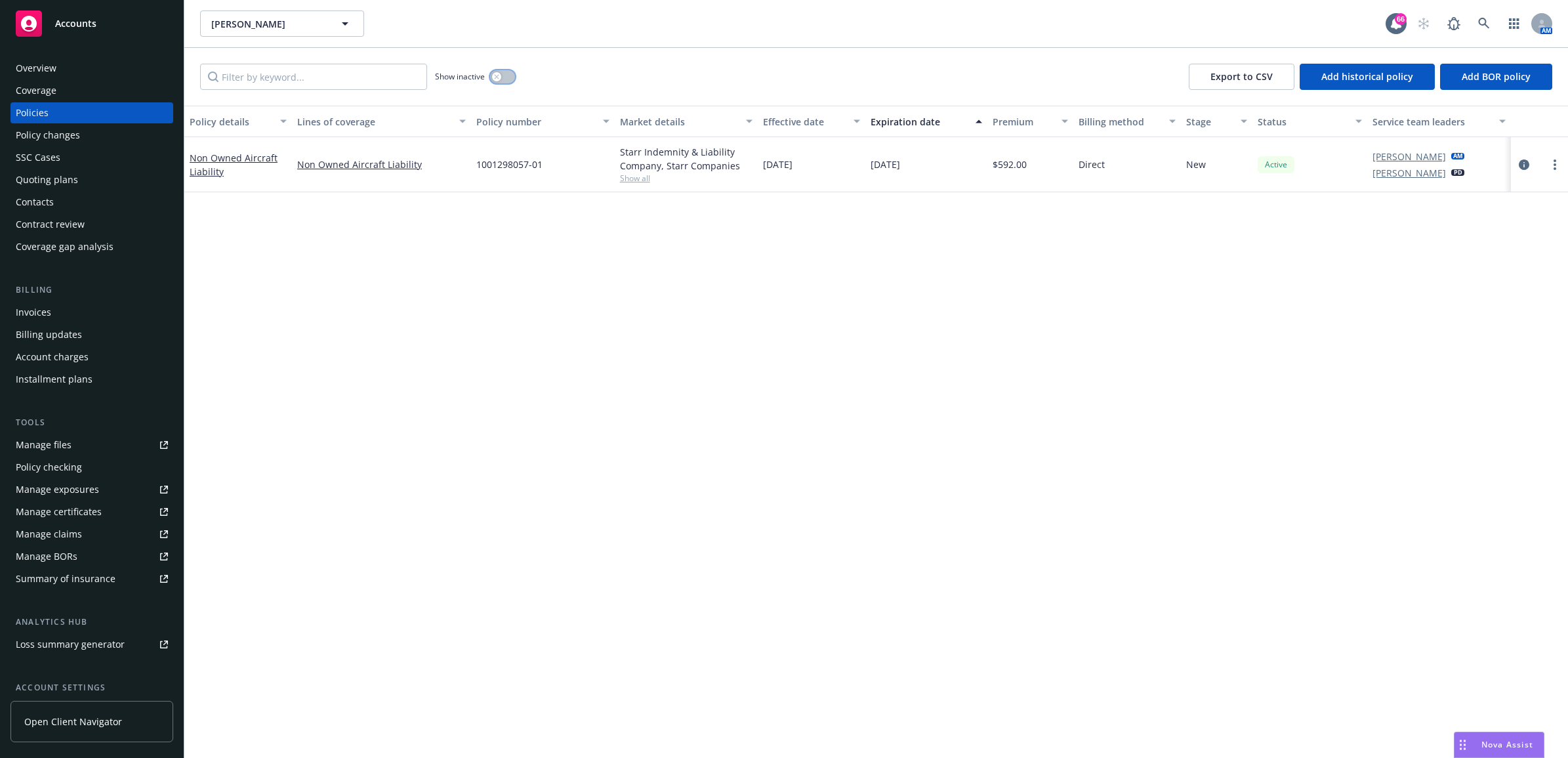
click at [499, 70] on button "button" at bounding box center [502, 76] width 25 height 13
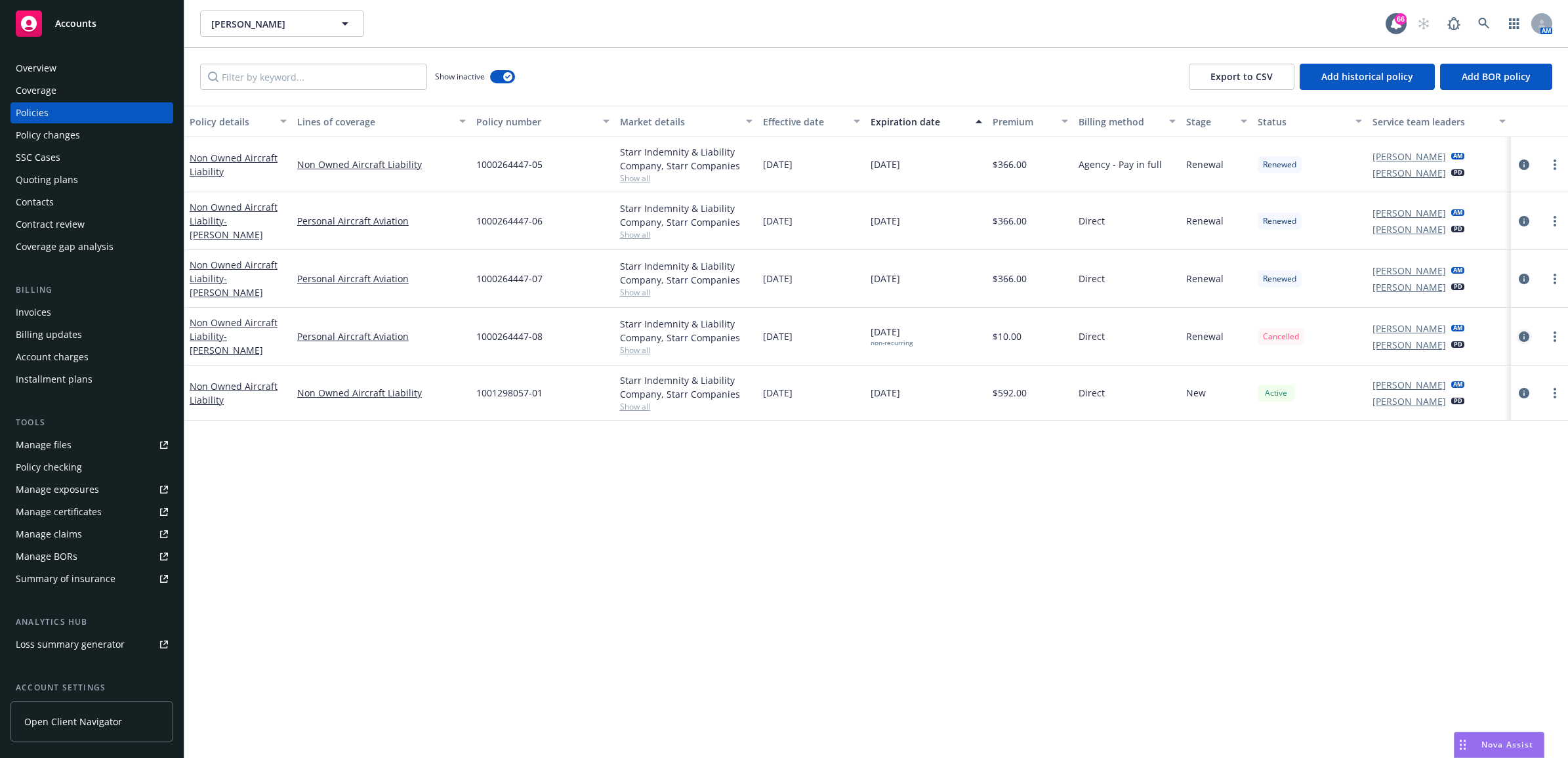
click at [1526, 339] on icon "circleInformation" at bounding box center [1524, 336] width 10 height 10
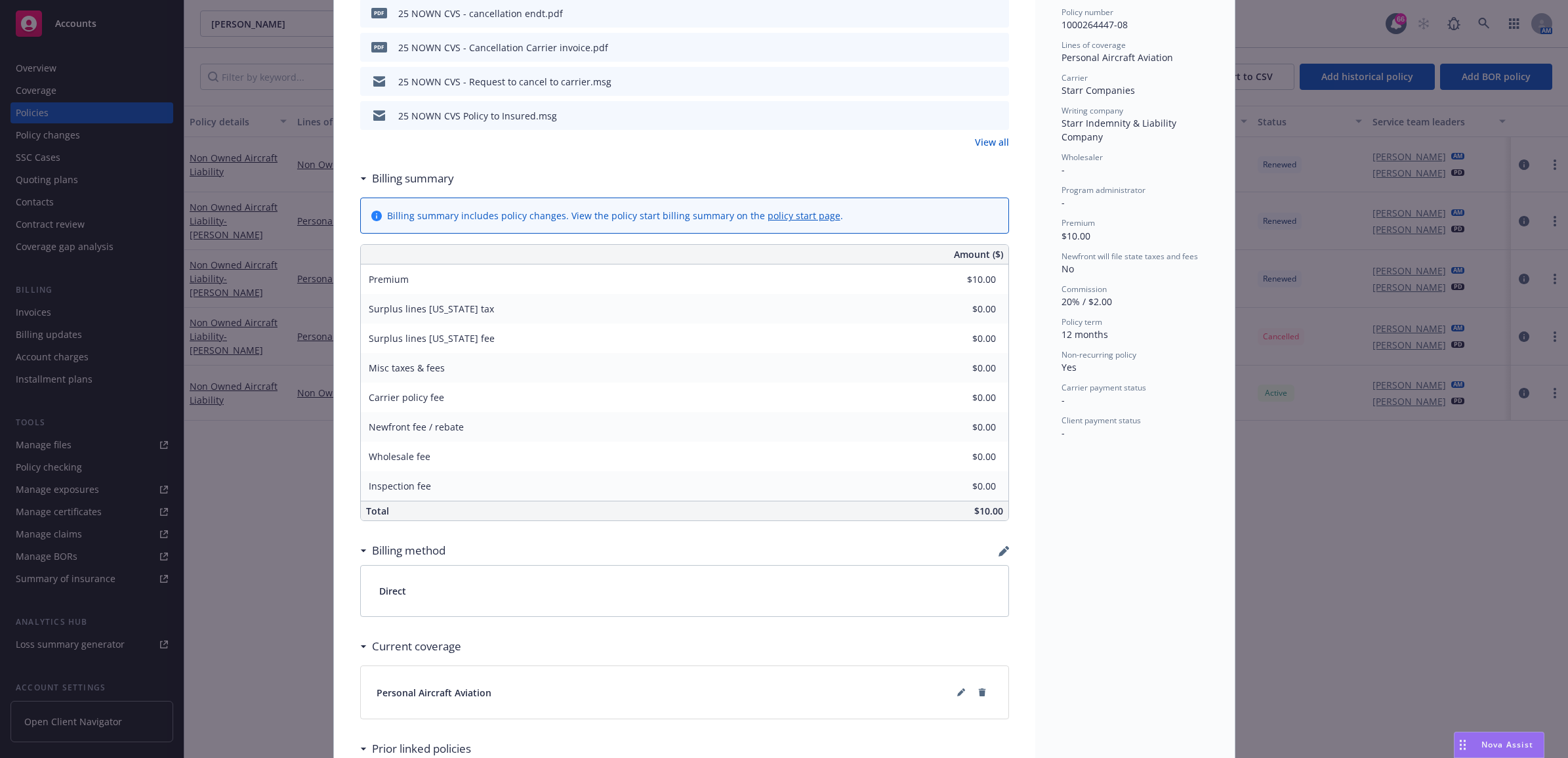
scroll to position [492, 0]
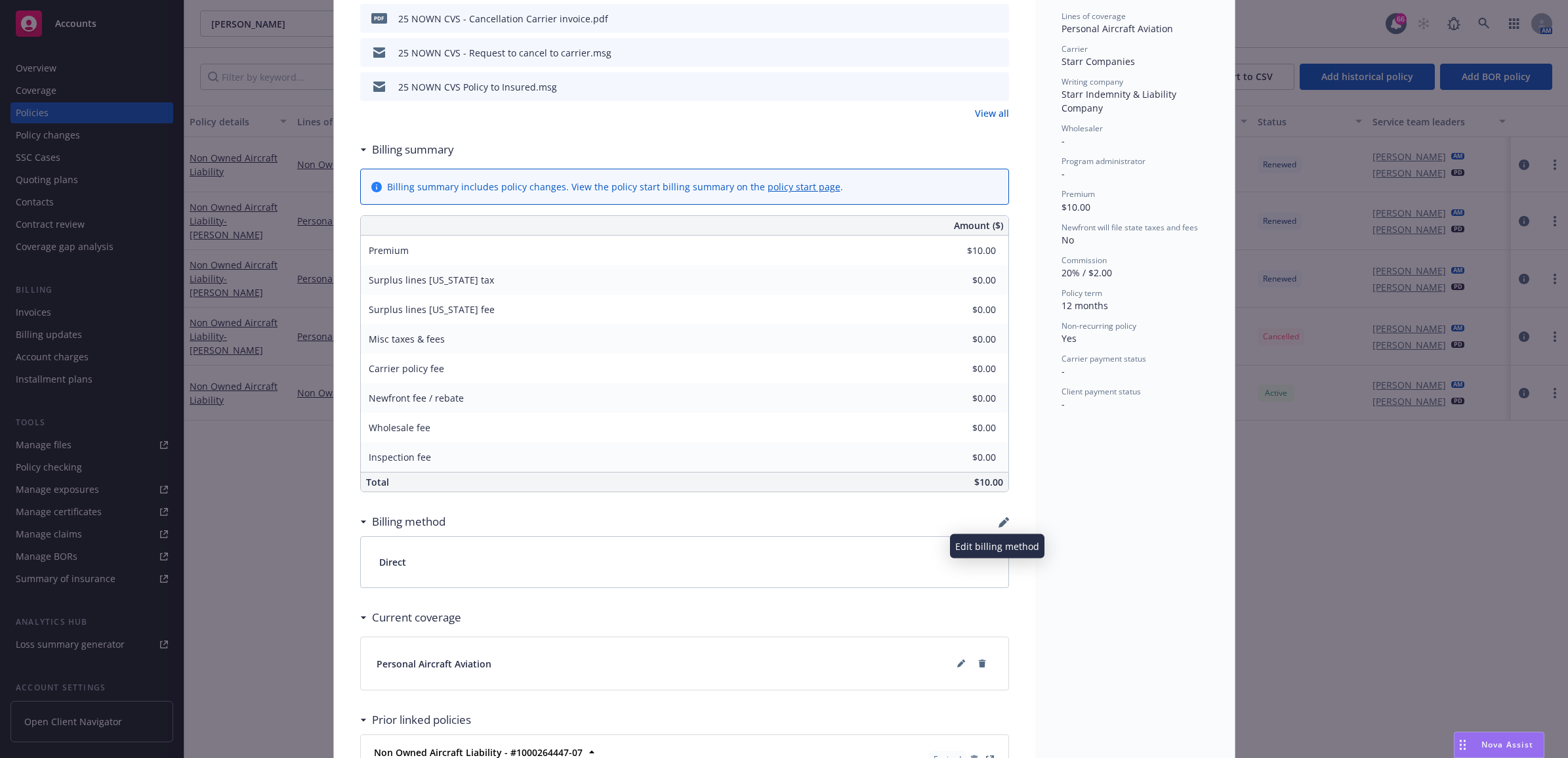
click at [999, 520] on icon "button" at bounding box center [1004, 522] width 10 height 10
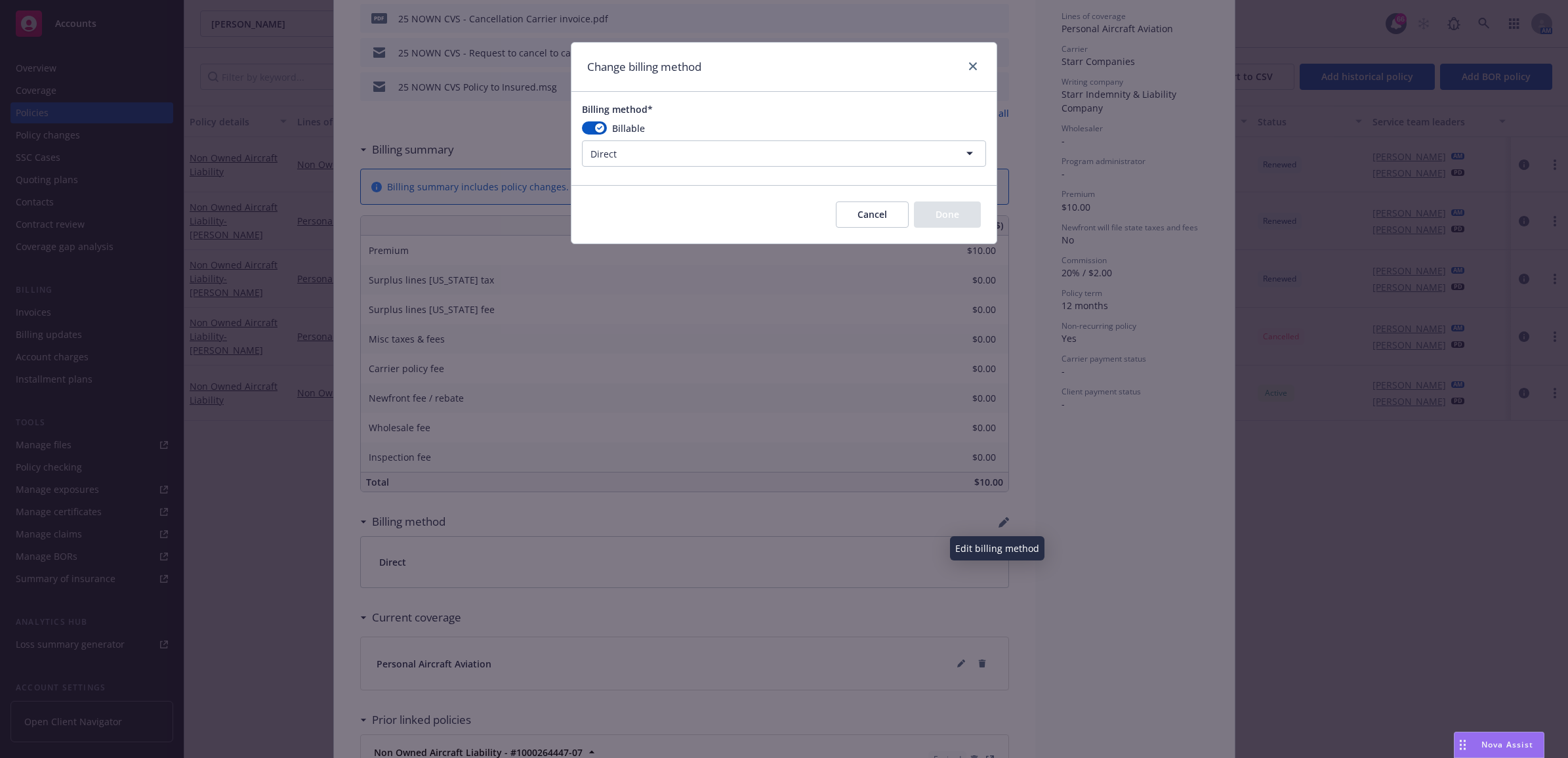
click at [768, 163] on html "Accounts Overview Coverage Policies Policy changes SSC Cases Quoting plans Cont…" at bounding box center [784, 379] width 1568 height 758
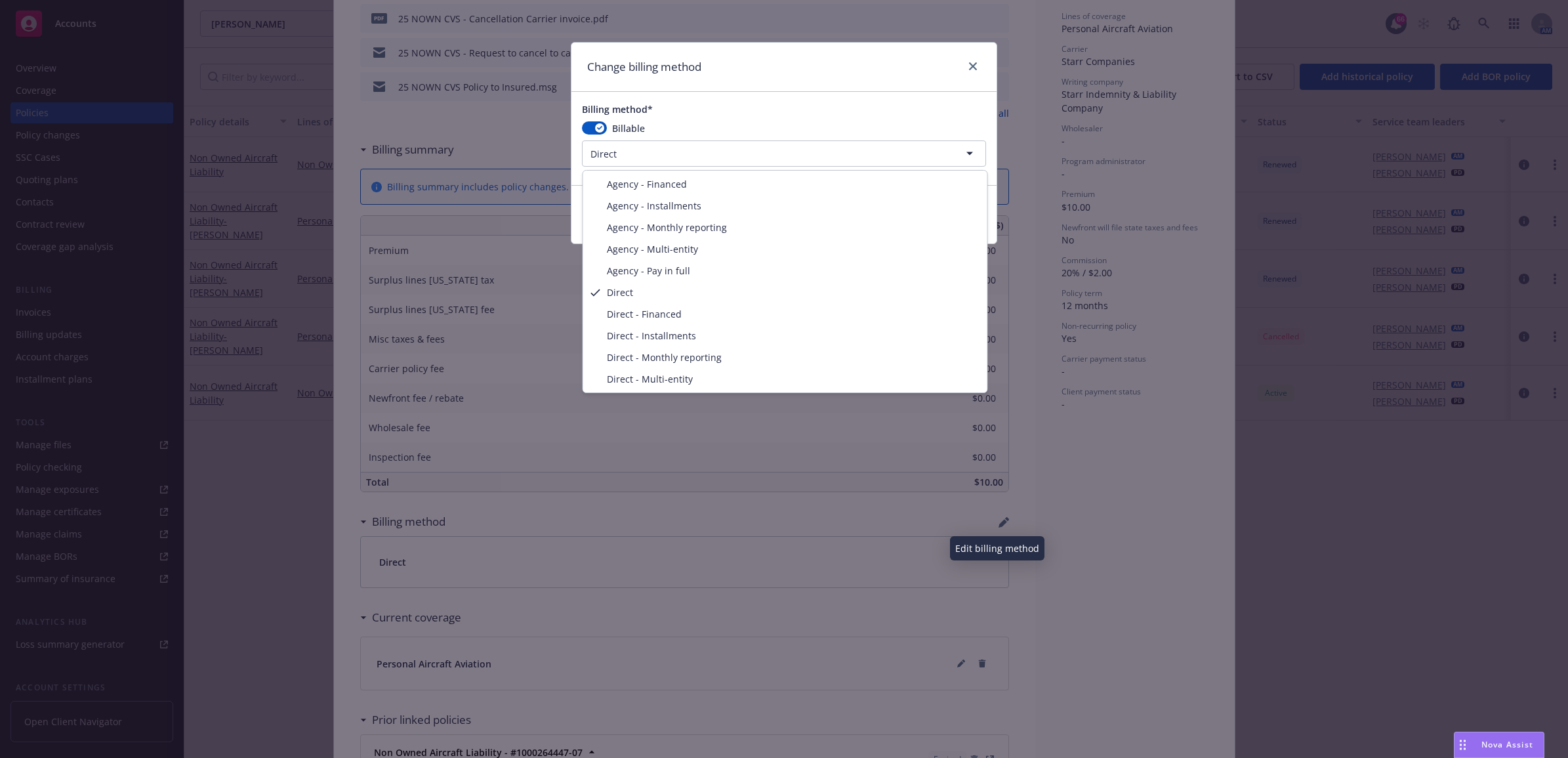
select select "AGENCY_PAY_IN_FULL"
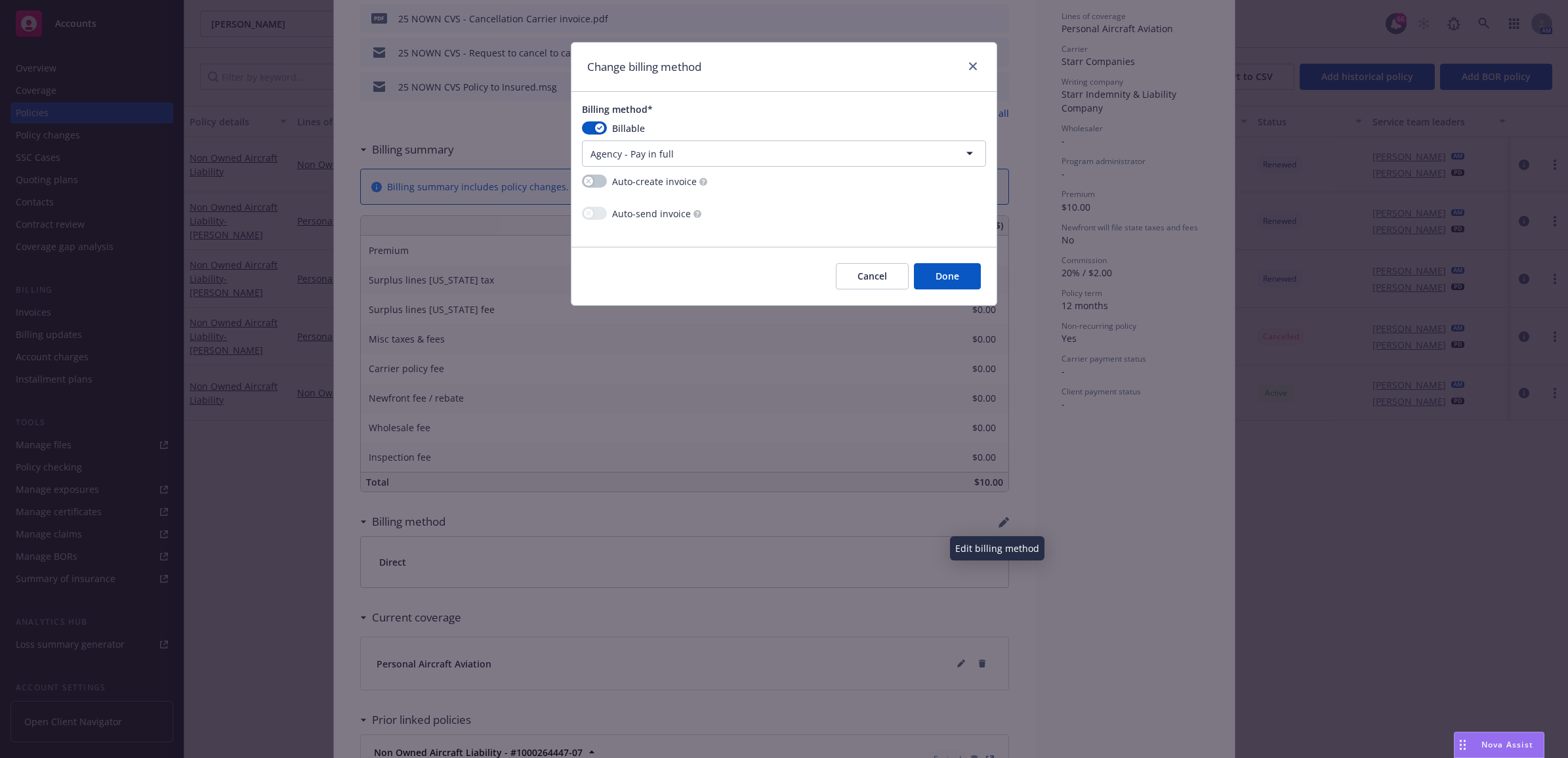
click at [979, 279] on button "Done" at bounding box center [947, 276] width 67 height 26
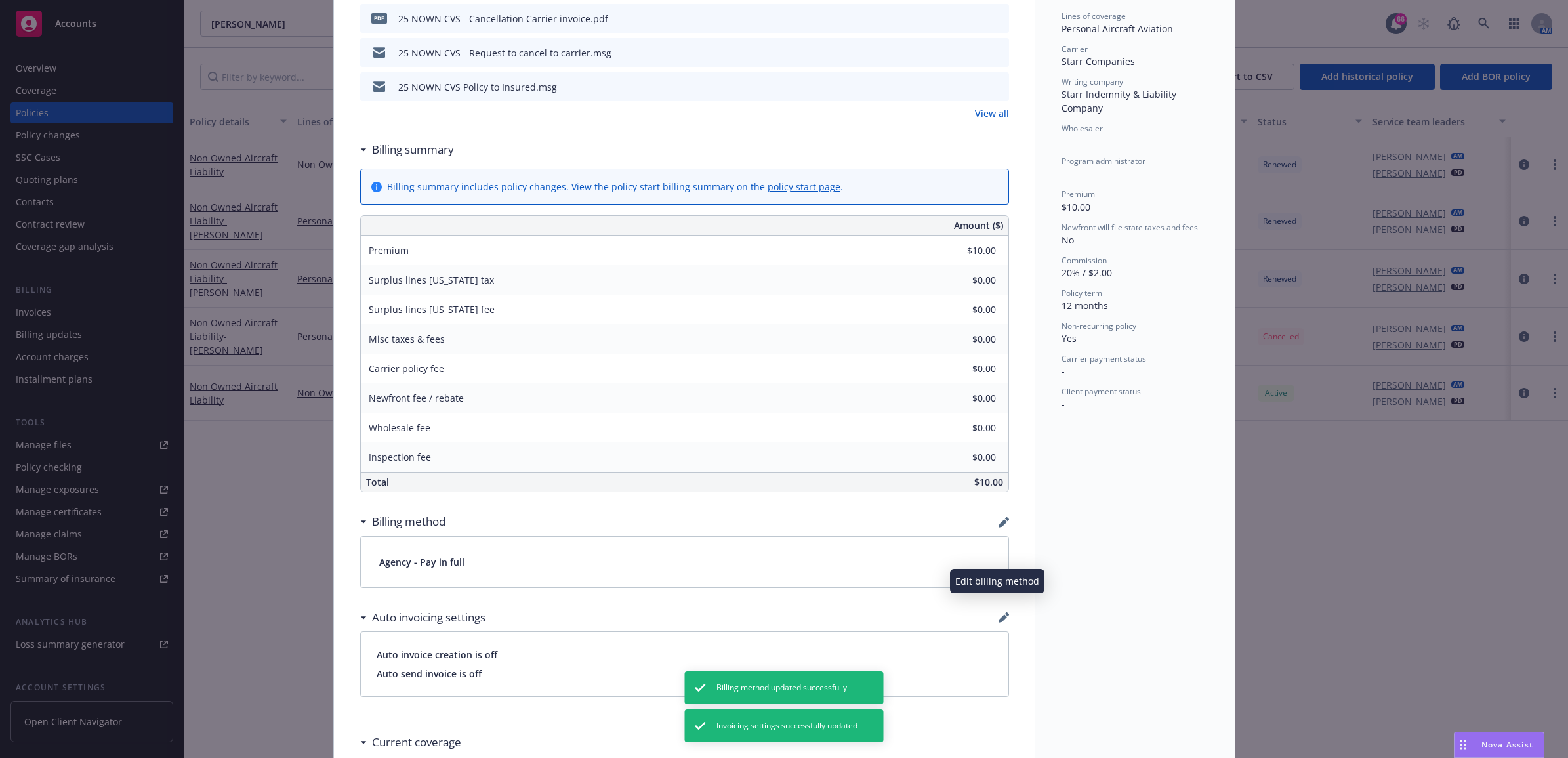
scroll to position [0, 0]
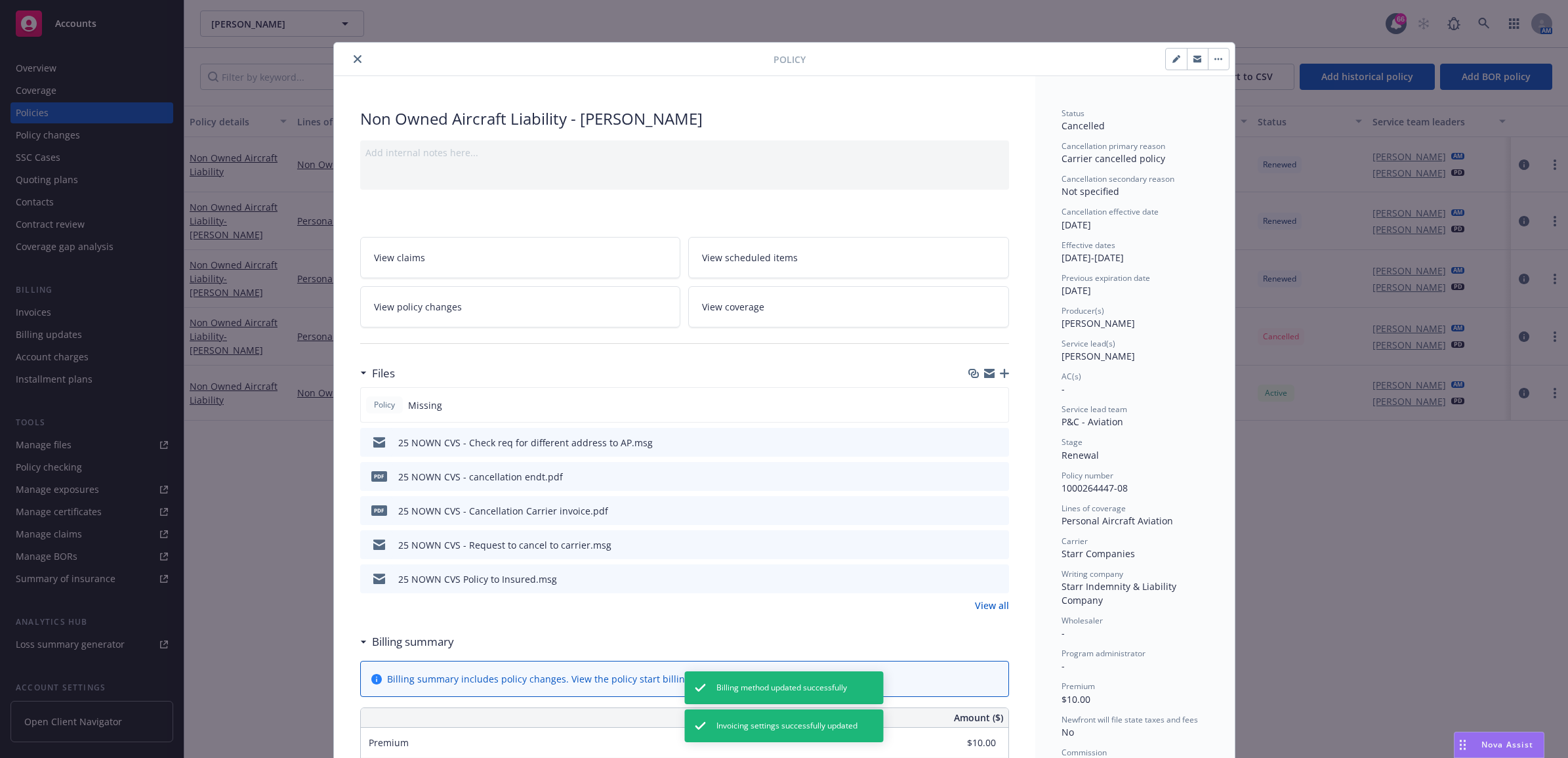
click at [354, 60] on icon "close" at bounding box center [358, 59] width 8 height 8
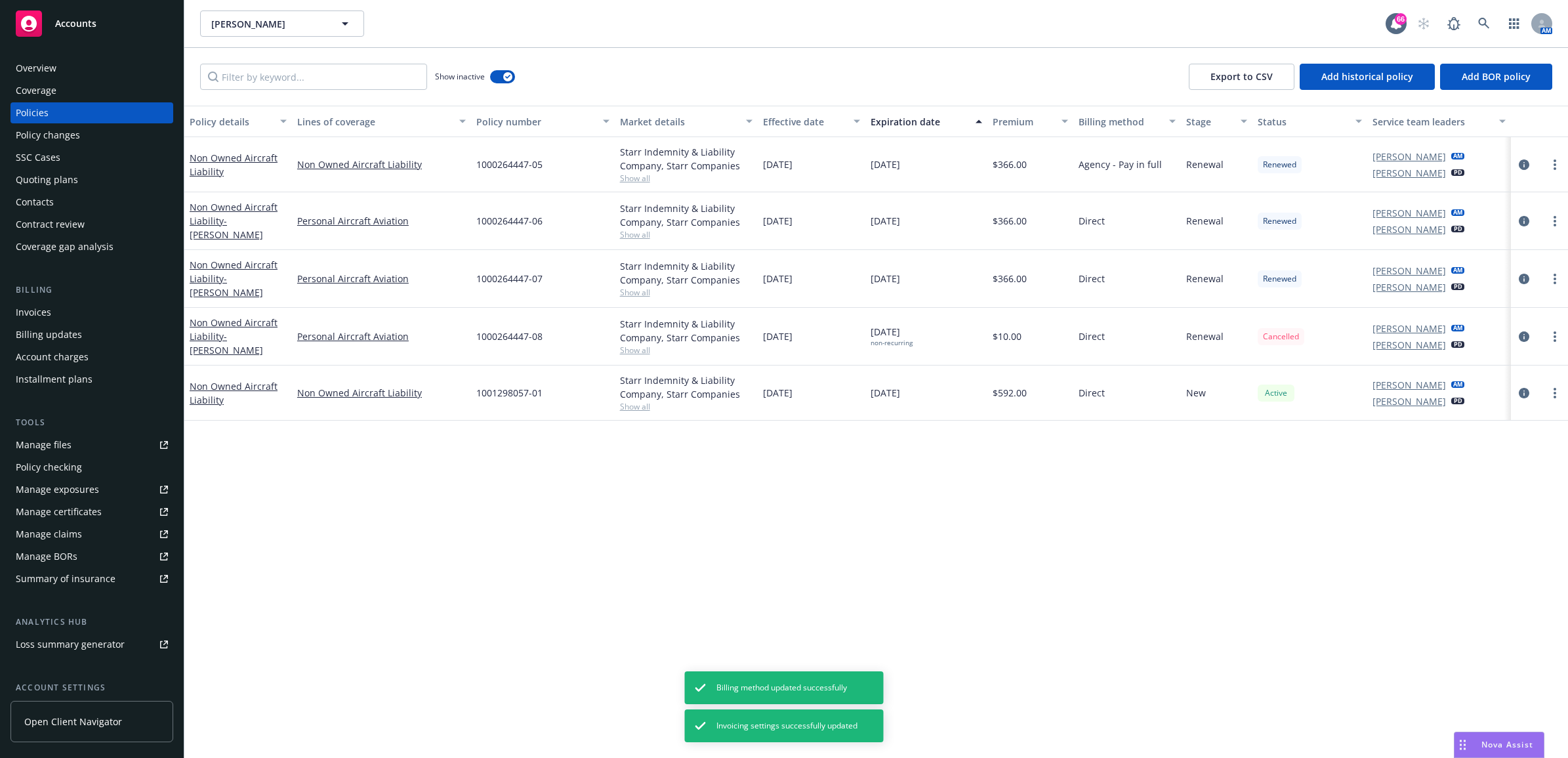
click at [45, 133] on div "Policy changes" at bounding box center [48, 135] width 64 height 21
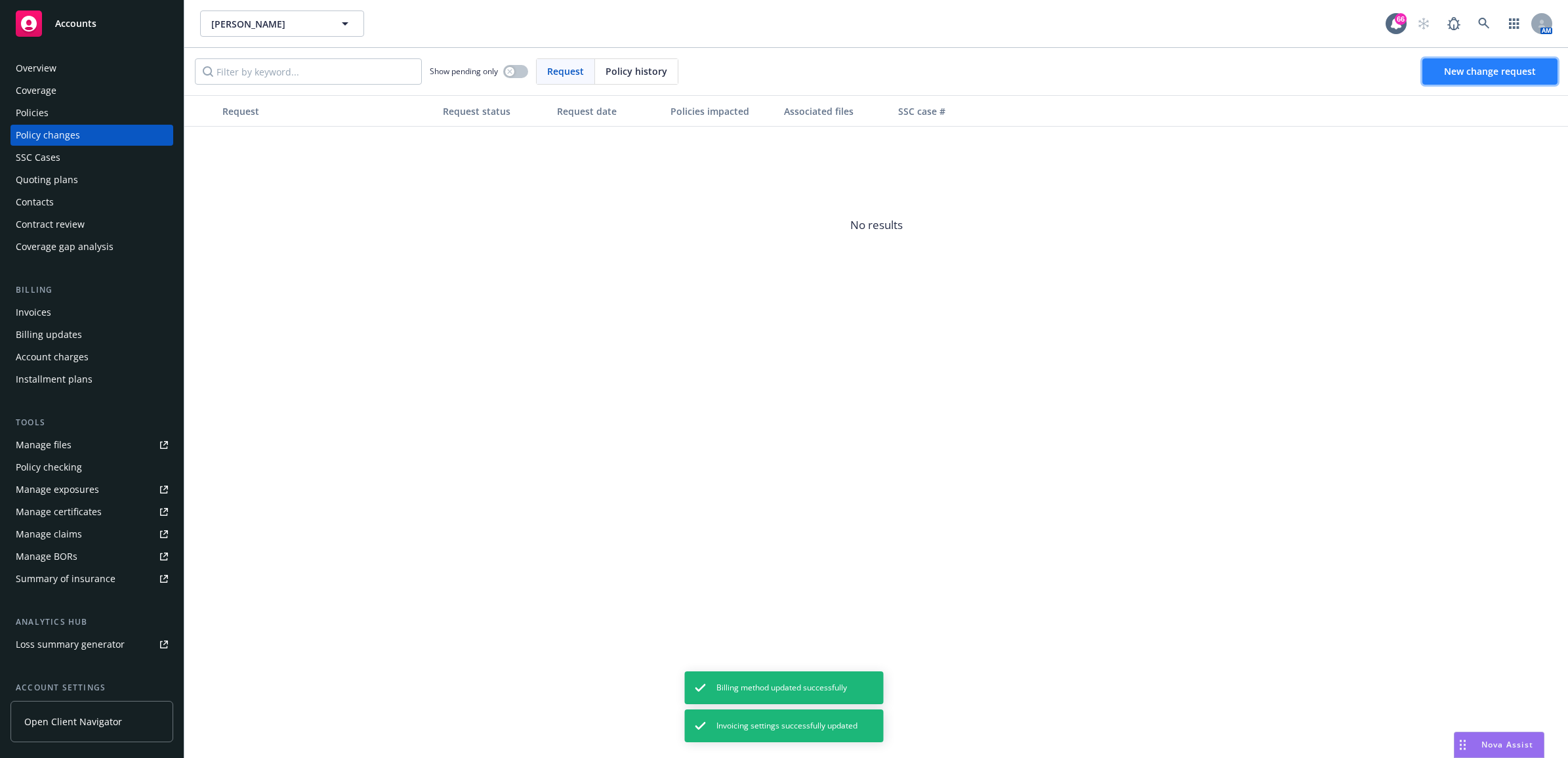
click at [1447, 79] on link "New change request" at bounding box center [1490, 71] width 135 height 26
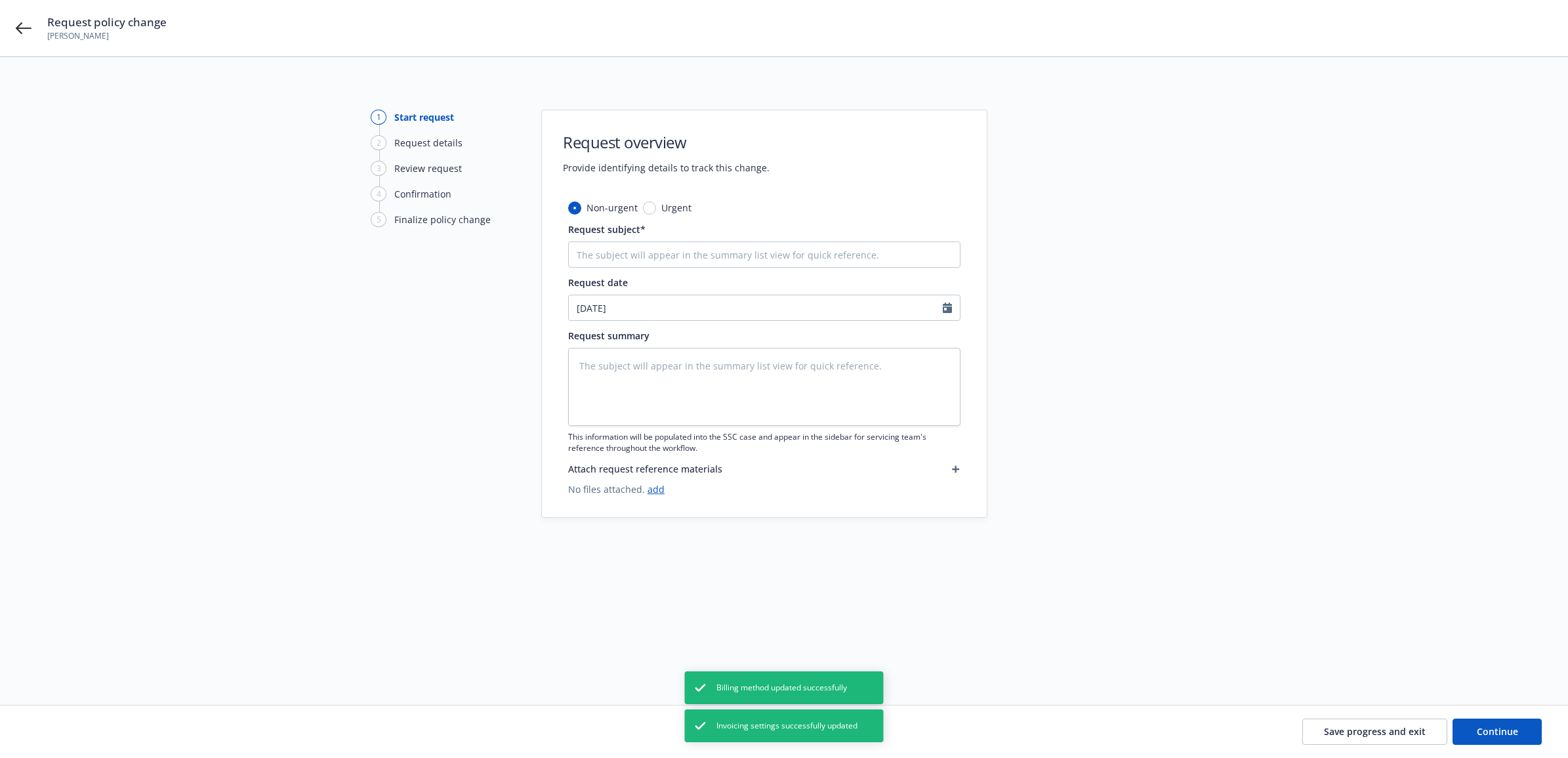
type textarea "x"
click at [24, 26] on icon at bounding box center [24, 28] width 16 height 16
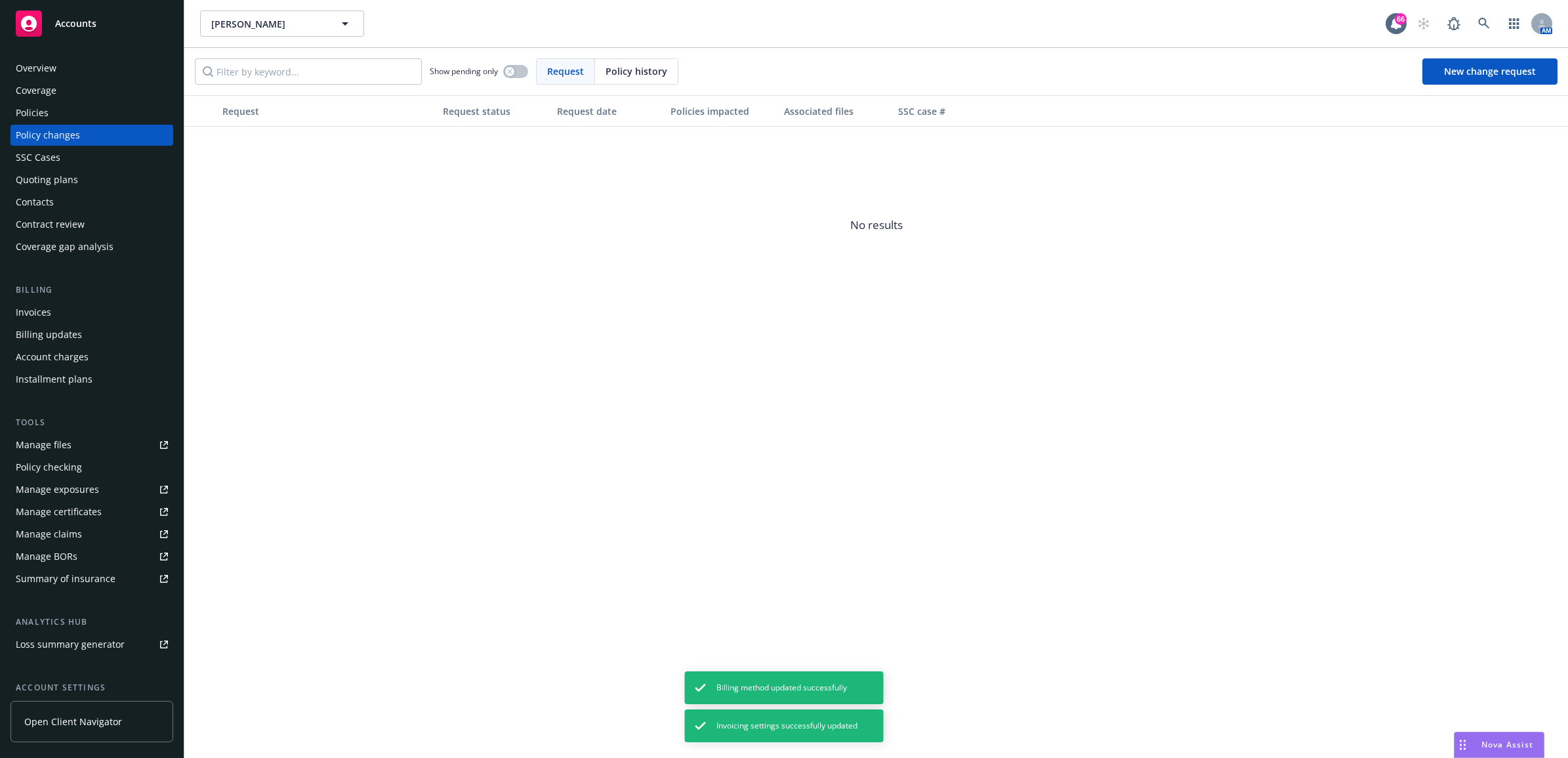
click at [76, 106] on div "Policies" at bounding box center [92, 112] width 152 height 21
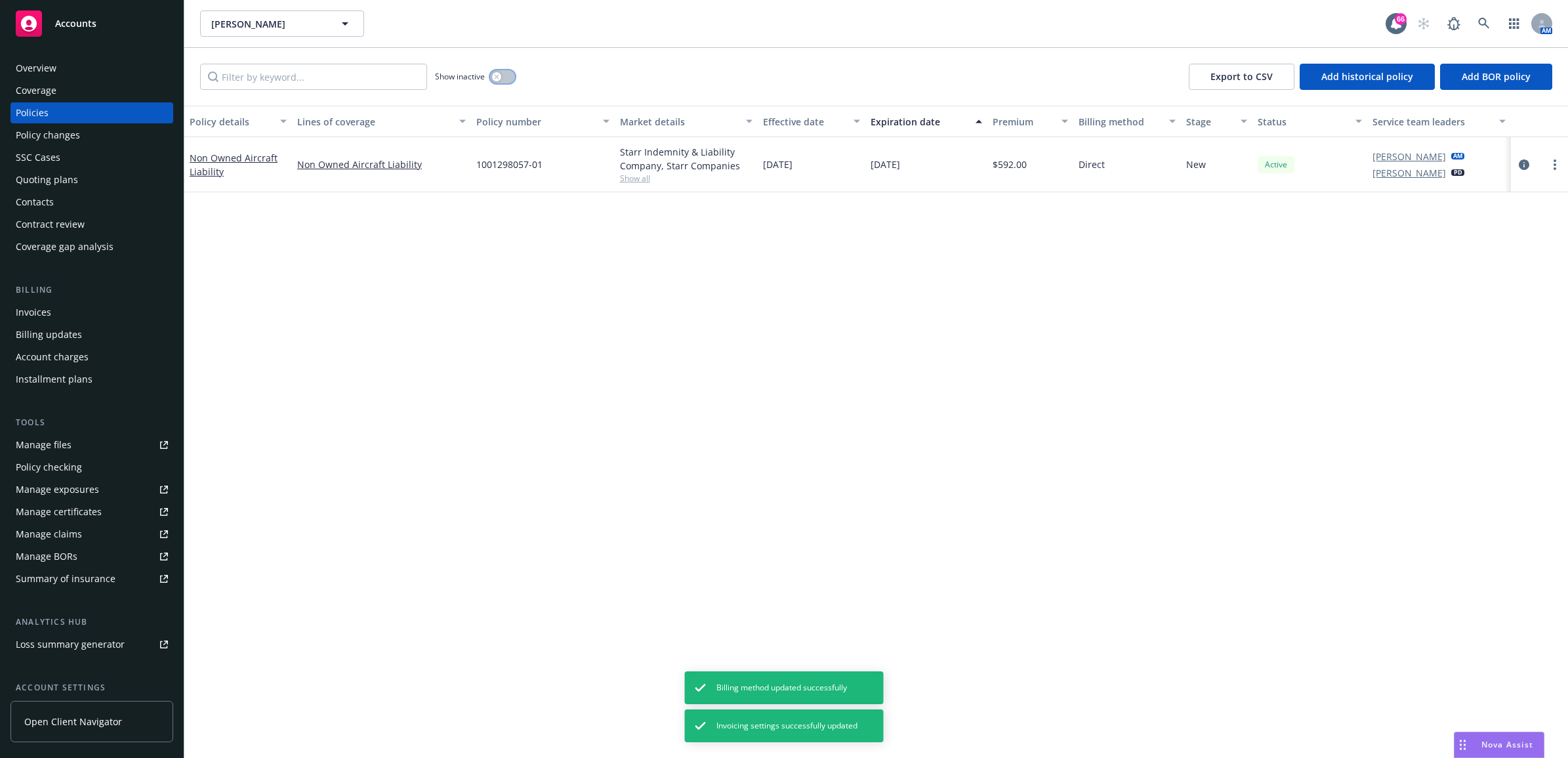
click at [504, 73] on button "button" at bounding box center [502, 76] width 25 height 13
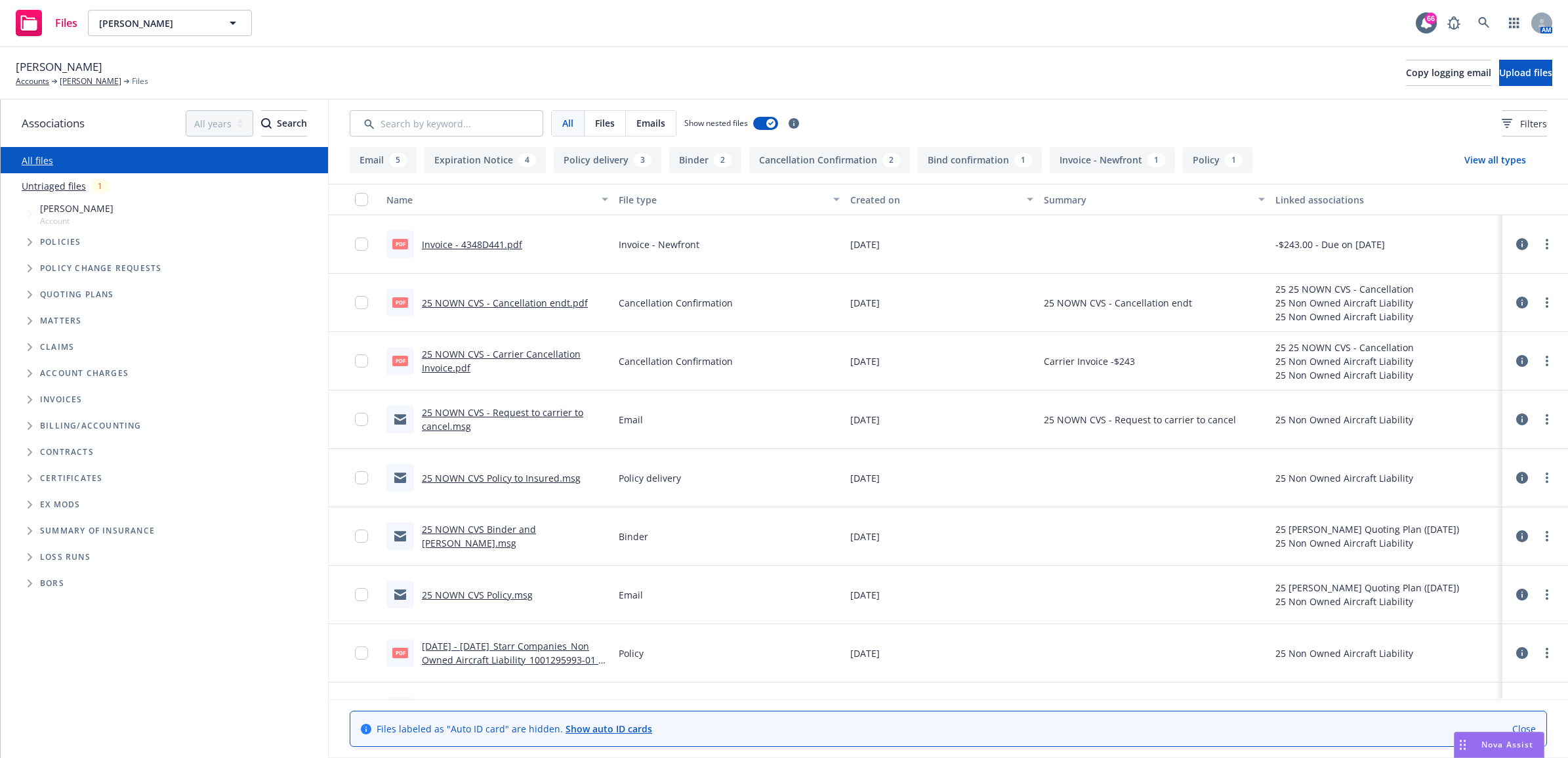
click at [476, 305] on link "25 NOWN CVS - Cancellation endt.pdf" at bounding box center [505, 303] width 166 height 12
click at [84, 80] on link "[PERSON_NAME]" at bounding box center [91, 81] width 62 height 12
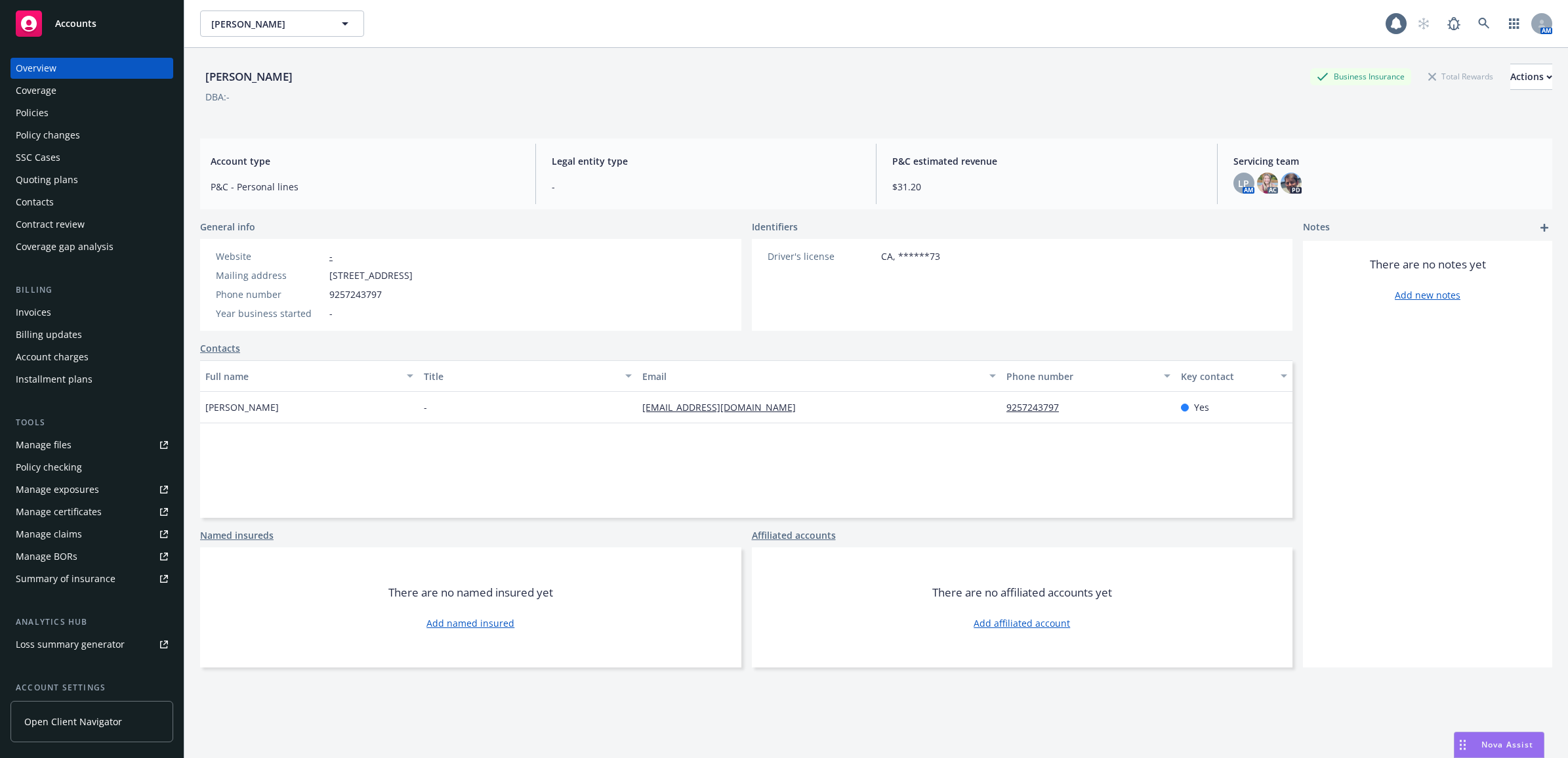
click at [37, 122] on div "Policies" at bounding box center [32, 112] width 33 height 21
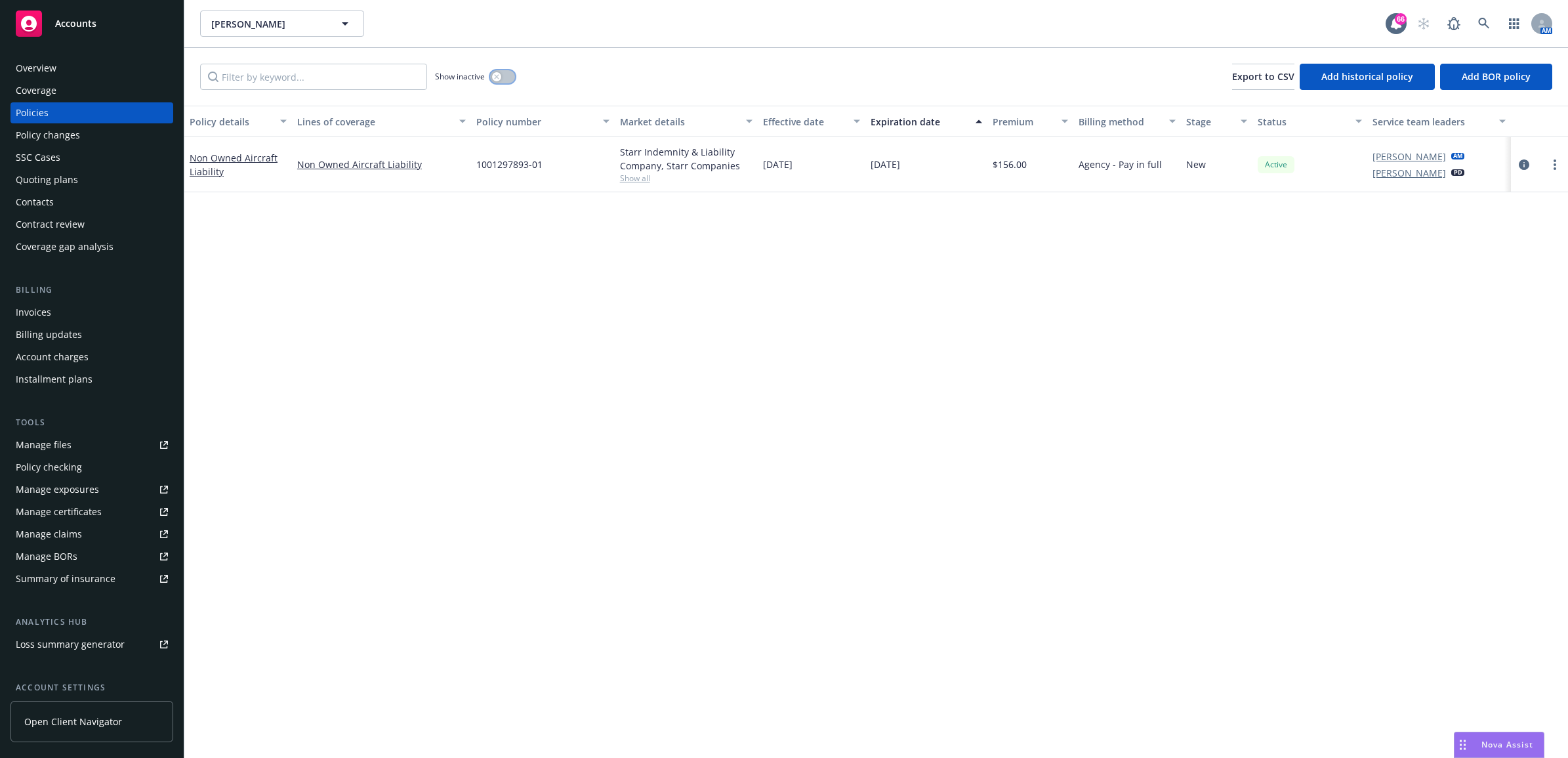
click at [499, 73] on div "button" at bounding box center [496, 76] width 9 height 9
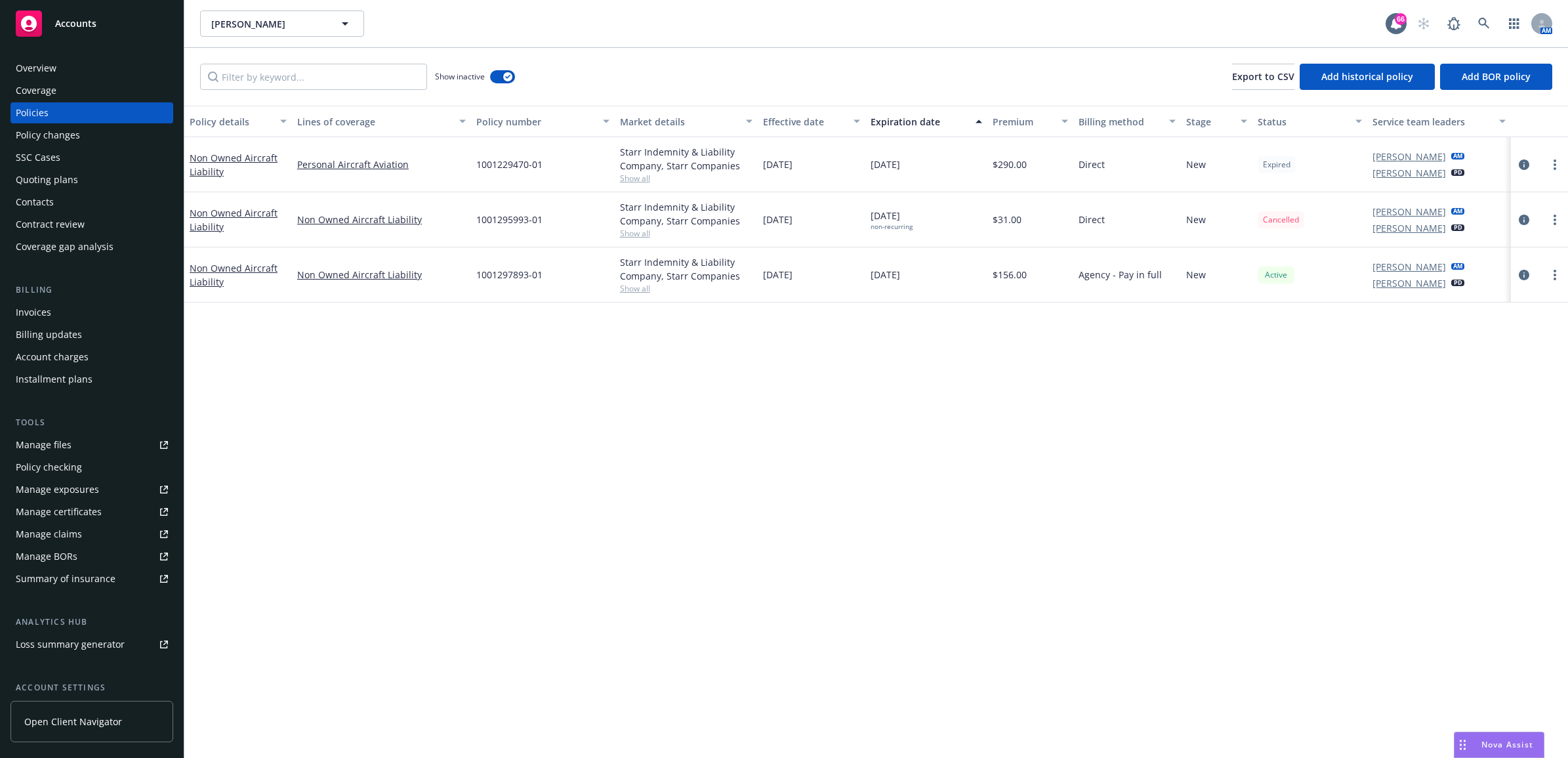
click at [68, 440] on div "Manage files" at bounding box center [44, 444] width 56 height 21
click at [1519, 222] on icon "circleInformation" at bounding box center [1524, 220] width 10 height 10
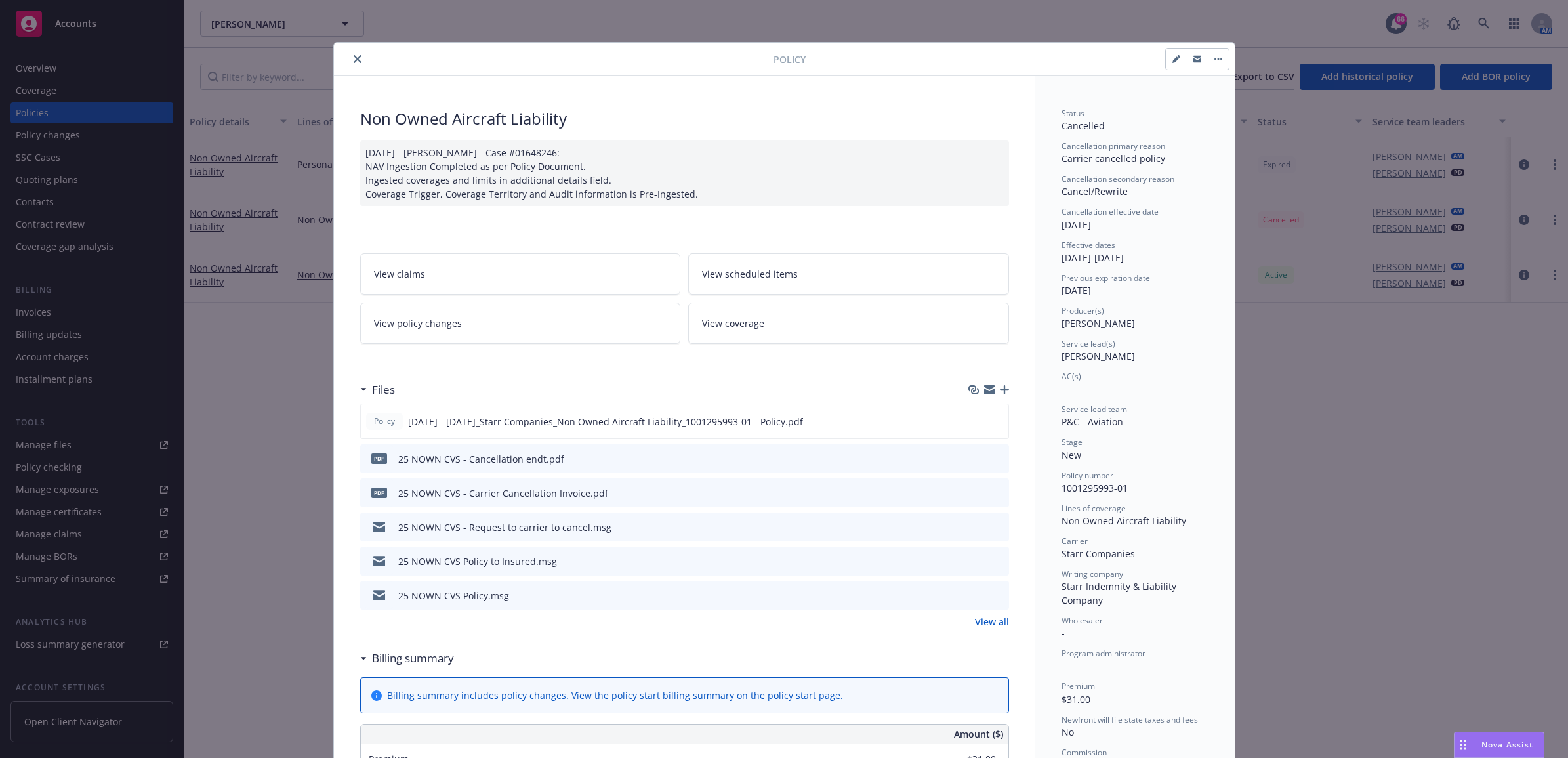
click at [345, 51] on div at bounding box center [556, 59] width 434 height 16
click at [351, 52] on button "close" at bounding box center [358, 59] width 16 height 16
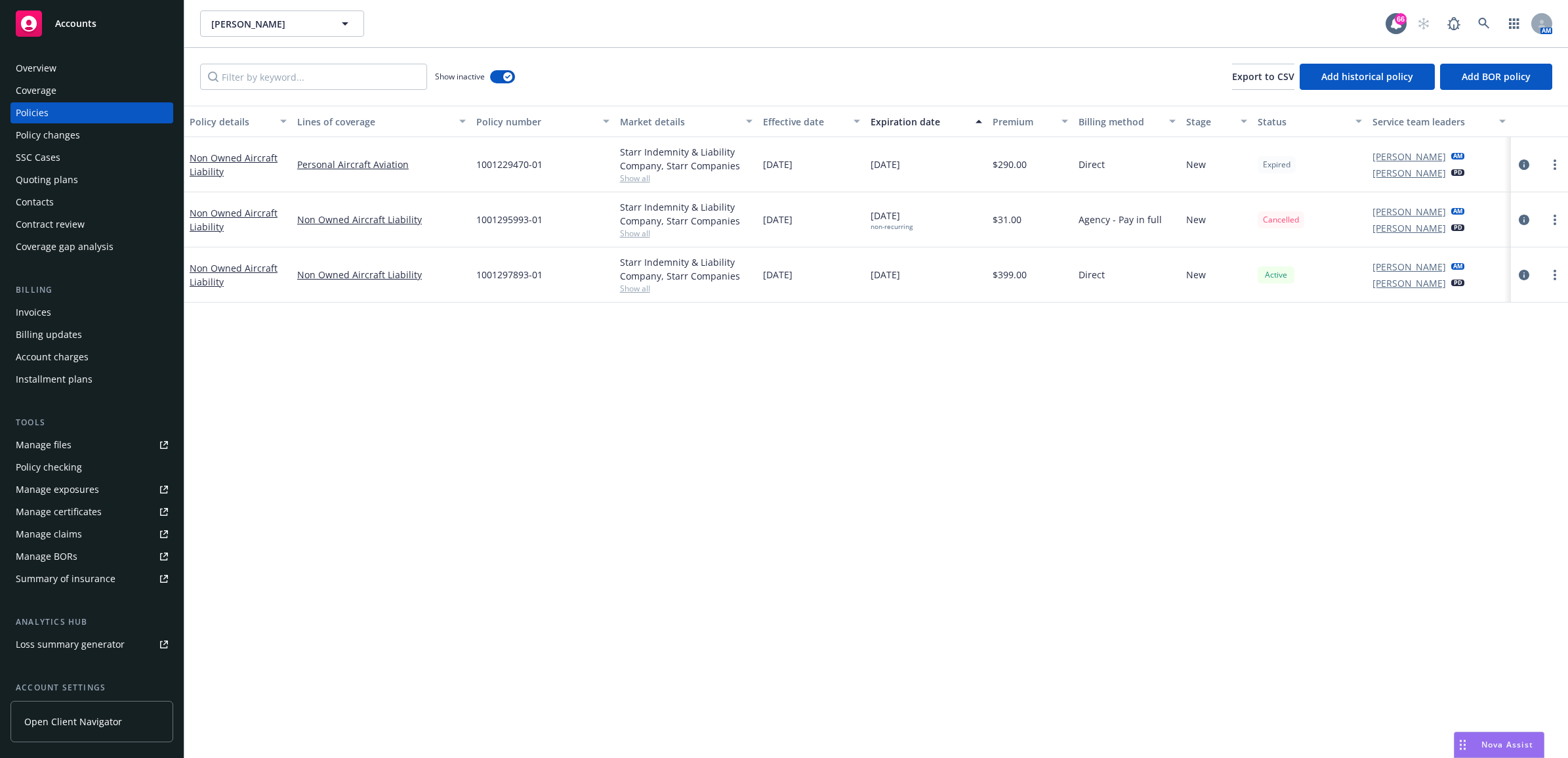
click at [1532, 224] on div at bounding box center [1540, 220] width 47 height 16
click at [1528, 221] on icon "circleInformation" at bounding box center [1524, 220] width 10 height 10
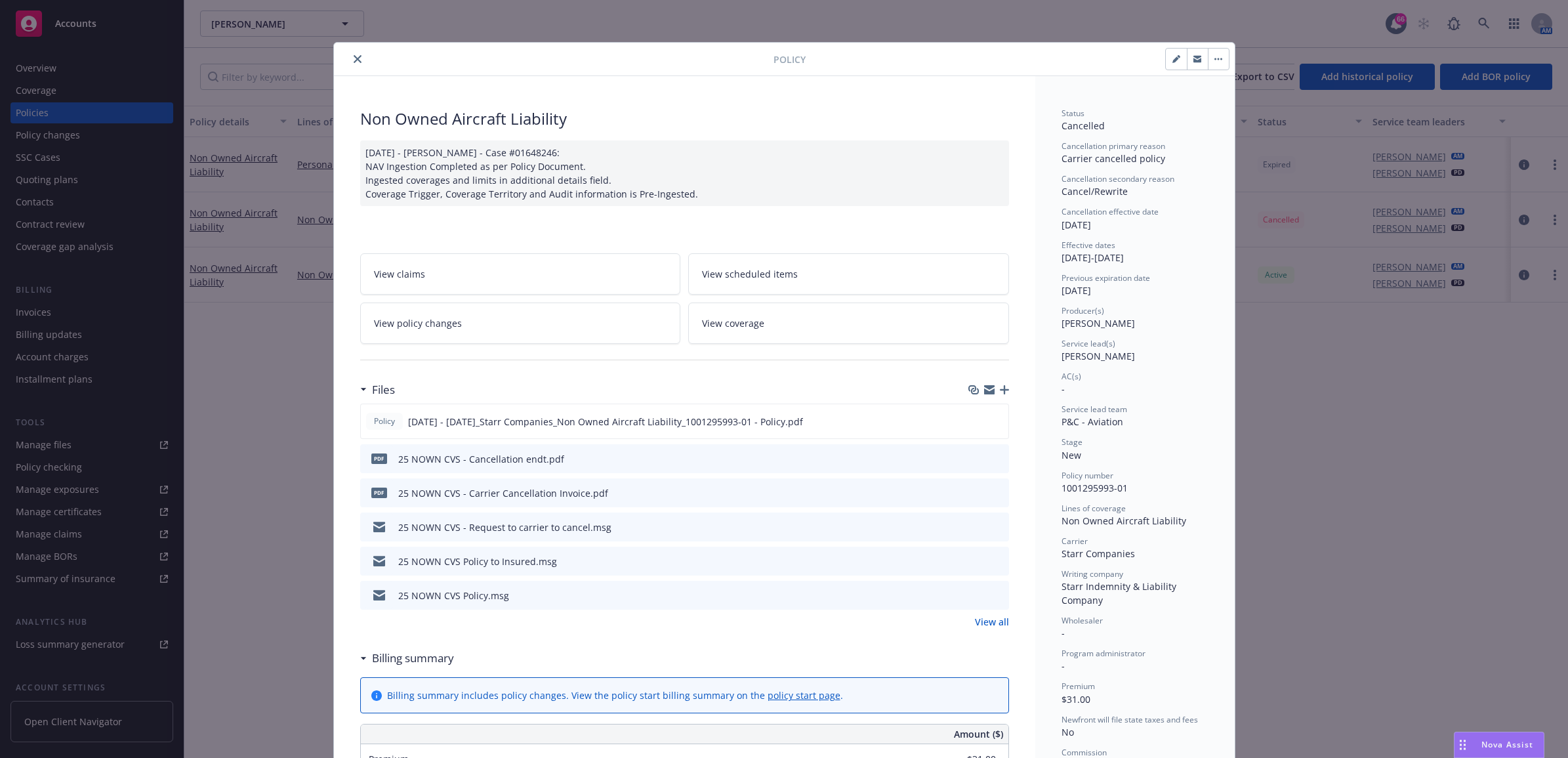
scroll to position [39, 0]
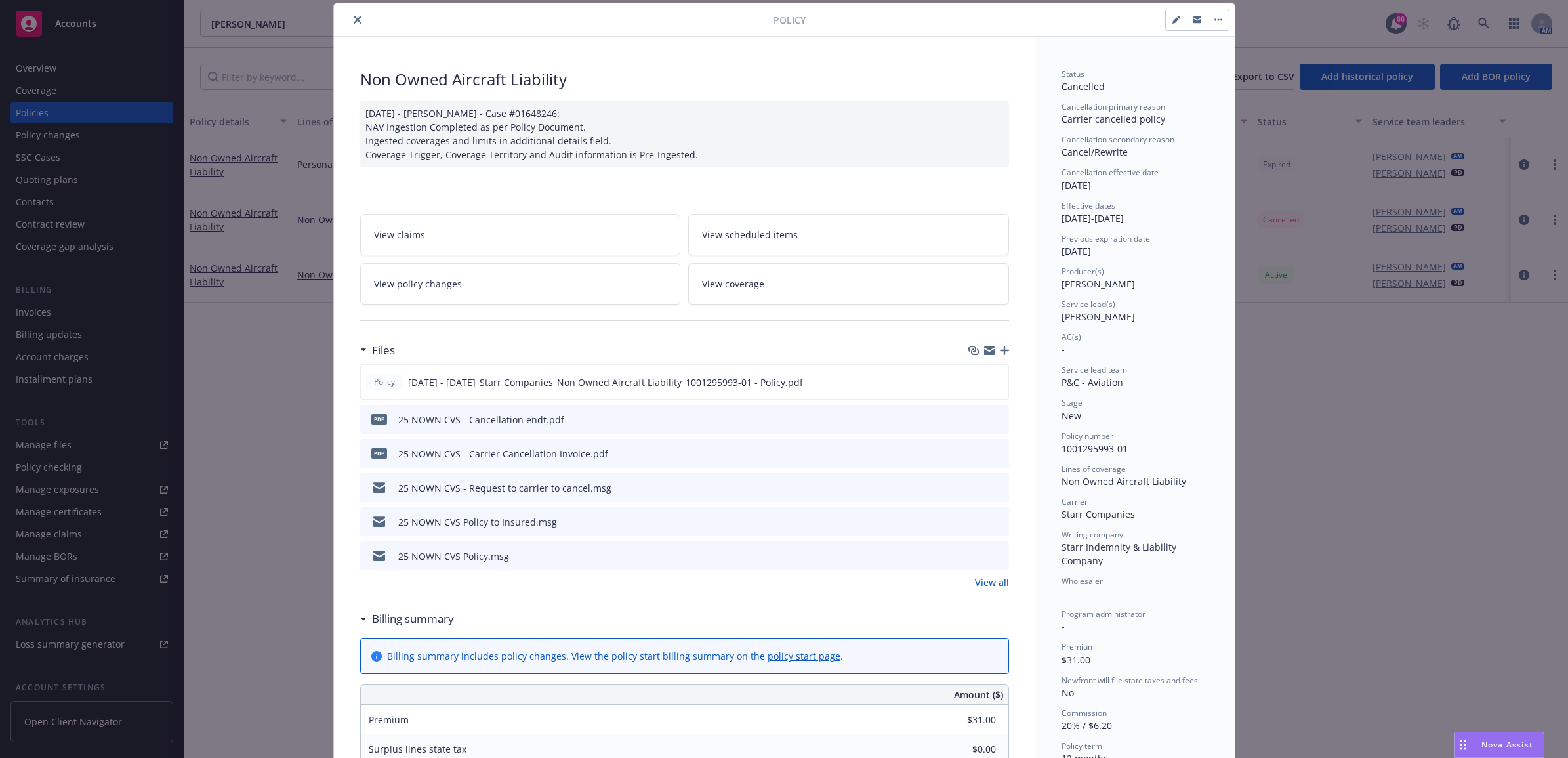
type input "$517.00"
click at [991, 555] on icon "preview file" at bounding box center [997, 555] width 12 height 9
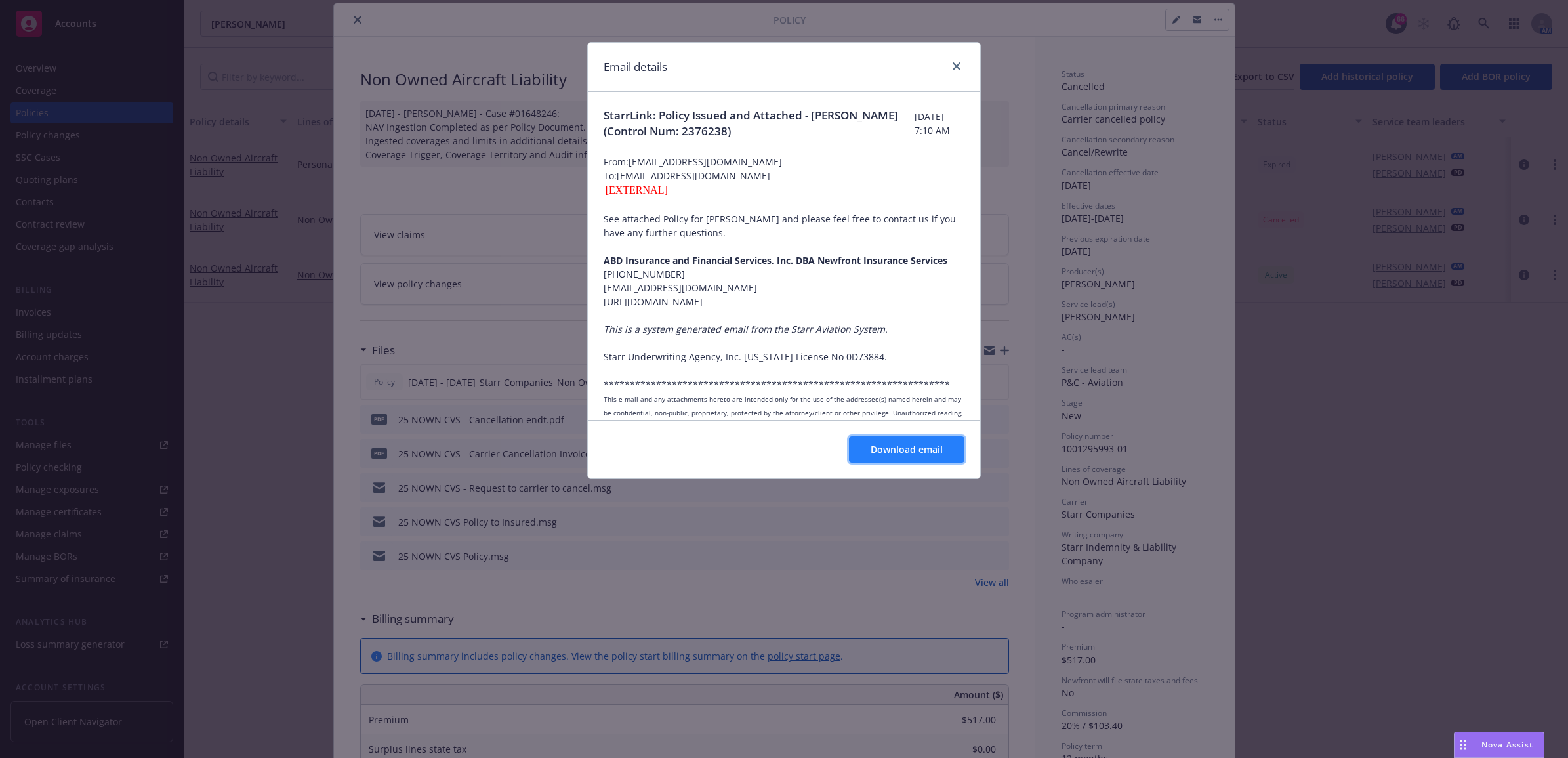
click at [913, 450] on span "Download email" at bounding box center [907, 449] width 72 height 12
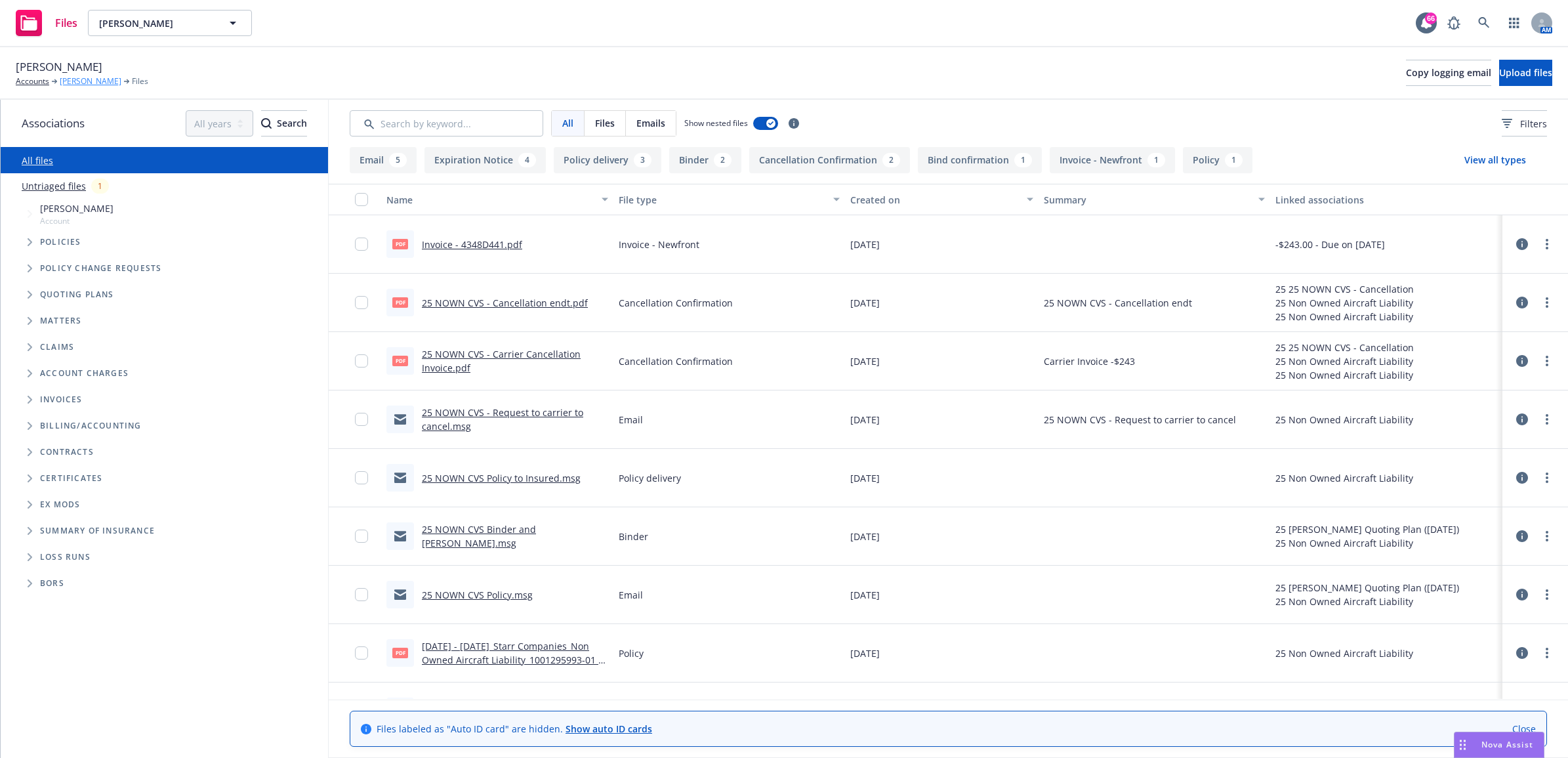
click at [77, 80] on link "[PERSON_NAME]" at bounding box center [91, 81] width 62 height 12
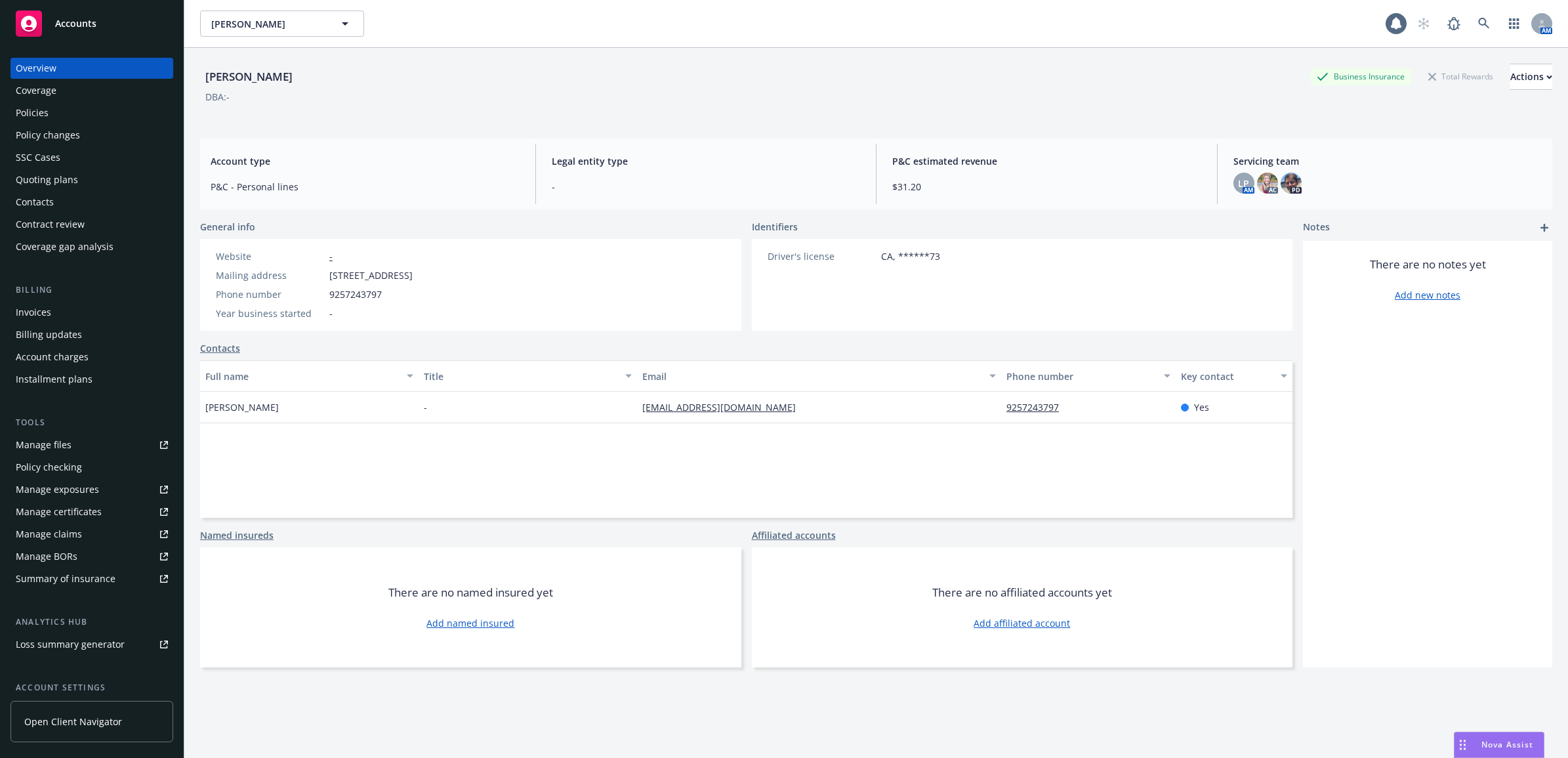
click at [54, 316] on div "Invoices" at bounding box center [92, 312] width 152 height 21
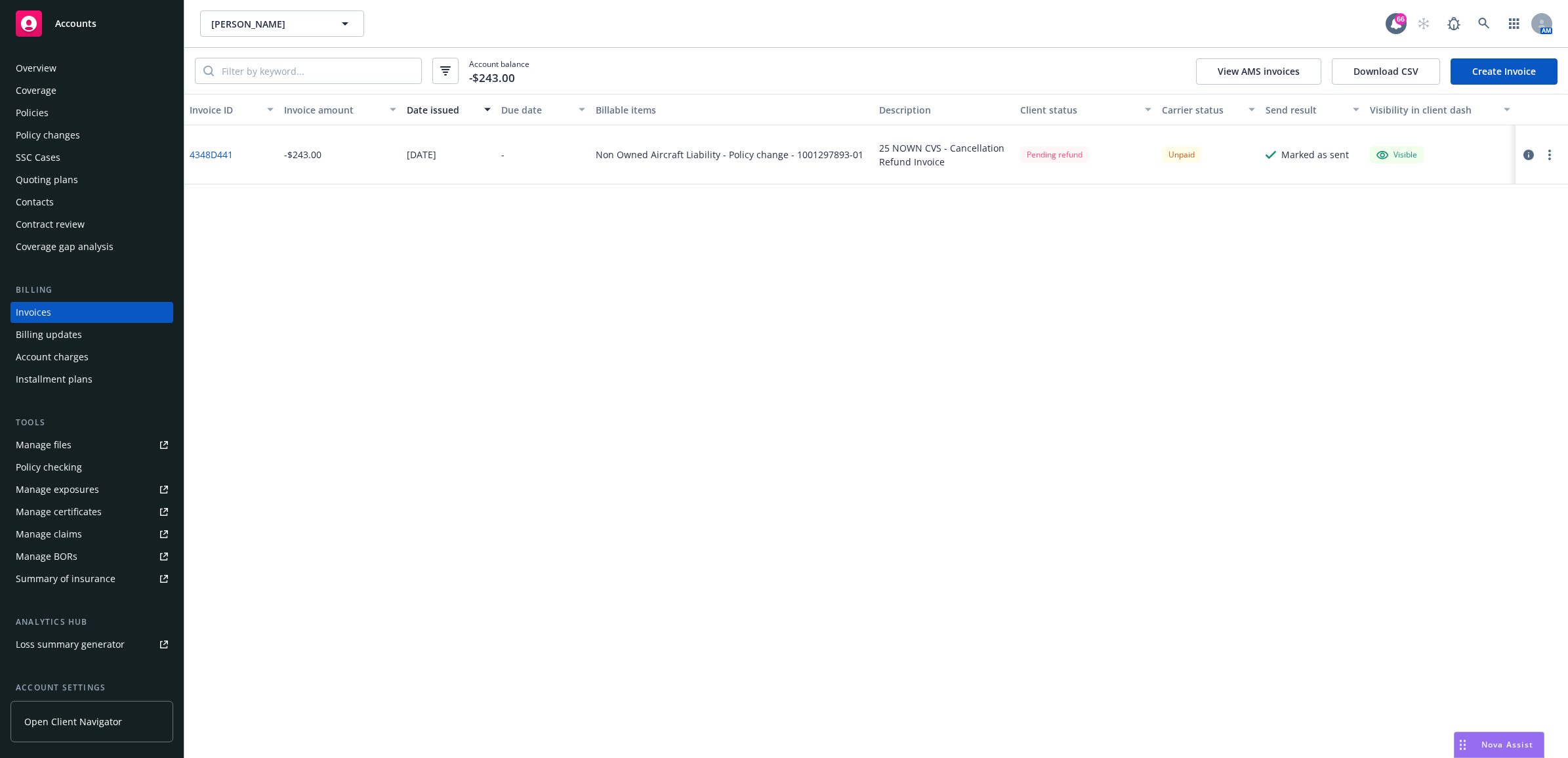
click at [1559, 150] on div at bounding box center [1542, 154] width 52 height 59
click at [1551, 150] on icon "button" at bounding box center [1550, 155] width 3 height 10
click at [1452, 367] on link "Void" at bounding box center [1473, 365] width 167 height 26
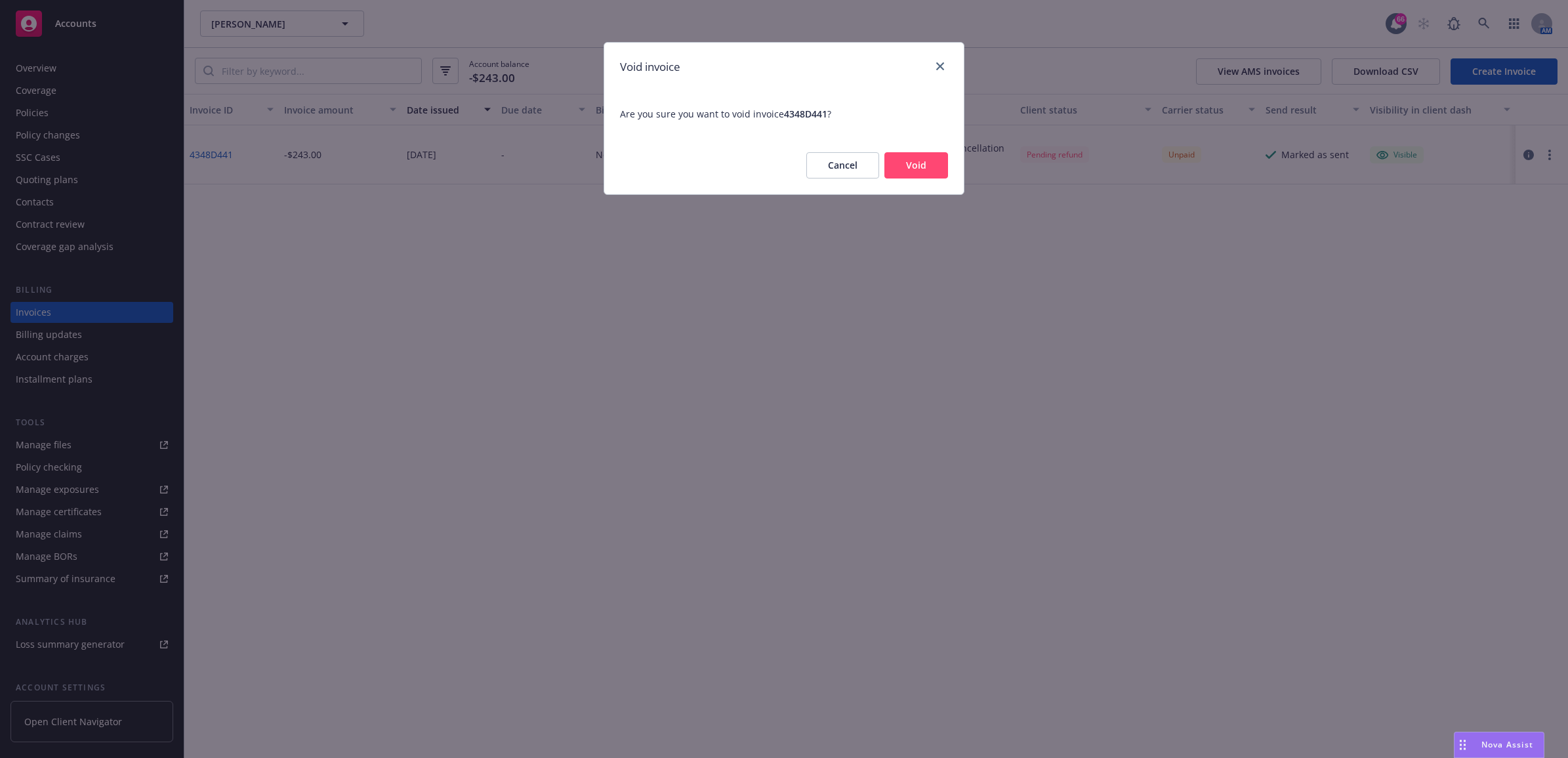
click at [907, 162] on button "Void" at bounding box center [917, 165] width 64 height 26
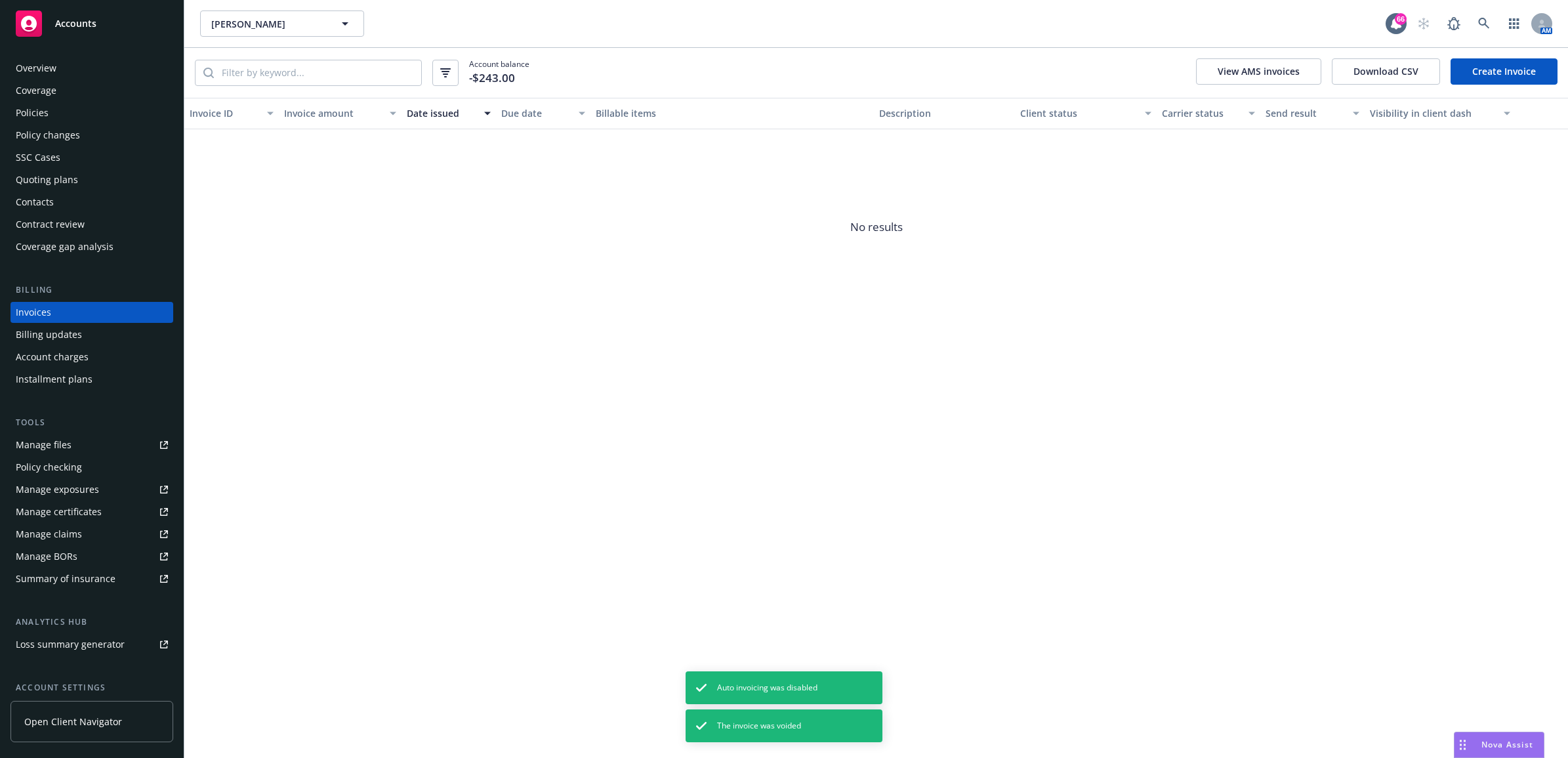
click at [41, 119] on div "Policies" at bounding box center [32, 112] width 33 height 21
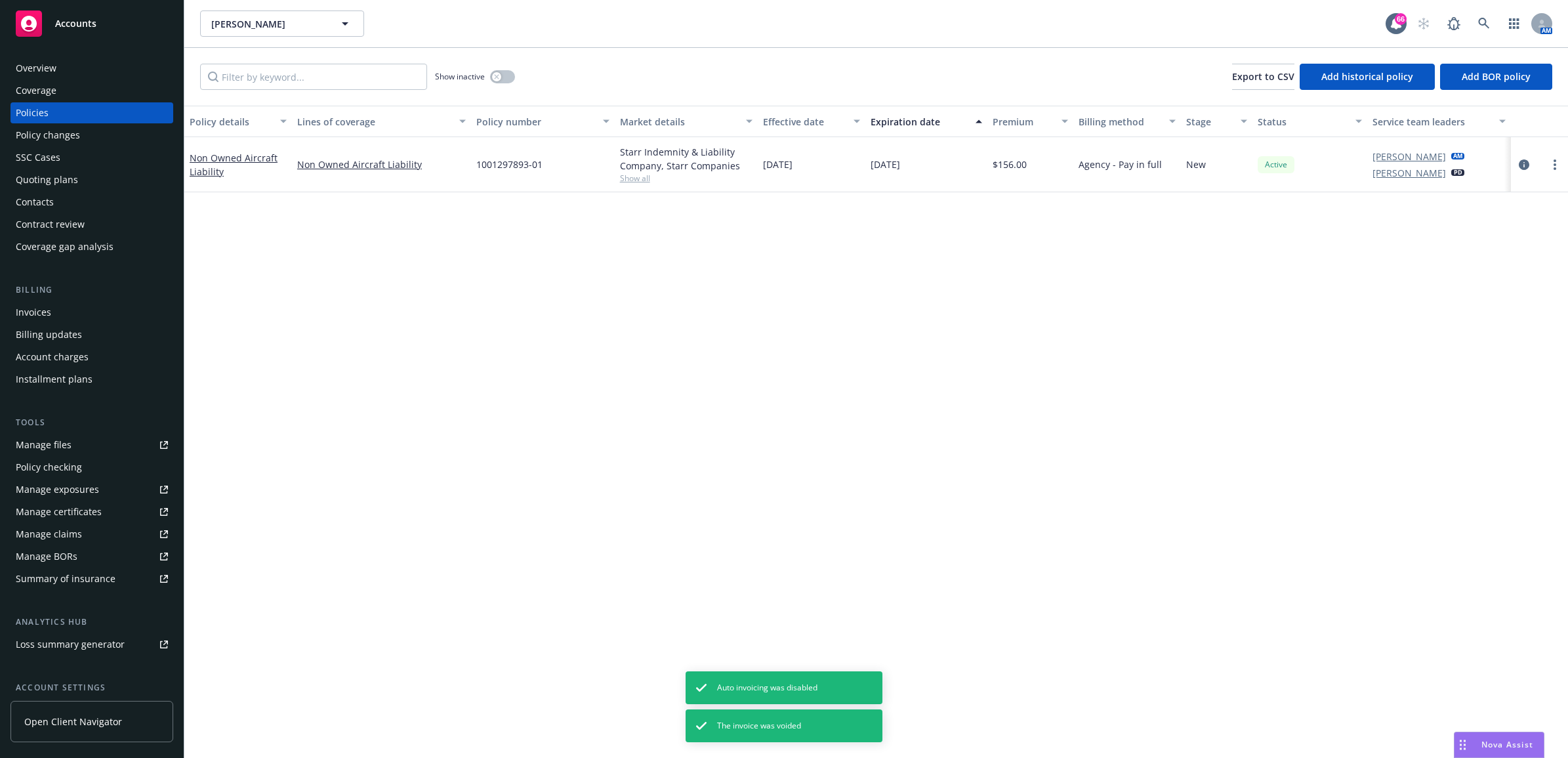
click at [114, 129] on div "Policy changes" at bounding box center [92, 135] width 152 height 21
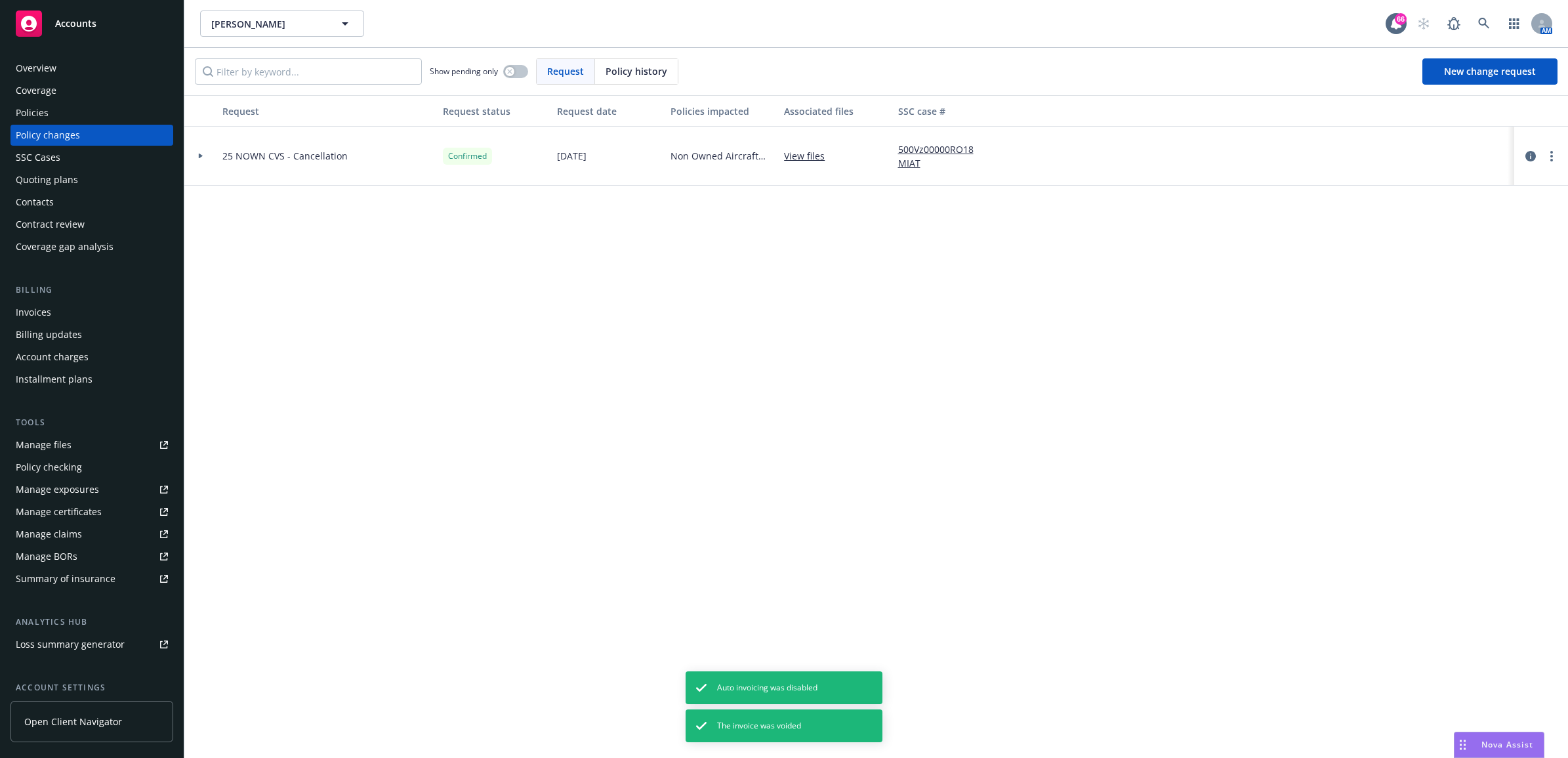
click at [205, 149] on div at bounding box center [200, 156] width 33 height 59
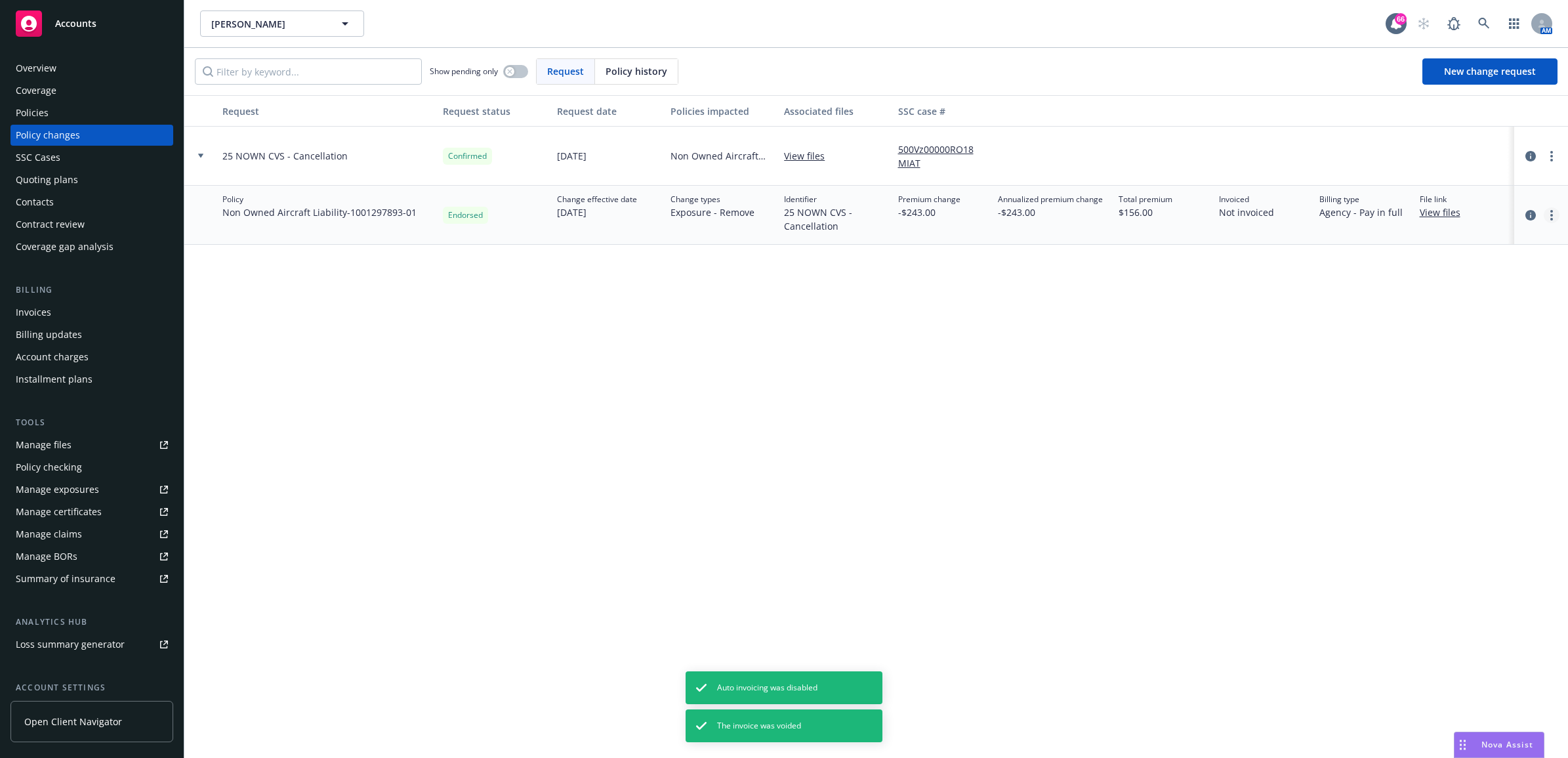
click at [1555, 215] on link "more" at bounding box center [1552, 215] width 16 height 16
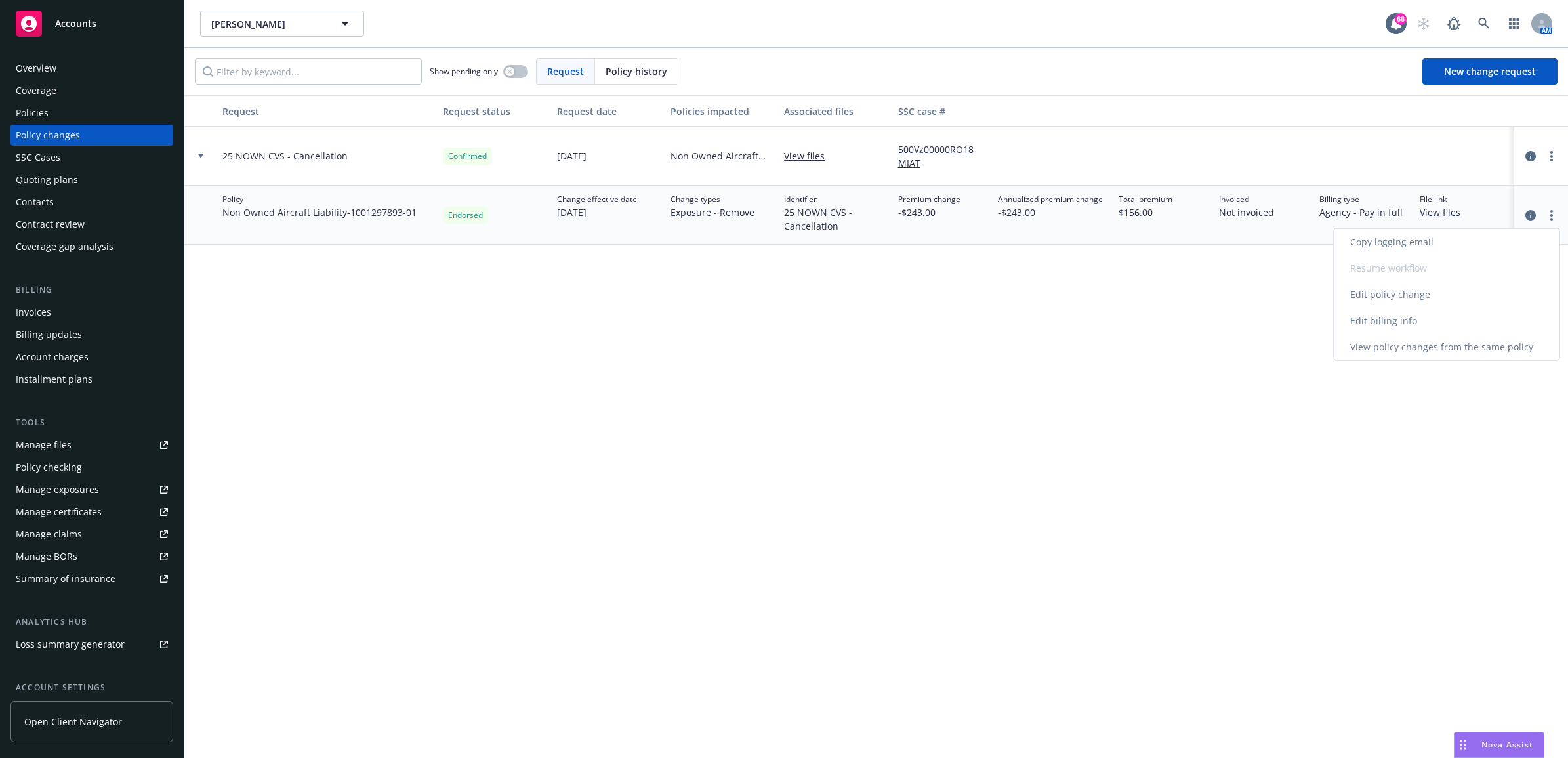
click at [1474, 317] on link "Edit billing info" at bounding box center [1447, 321] width 225 height 26
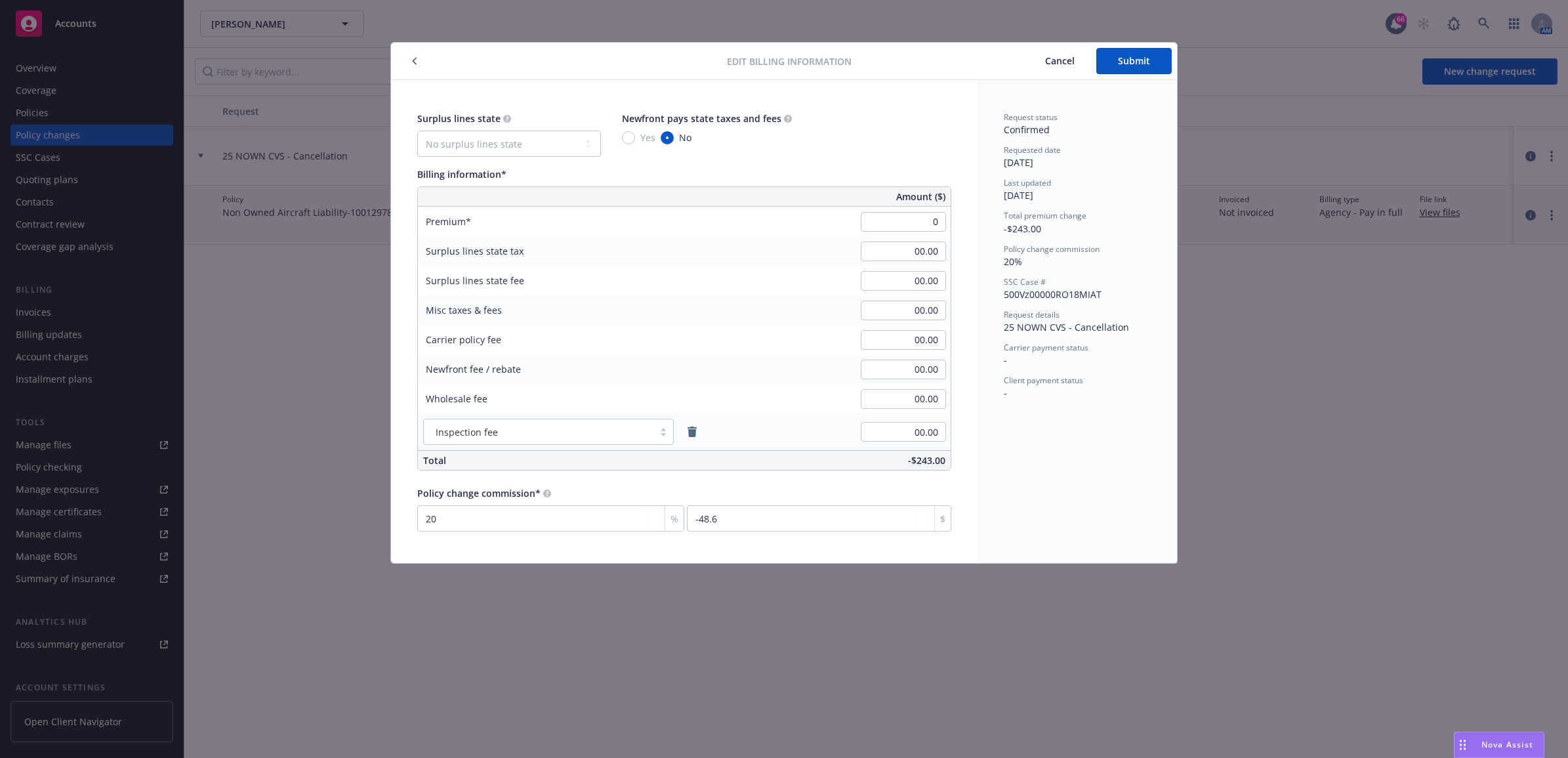
type input "00.00"
type input "0"
click at [1176, 356] on div "Request status Confirmed Requested date 08/28/2025 Last updated 08/28/2025 Tota…" at bounding box center [1077, 321] width 199 height 483
click at [1166, 58] on button "Submit" at bounding box center [1134, 61] width 75 height 26
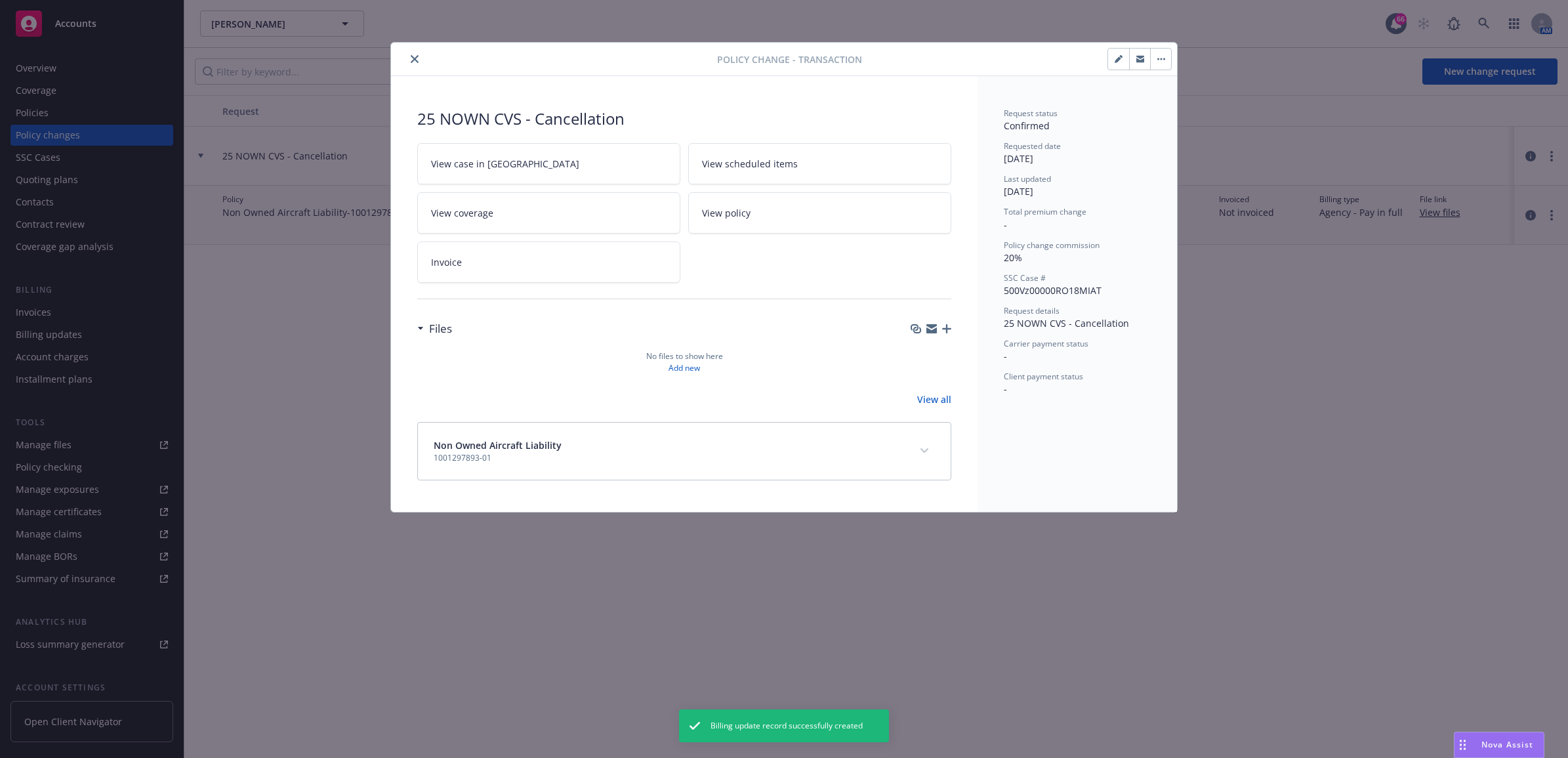
click at [414, 54] on button "close" at bounding box center [415, 59] width 16 height 16
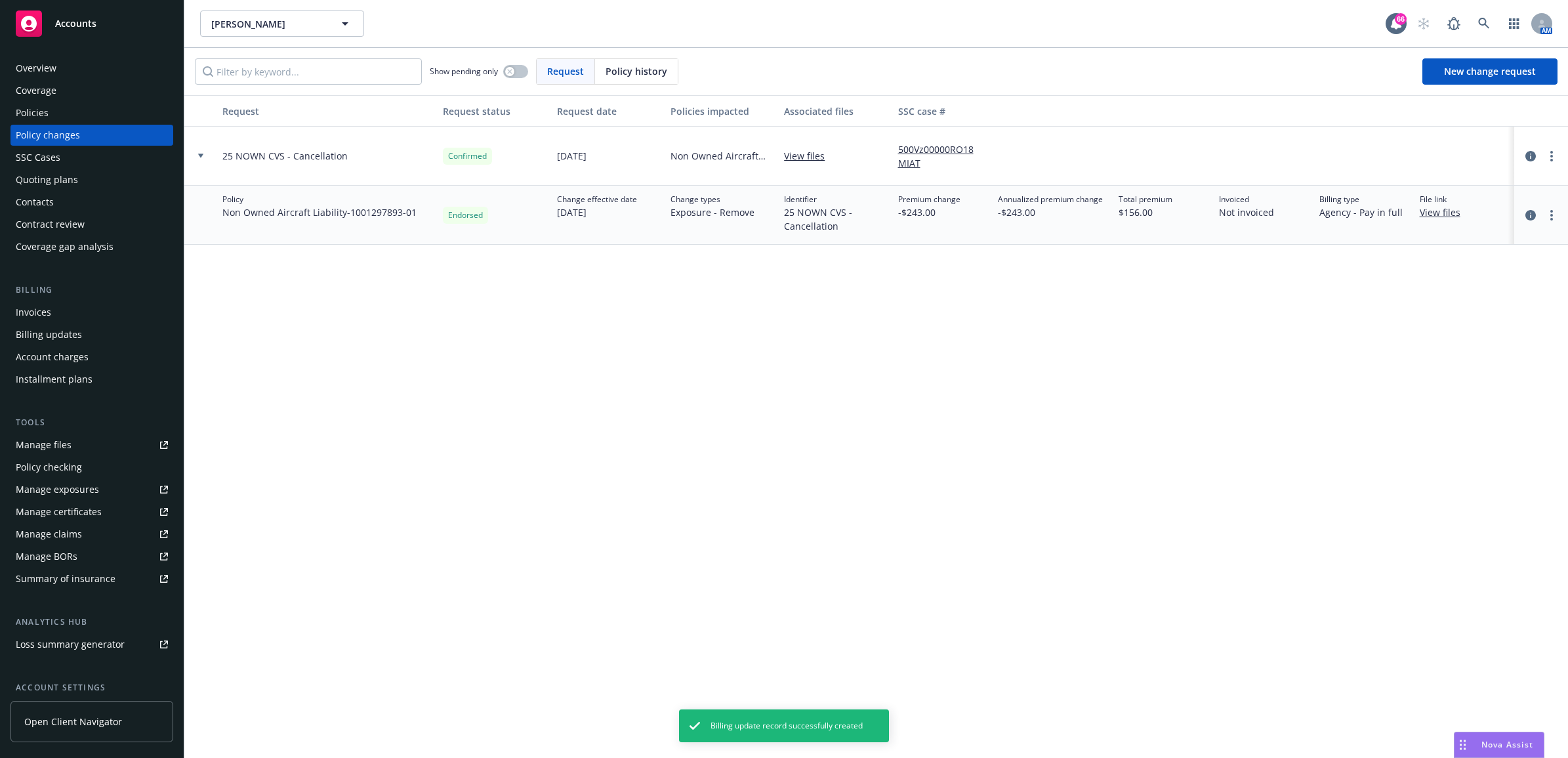
click at [46, 112] on div "Policies" at bounding box center [32, 112] width 33 height 21
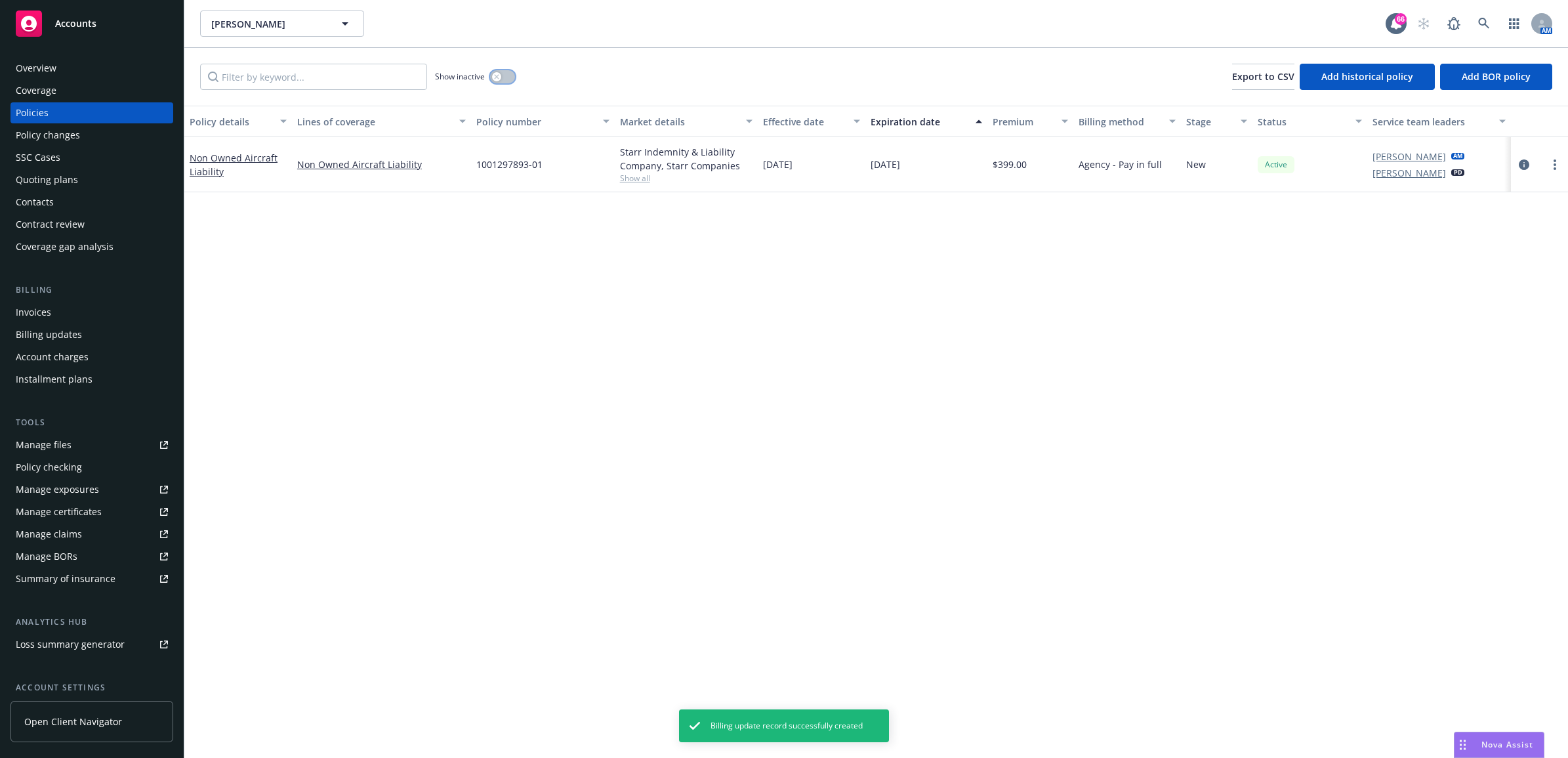
click at [503, 83] on button "button" at bounding box center [502, 76] width 25 height 13
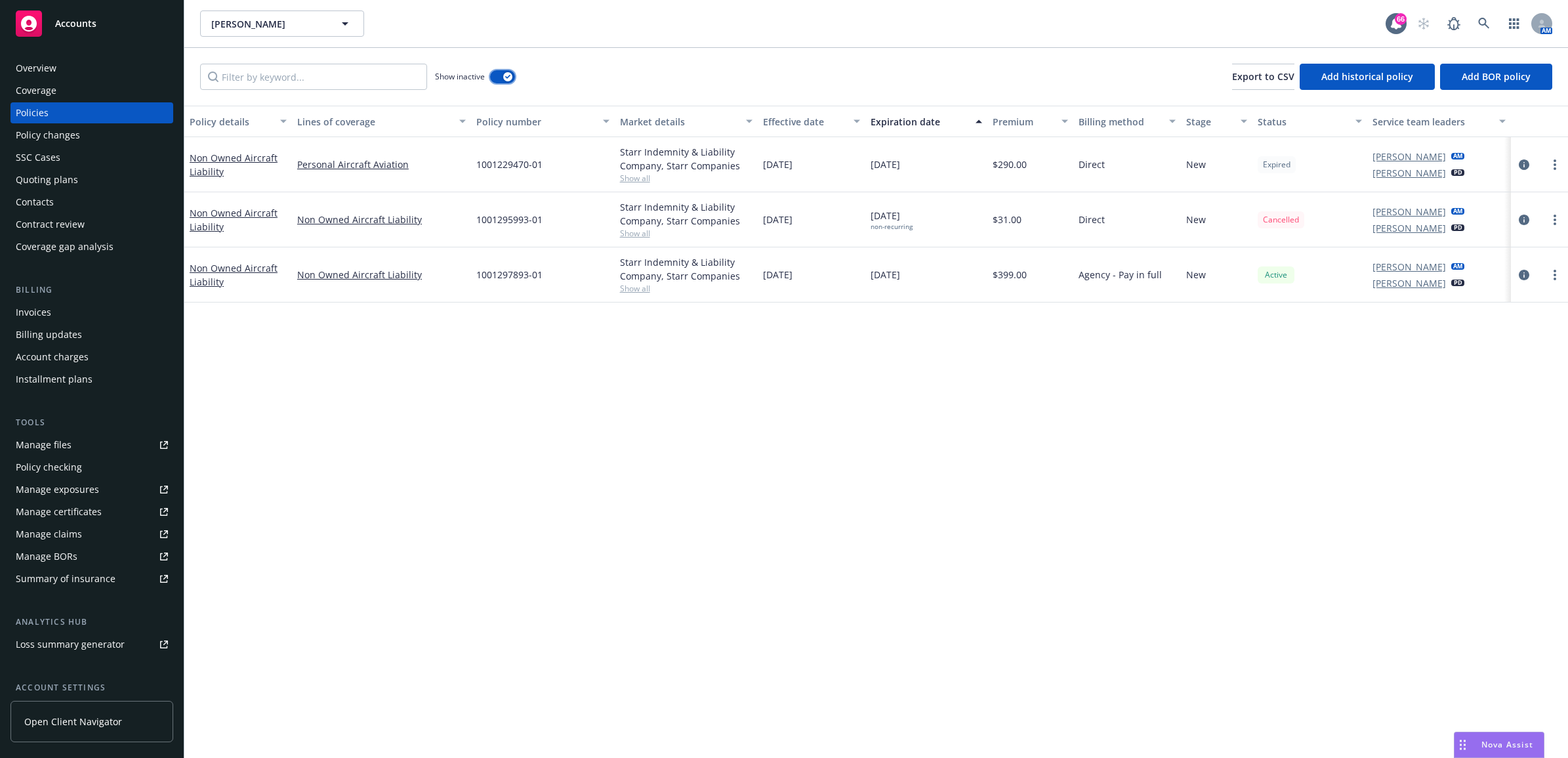
click at [502, 77] on button "button" at bounding box center [502, 76] width 25 height 13
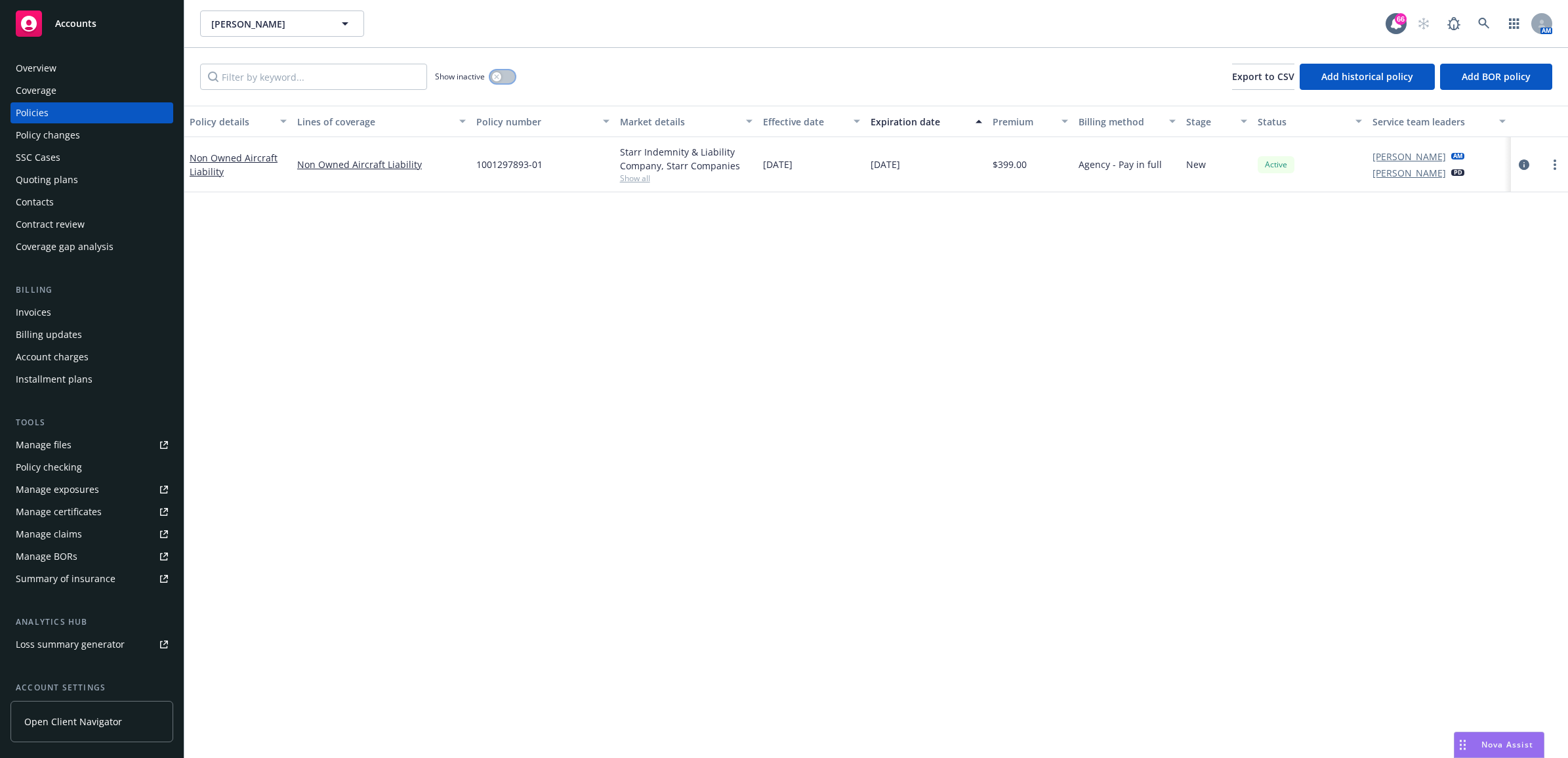
click at [502, 77] on button "button" at bounding box center [502, 76] width 25 height 13
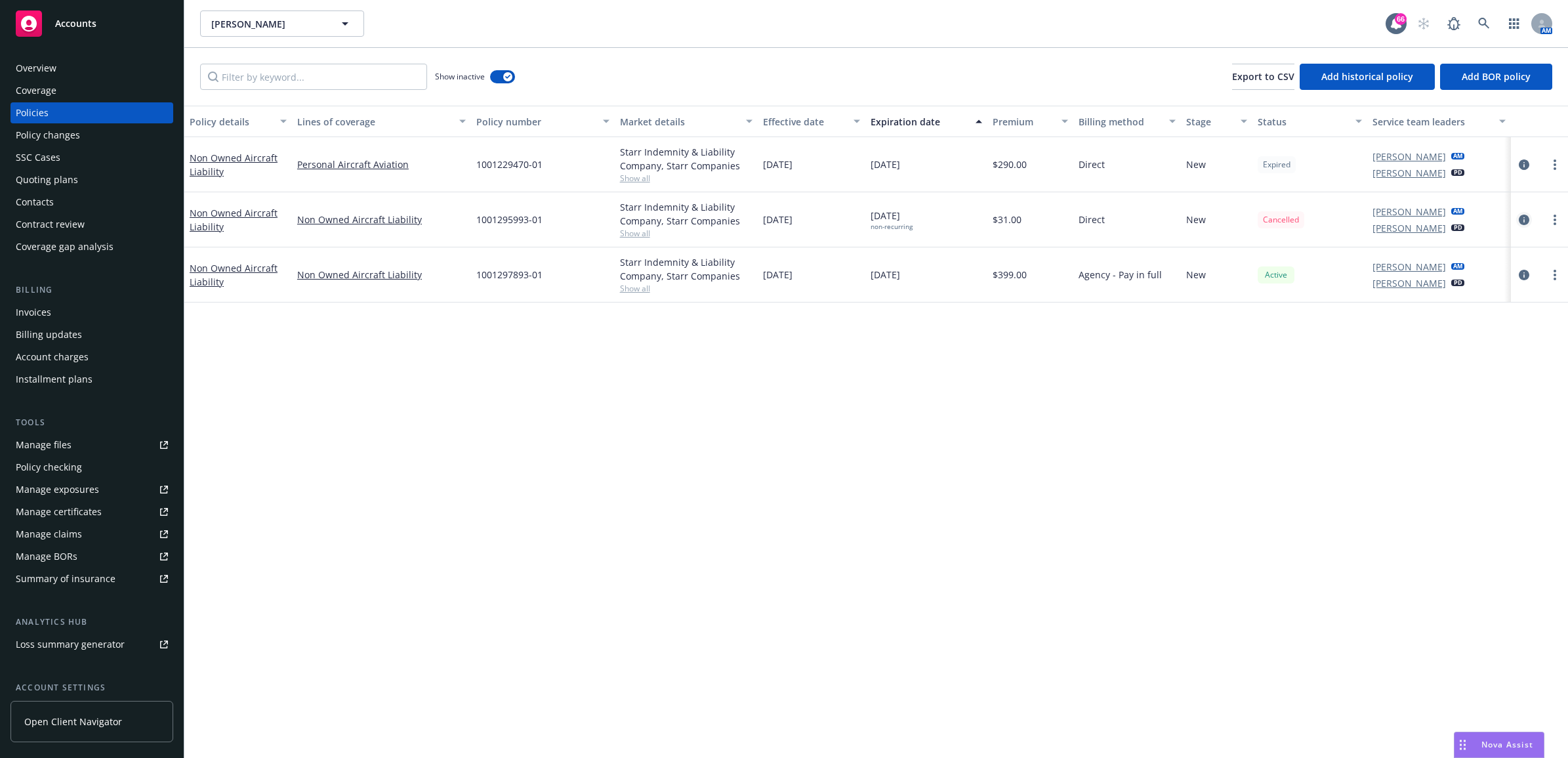
click at [1523, 217] on icon "circleInformation" at bounding box center [1524, 220] width 10 height 10
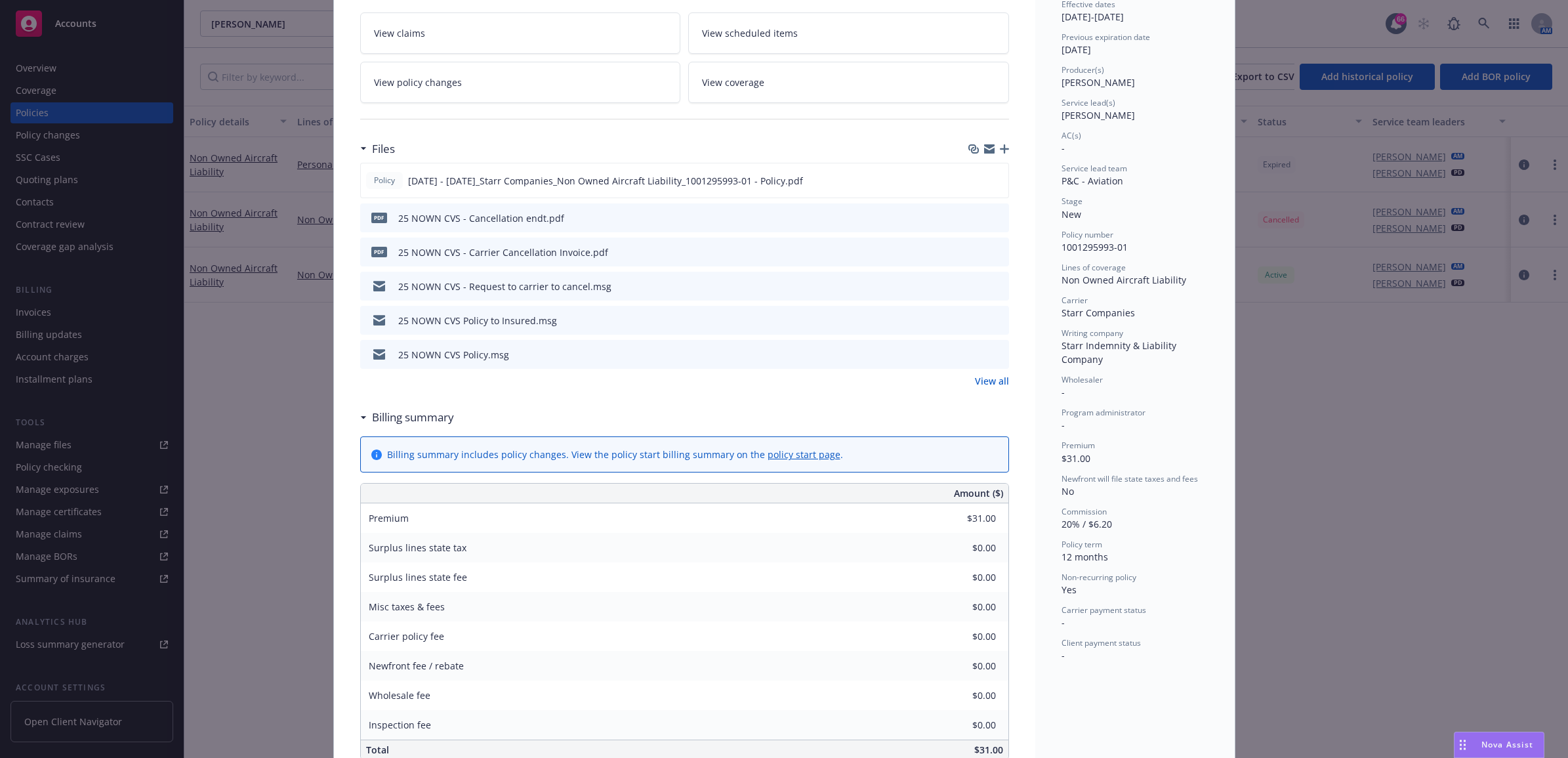
scroll to position [492, 0]
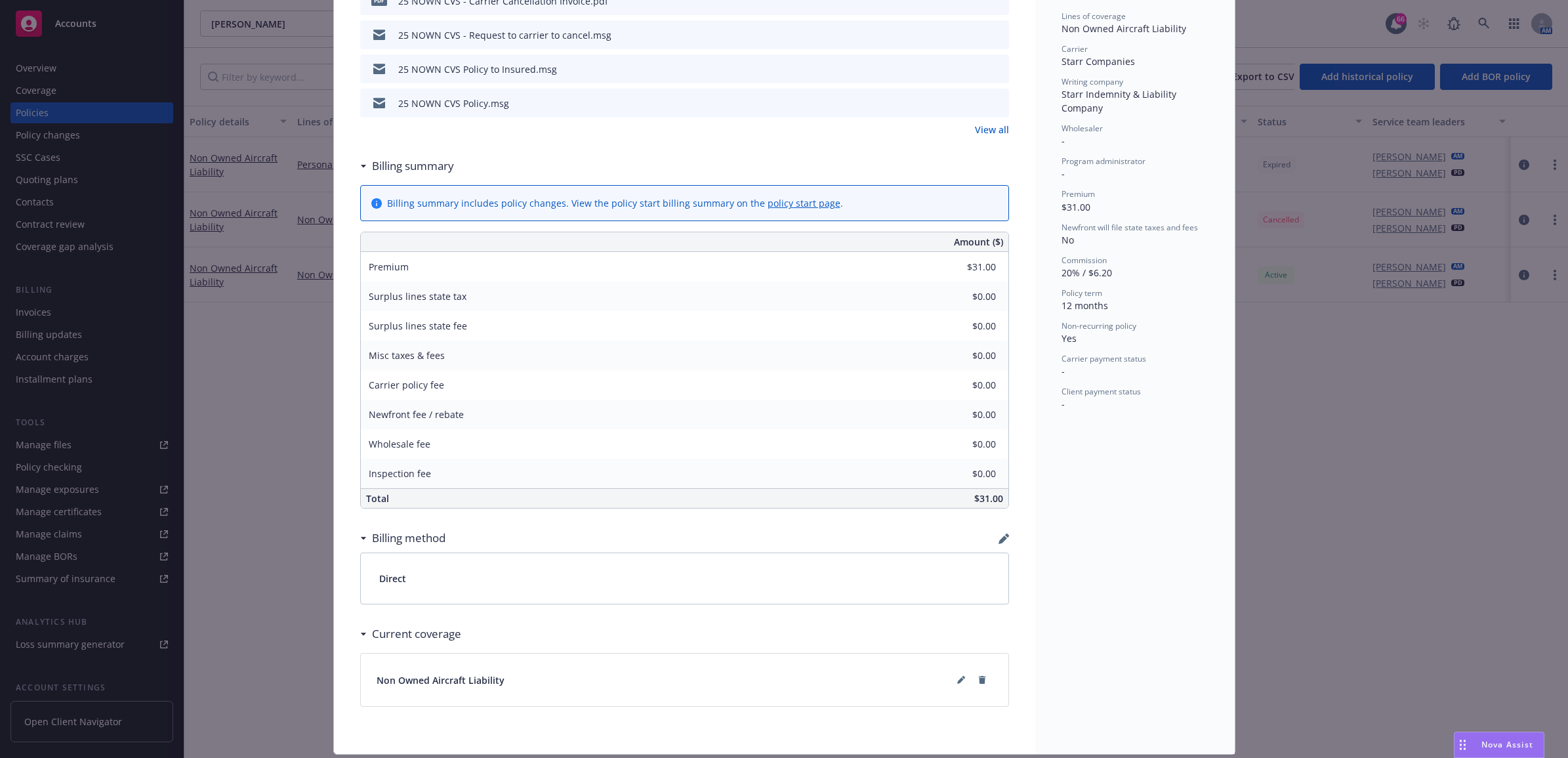
click at [999, 543] on icon "button" at bounding box center [1003, 539] width 9 height 9
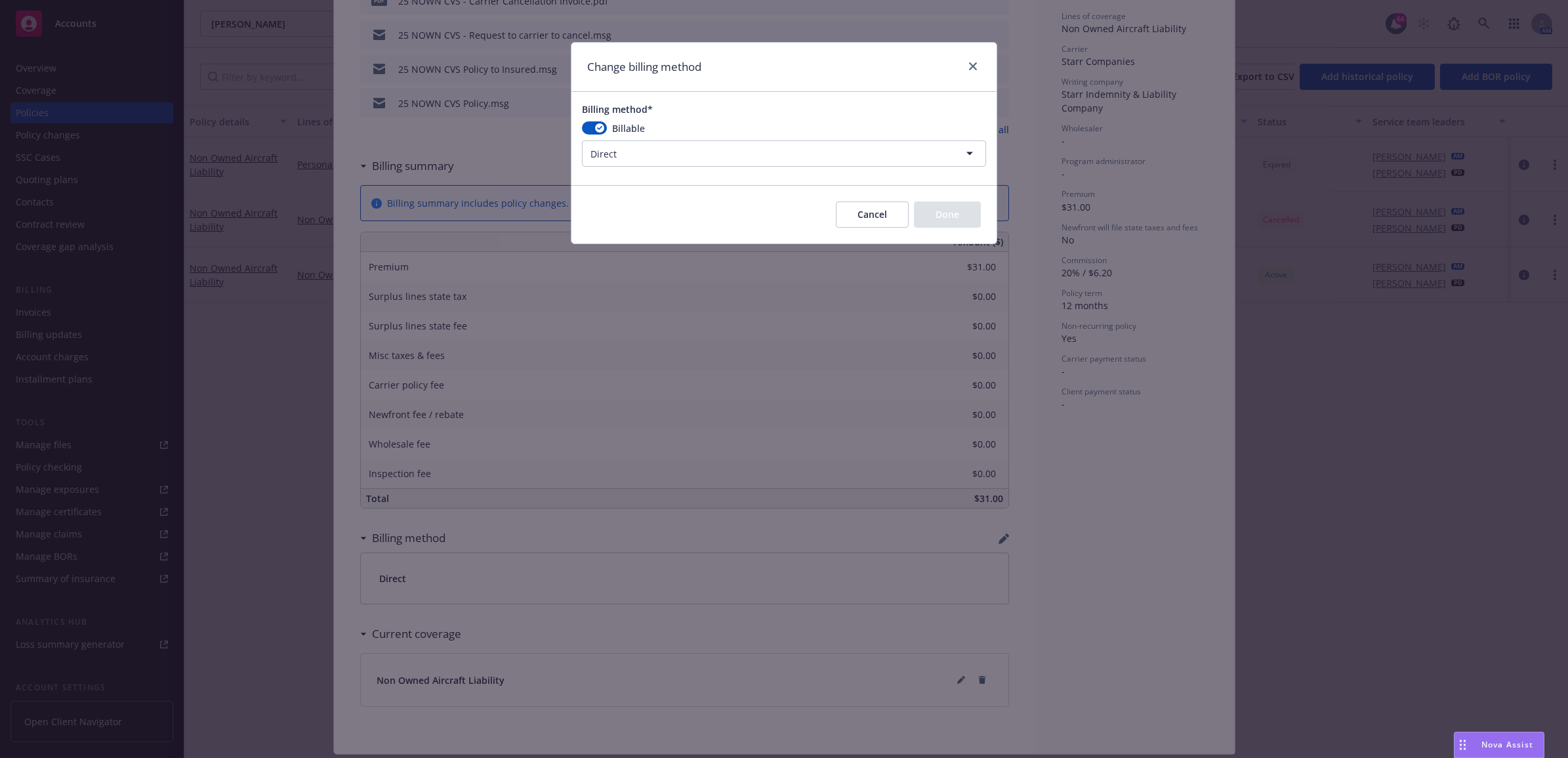
click at [720, 146] on html "Accounts Overview Coverage Policies Policy changes SSC Cases Quoting plans Cont…" at bounding box center [784, 379] width 1568 height 758
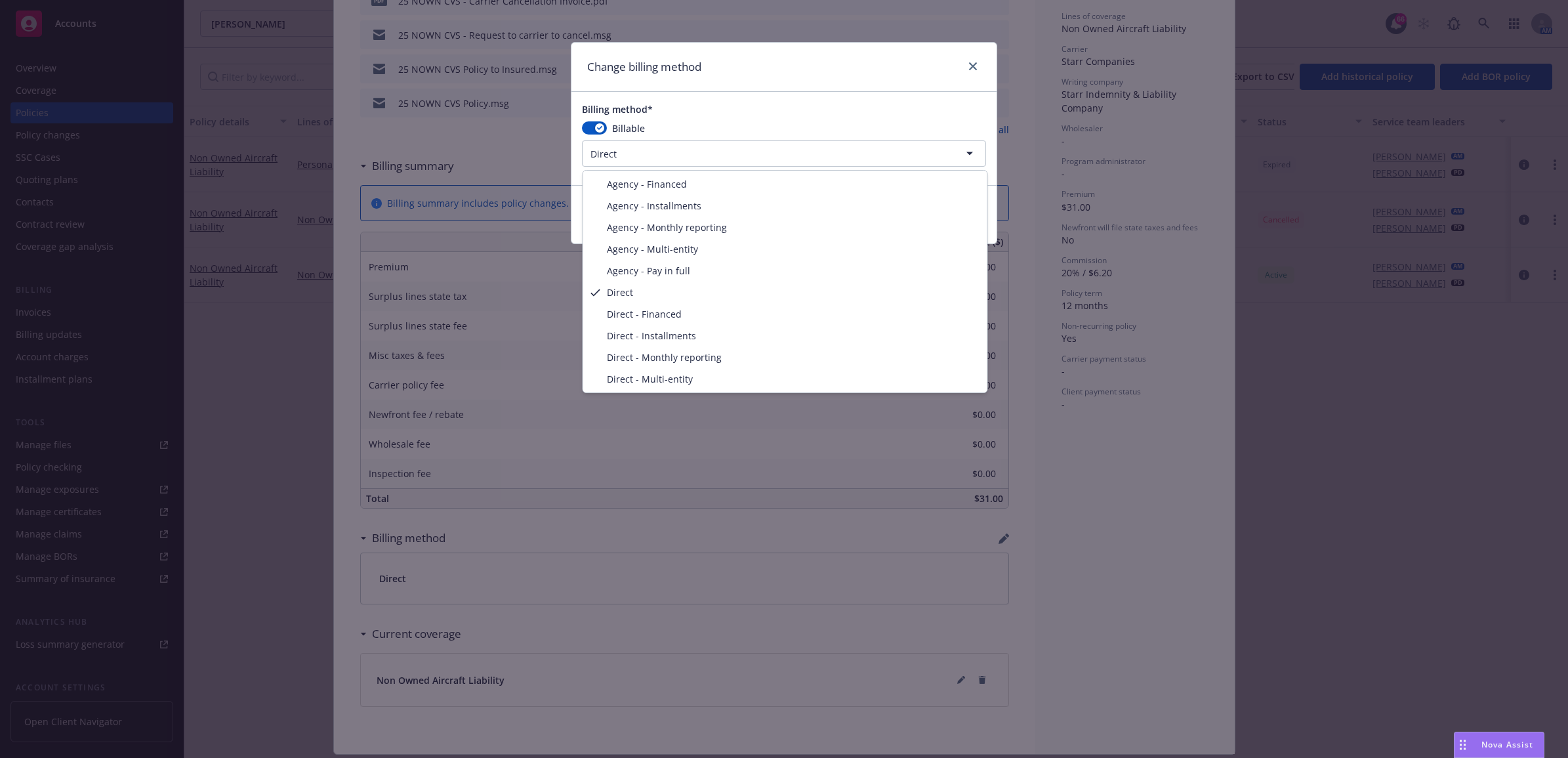
select select "AGENCY_PAY_IN_FULL"
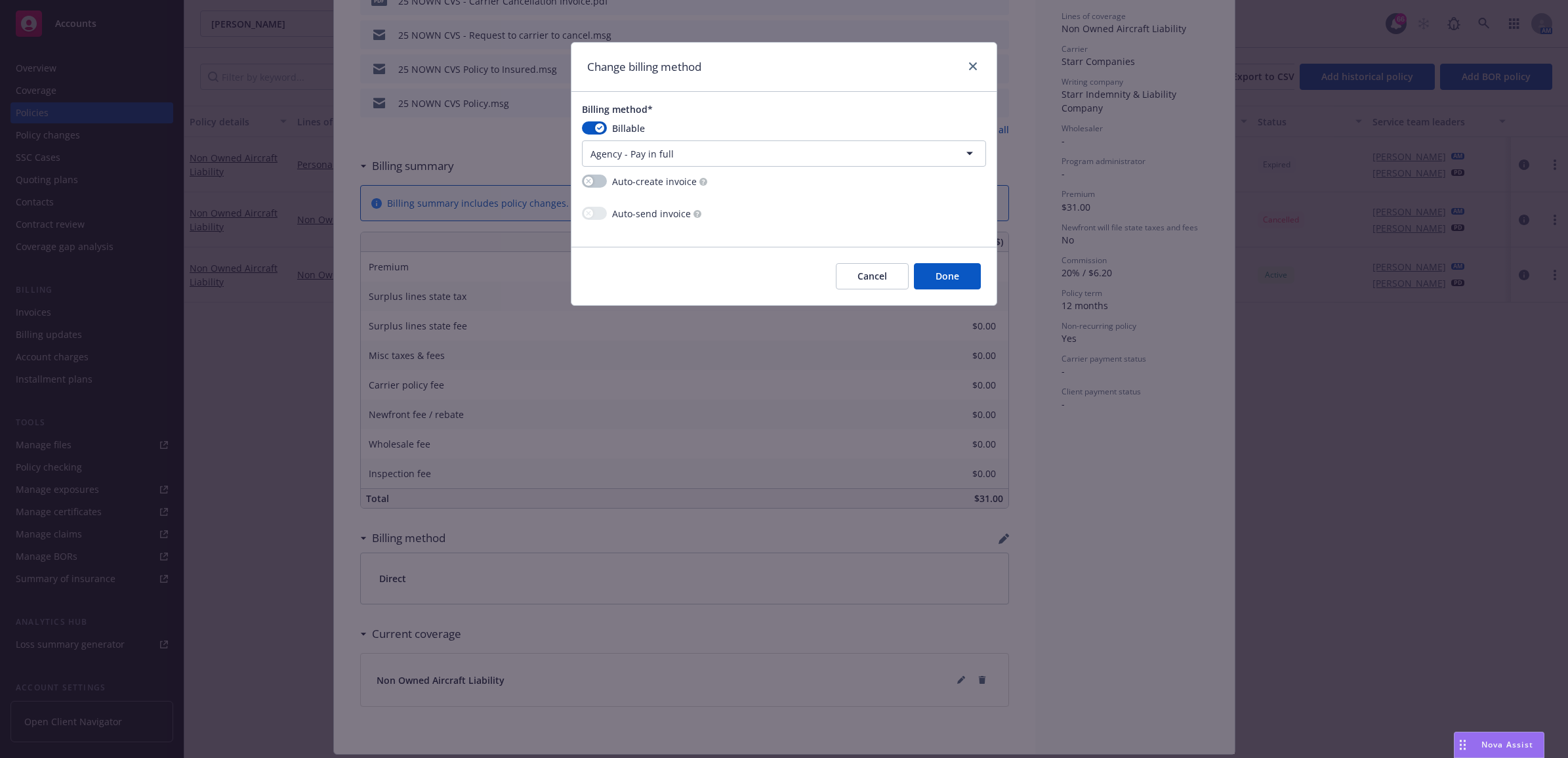
click at [931, 276] on button "Done" at bounding box center [947, 276] width 67 height 26
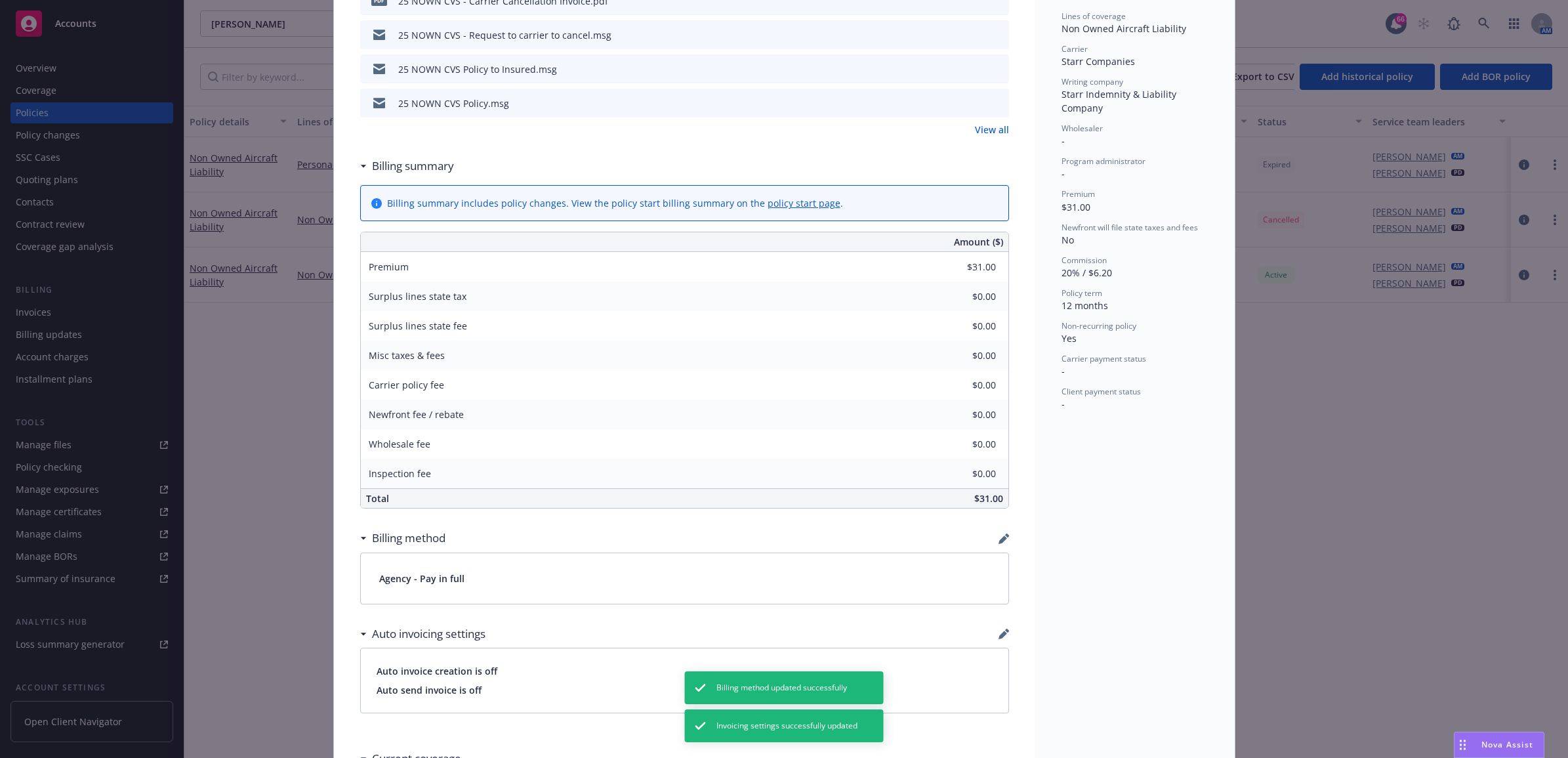
scroll to position [0, 0]
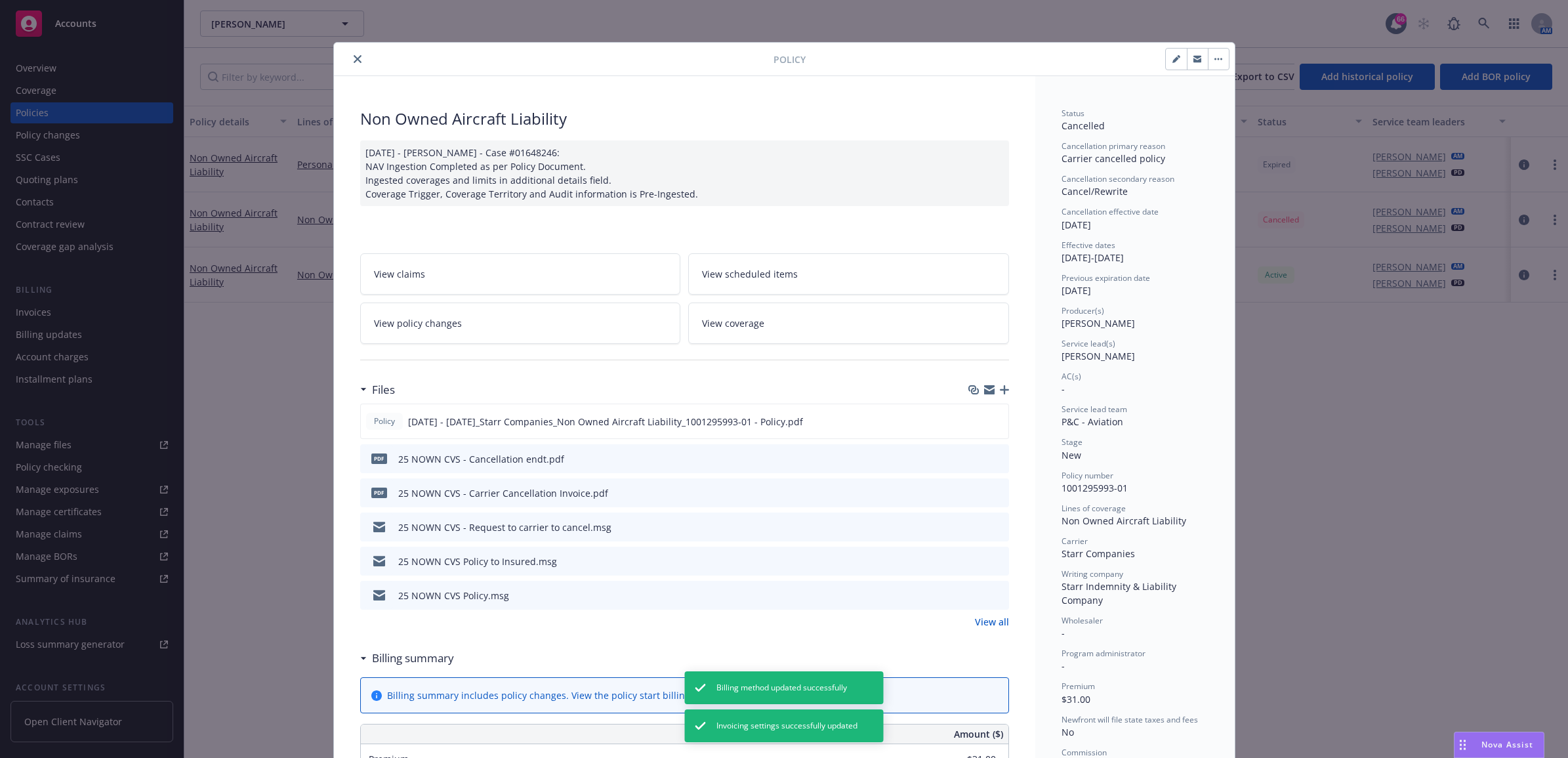
click at [354, 56] on icon "close" at bounding box center [358, 59] width 8 height 8
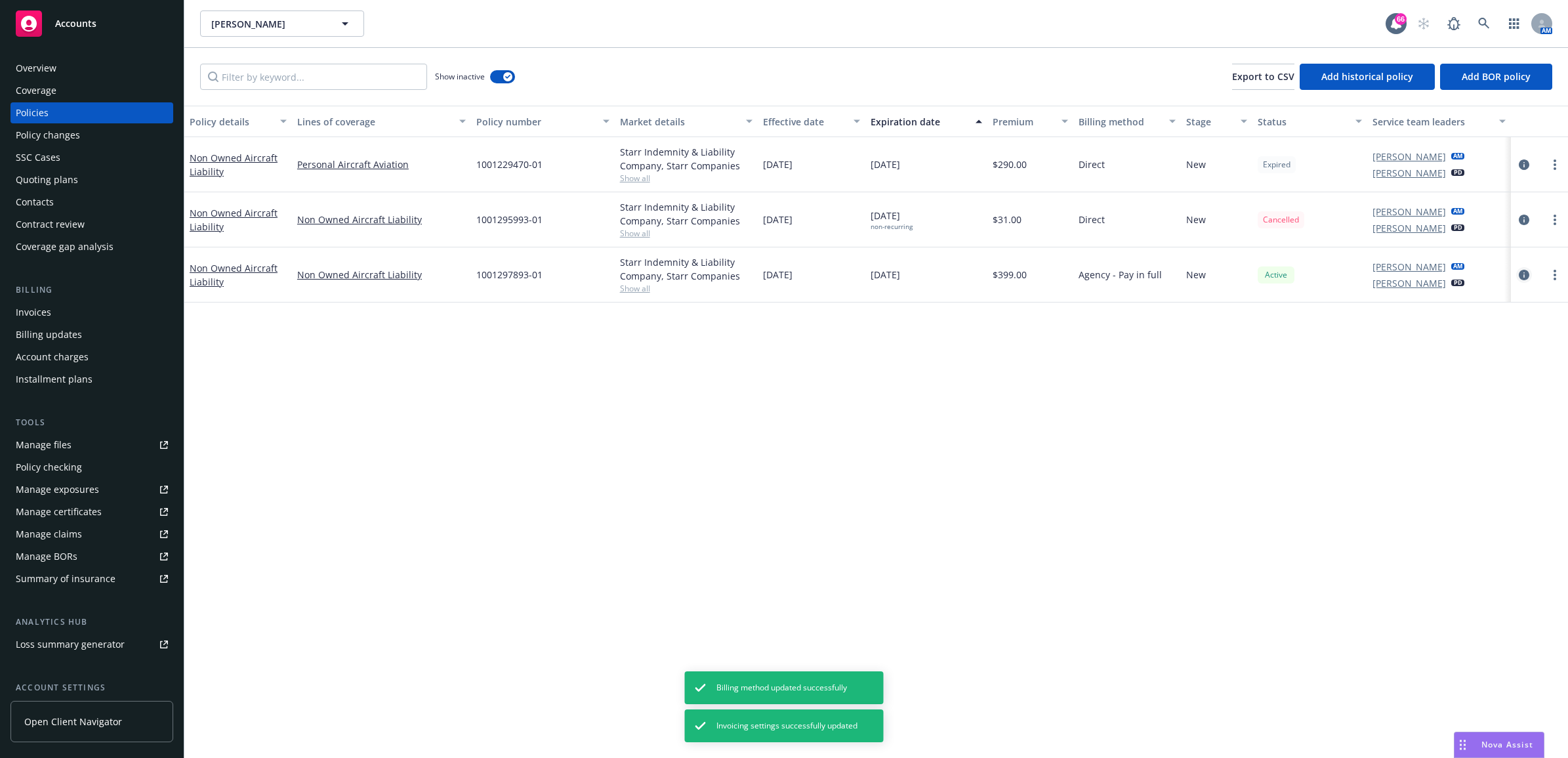
click at [1522, 280] on icon "circleInformation" at bounding box center [1524, 275] width 10 height 10
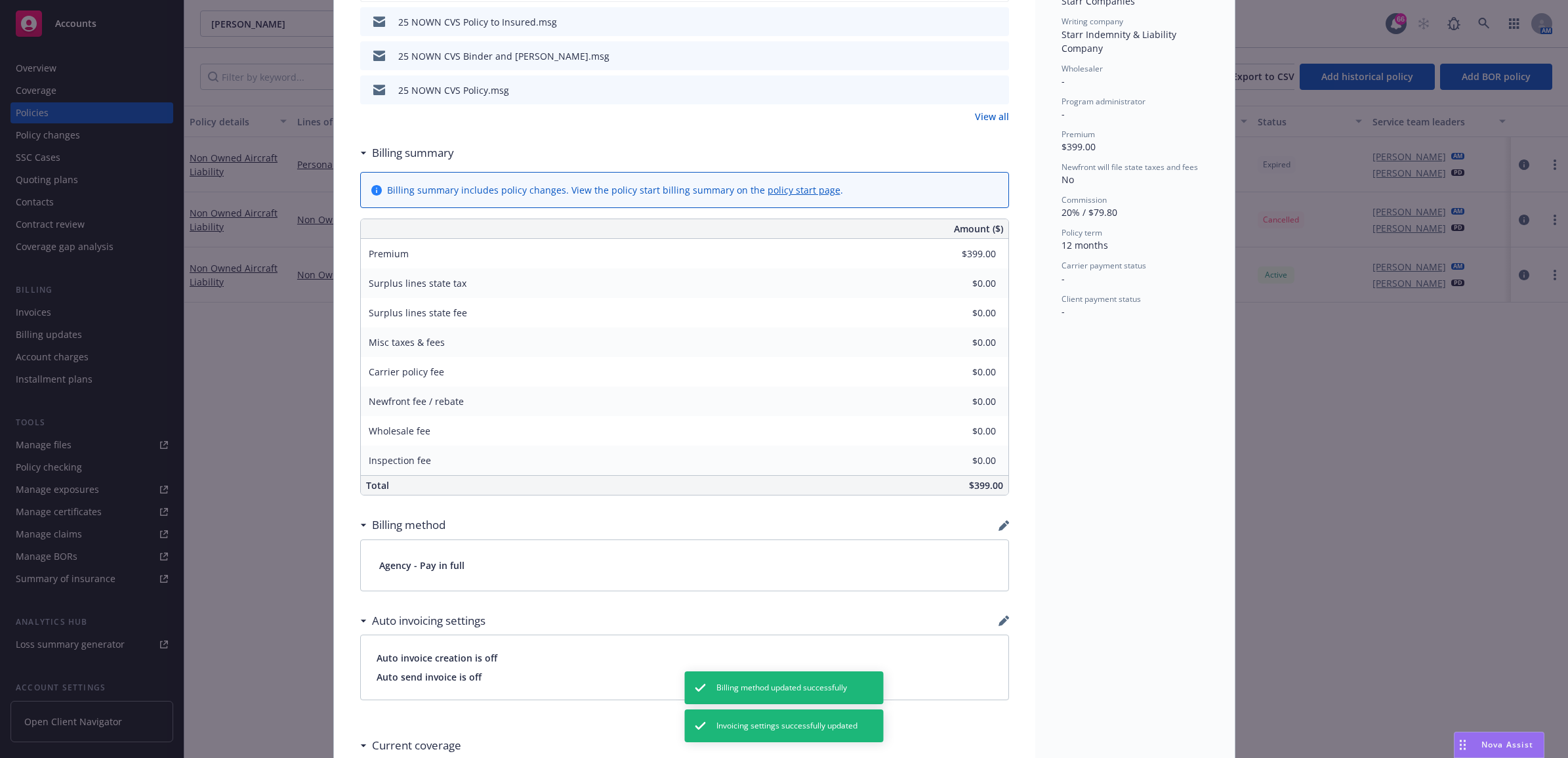
scroll to position [450, 0]
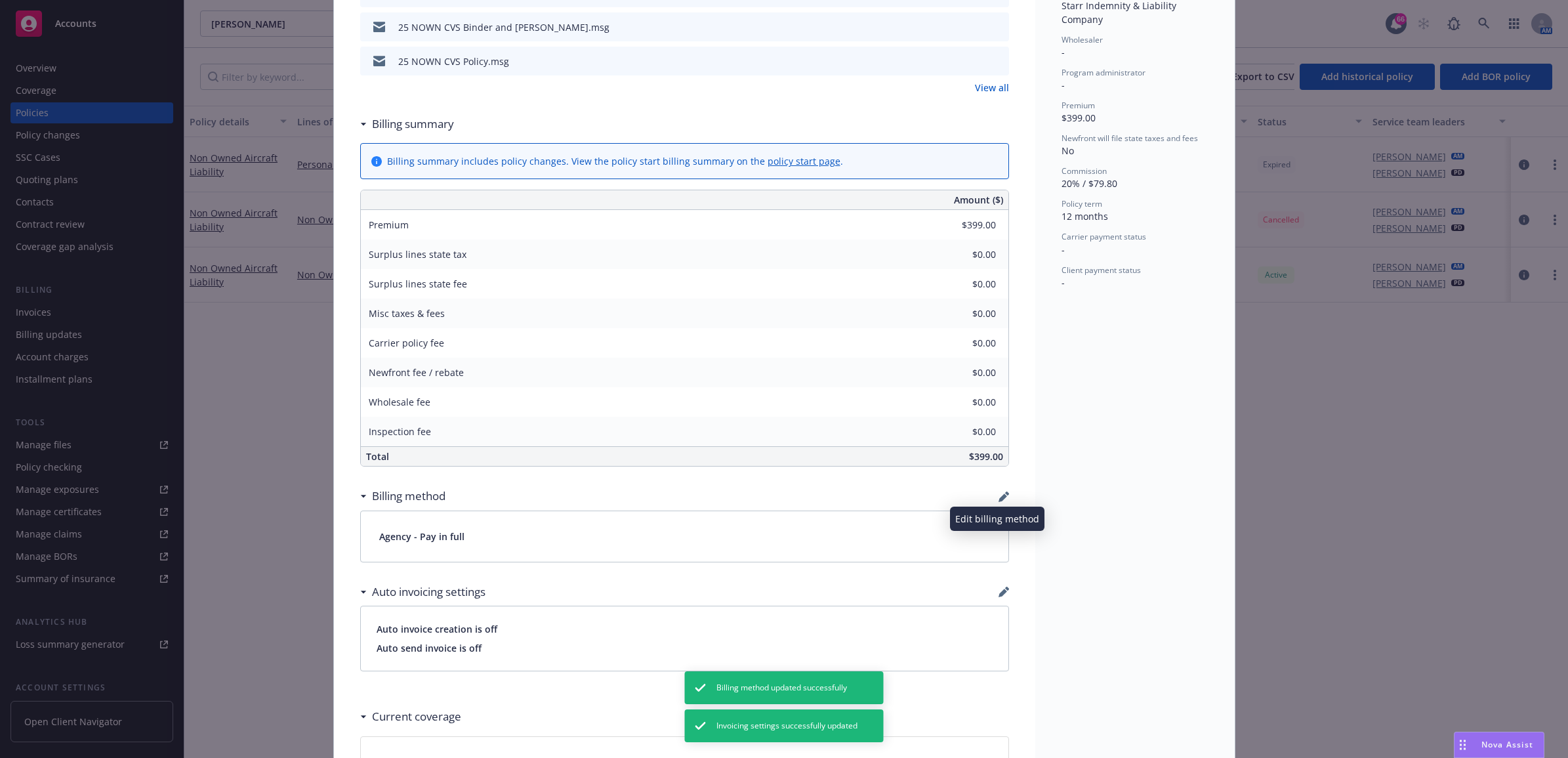
click at [999, 499] on icon "button" at bounding box center [1004, 497] width 10 height 10
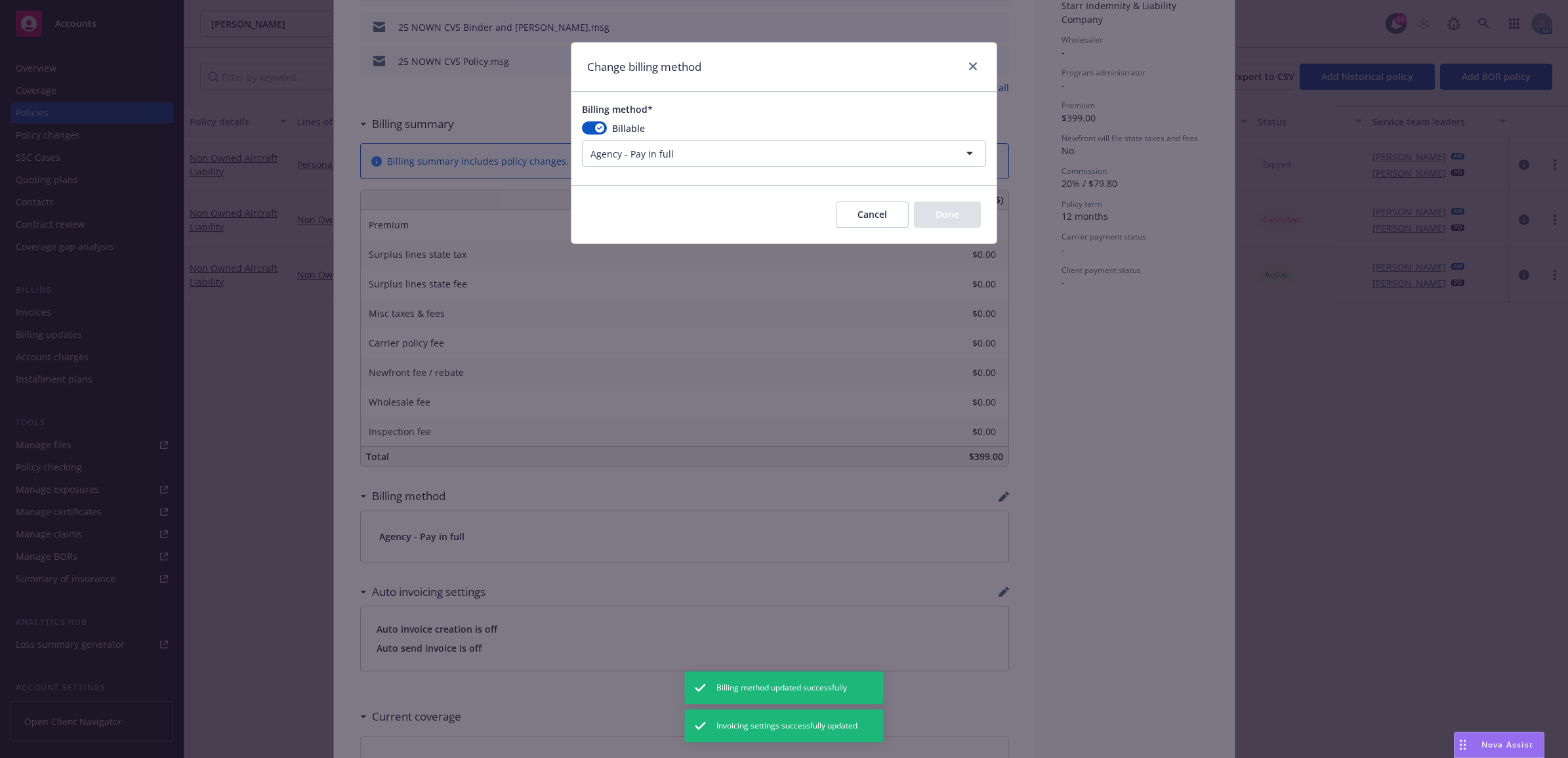
click at [686, 148] on html "Accounts Overview Coverage Policies Policy changes SSC Cases Quoting plans Cont…" at bounding box center [784, 379] width 1568 height 758
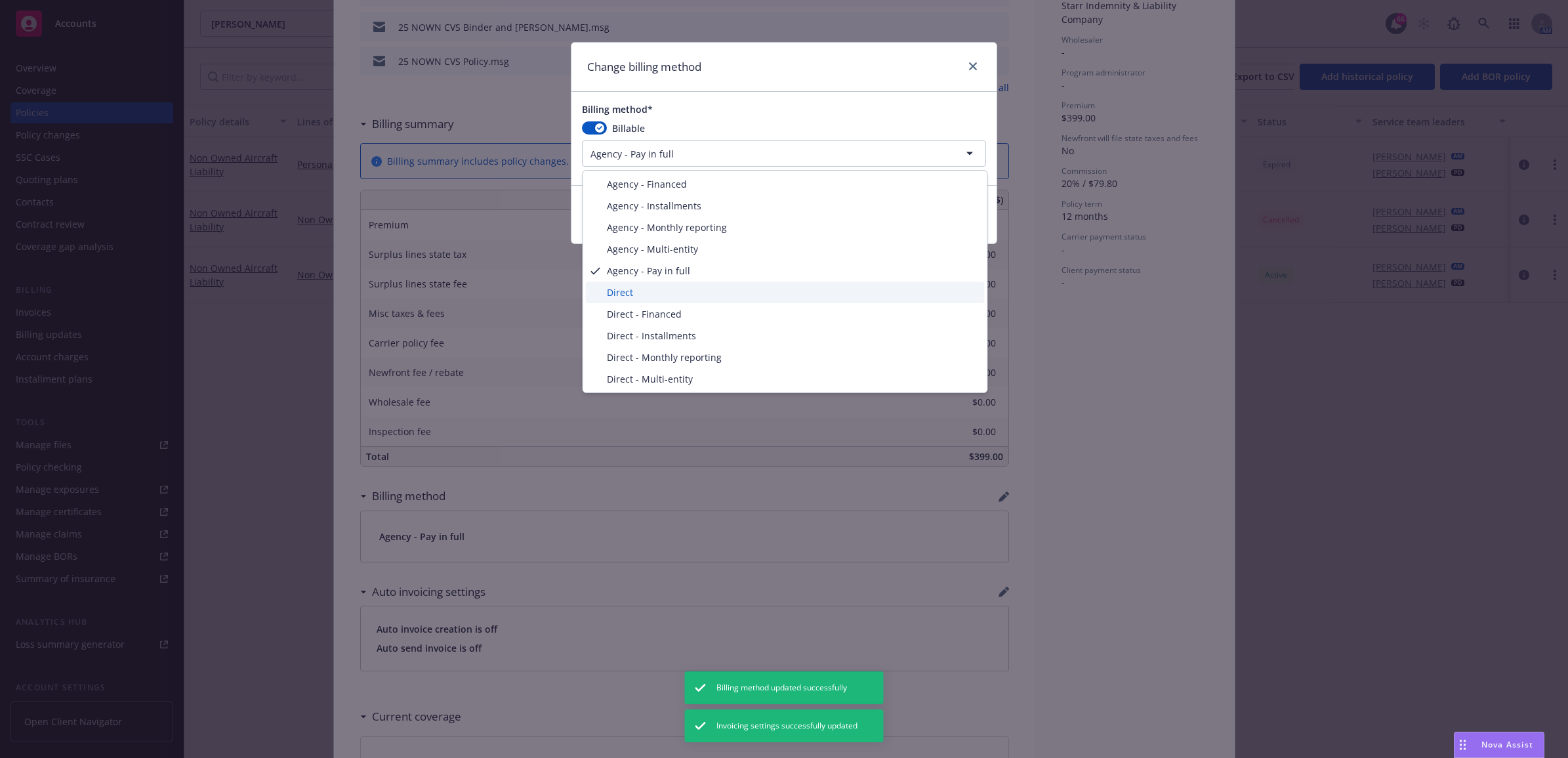
select select "DIRECT"
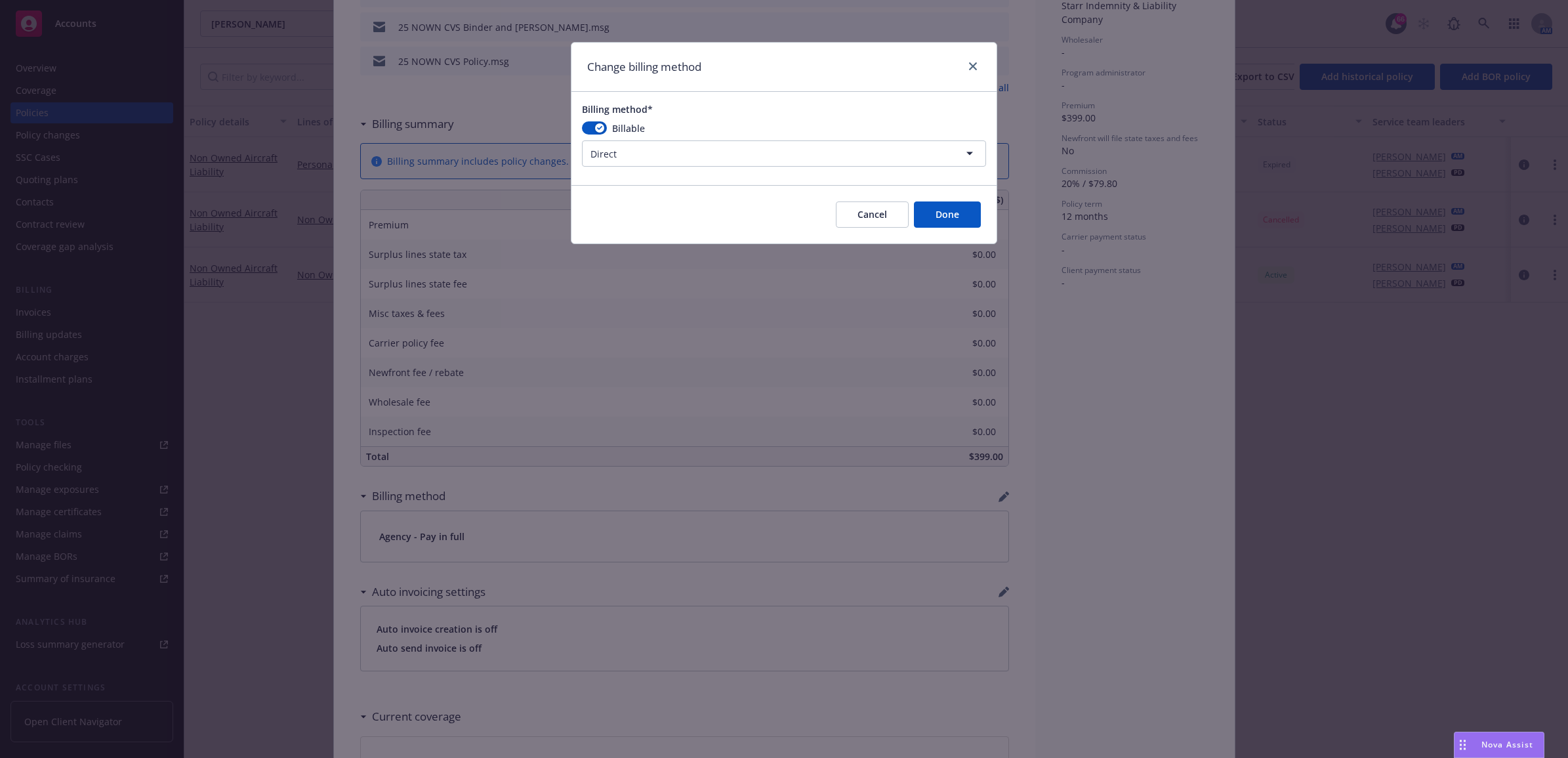
click at [940, 217] on button "Done" at bounding box center [947, 214] width 67 height 26
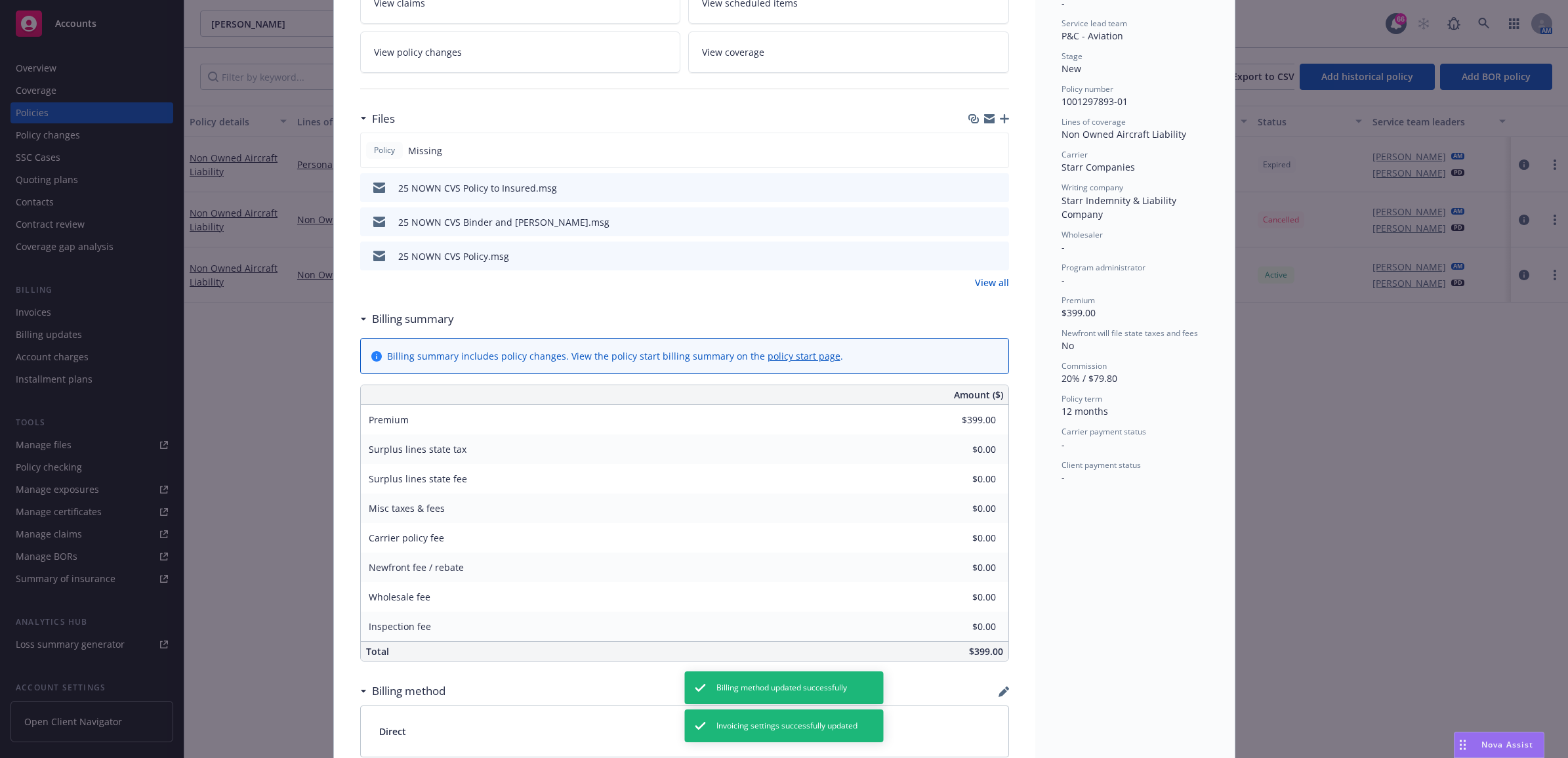
scroll to position [0, 0]
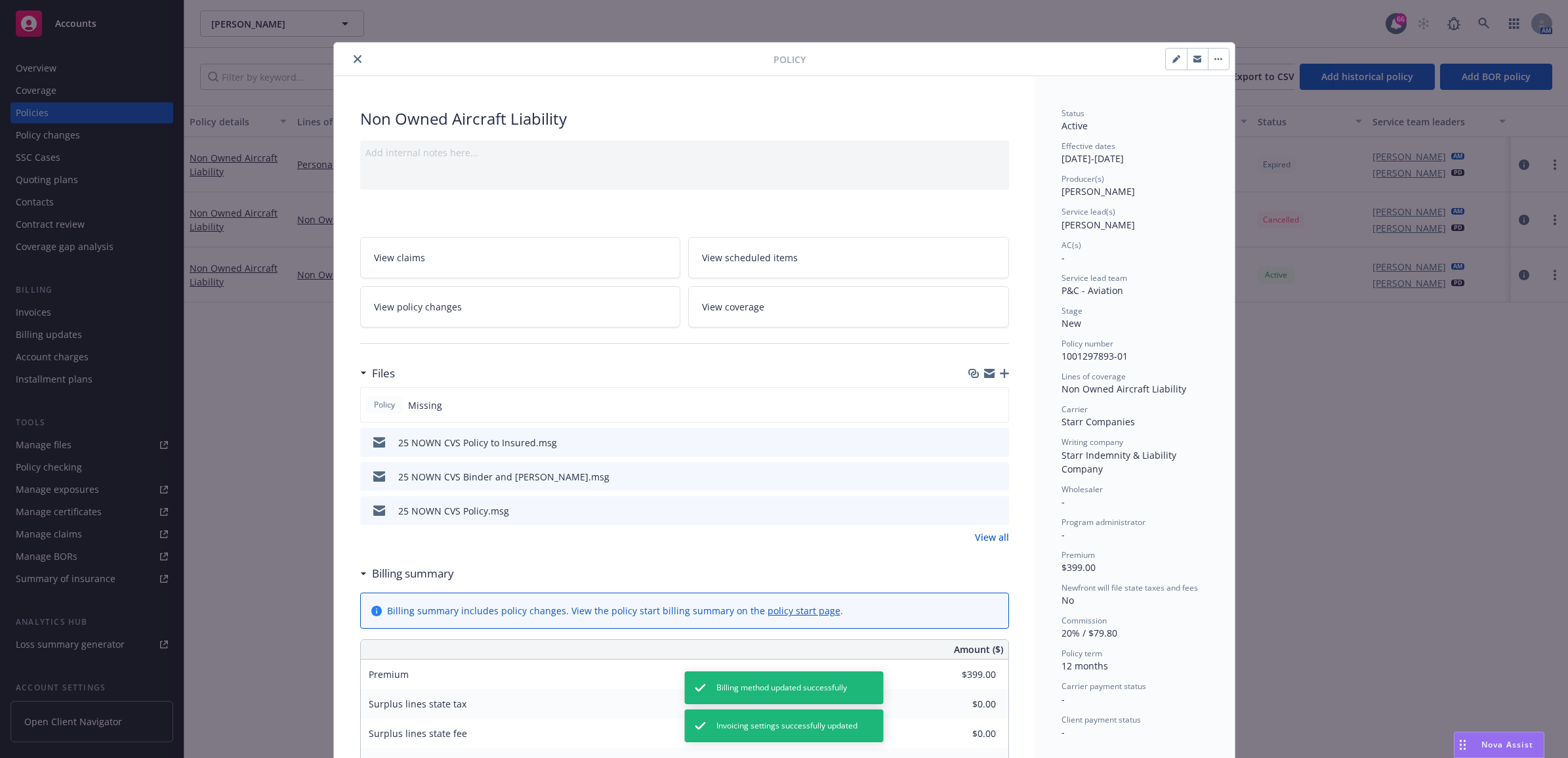
click at [354, 62] on icon "close" at bounding box center [358, 59] width 8 height 8
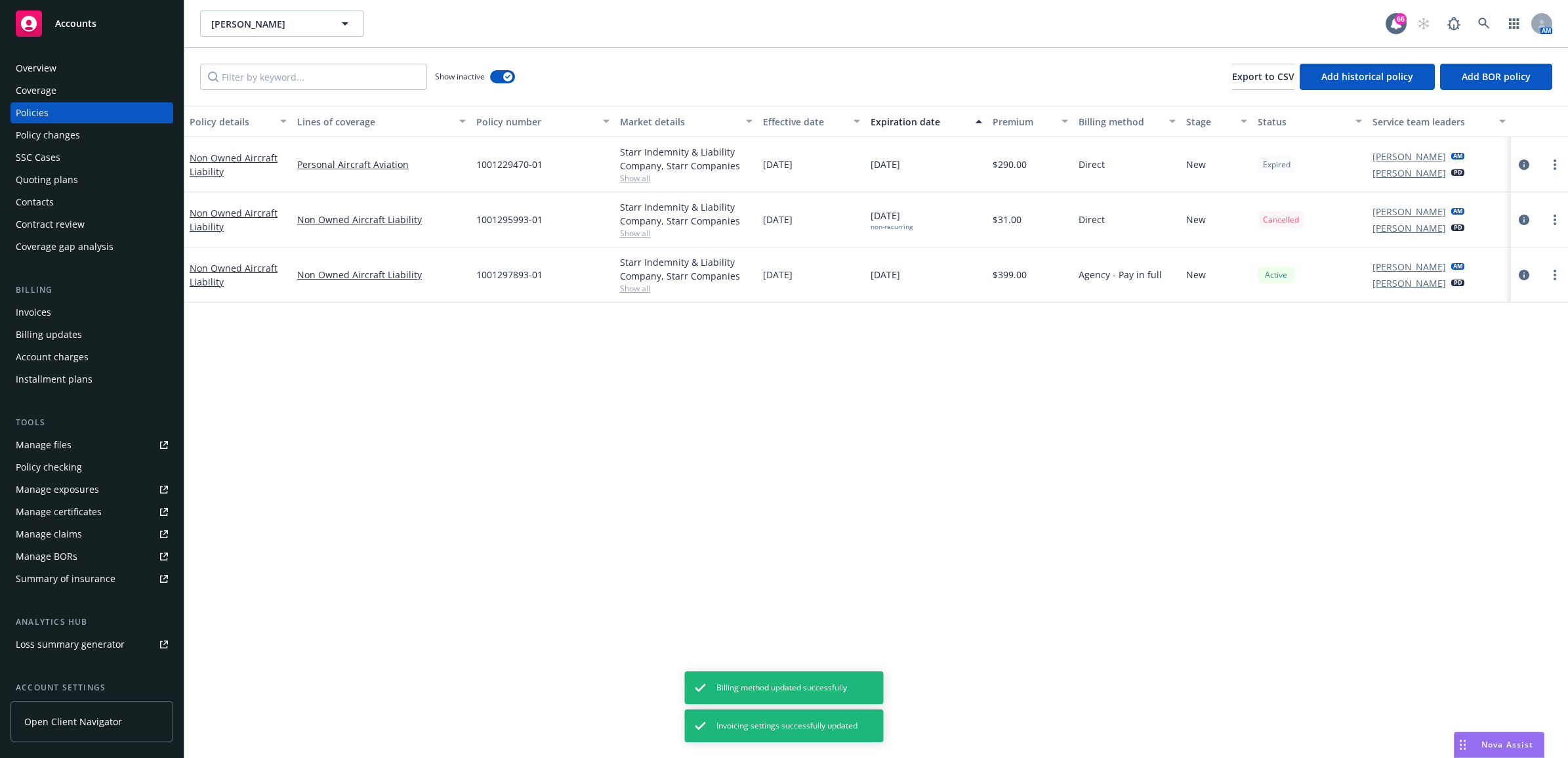
click at [63, 320] on div "Invoices" at bounding box center [92, 312] width 152 height 21
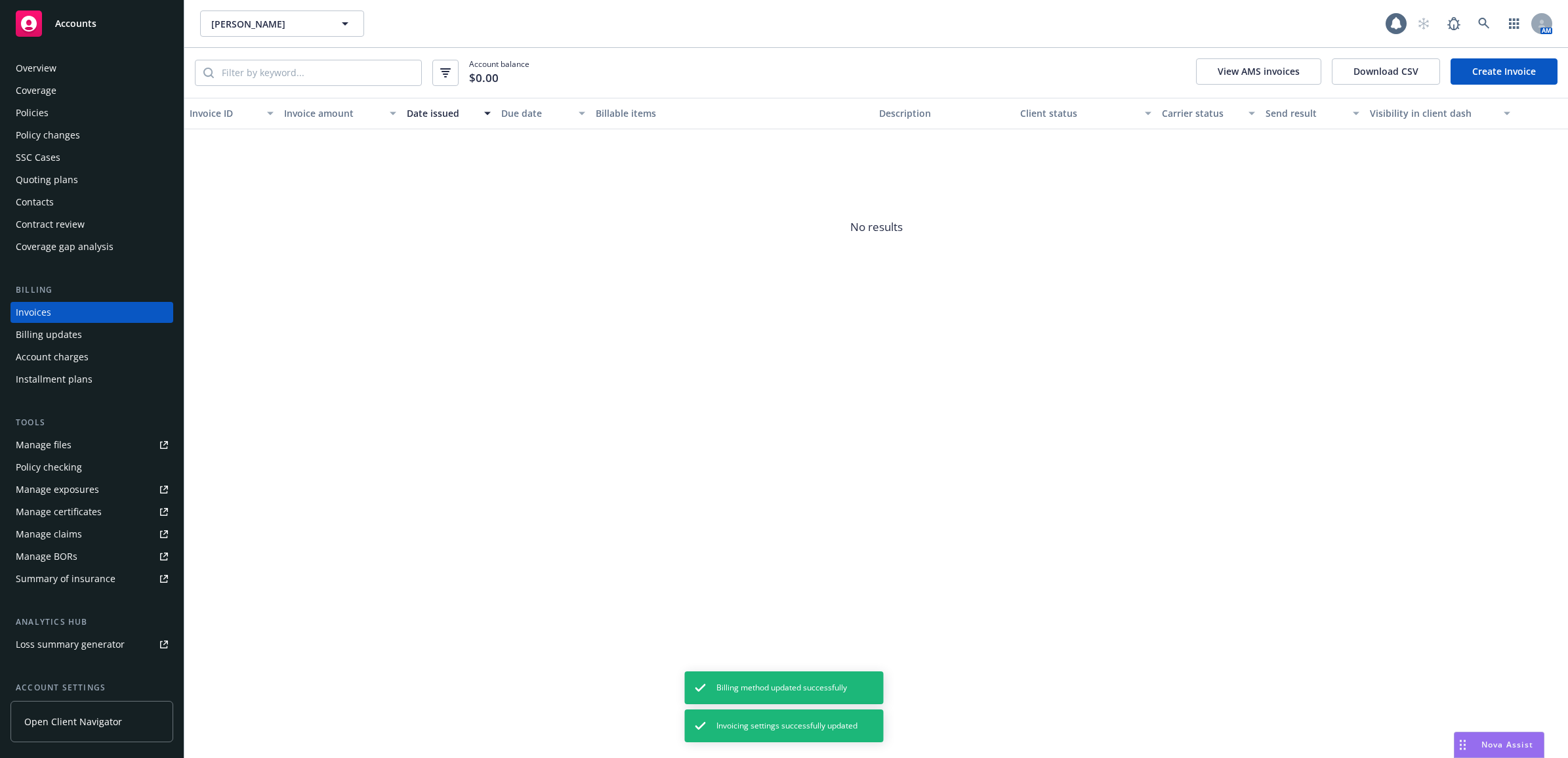
click at [1540, 72] on link "Create Invoice" at bounding box center [1504, 71] width 107 height 26
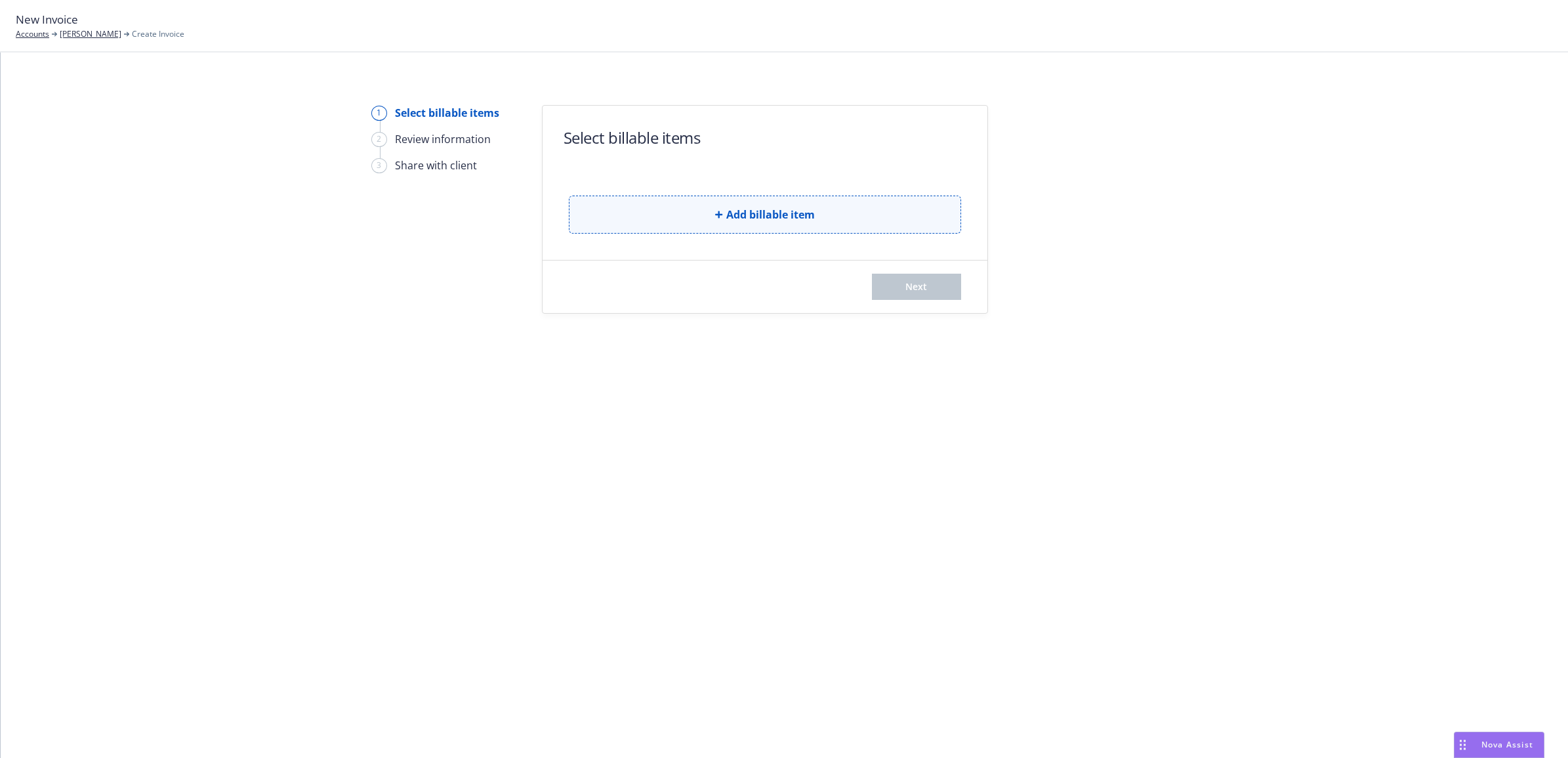
click at [771, 220] on span "Add billable item" at bounding box center [770, 215] width 89 height 16
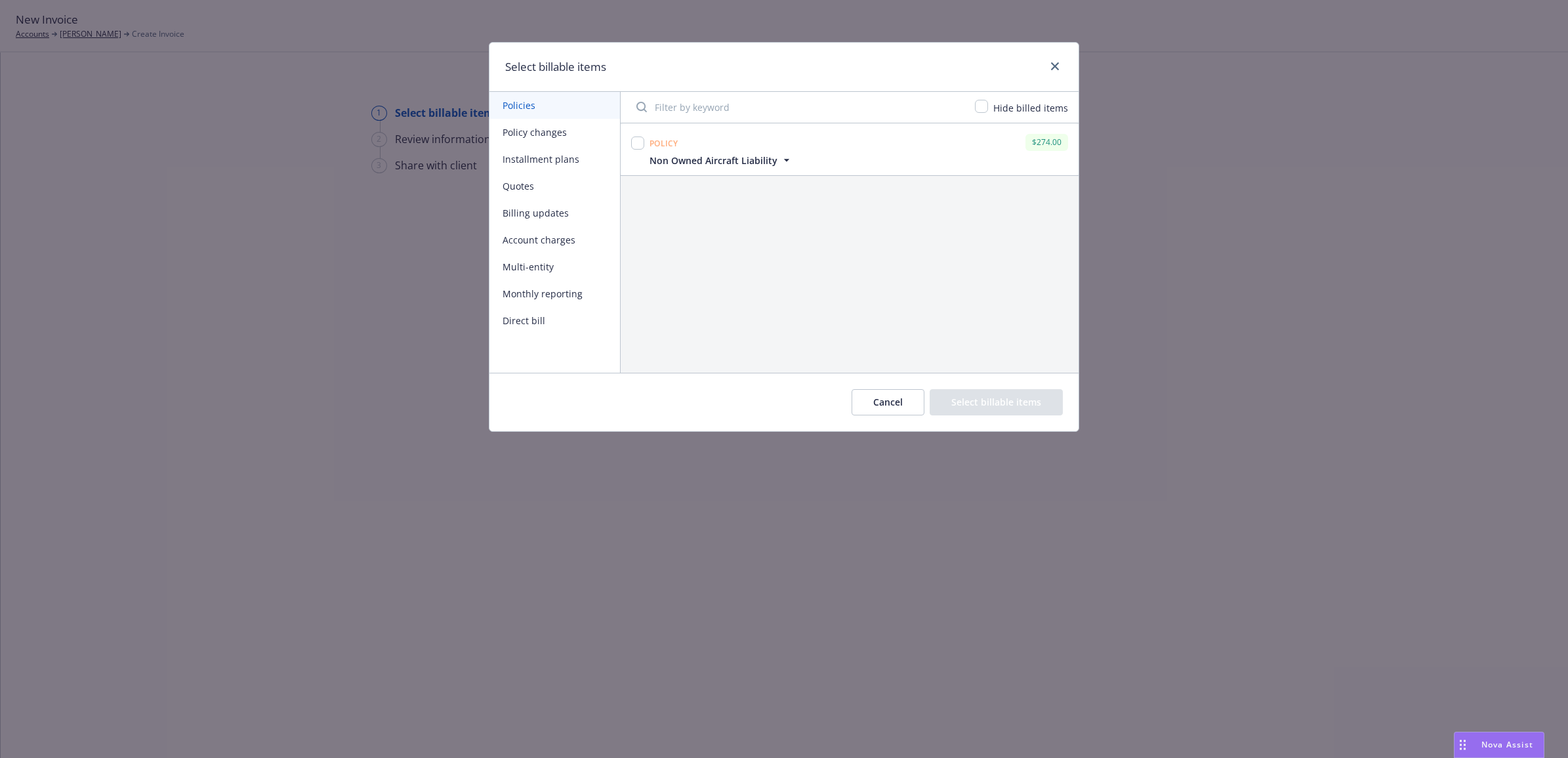
click at [522, 133] on button "Policy changes" at bounding box center [555, 132] width 131 height 27
click at [1054, 70] on link "close" at bounding box center [1055, 66] width 16 height 16
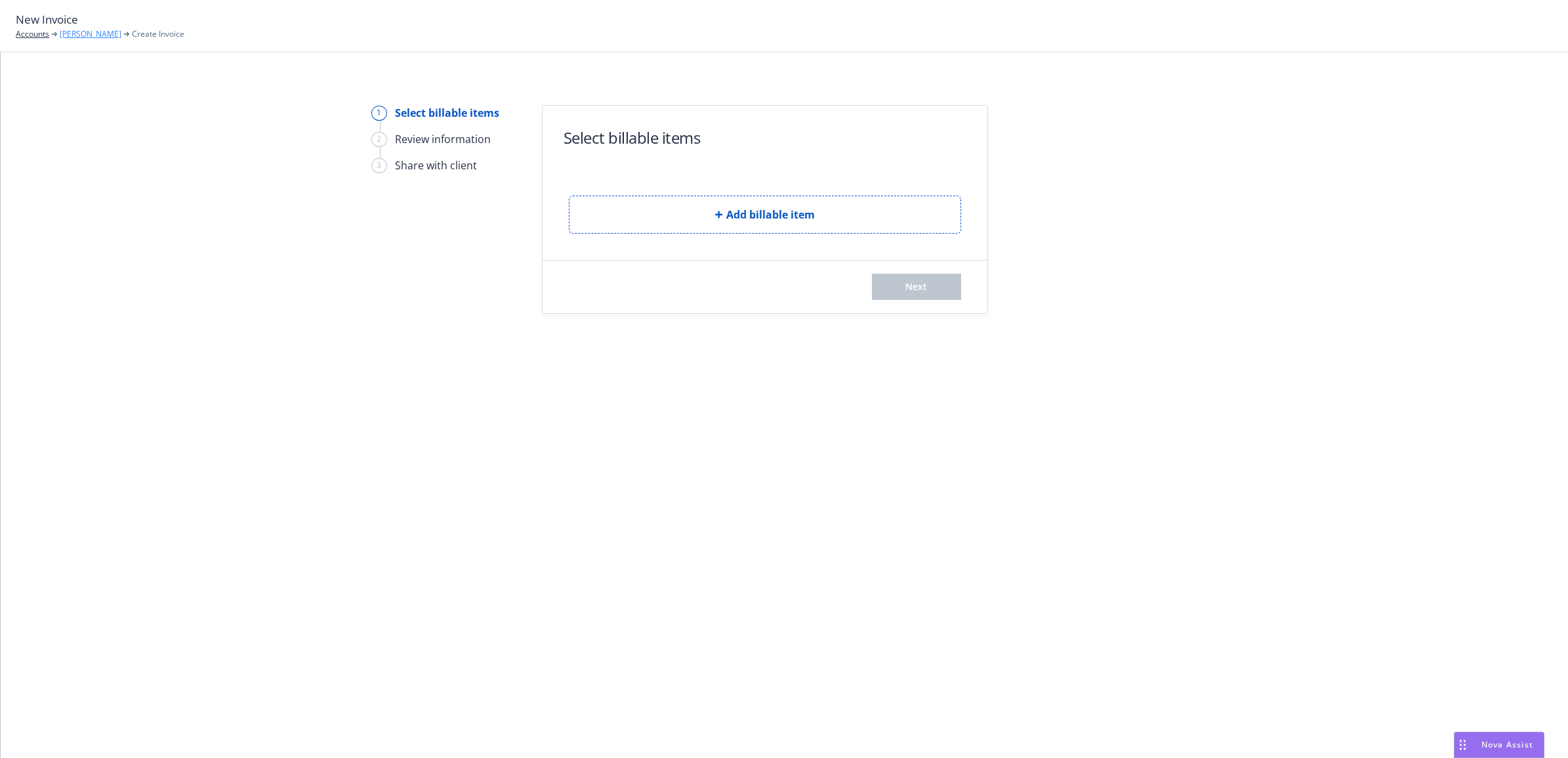
click at [85, 35] on link "[PERSON_NAME]" at bounding box center [91, 34] width 62 height 12
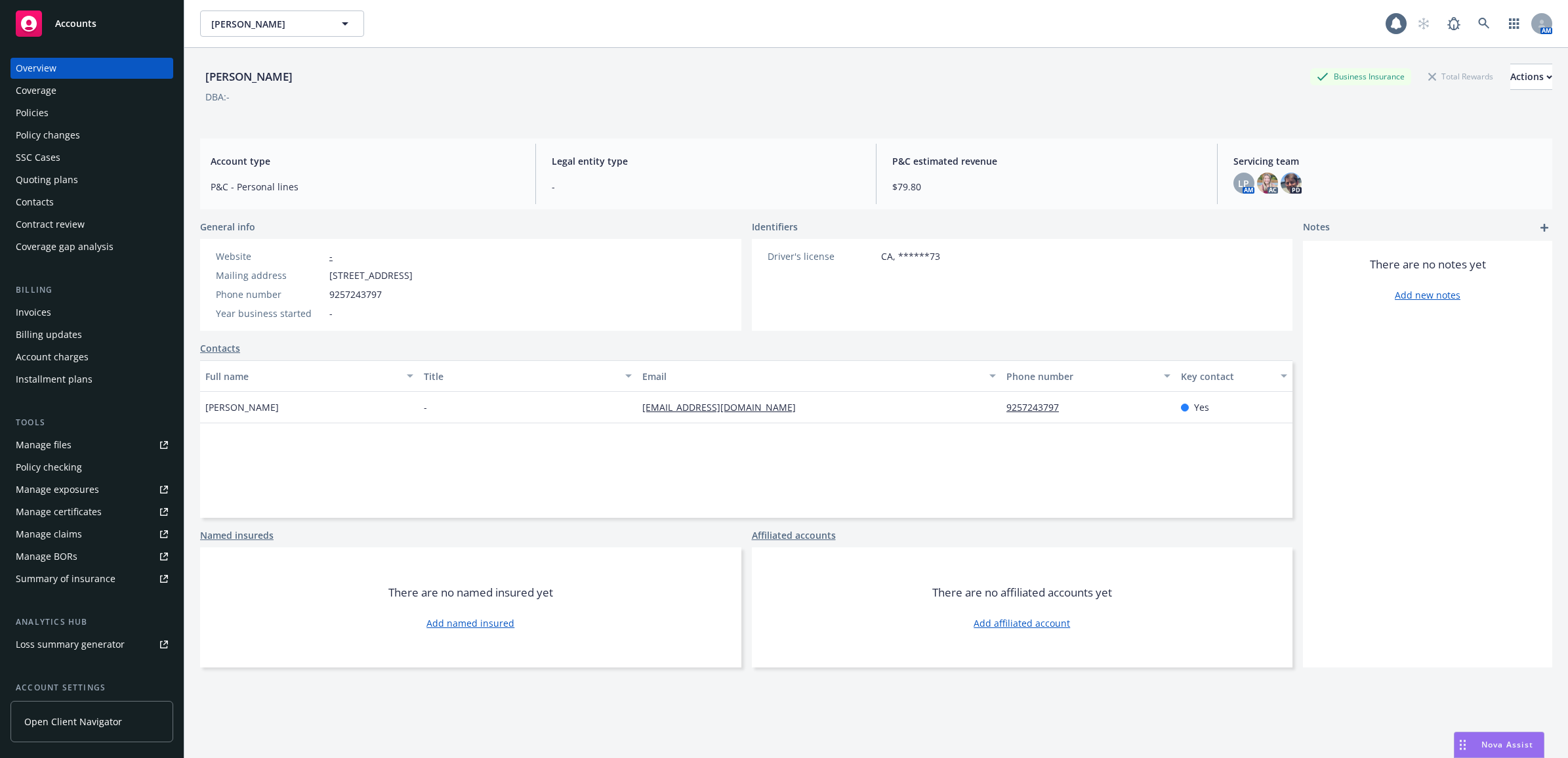
click at [64, 130] on div "Policy changes" at bounding box center [48, 135] width 64 height 21
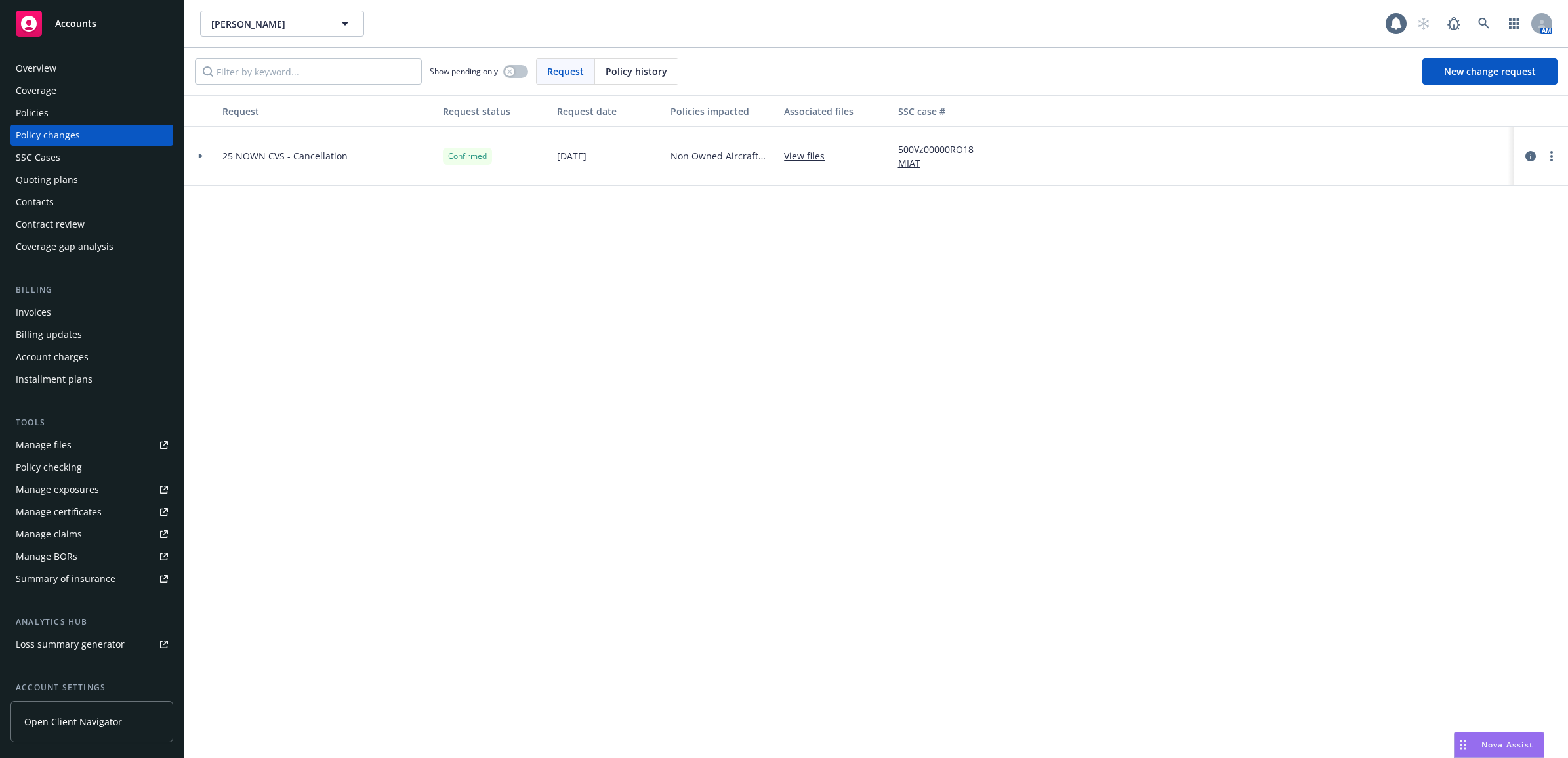
click at [204, 152] on div at bounding box center [200, 156] width 33 height 59
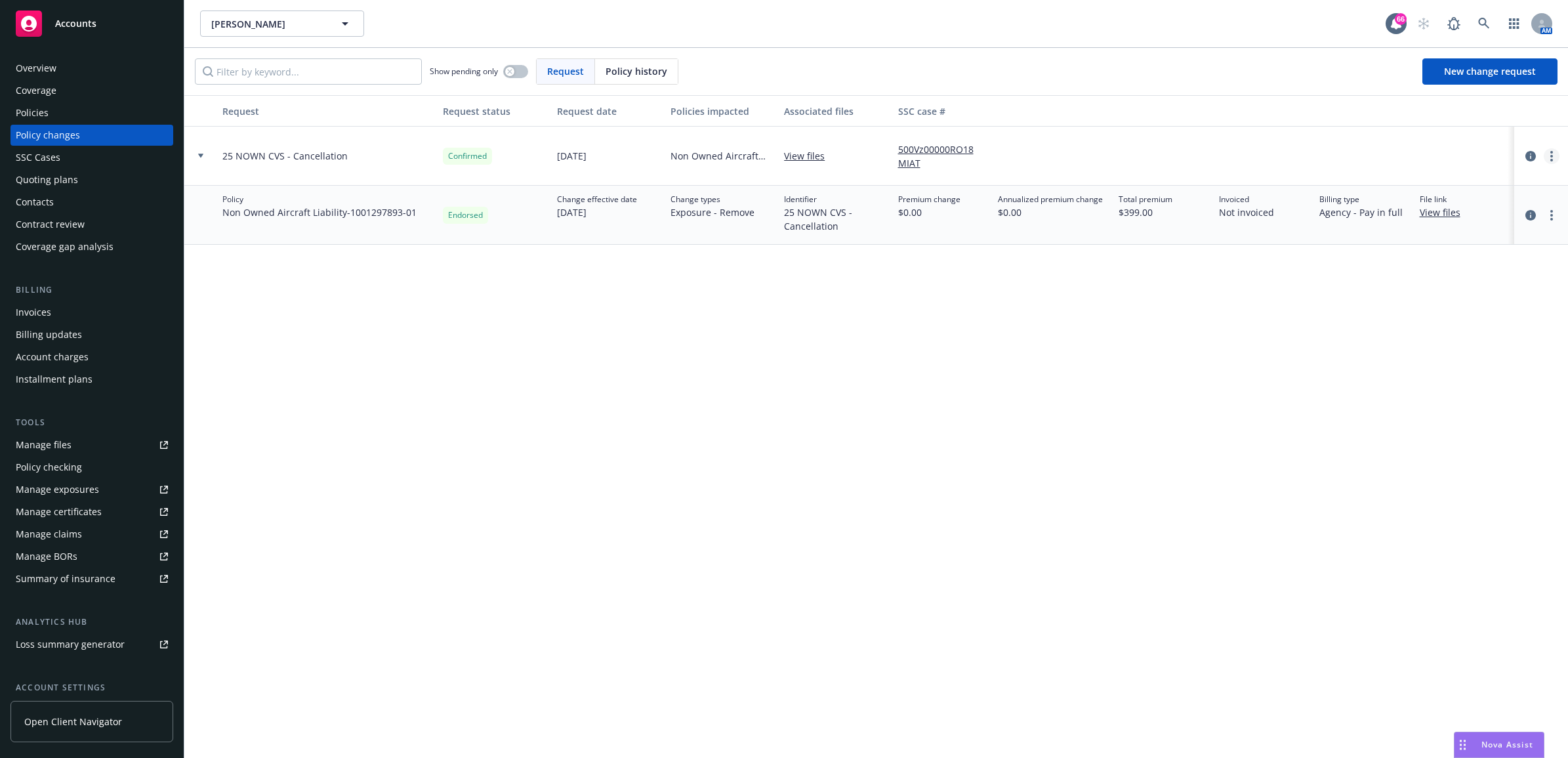
click at [1556, 154] on link "more" at bounding box center [1552, 156] width 16 height 16
click at [1497, 201] on link "Edit request summary" at bounding box center [1447, 209] width 225 height 26
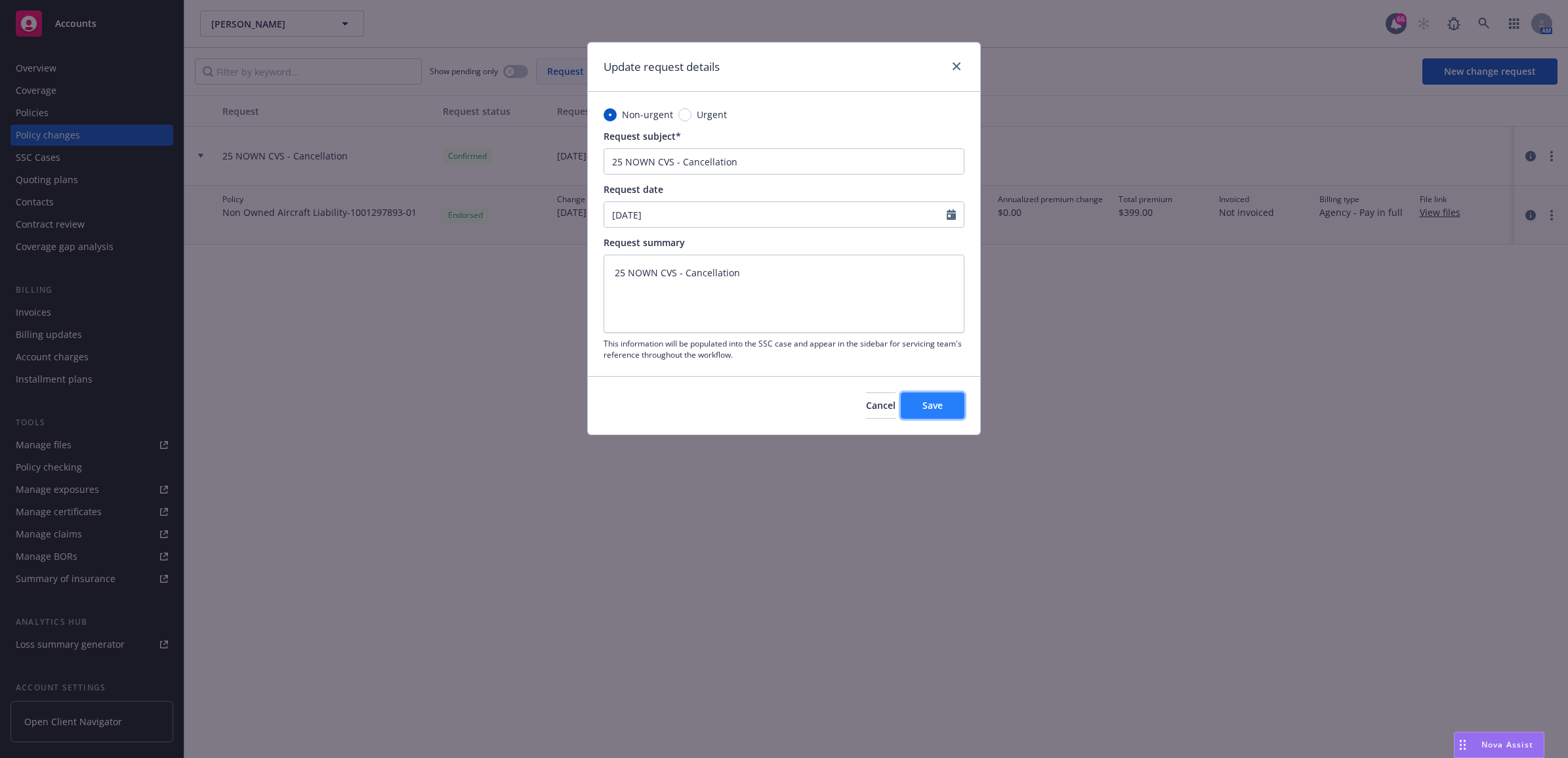
click at [937, 408] on span "Save" at bounding box center [933, 405] width 20 height 12
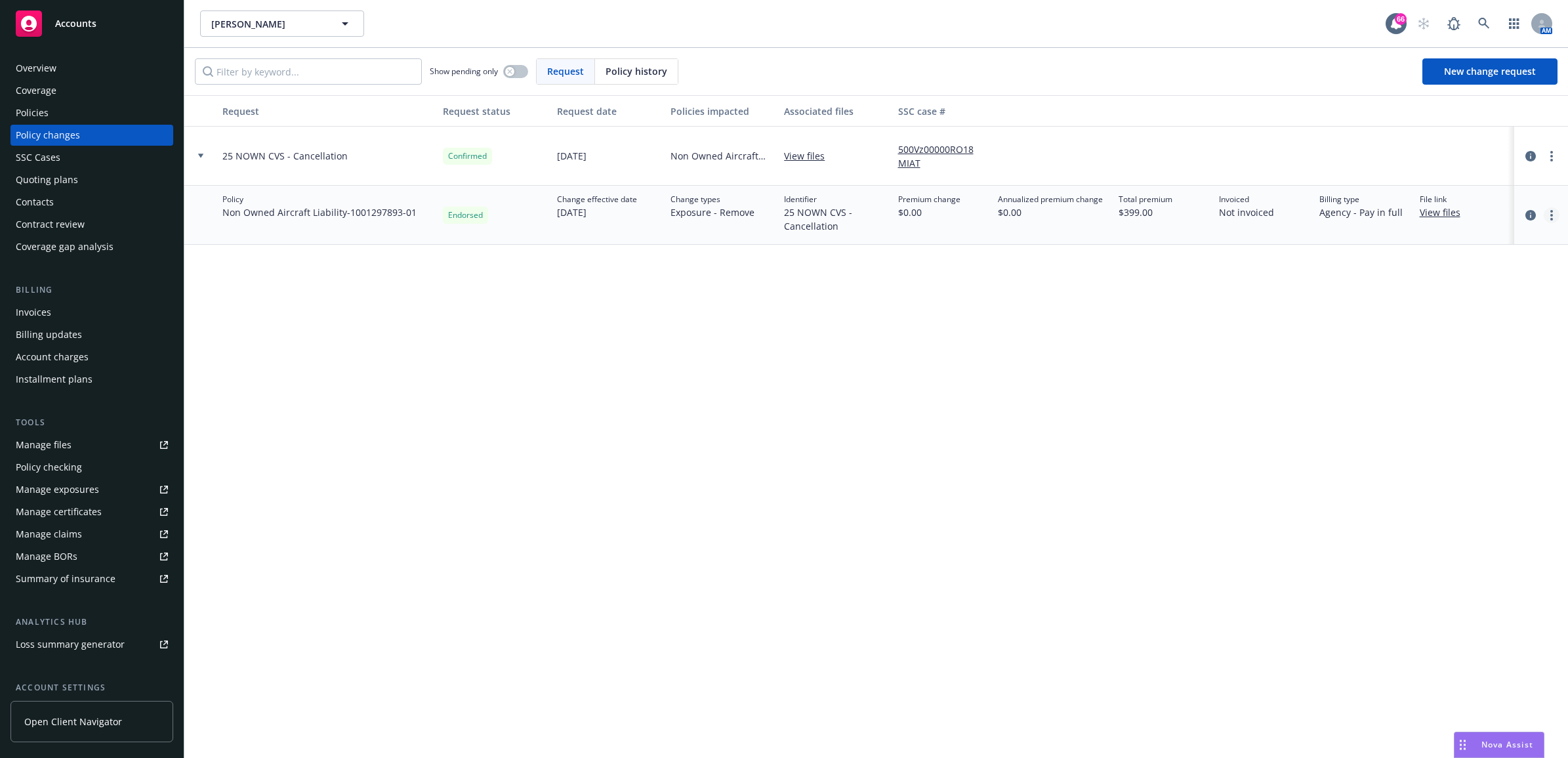
click at [1551, 211] on circle "more" at bounding box center [1552, 211] width 3 height 3
click at [1475, 293] on link "Edit policy change" at bounding box center [1447, 295] width 225 height 26
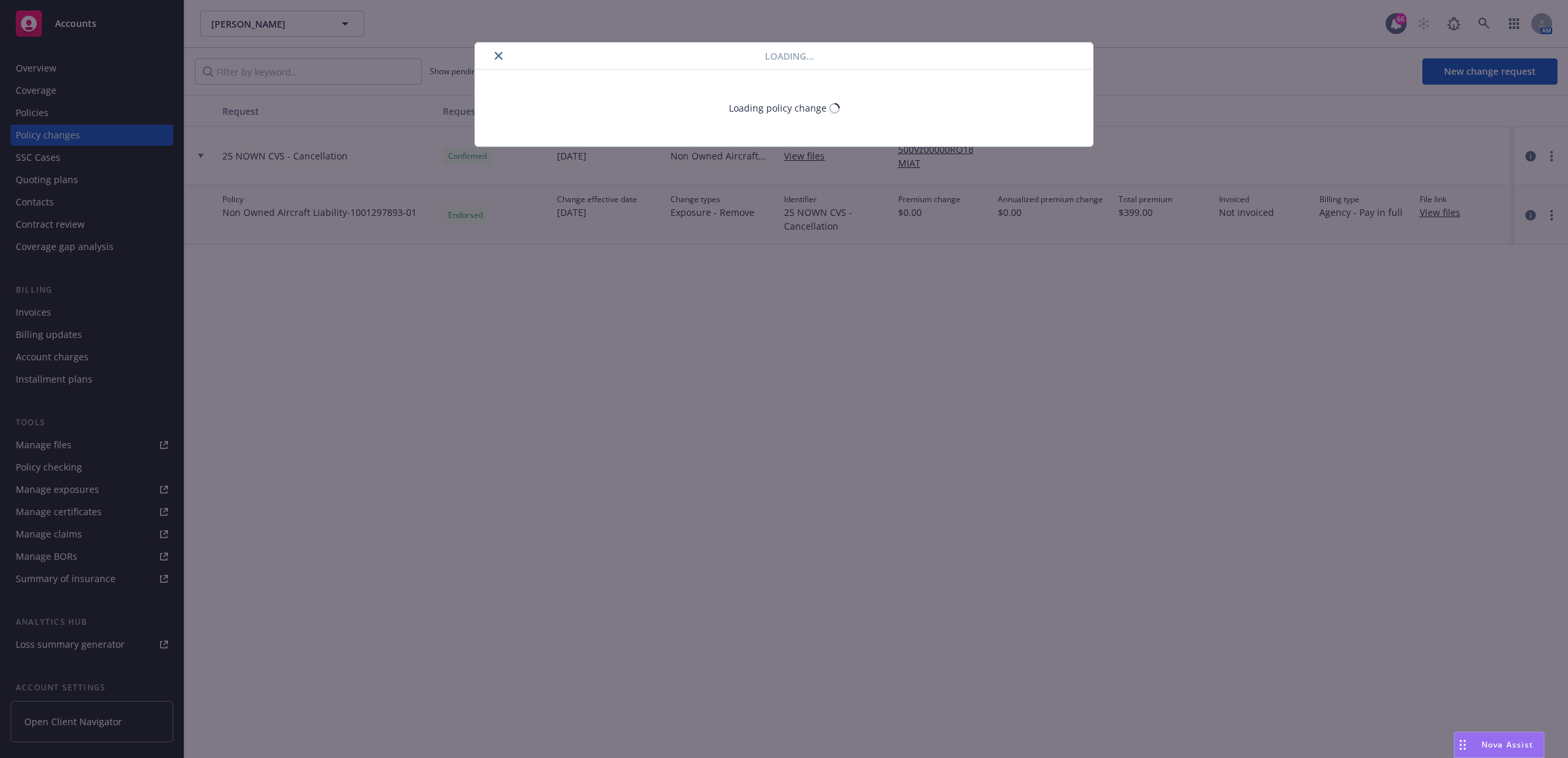
type textarea "x"
select select "ACCEPTED"
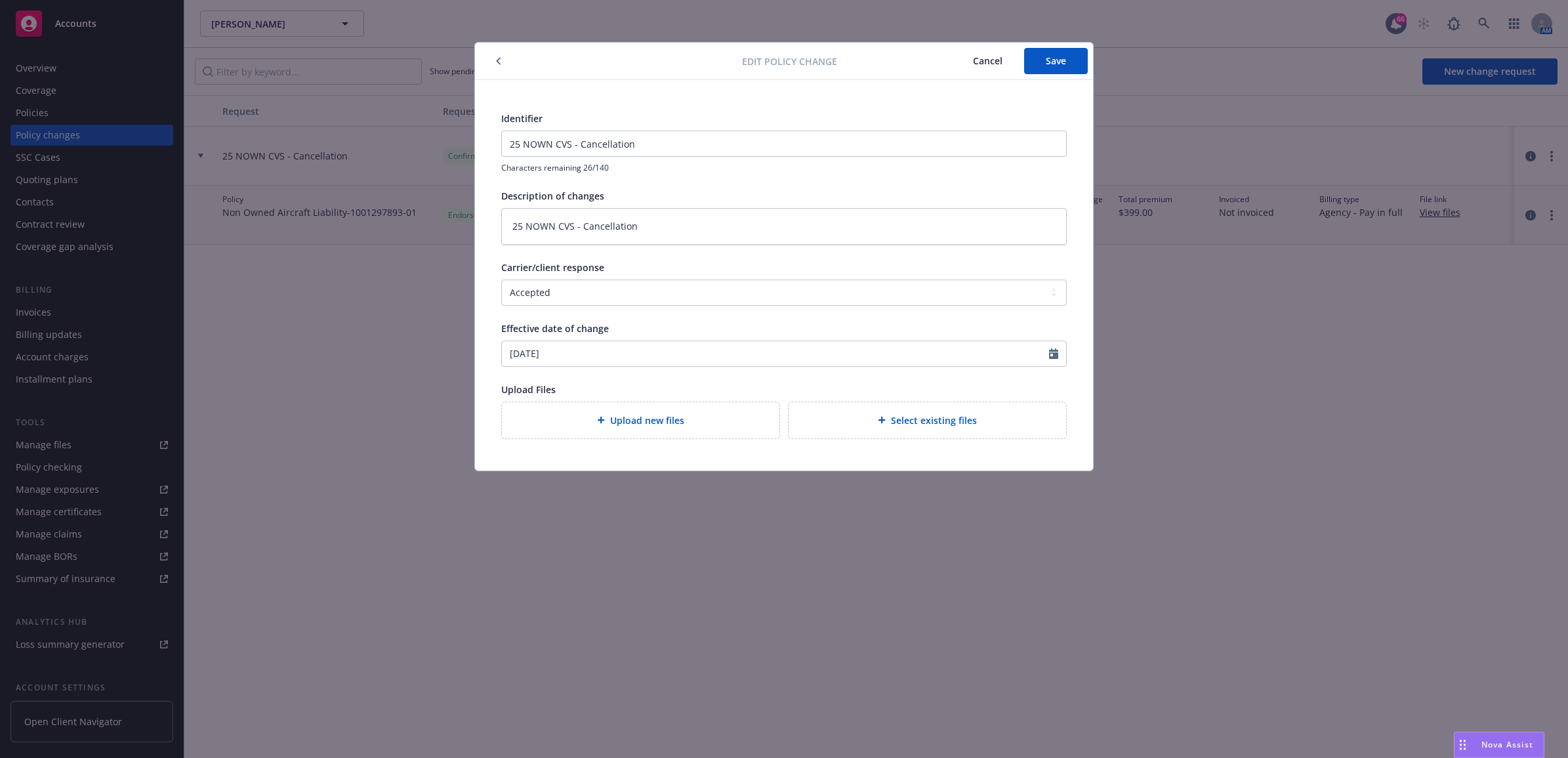
click at [981, 67] on button "Cancel" at bounding box center [988, 61] width 73 height 26
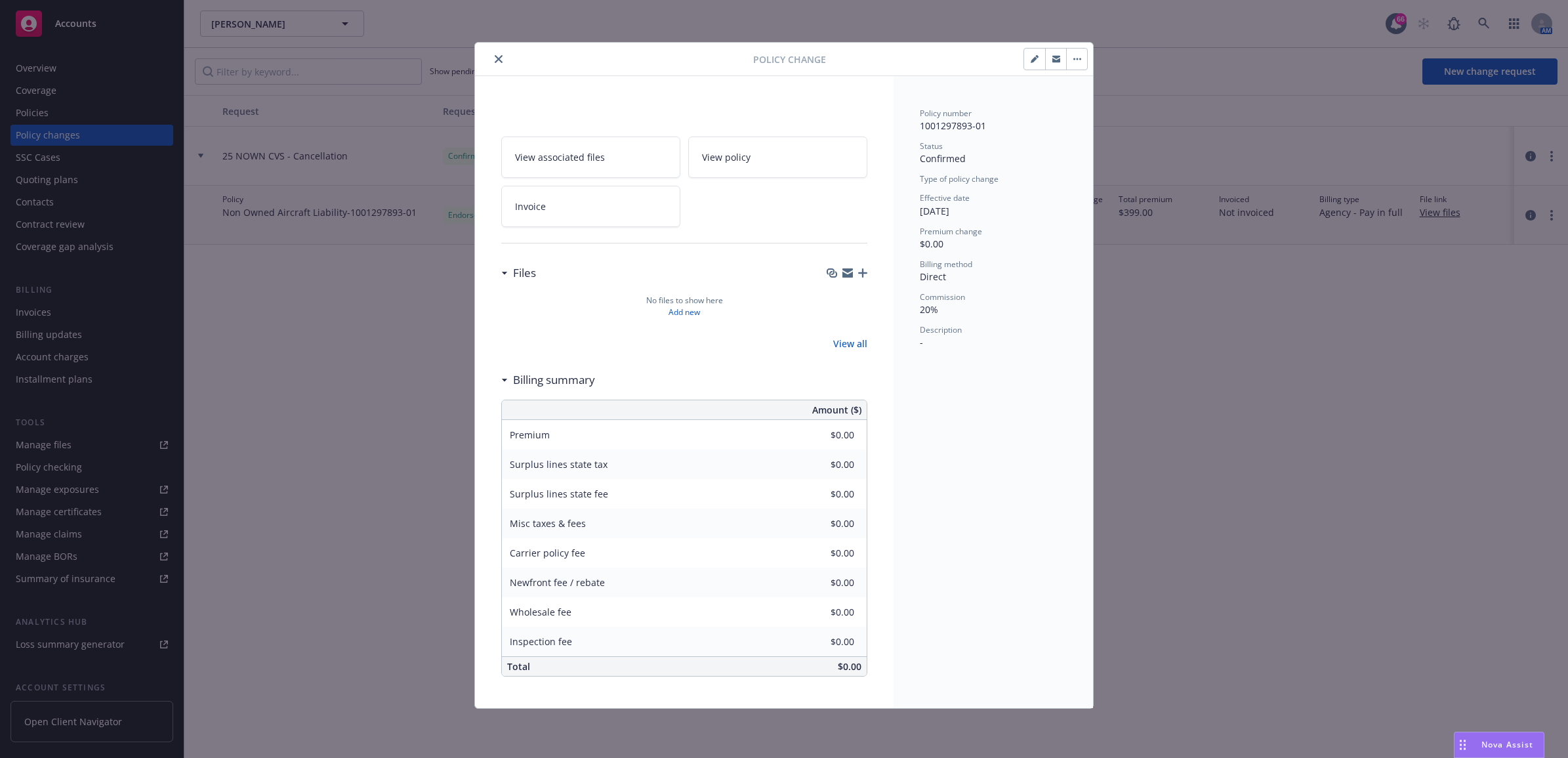
click at [1074, 63] on button "button" at bounding box center [1076, 59] width 21 height 21
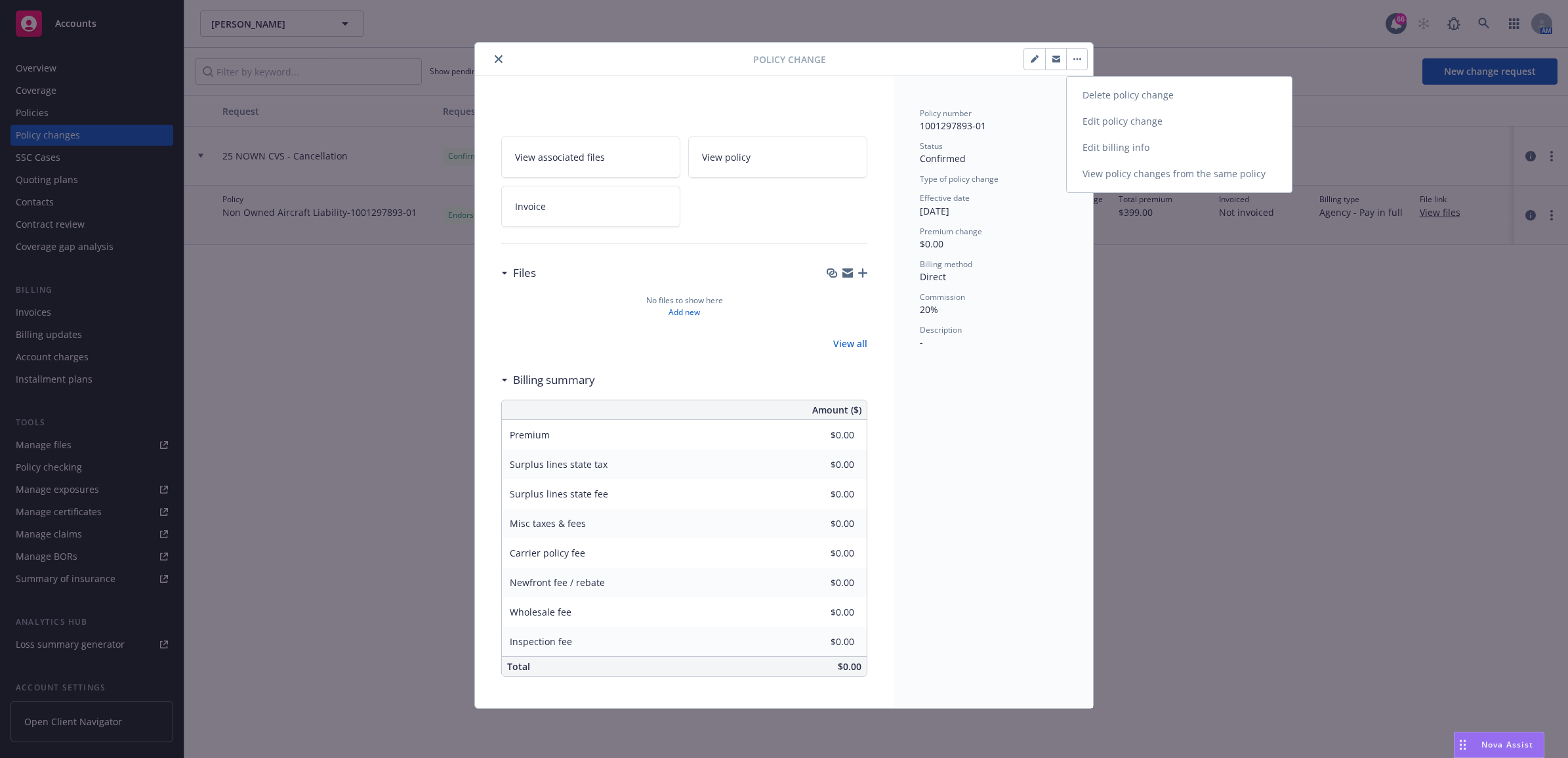
click at [1110, 122] on link "Edit policy change" at bounding box center [1179, 121] width 225 height 26
type textarea "x"
select select "ACCEPTED"
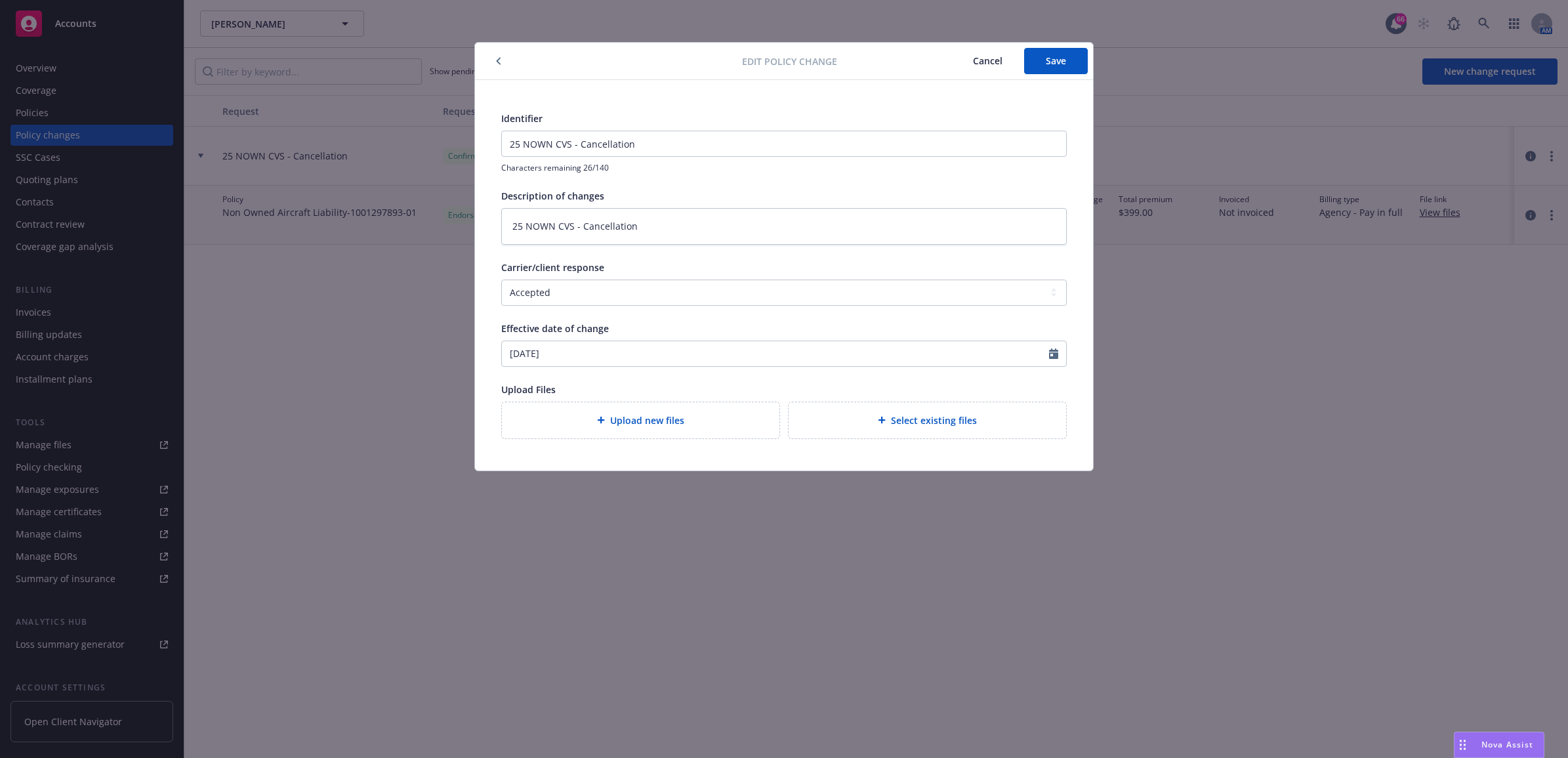
click at [971, 64] on button "Cancel" at bounding box center [988, 61] width 73 height 26
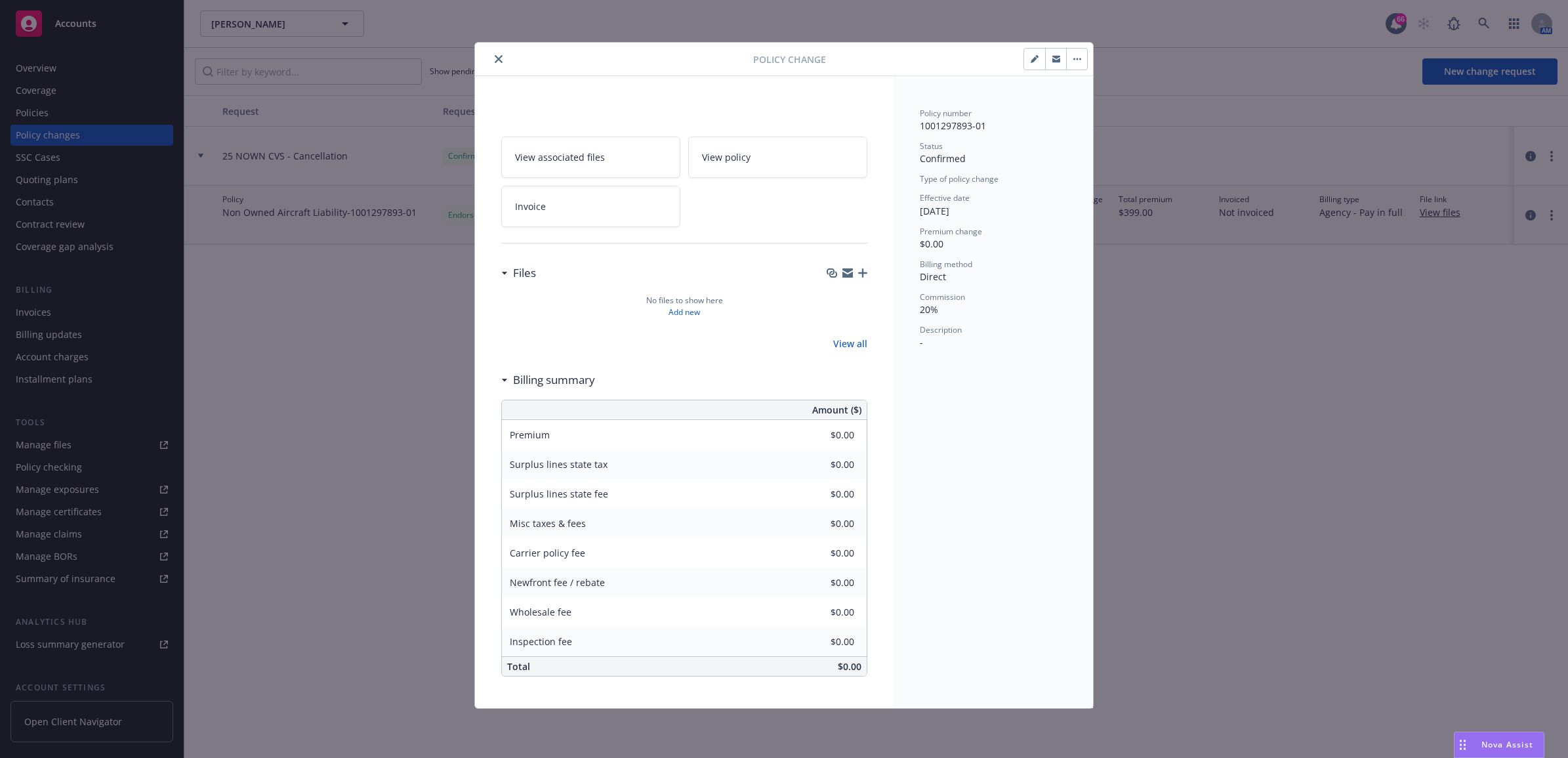
click at [495, 60] on icon "close" at bounding box center [499, 59] width 8 height 8
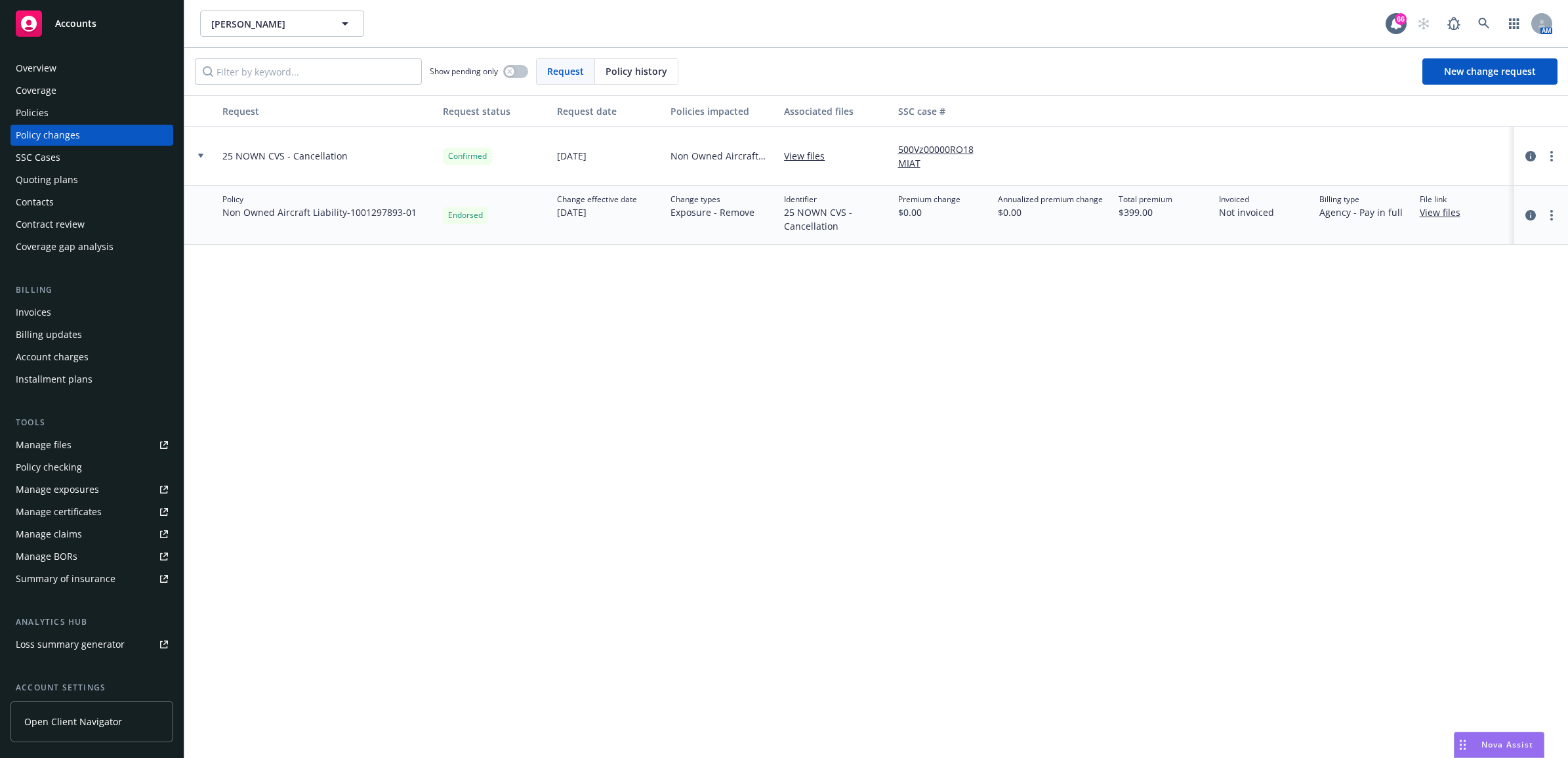
click at [89, 112] on div "Policies" at bounding box center [92, 112] width 152 height 21
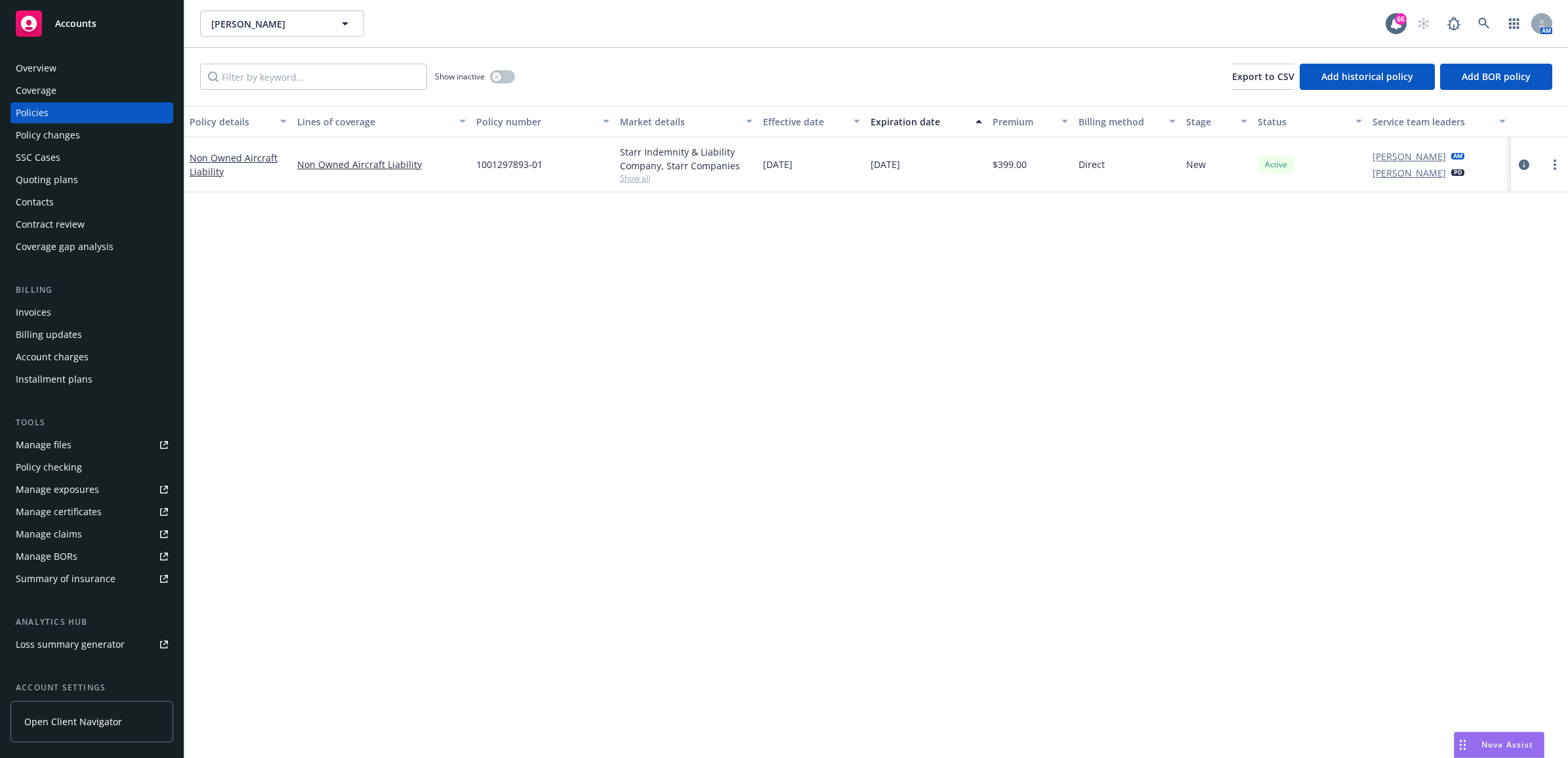
click at [79, 135] on div "Policy changes" at bounding box center [92, 135] width 152 height 21
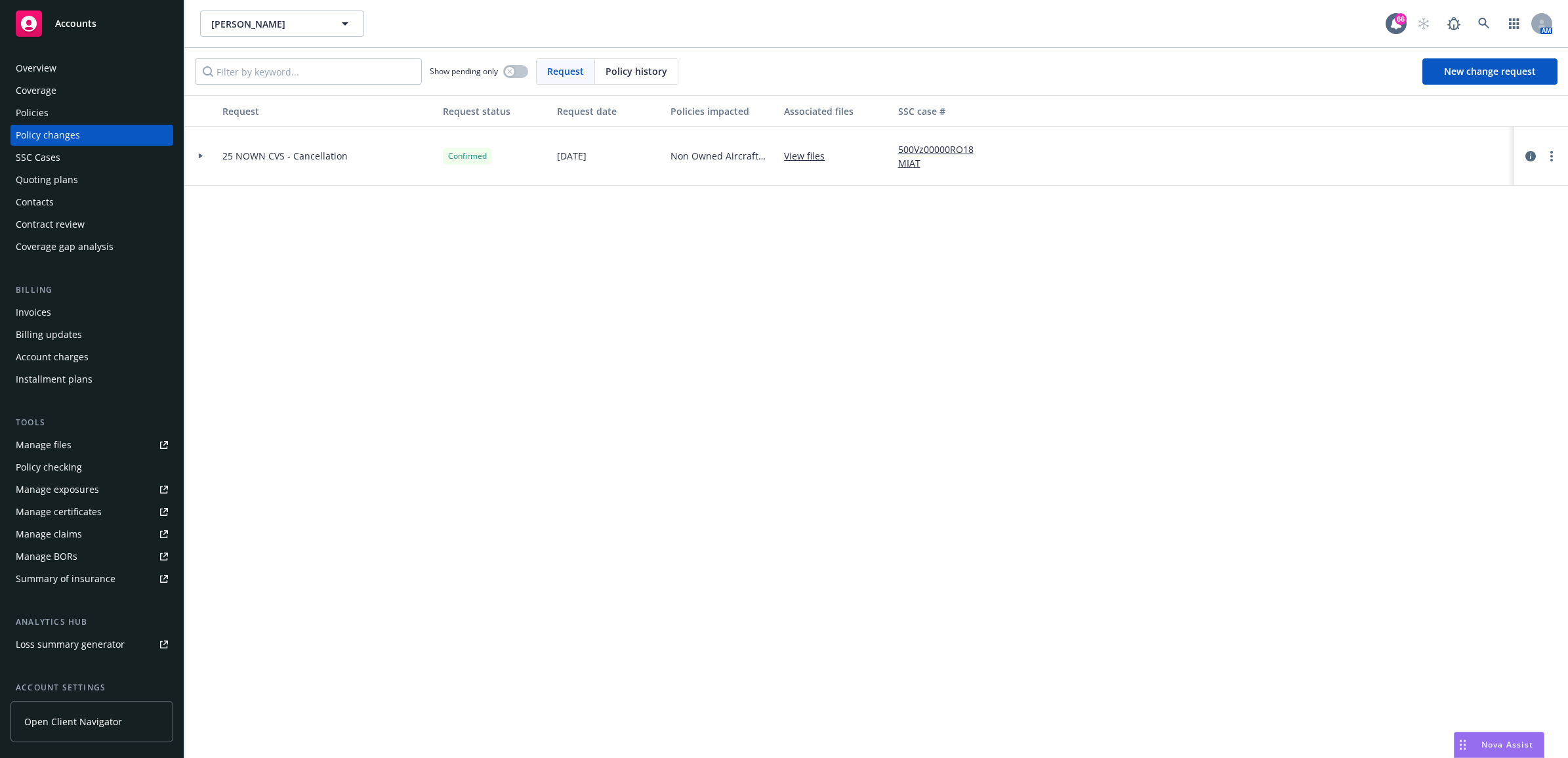
click at [119, 112] on div "Policies" at bounding box center [92, 112] width 152 height 21
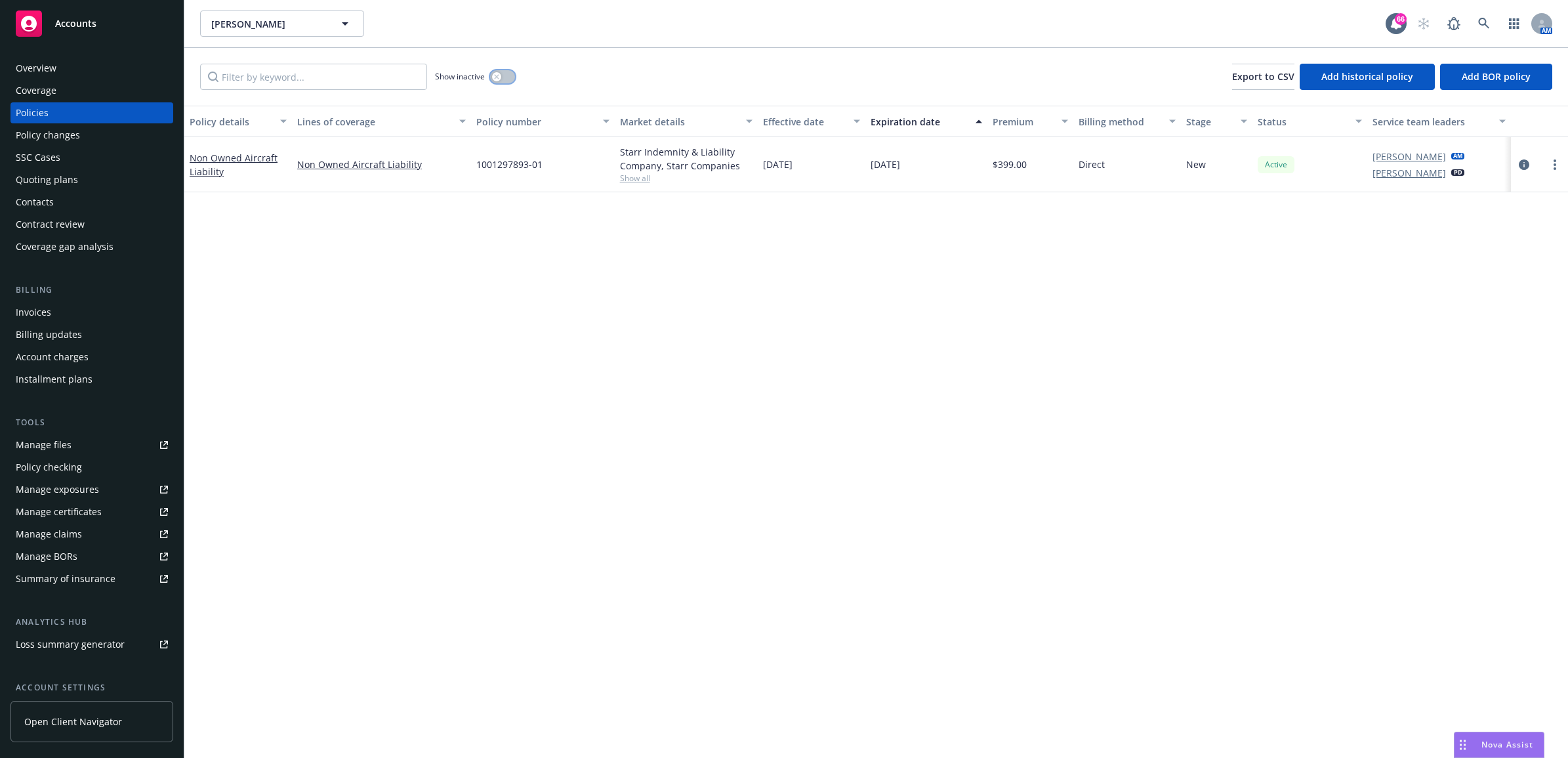
click at [497, 74] on icon "button" at bounding box center [496, 76] width 5 height 5
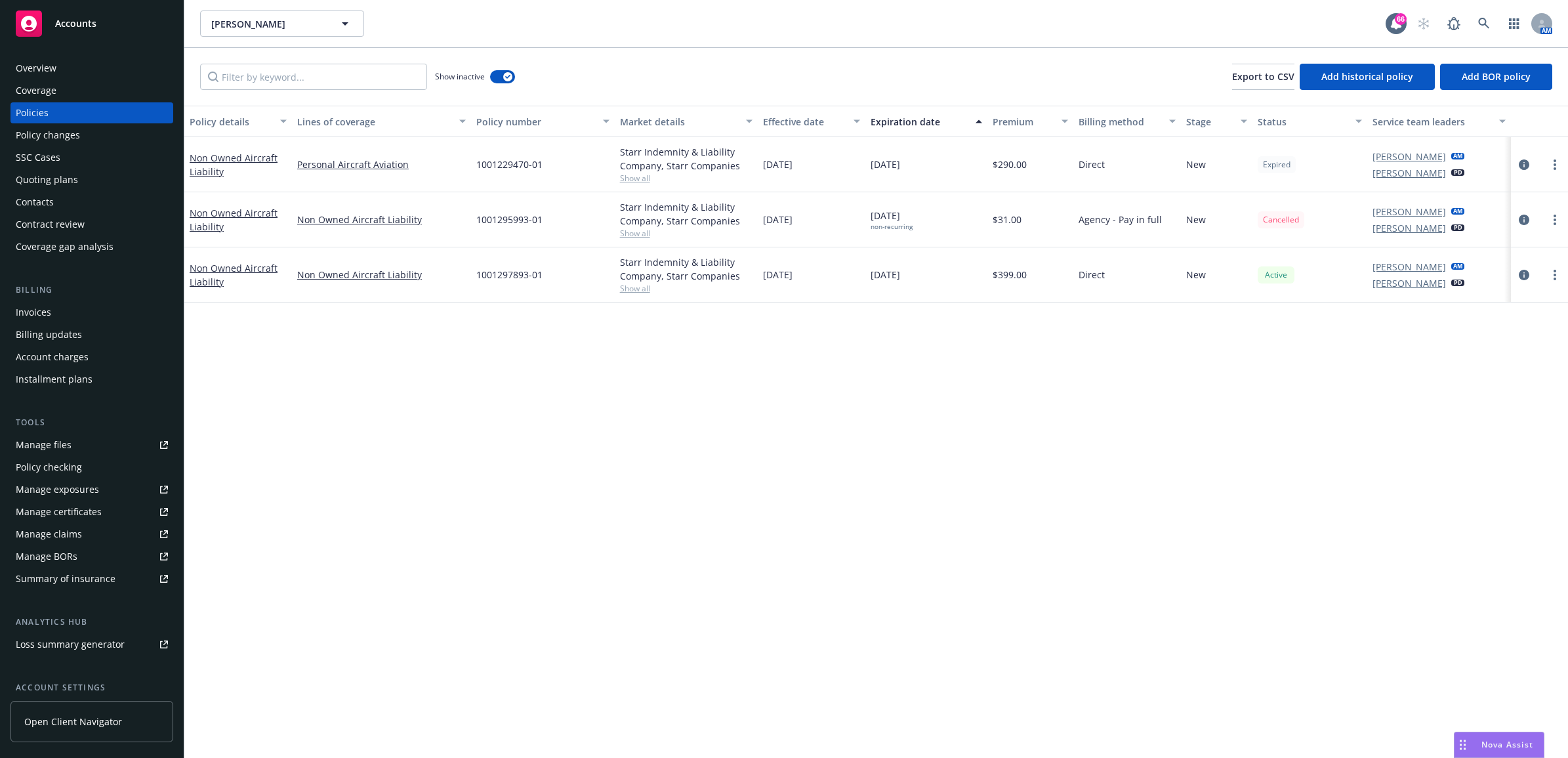
click at [100, 130] on div "Policy changes" at bounding box center [92, 135] width 152 height 21
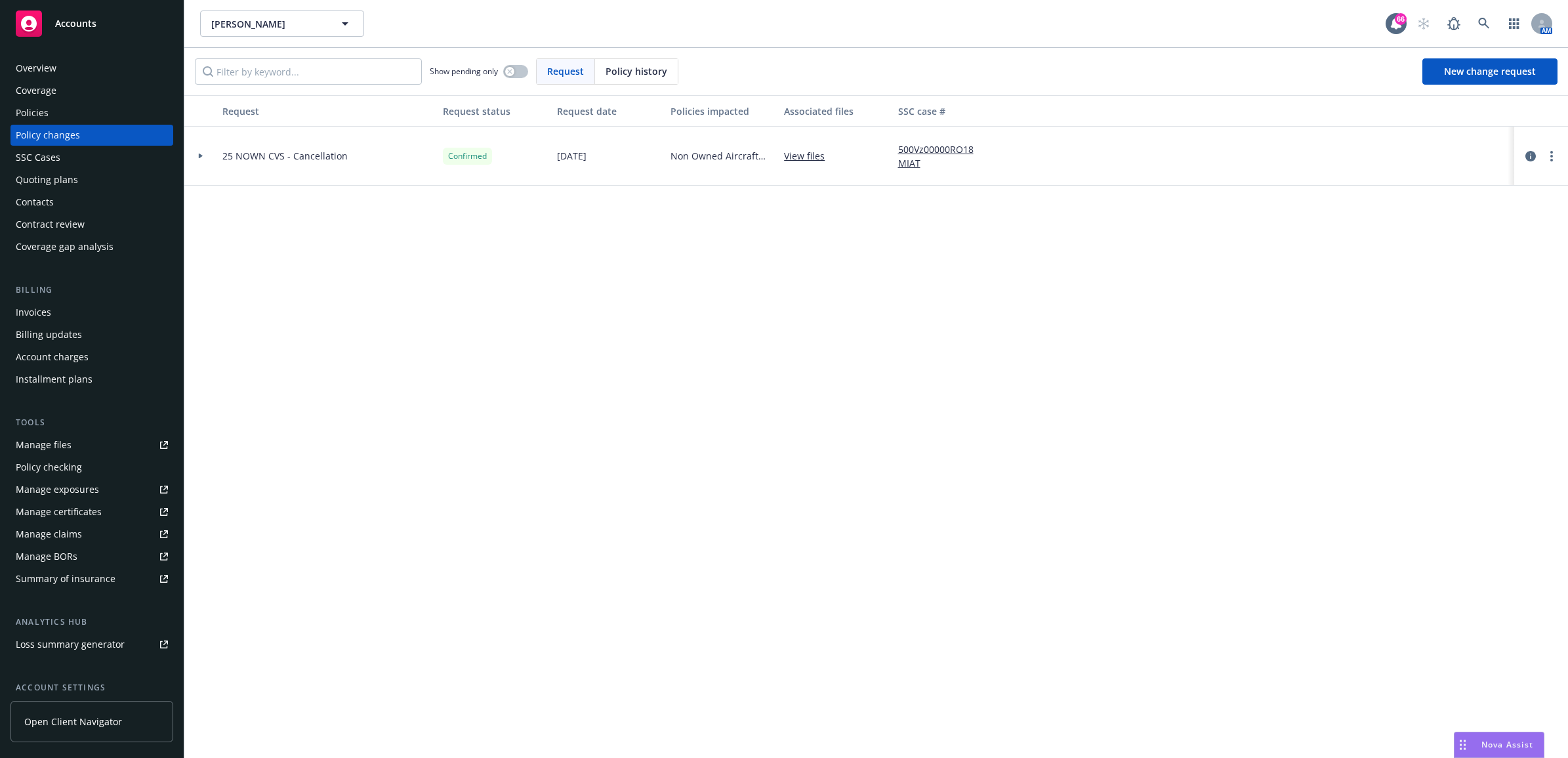
click at [100, 114] on div "Policies" at bounding box center [92, 112] width 152 height 21
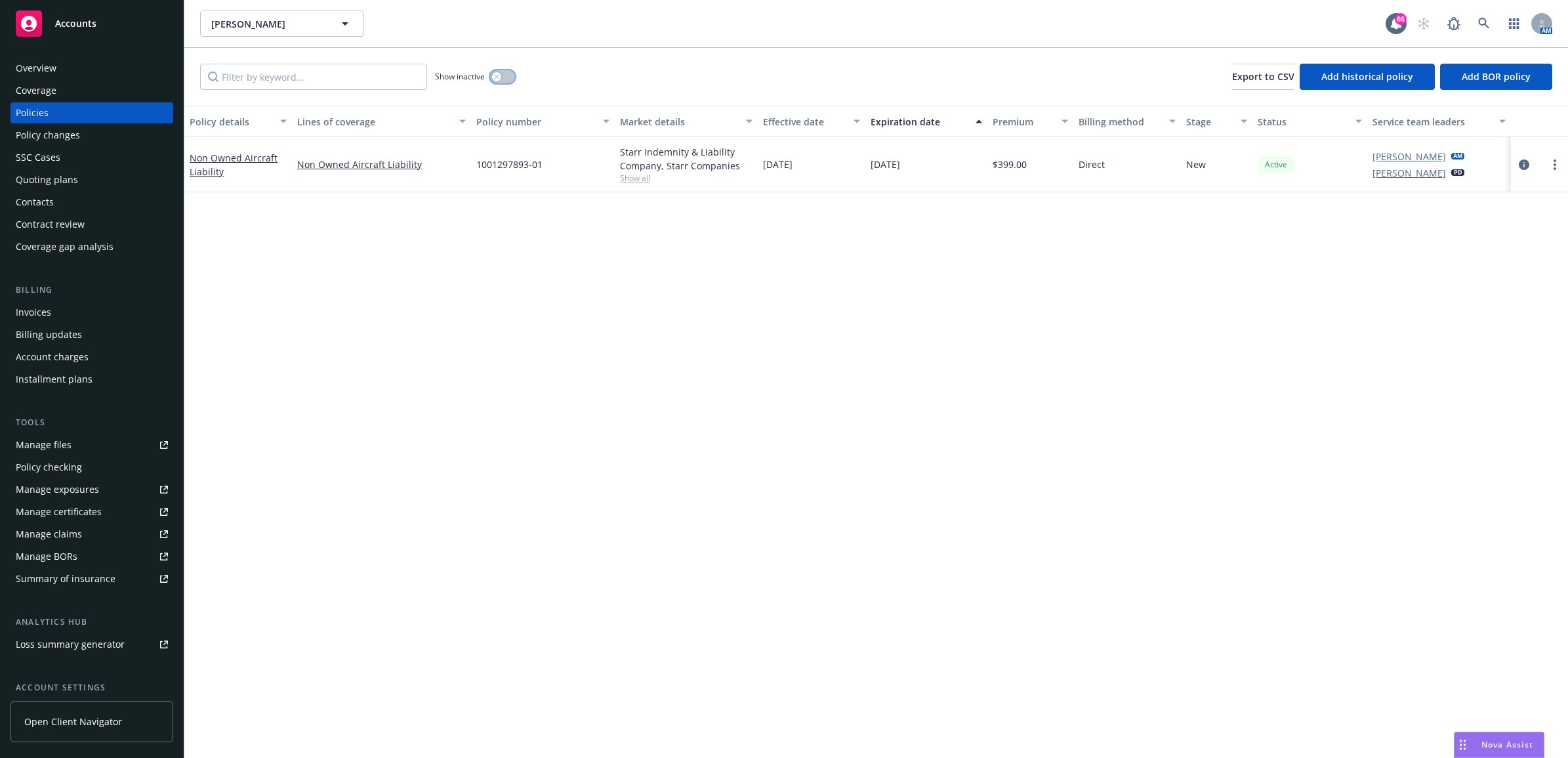
click at [509, 77] on button "button" at bounding box center [502, 76] width 25 height 13
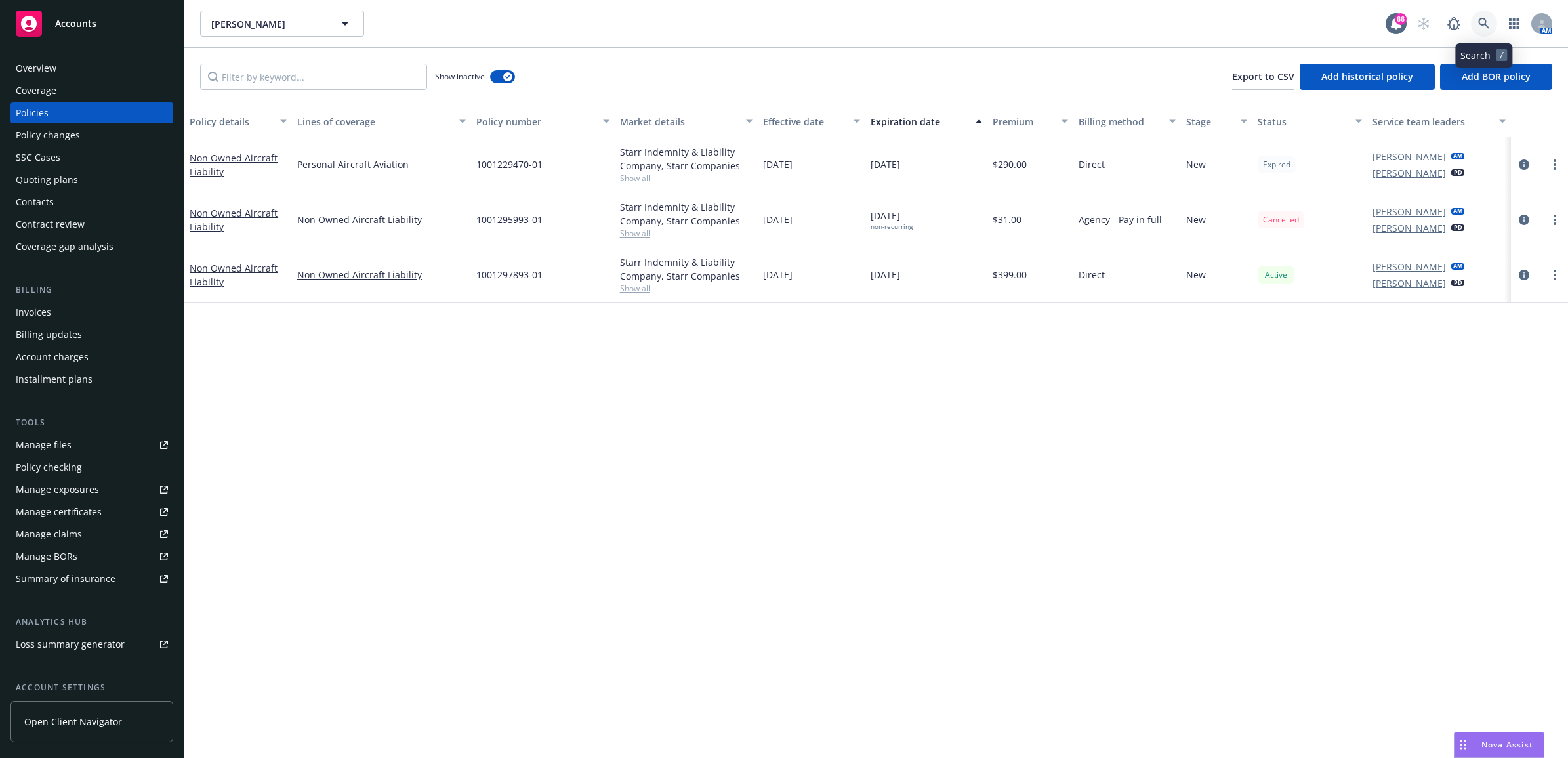
click at [1479, 28] on icon at bounding box center [1485, 24] width 12 height 12
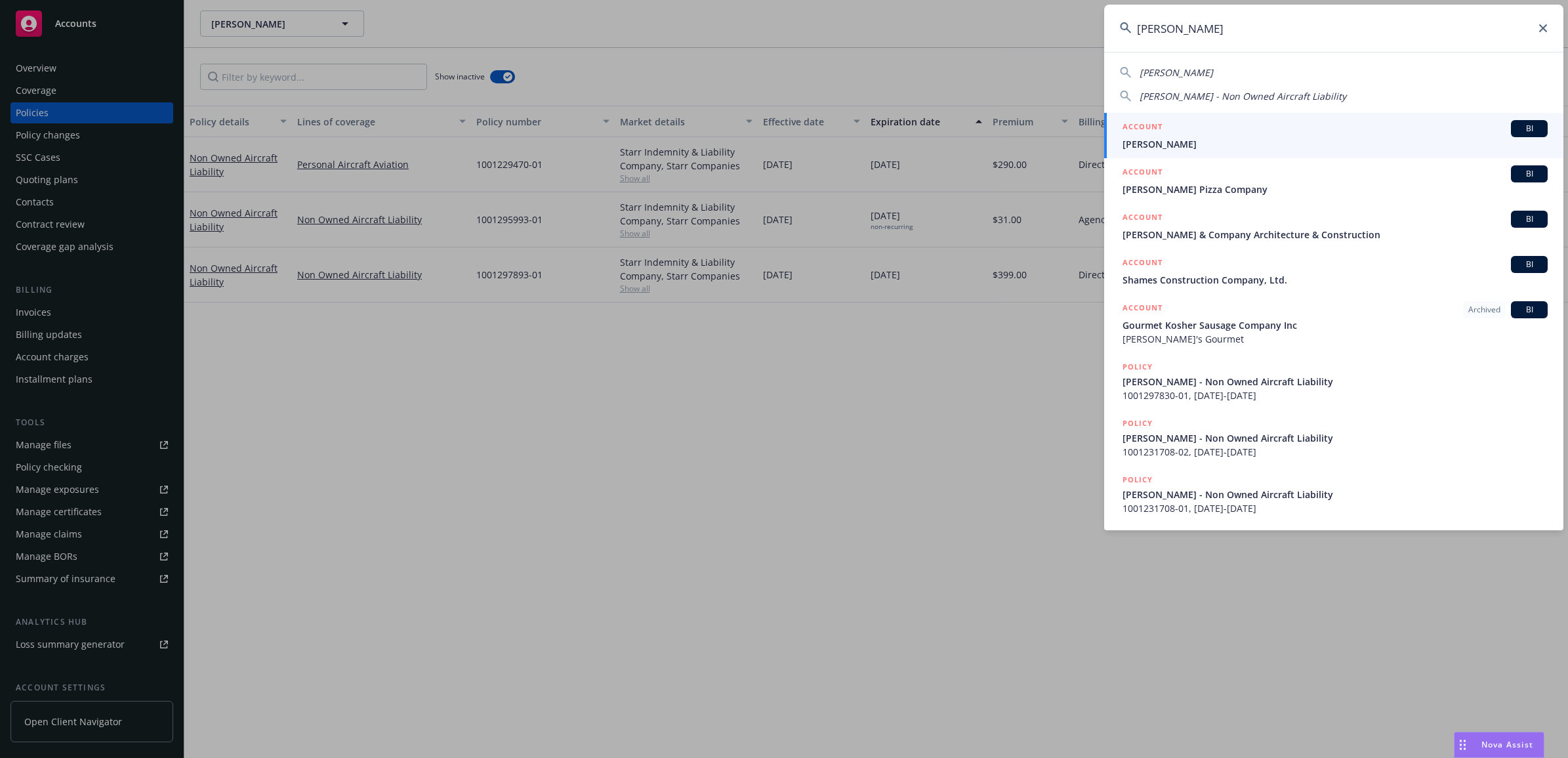
type input "seamus coonan"
click at [1192, 138] on span "Seamus Coonan" at bounding box center [1335, 144] width 425 height 14
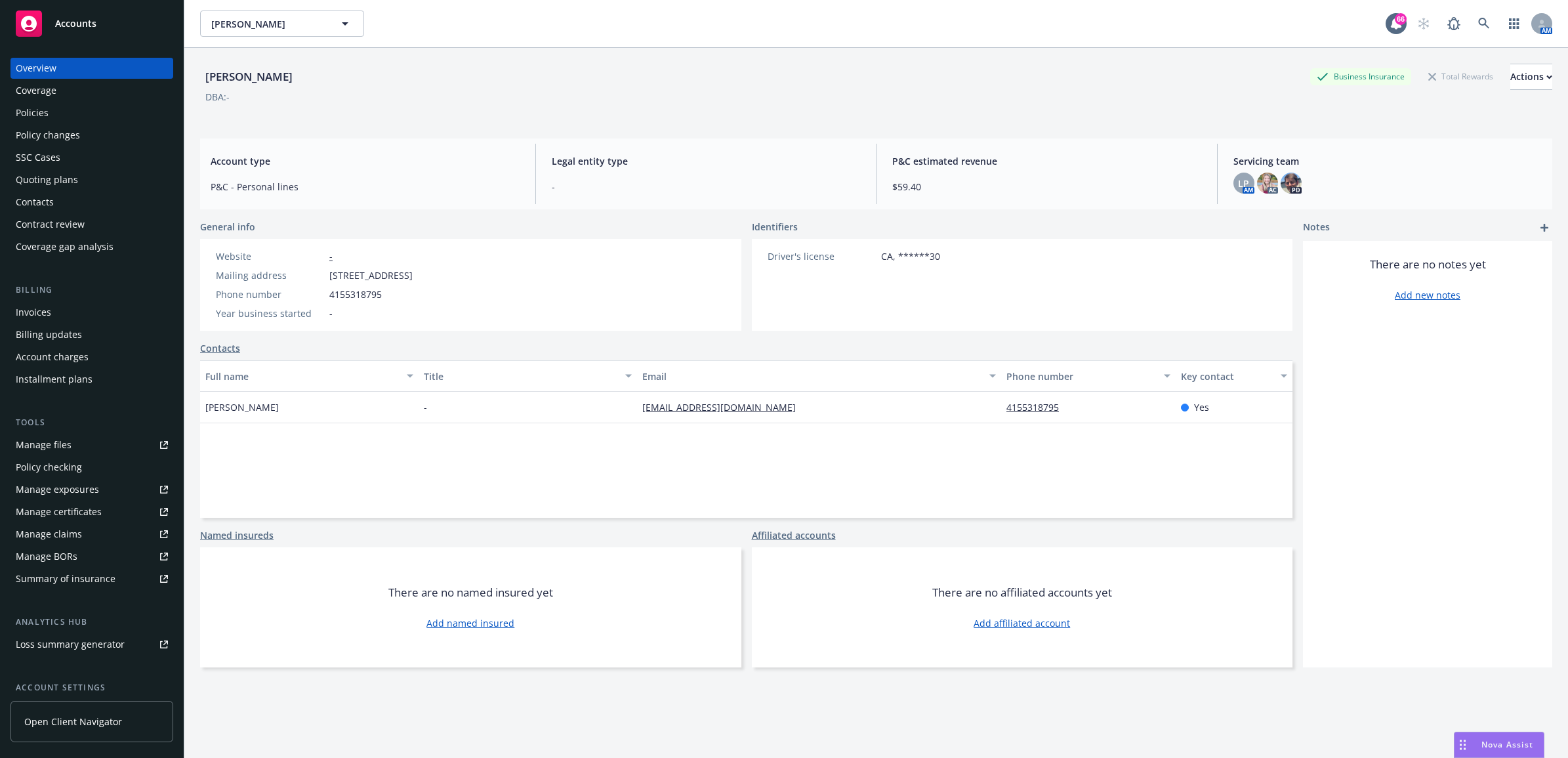
click at [70, 112] on div "Policies" at bounding box center [92, 112] width 152 height 21
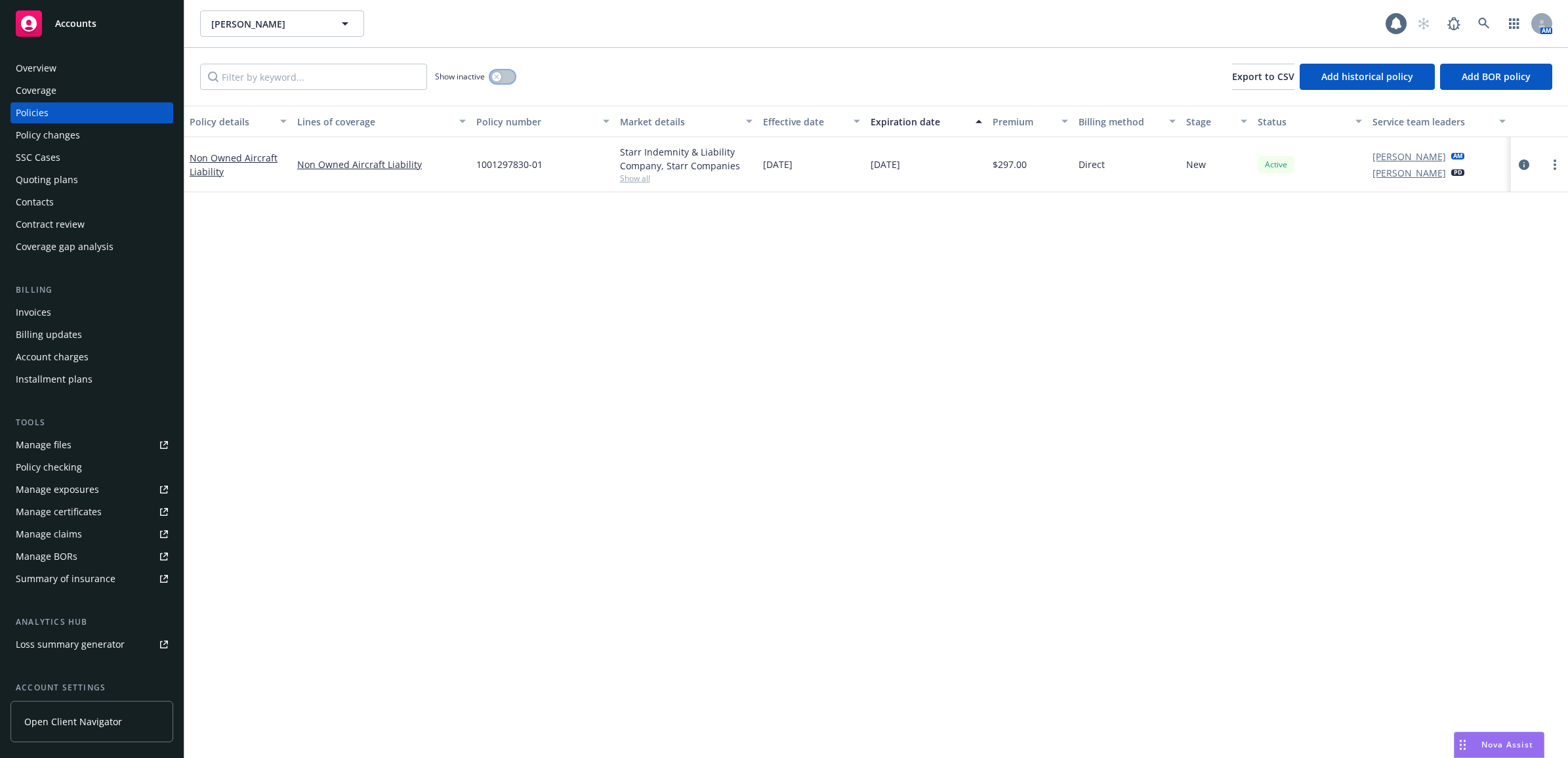
click at [493, 77] on div "button" at bounding box center [496, 76] width 9 height 9
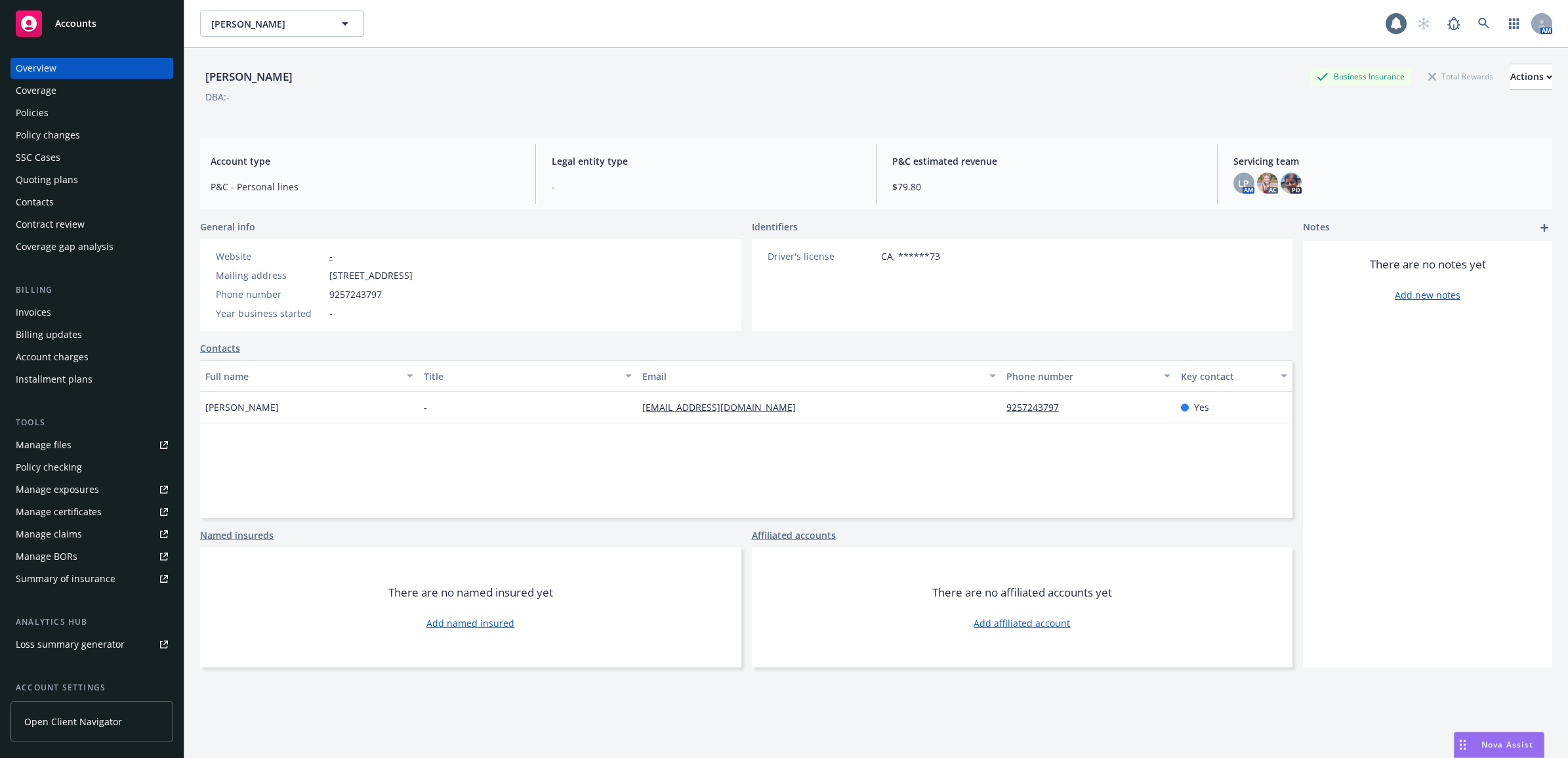
click at [28, 120] on div "Policies" at bounding box center [32, 112] width 33 height 21
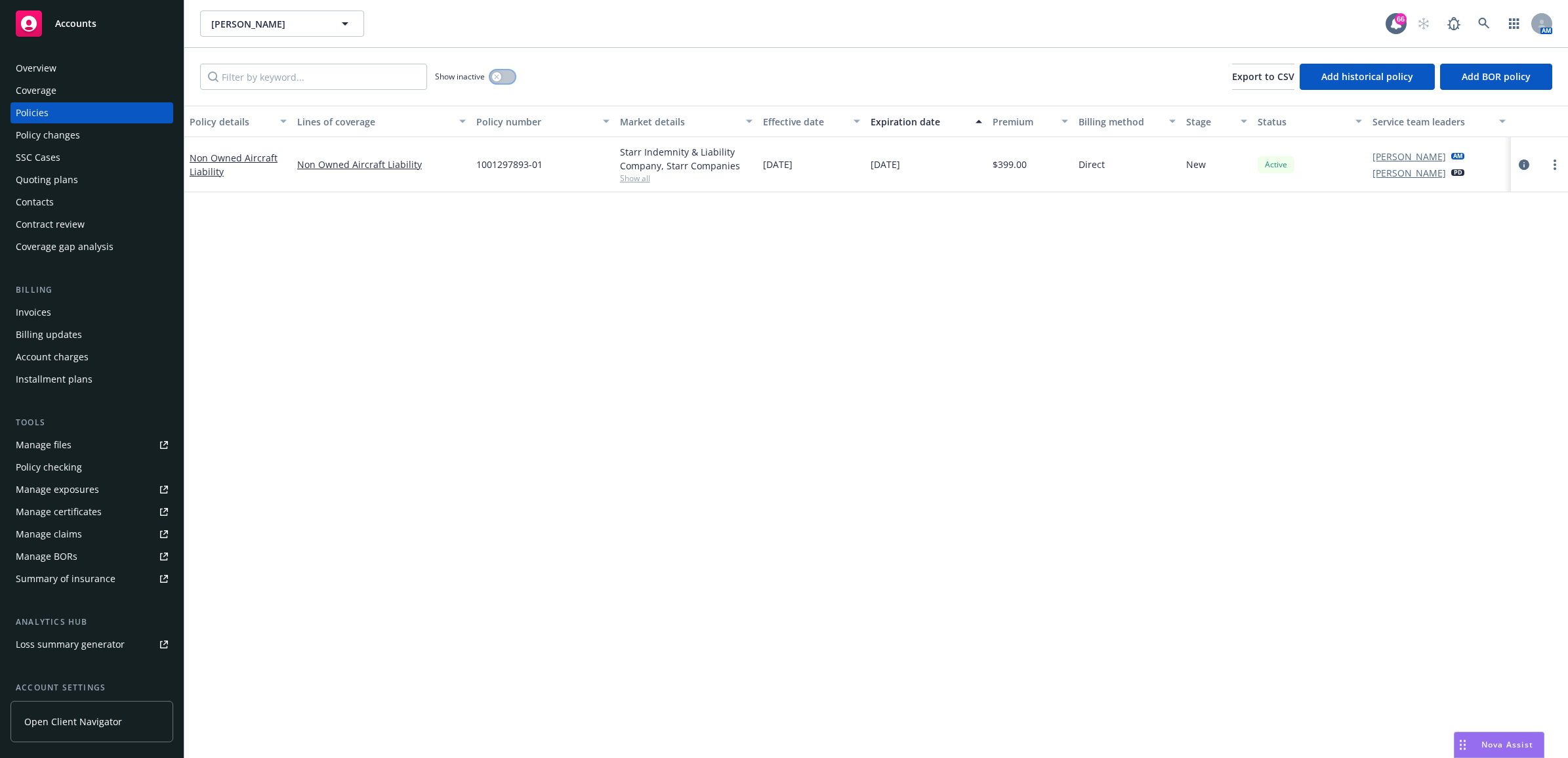
click at [503, 73] on button "button" at bounding box center [502, 76] width 25 height 13
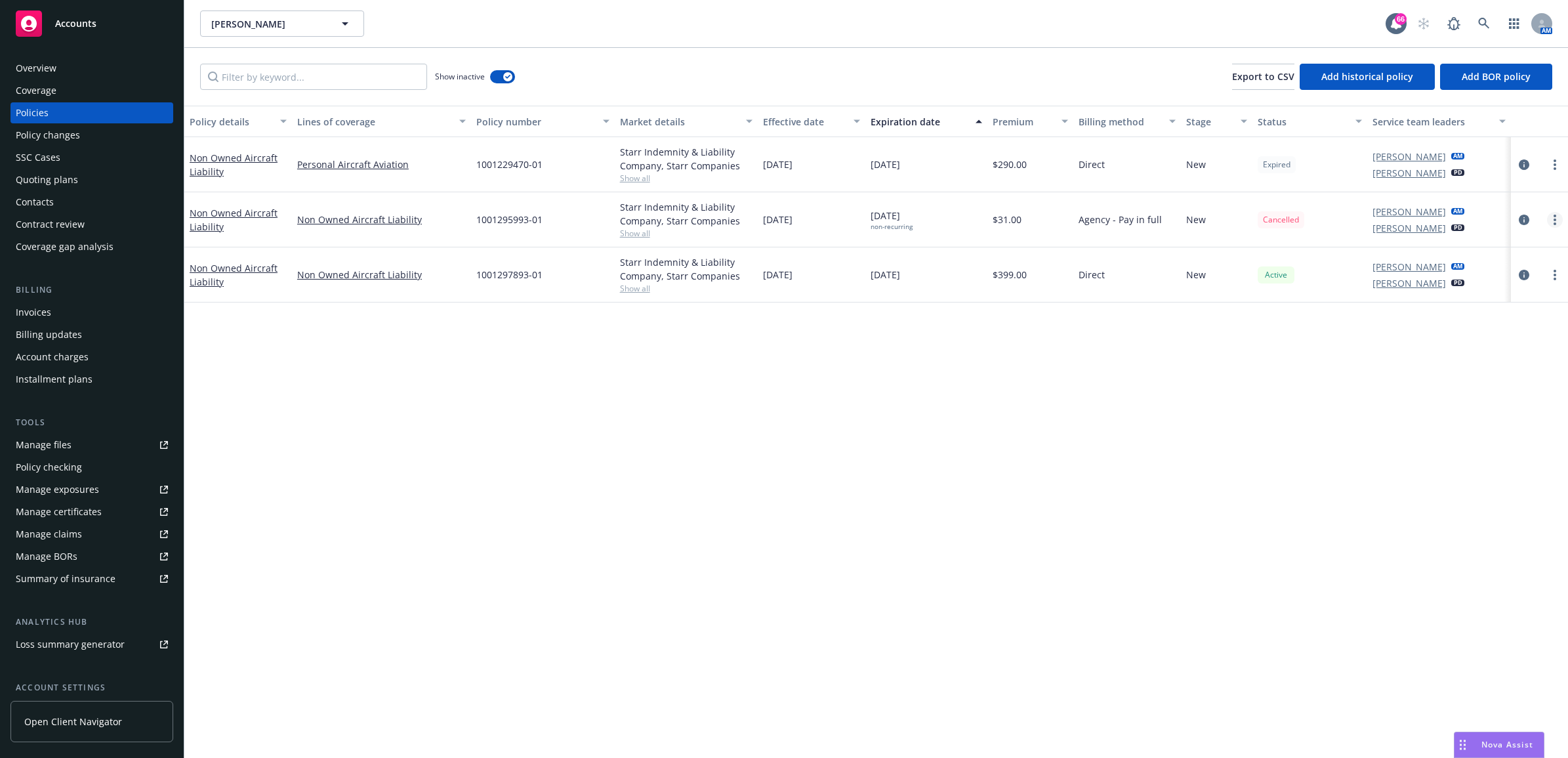
click at [1552, 223] on link "more" at bounding box center [1555, 220] width 16 height 16
click at [1480, 428] on link "Invoice policy" at bounding box center [1486, 430] width 154 height 26
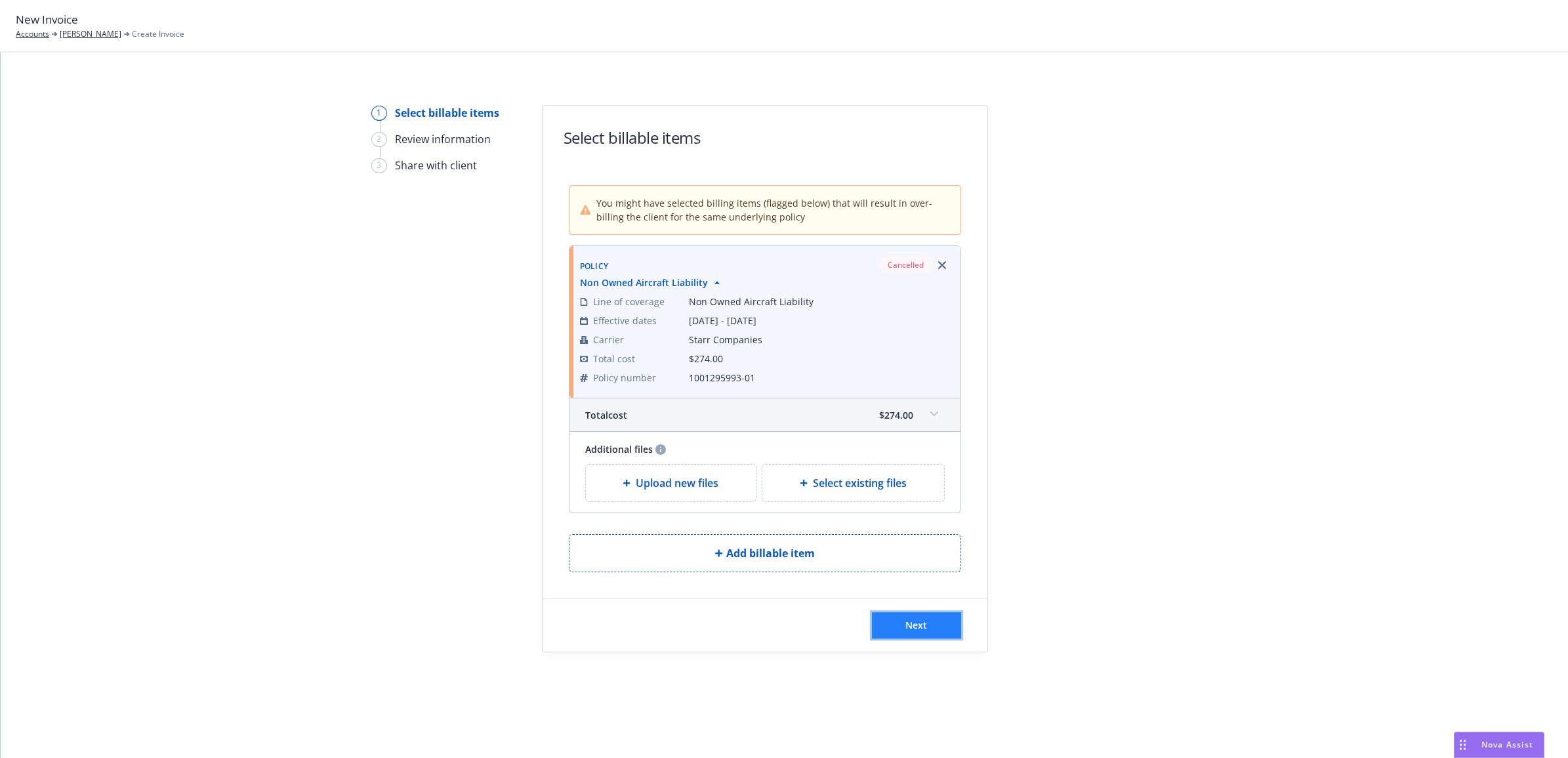
click at [926, 624] on span "Next" at bounding box center [917, 625] width 22 height 12
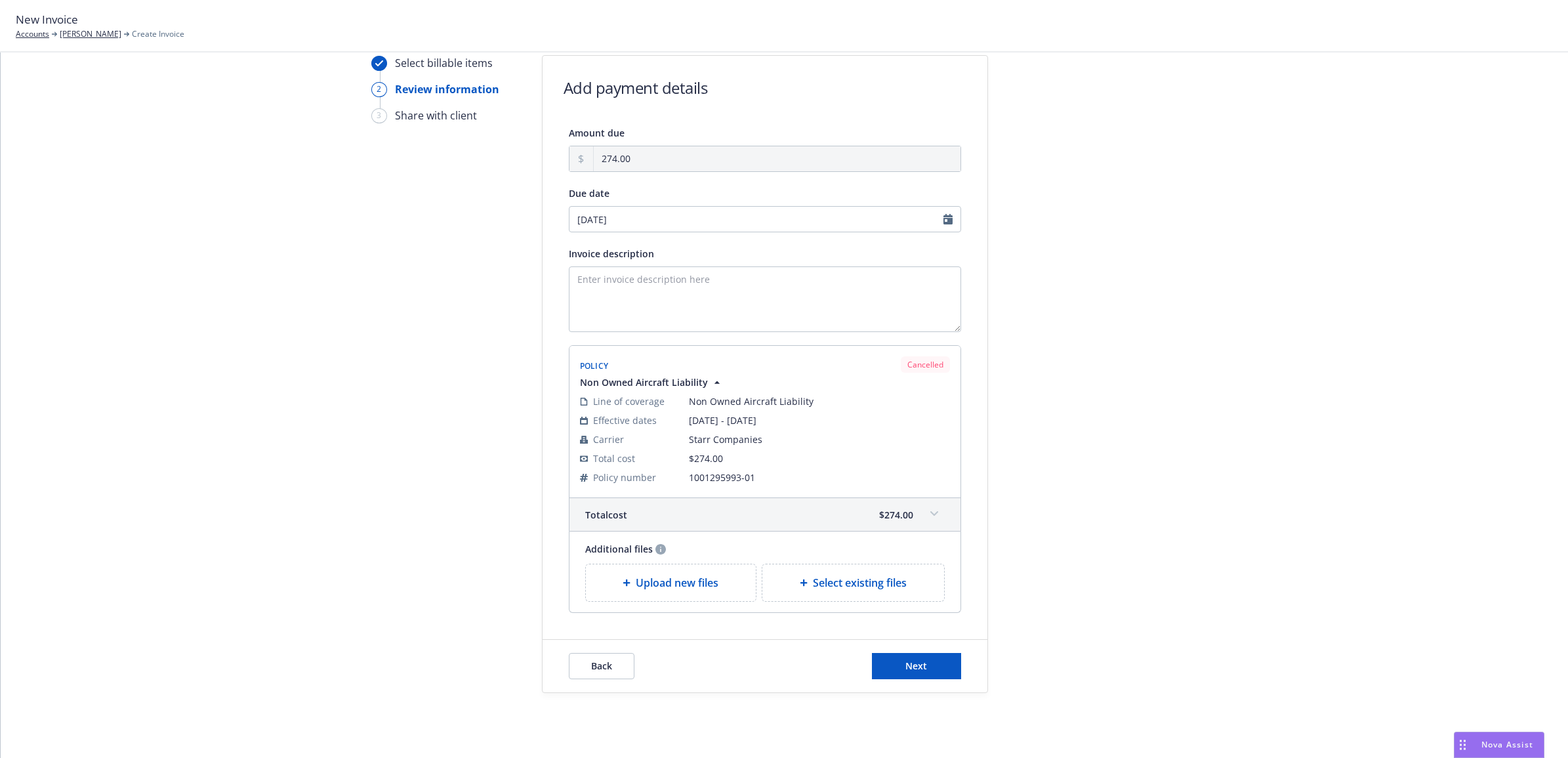
scroll to position [70, 0]
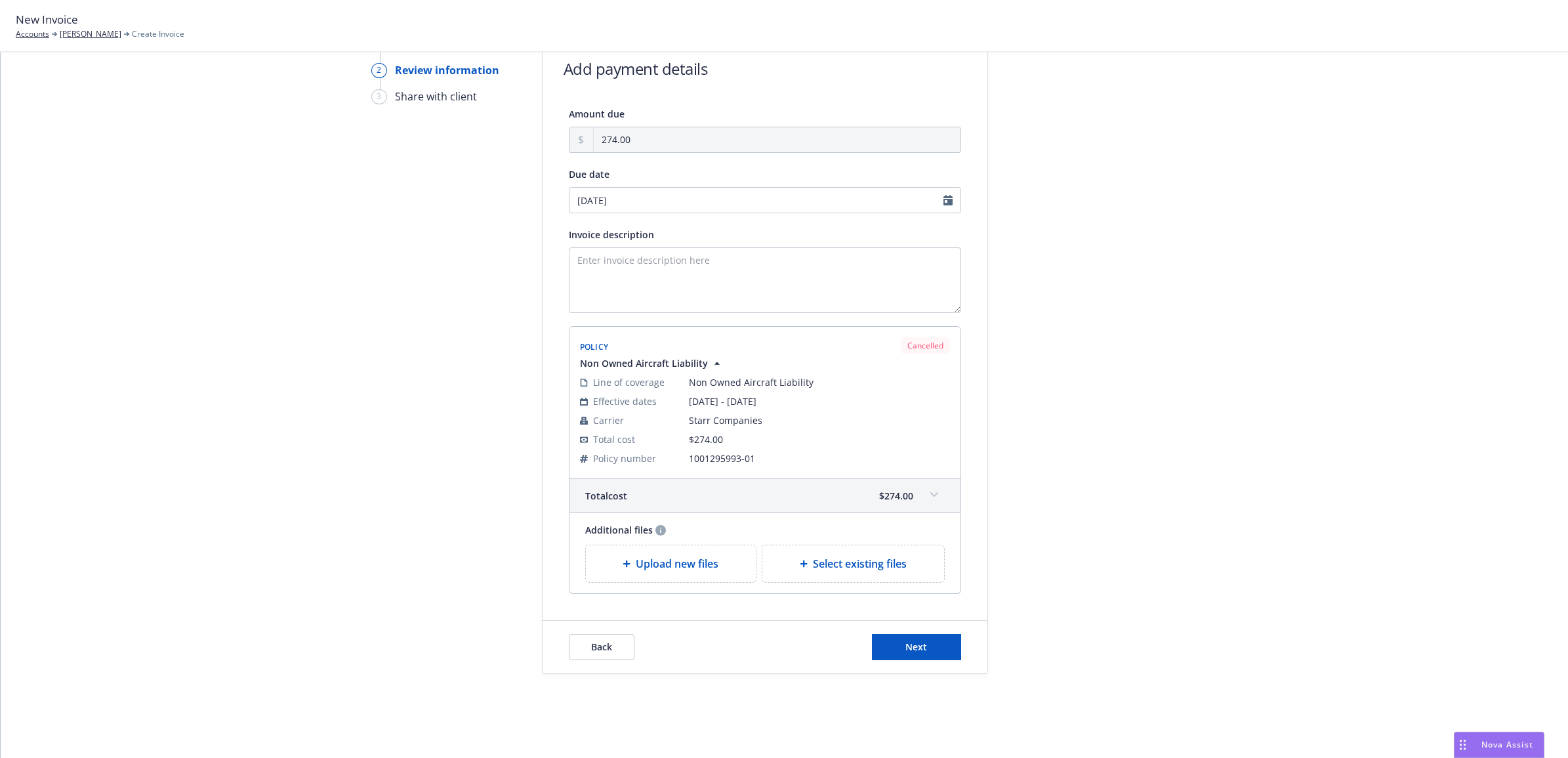
click at [930, 509] on div "Total cost $274.00" at bounding box center [765, 495] width 391 height 33
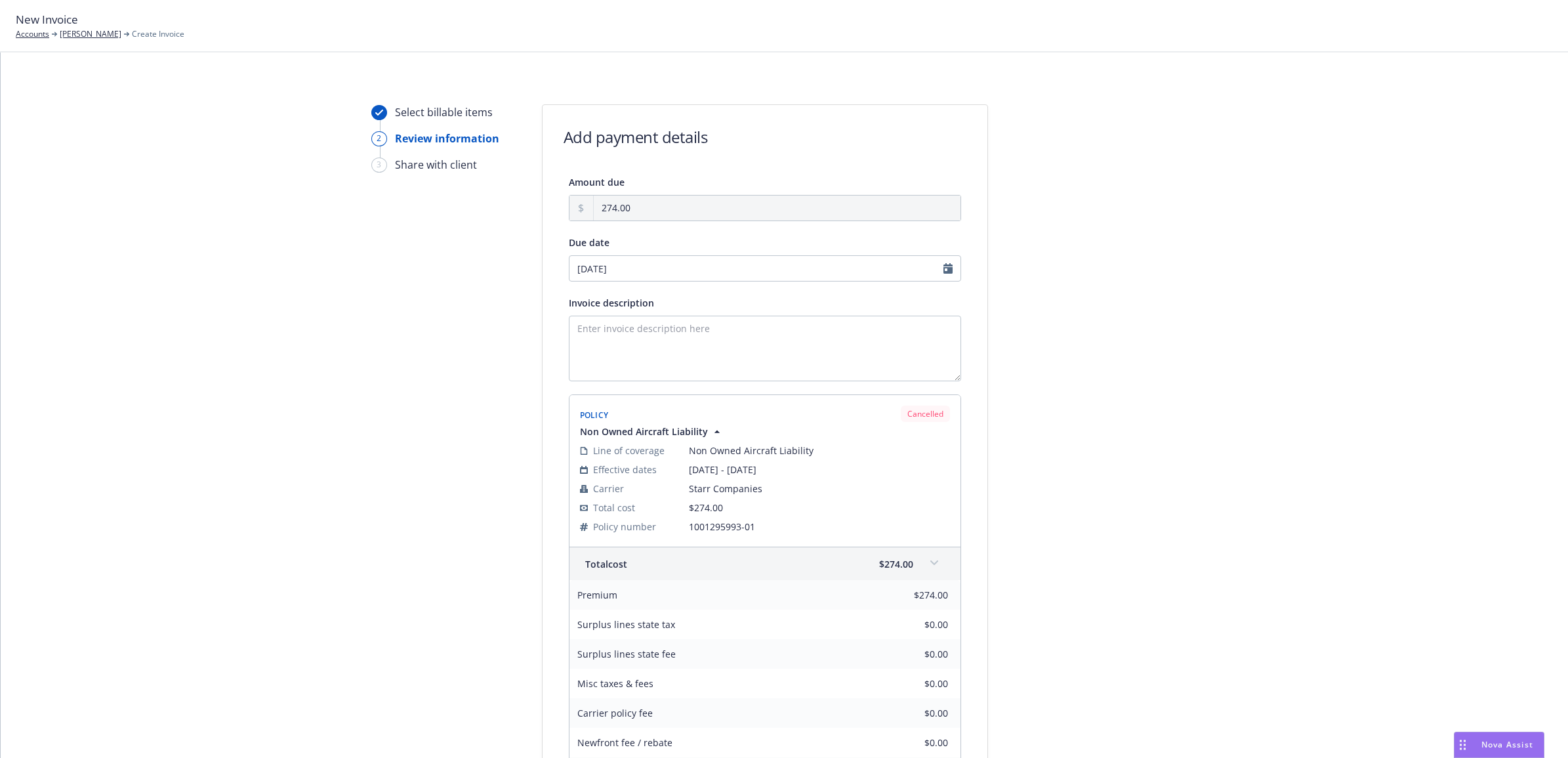
scroll to position [0, 0]
click at [79, 34] on link "[PERSON_NAME]" at bounding box center [91, 34] width 62 height 12
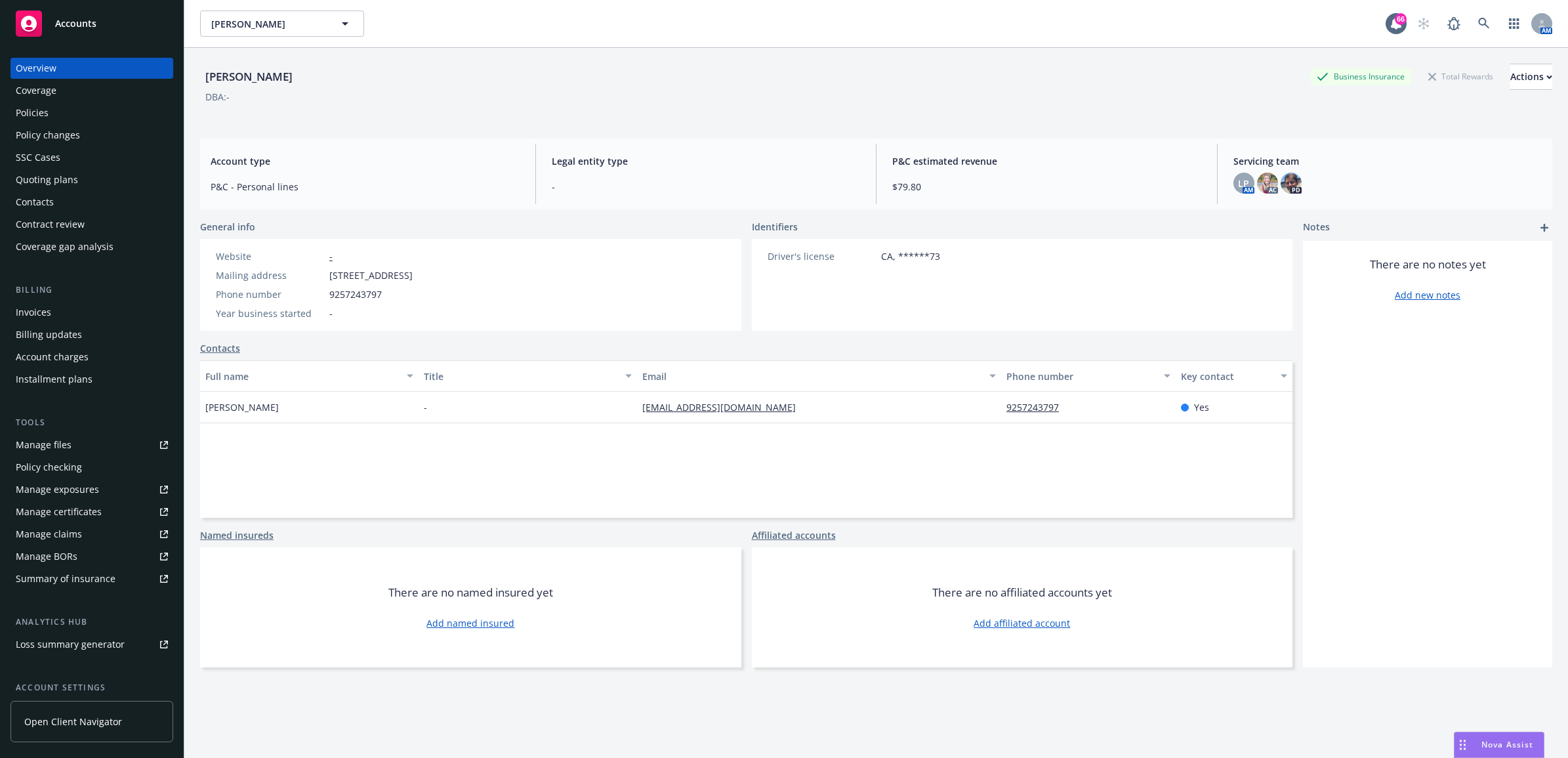
click at [43, 107] on div "Policies" at bounding box center [32, 112] width 33 height 21
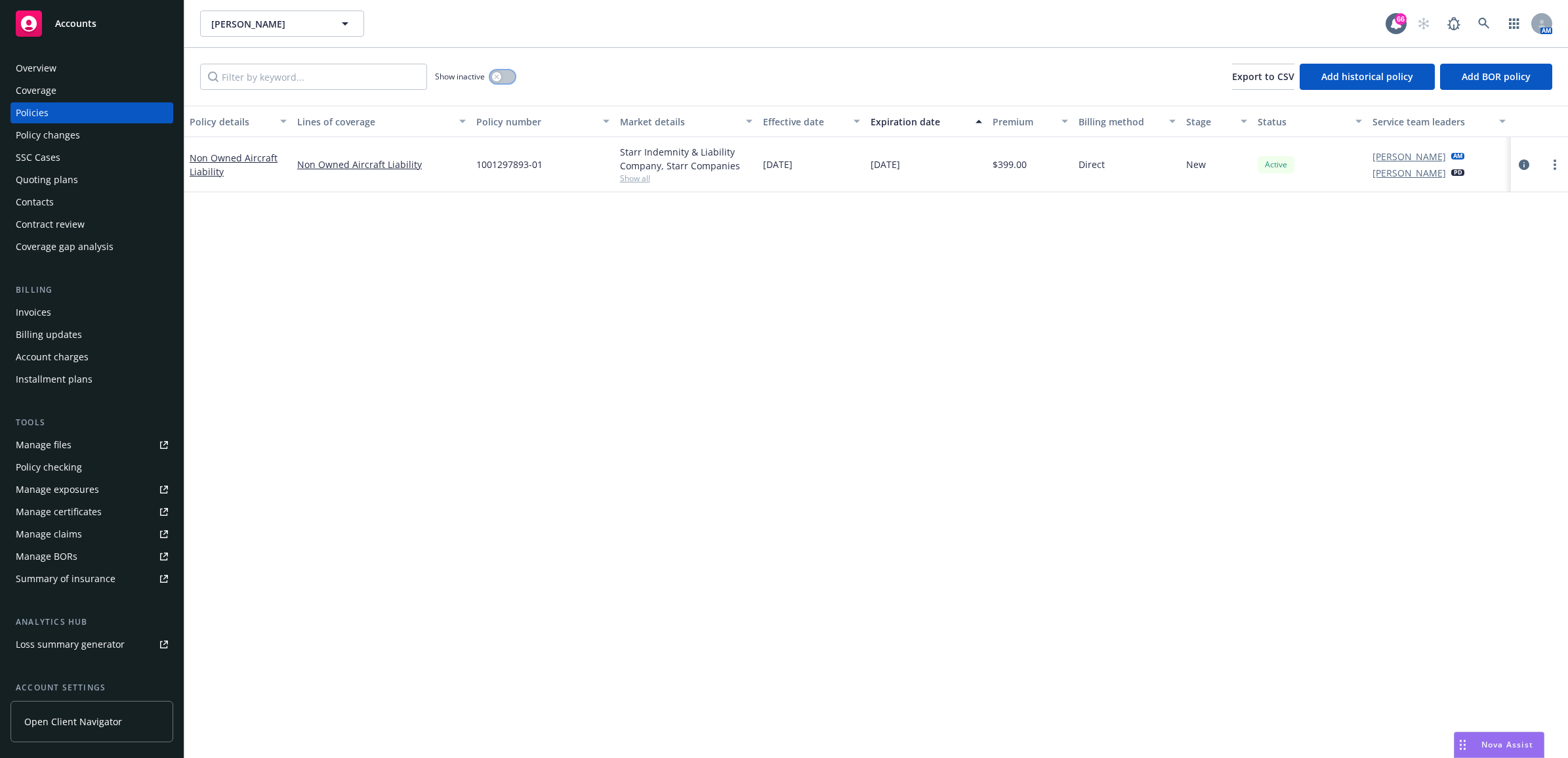
click at [507, 79] on button "button" at bounding box center [502, 76] width 25 height 13
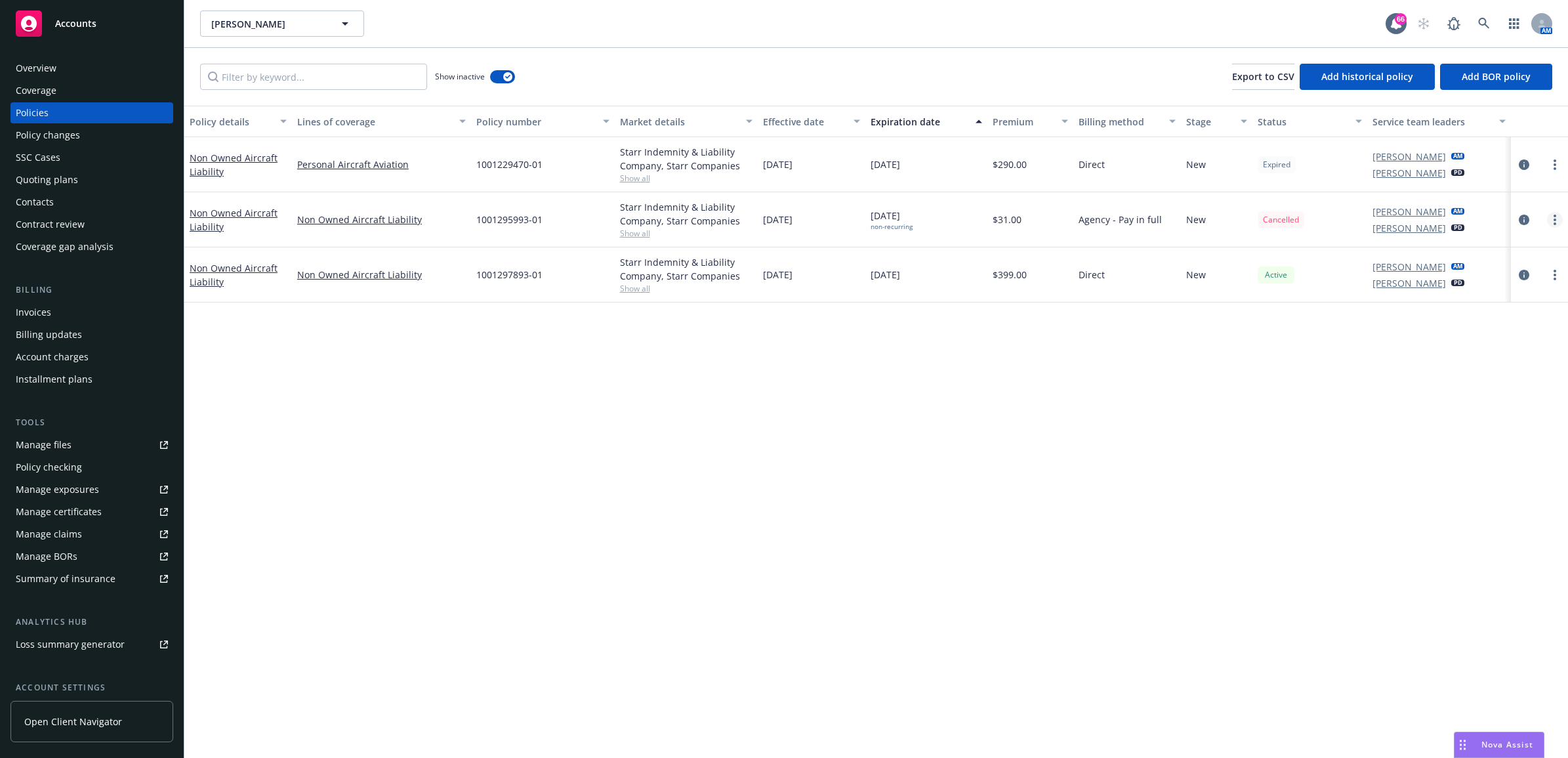
click at [1550, 220] on link "more" at bounding box center [1555, 220] width 16 height 16
click at [1477, 433] on link "Invoice policy" at bounding box center [1486, 430] width 154 height 26
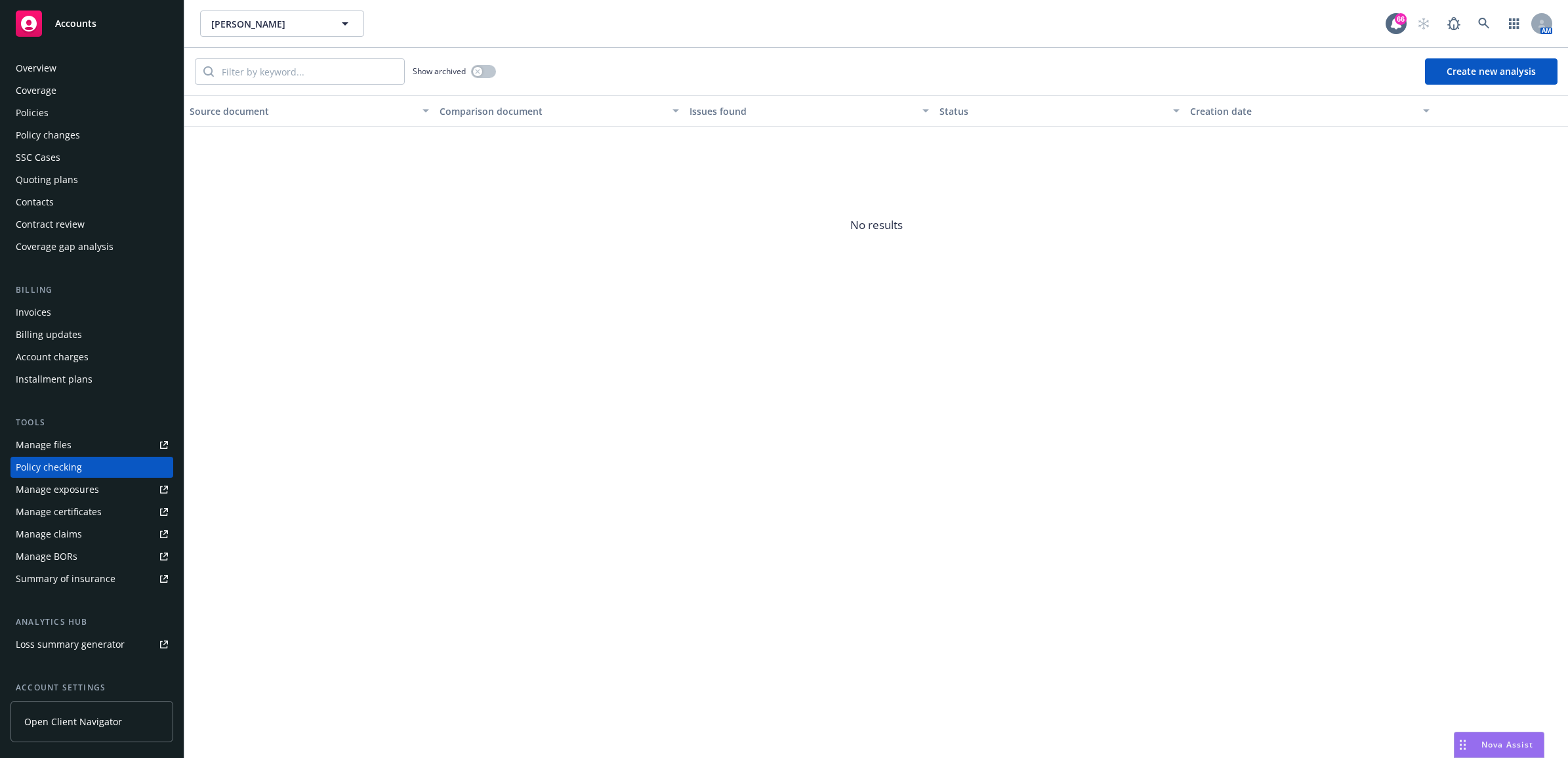
scroll to position [67, 0]
